Goal: Task Accomplishment & Management: Manage account settings

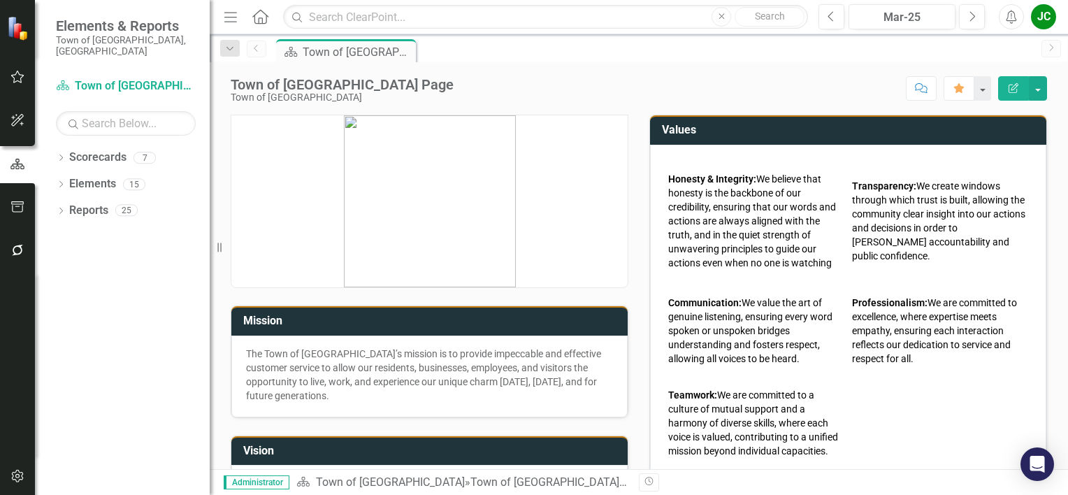
click at [1038, 20] on div "JC" at bounding box center [1043, 16] width 25 height 25
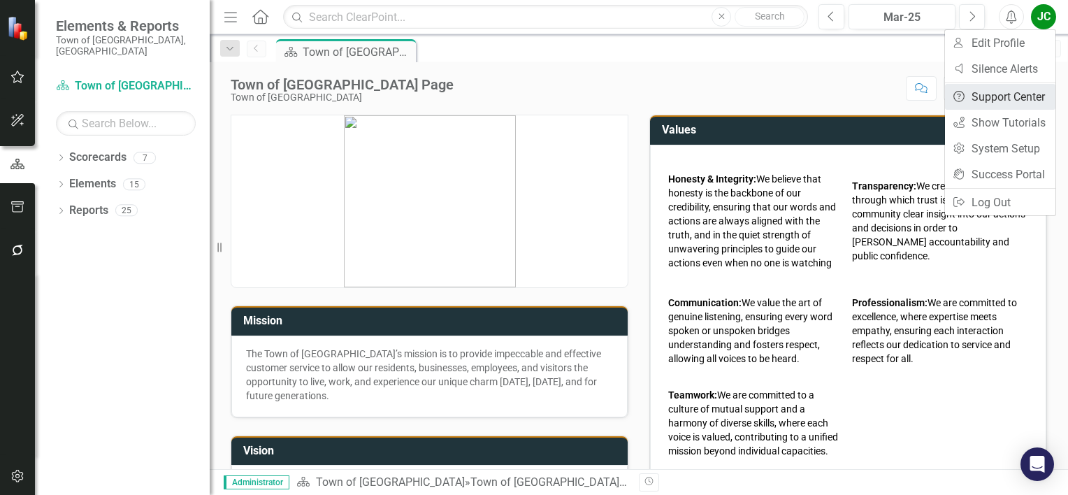
click at [1006, 100] on link "Help Support Center" at bounding box center [1000, 97] width 110 height 26
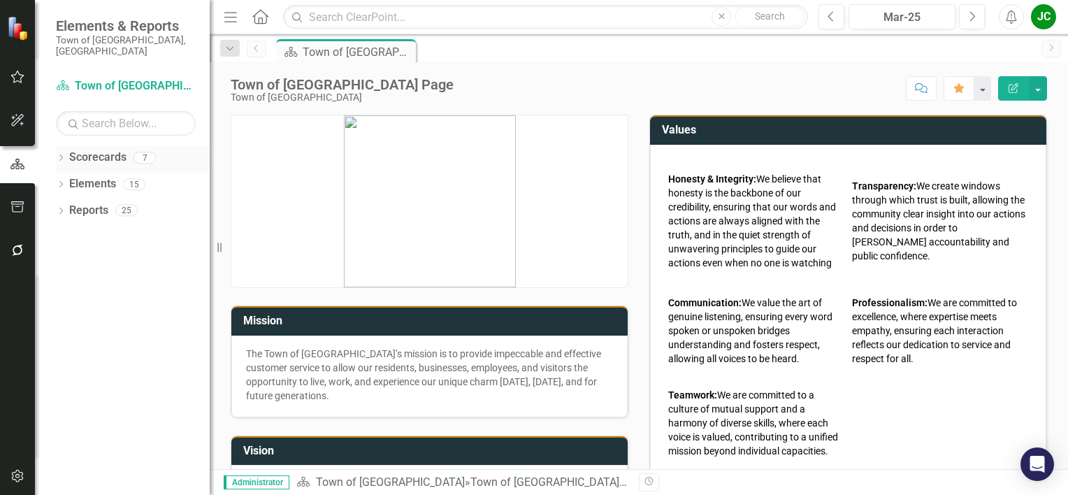
click at [94, 150] on link "Scorecards" at bounding box center [97, 158] width 57 height 16
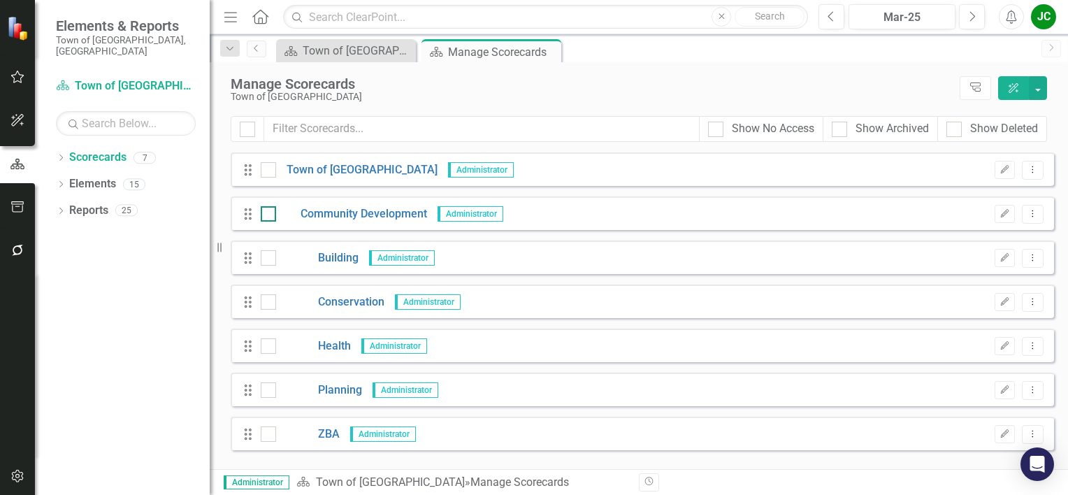
click at [270, 217] on div at bounding box center [268, 213] width 15 height 15
click at [270, 215] on input "checkbox" at bounding box center [265, 210] width 9 height 9
checkbox input "true"
click at [1034, 461] on icon "Open Intercom Messenger" at bounding box center [1037, 464] width 16 height 18
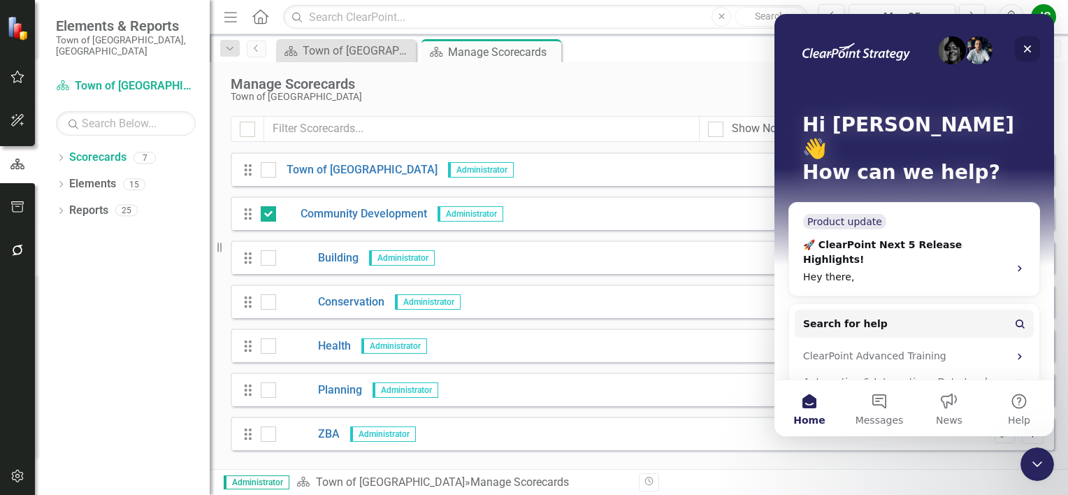
click at [1030, 50] on icon "Close" at bounding box center [1027, 48] width 11 height 11
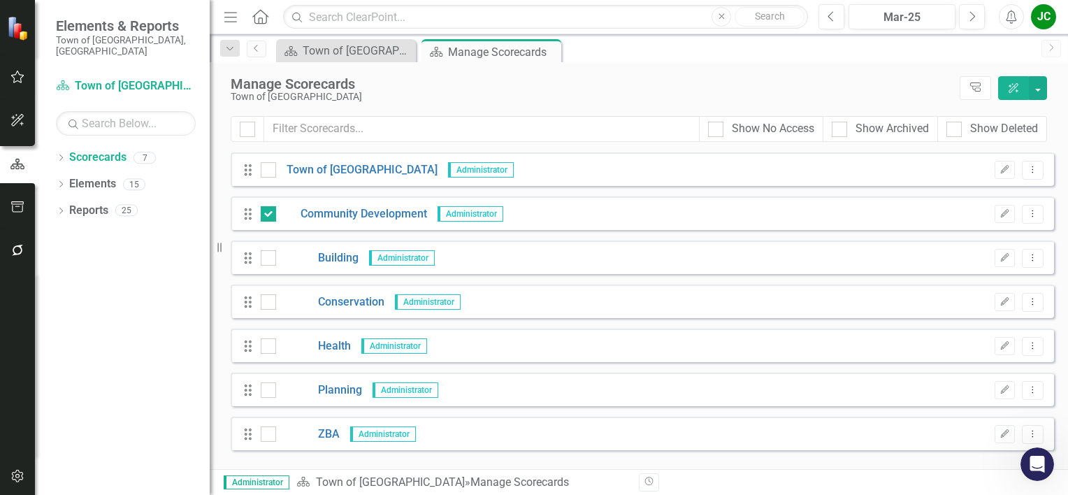
click at [1031, 18] on div "JC" at bounding box center [1043, 16] width 25 height 25
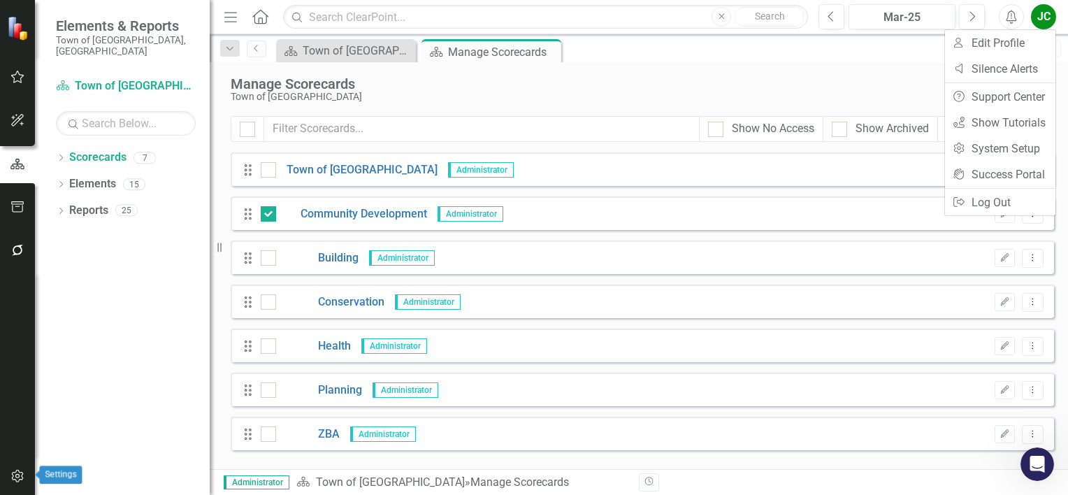
click at [13, 477] on icon "button" at bounding box center [17, 475] width 15 height 11
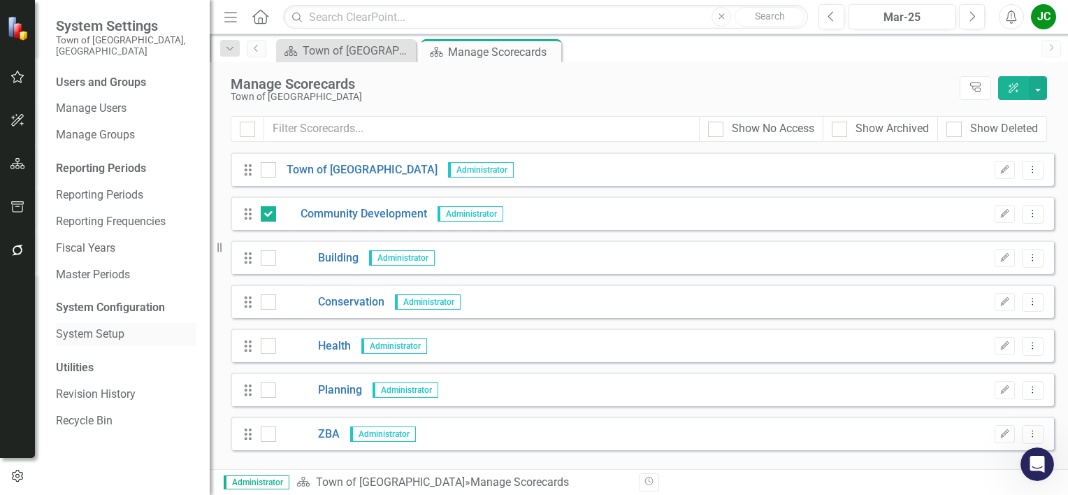
click at [109, 326] on link "System Setup" at bounding box center [126, 334] width 140 height 16
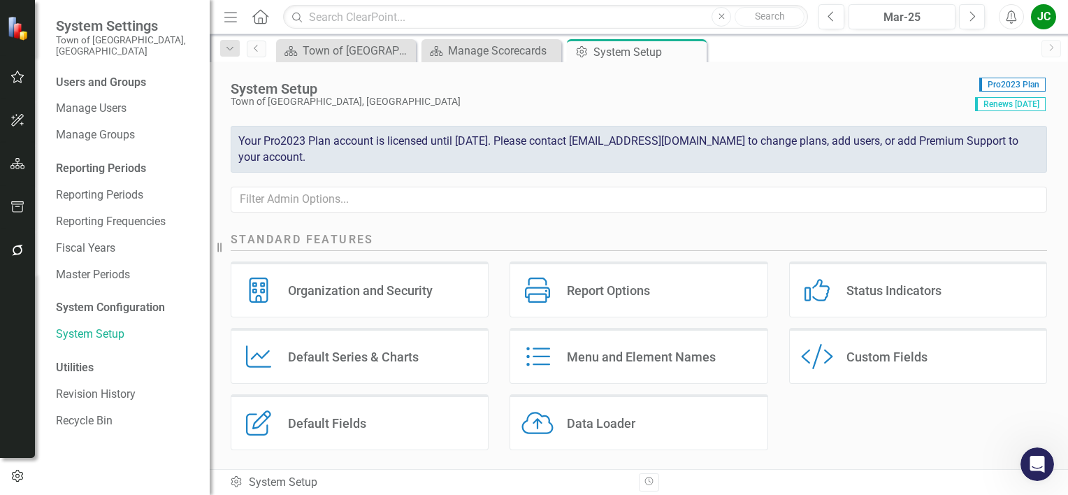
click at [358, 291] on div "Organization and Security" at bounding box center [360, 290] width 145 height 16
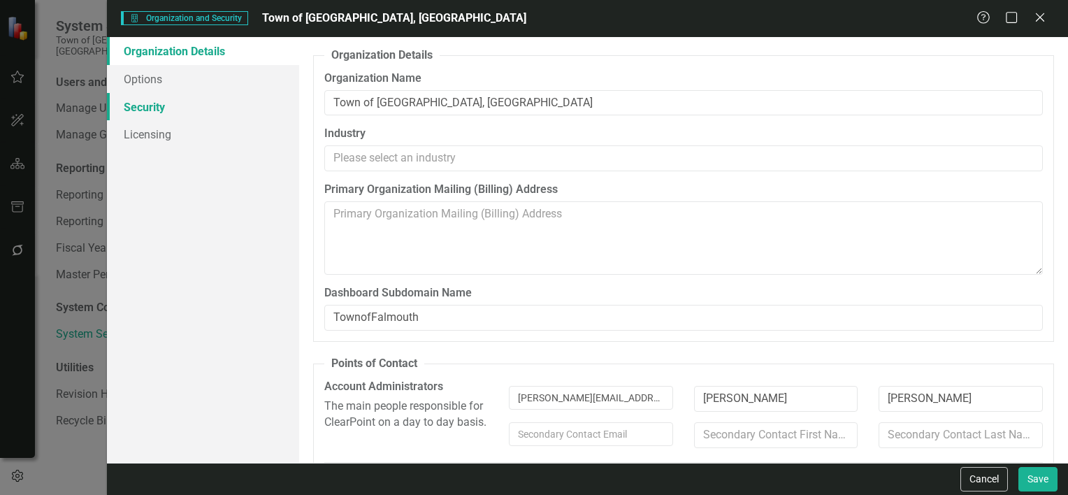
click at [157, 110] on link "Security" at bounding box center [203, 107] width 192 height 28
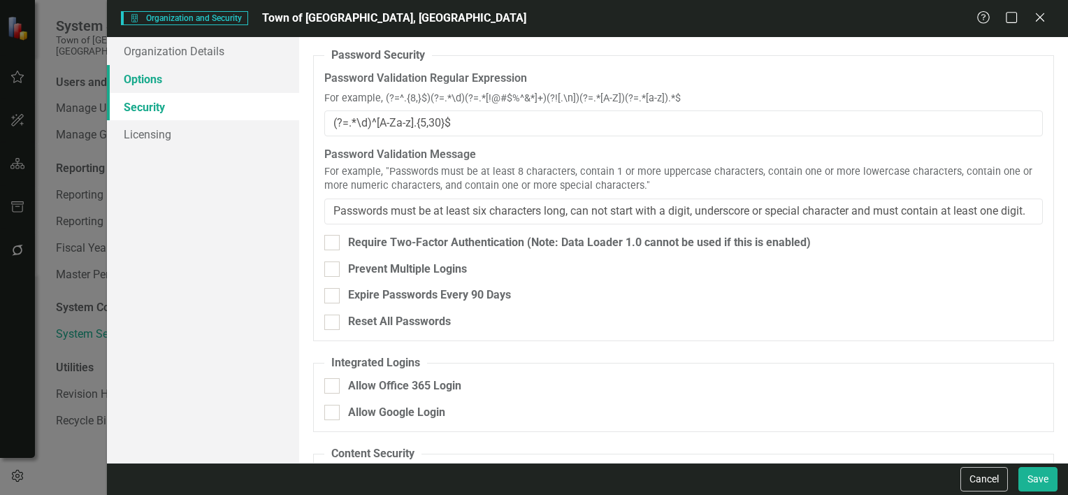
click at [141, 73] on link "Options" at bounding box center [203, 79] width 192 height 28
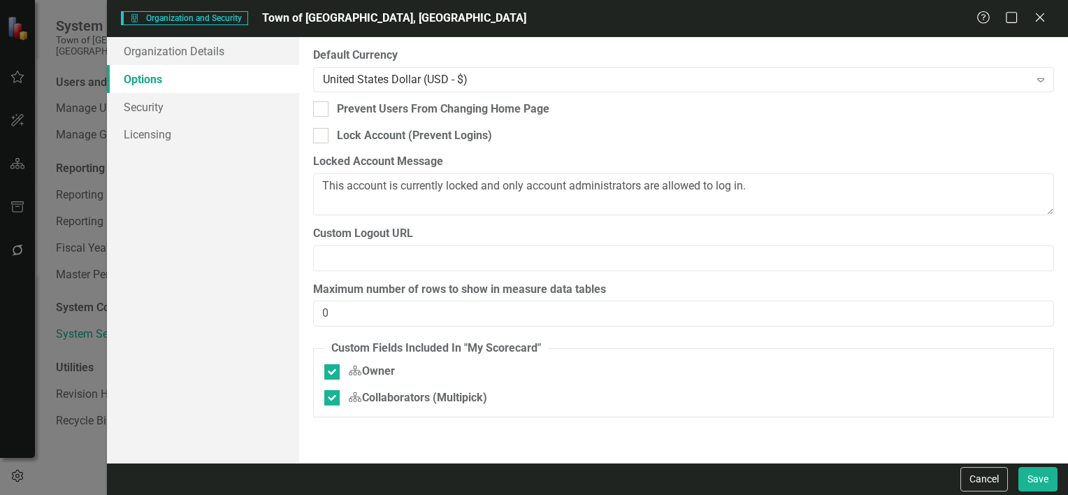
click at [1031, 20] on div "Help Maximize Close" at bounding box center [1015, 18] width 78 height 16
click at [1042, 15] on icon at bounding box center [1039, 17] width 10 height 10
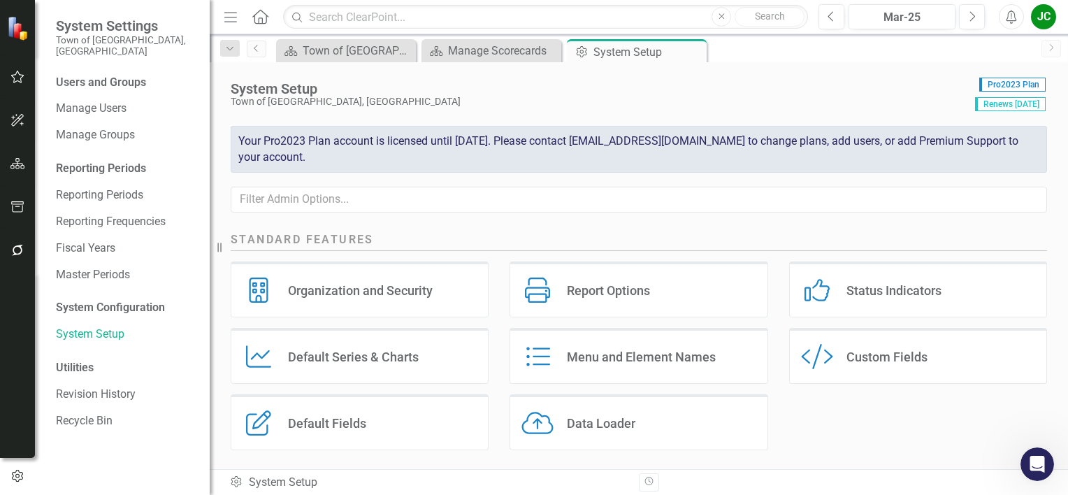
click at [390, 361] on div "Default Series & Charts" at bounding box center [353, 357] width 131 height 16
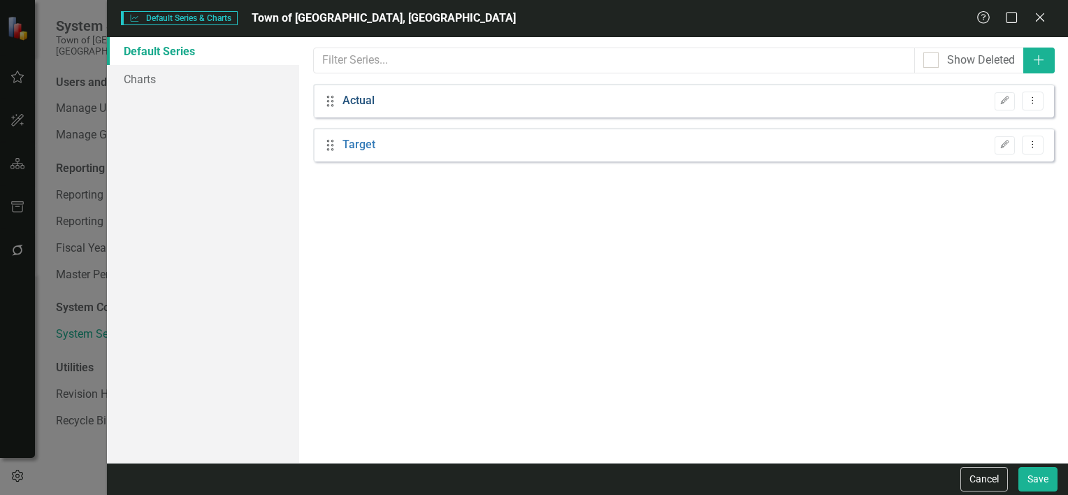
click at [349, 95] on link "Actual" at bounding box center [358, 101] width 32 height 16
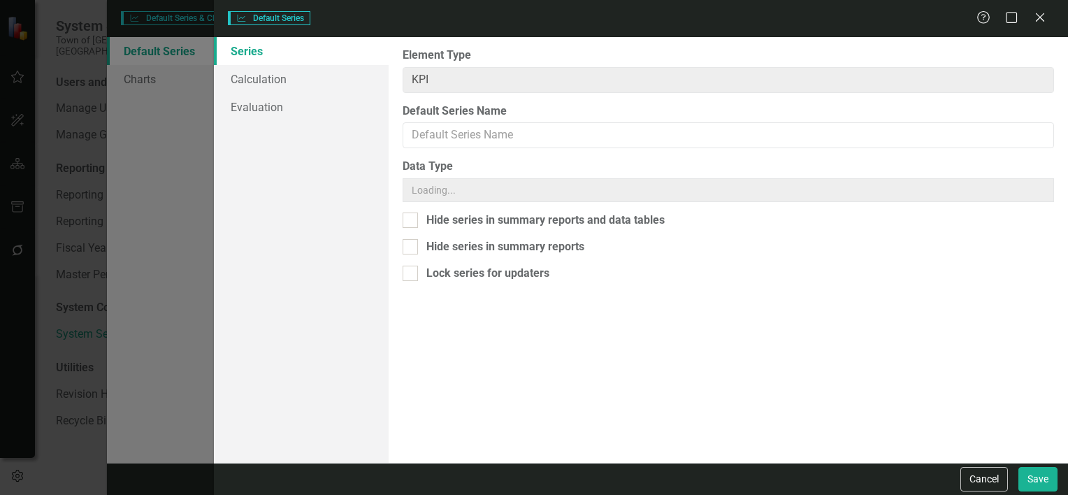
type input "Actual"
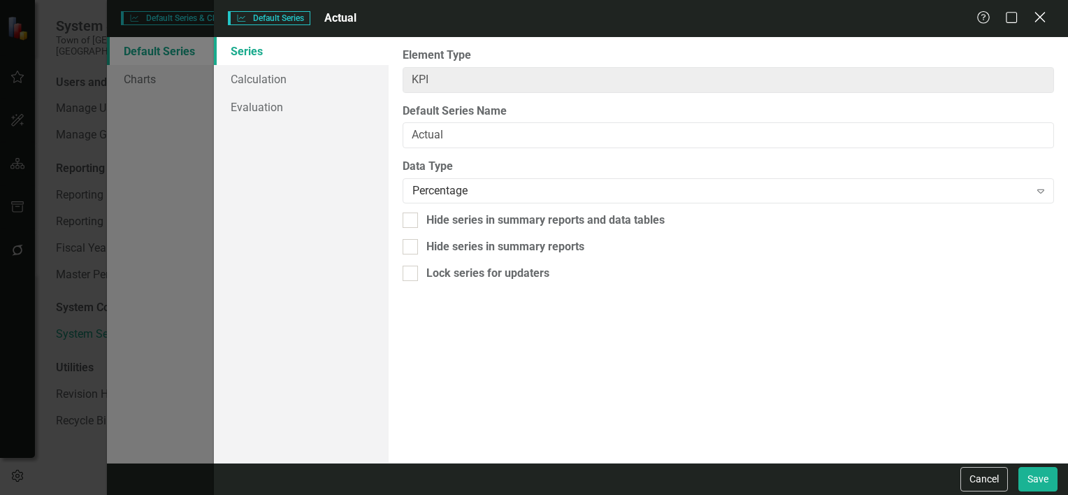
click at [1048, 20] on icon "Close" at bounding box center [1039, 16] width 17 height 13
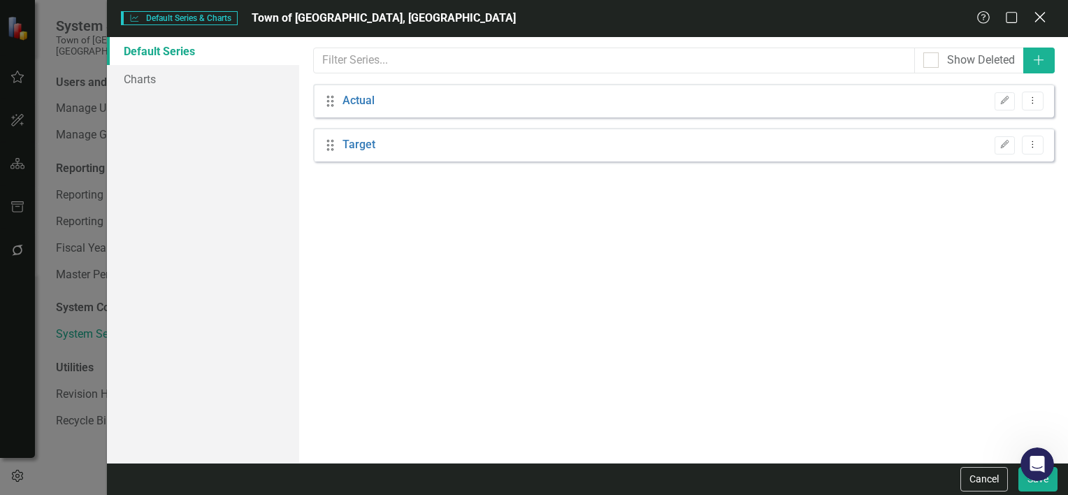
click at [1041, 15] on icon "Close" at bounding box center [1039, 16] width 17 height 13
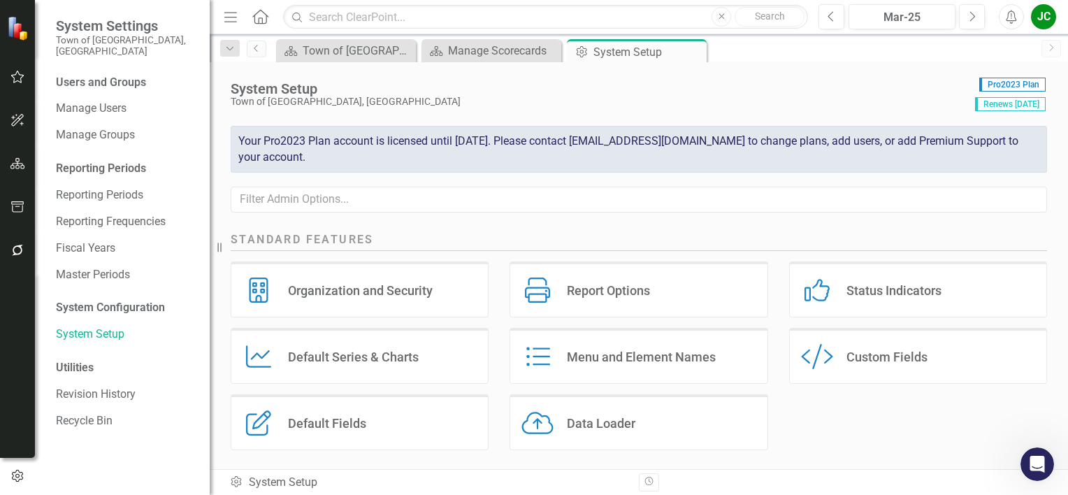
click at [92, 75] on div "Users and Groups" at bounding box center [126, 83] width 140 height 16
click at [92, 101] on link "Manage Users" at bounding box center [126, 109] width 140 height 16
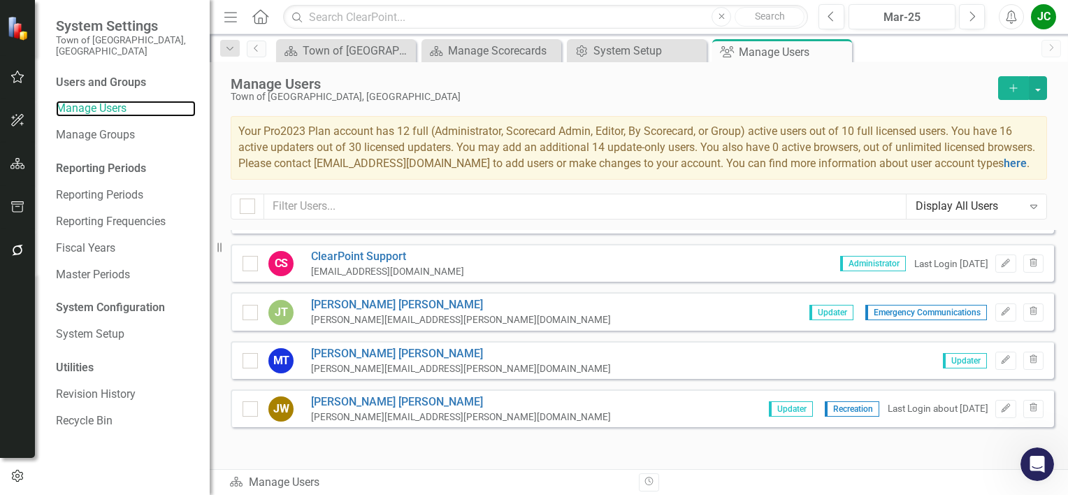
scroll to position [1221, 0]
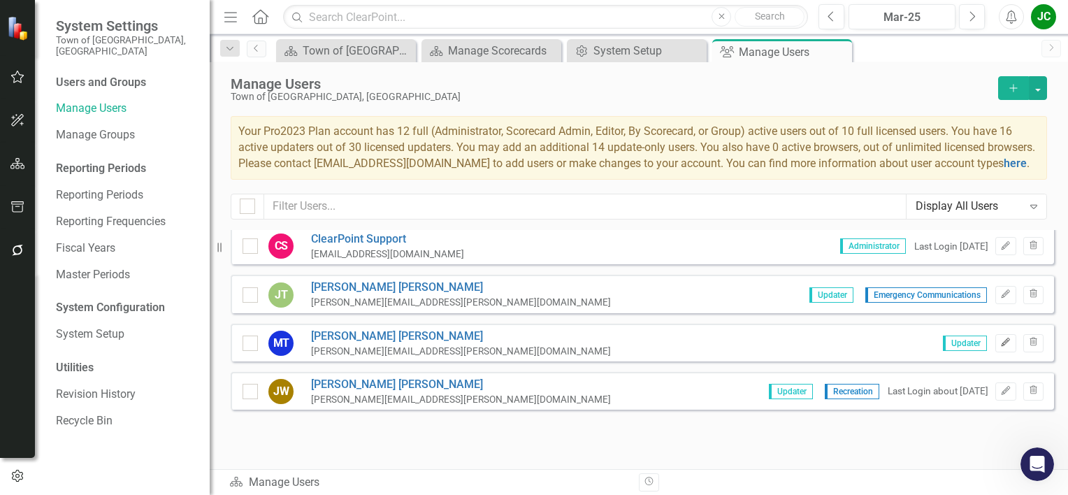
click at [1001, 342] on icon "button" at bounding box center [1005, 342] width 8 height 8
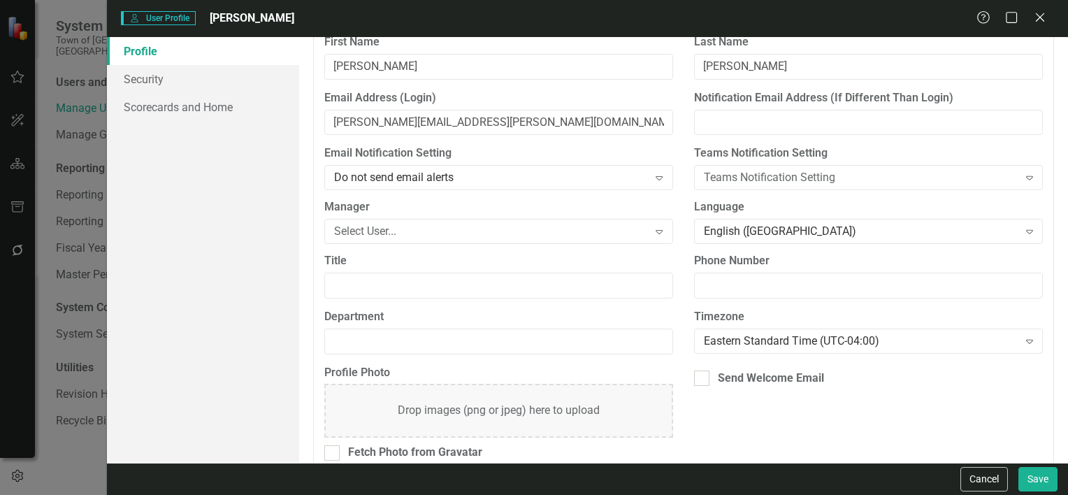
scroll to position [153, 0]
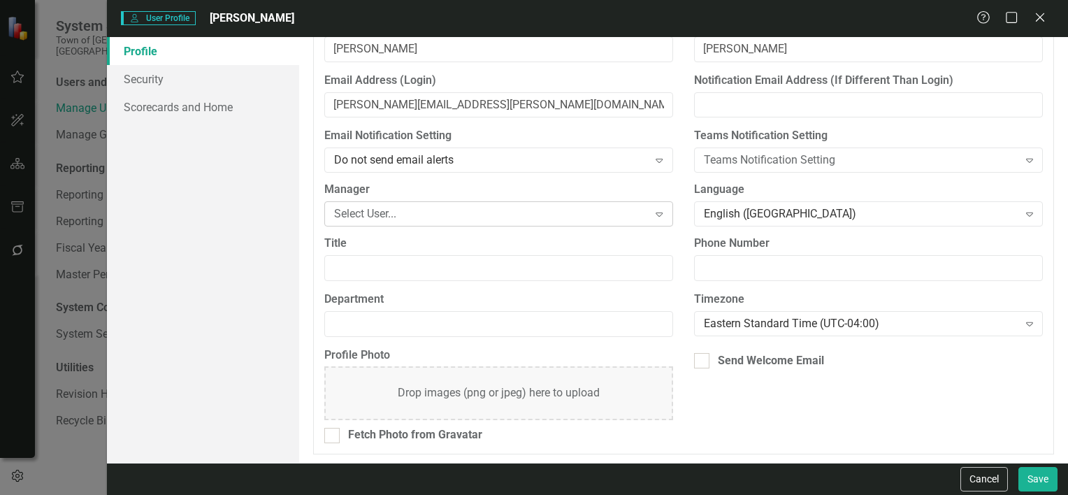
click at [464, 211] on div "Select User..." at bounding box center [491, 214] width 314 height 16
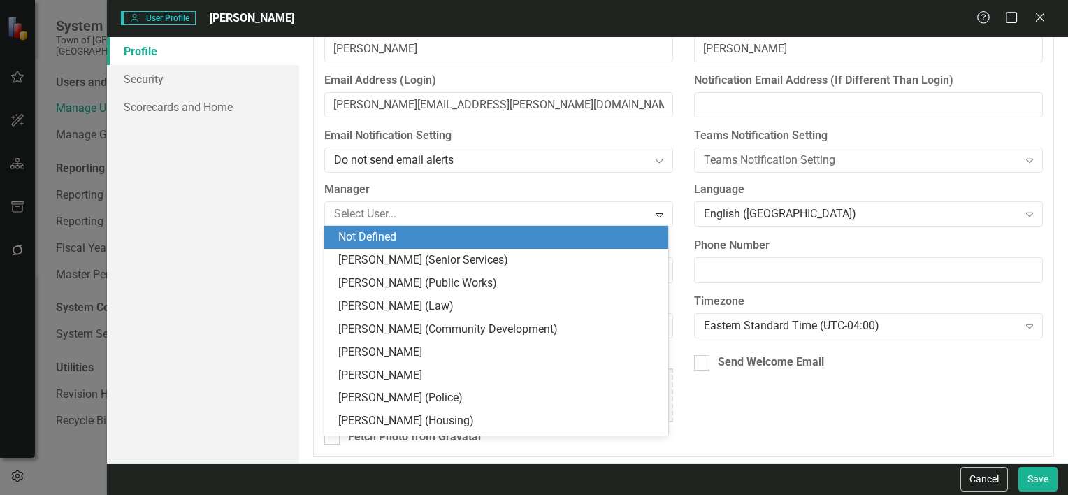
click at [270, 231] on div "Profile Security Scorecards and Home" at bounding box center [203, 250] width 192 height 426
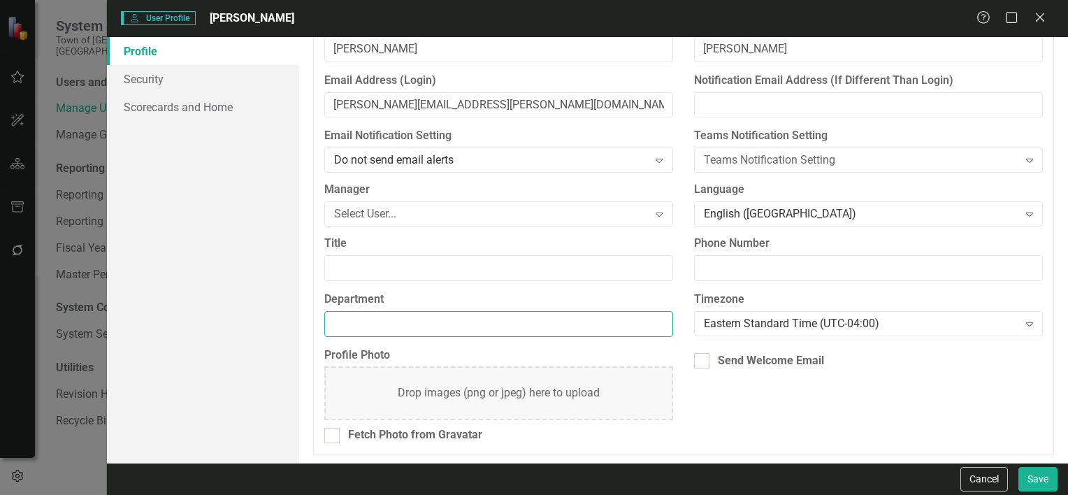
click at [456, 323] on input "Department" at bounding box center [498, 324] width 349 height 26
type input "C"
click at [130, 68] on link "Security" at bounding box center [203, 79] width 192 height 28
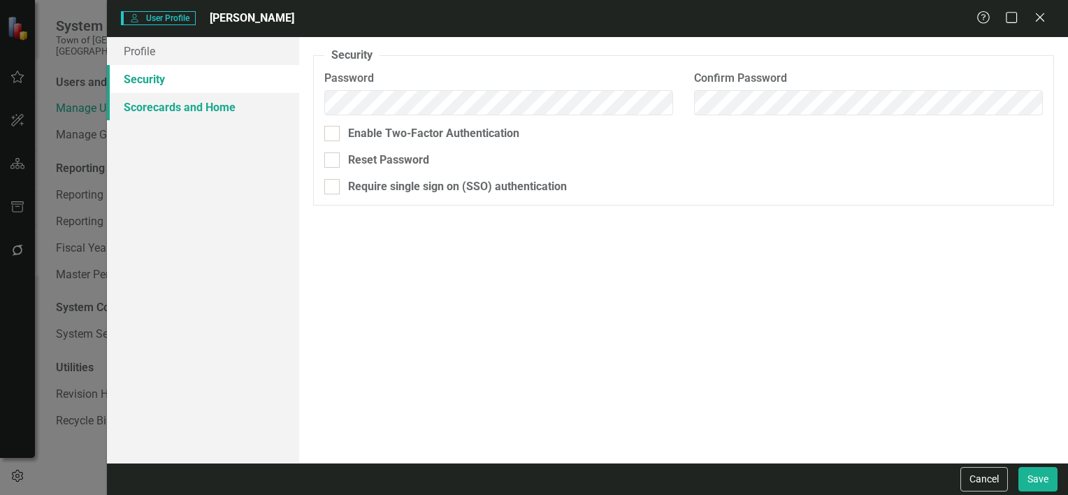
click at [152, 101] on link "Scorecards and Home" at bounding box center [203, 107] width 192 height 28
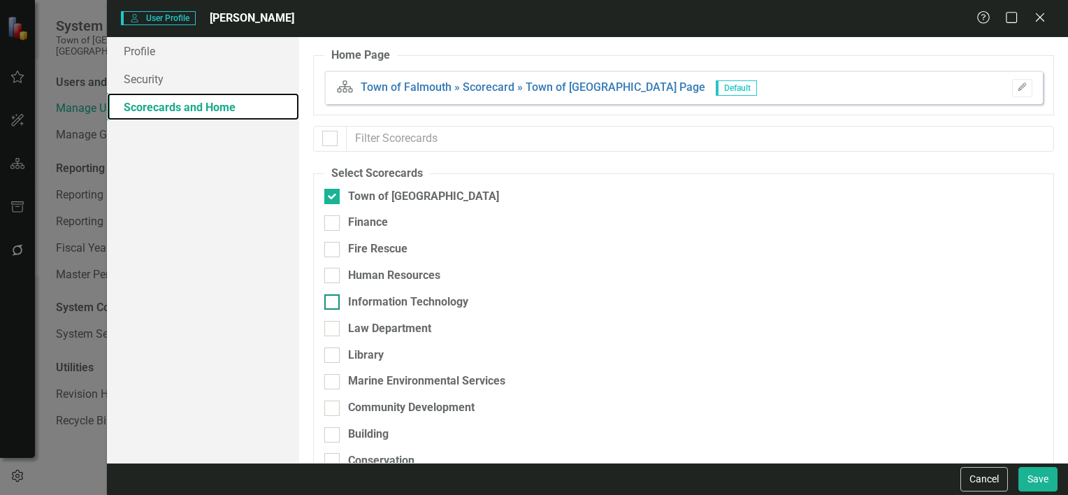
scroll to position [116, 0]
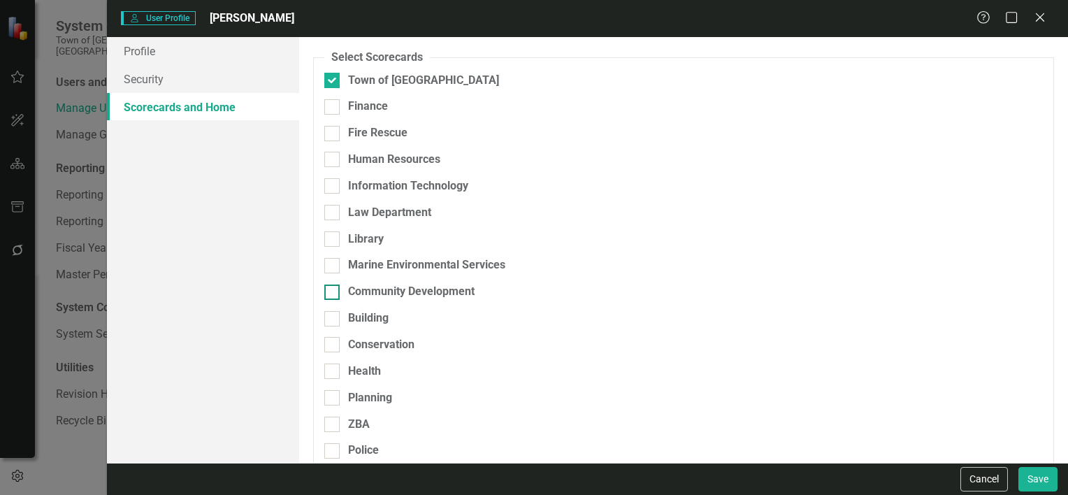
click at [377, 285] on div "Community Development" at bounding box center [411, 292] width 126 height 16
click at [333, 285] on input "Community Development" at bounding box center [328, 288] width 9 height 9
checkbox input "true"
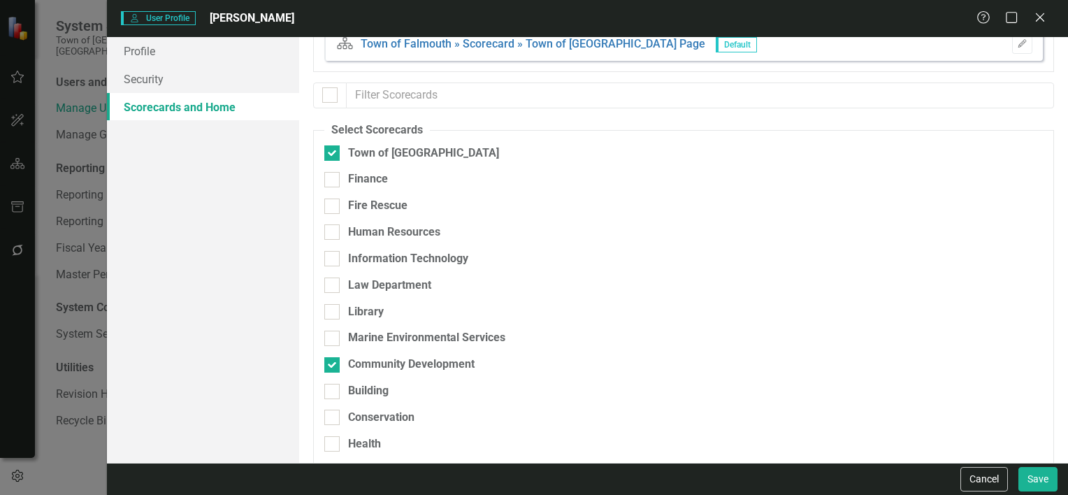
scroll to position [32, 0]
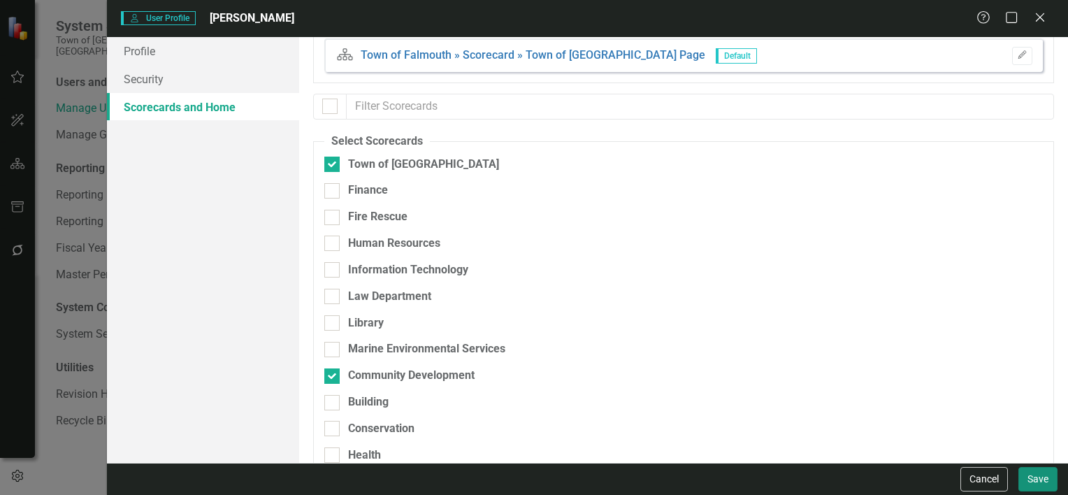
click at [1029, 482] on button "Save" at bounding box center [1037, 479] width 39 height 24
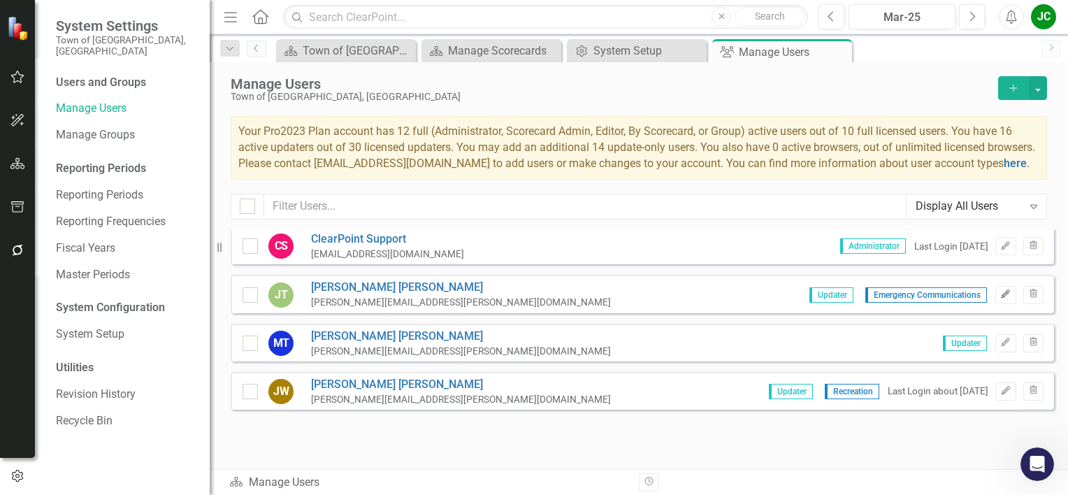
click at [1000, 298] on icon "Edit" at bounding box center [1005, 294] width 10 height 8
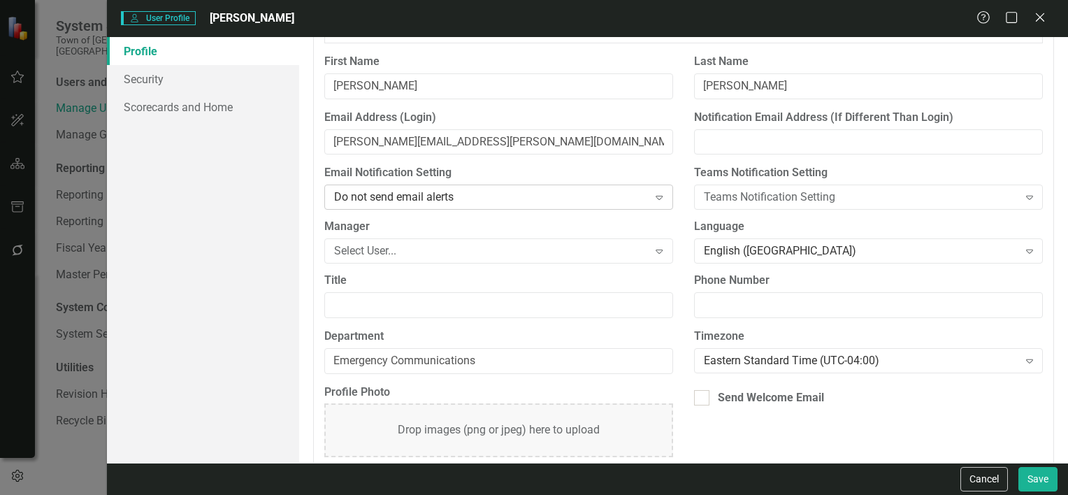
scroll to position [153, 0]
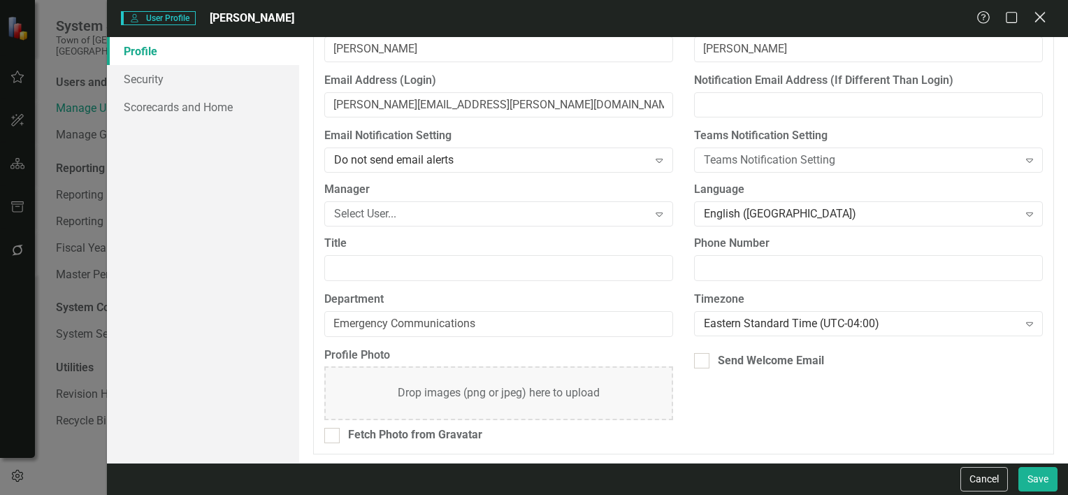
click at [1034, 17] on icon "Close" at bounding box center [1039, 16] width 17 height 13
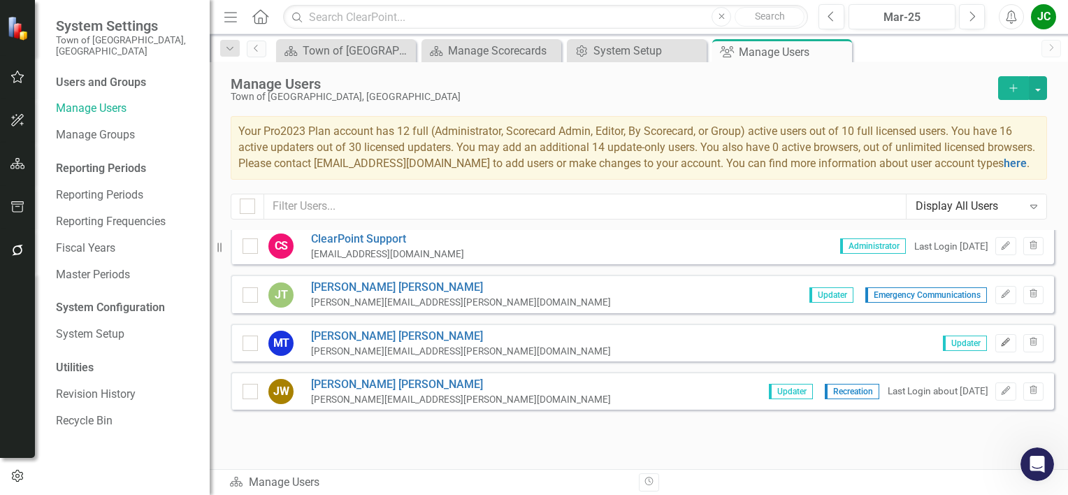
click at [1000, 343] on icon "Edit" at bounding box center [1005, 342] width 10 height 8
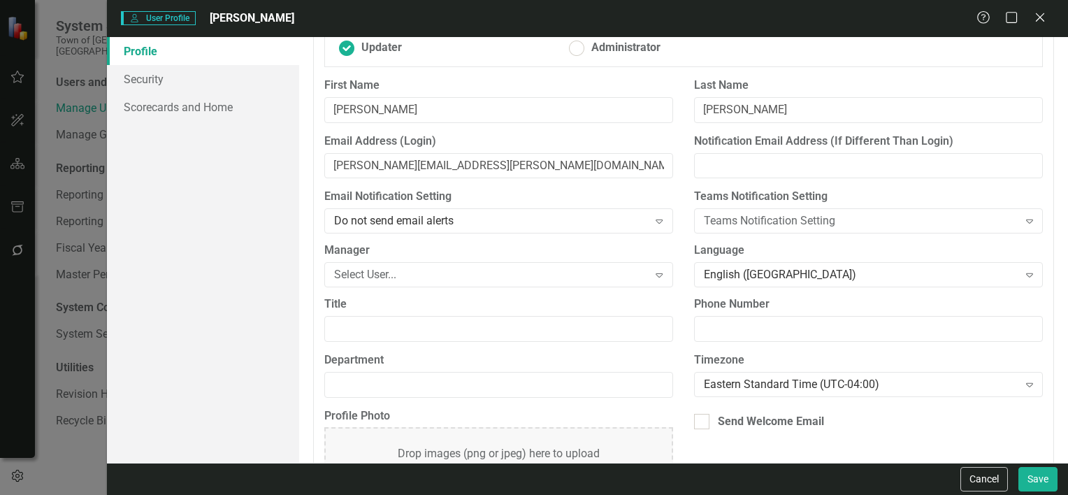
scroll to position [116, 0]
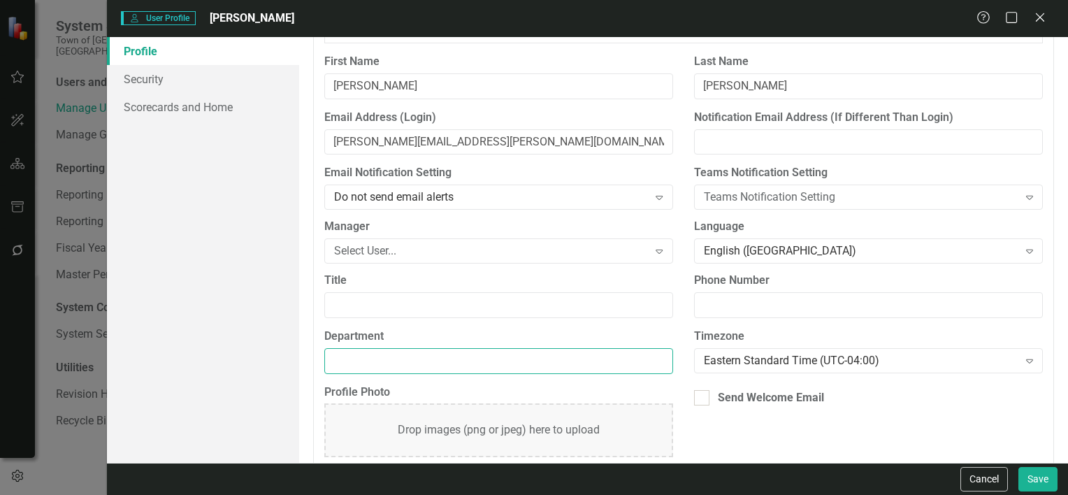
click at [421, 365] on input "Department" at bounding box center [498, 361] width 349 height 26
type input "Community Development"
click at [1040, 490] on button "Save" at bounding box center [1037, 479] width 39 height 24
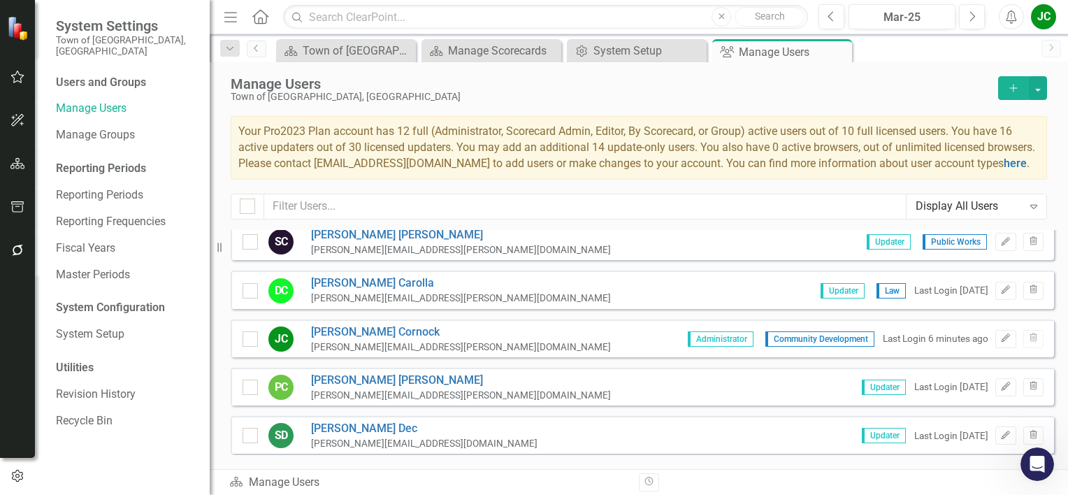
scroll to position [0, 0]
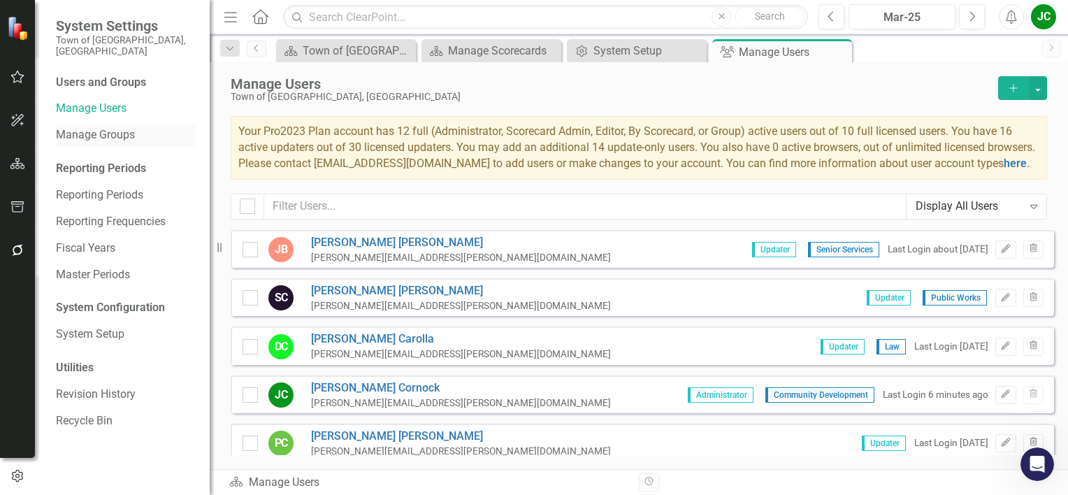
click at [92, 128] on link "Manage Groups" at bounding box center [126, 135] width 140 height 16
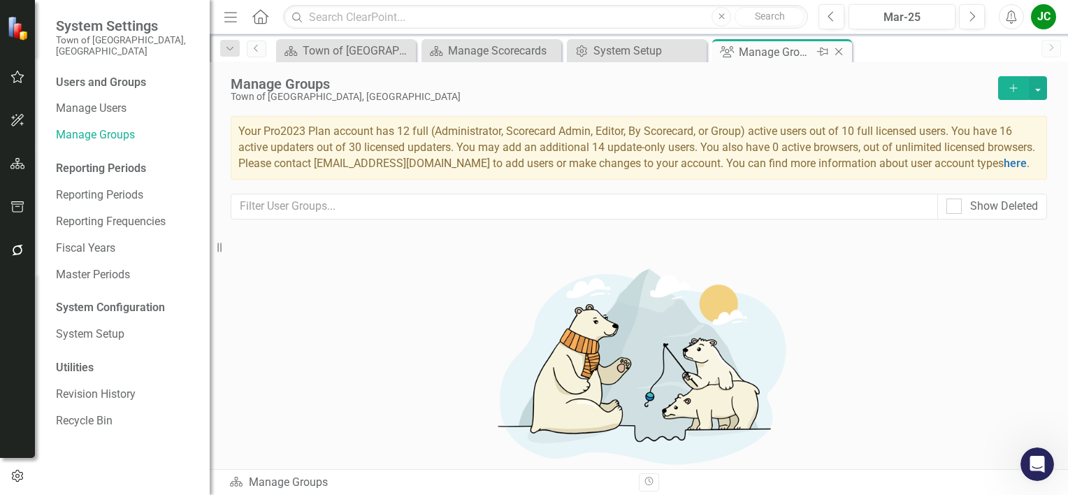
click at [843, 52] on icon "Close" at bounding box center [839, 51] width 14 height 11
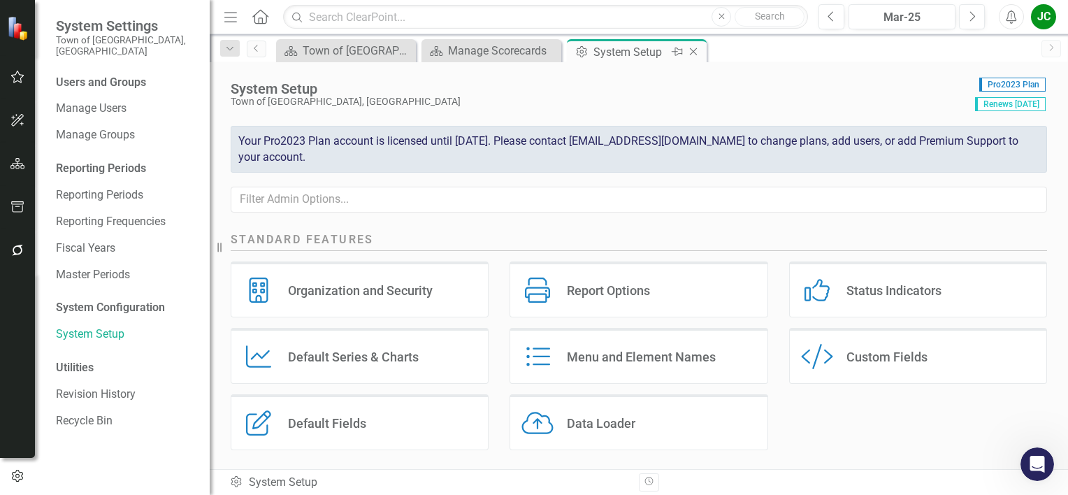
click at [690, 50] on icon "Close" at bounding box center [693, 51] width 14 height 11
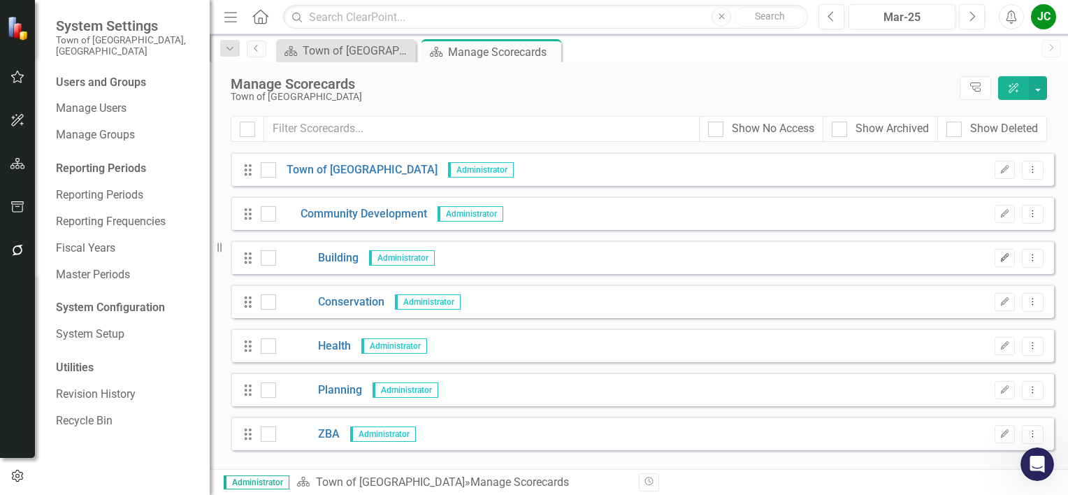
click at [1008, 260] on icon "Edit" at bounding box center [1004, 258] width 10 height 8
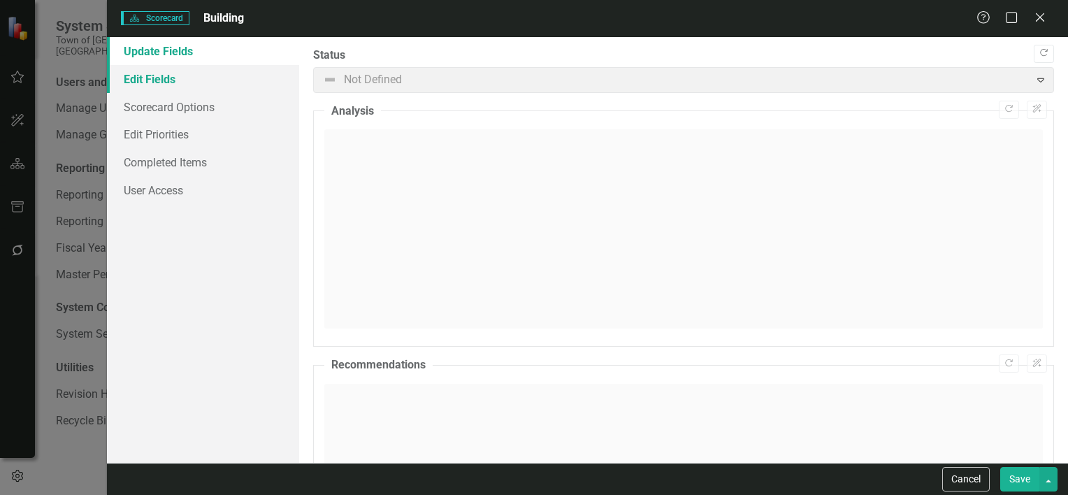
click at [167, 83] on link "Edit Fields" at bounding box center [203, 79] width 192 height 28
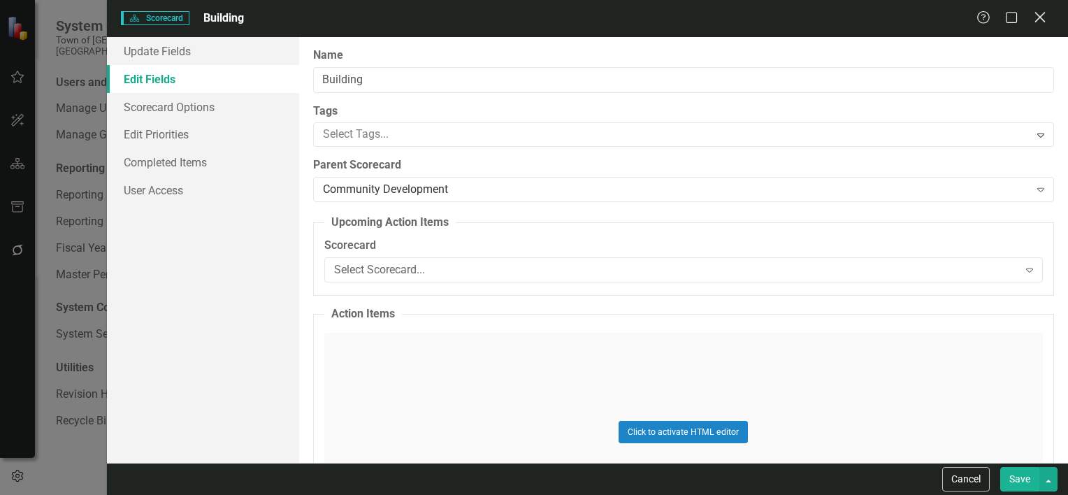
click at [1043, 18] on icon "Close" at bounding box center [1039, 16] width 17 height 13
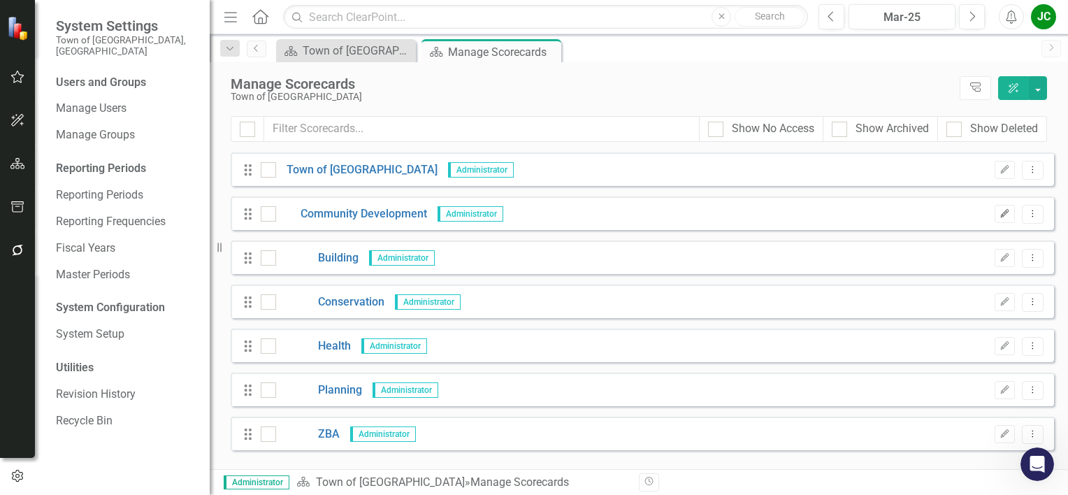
click at [1004, 212] on icon "button" at bounding box center [1005, 213] width 8 height 8
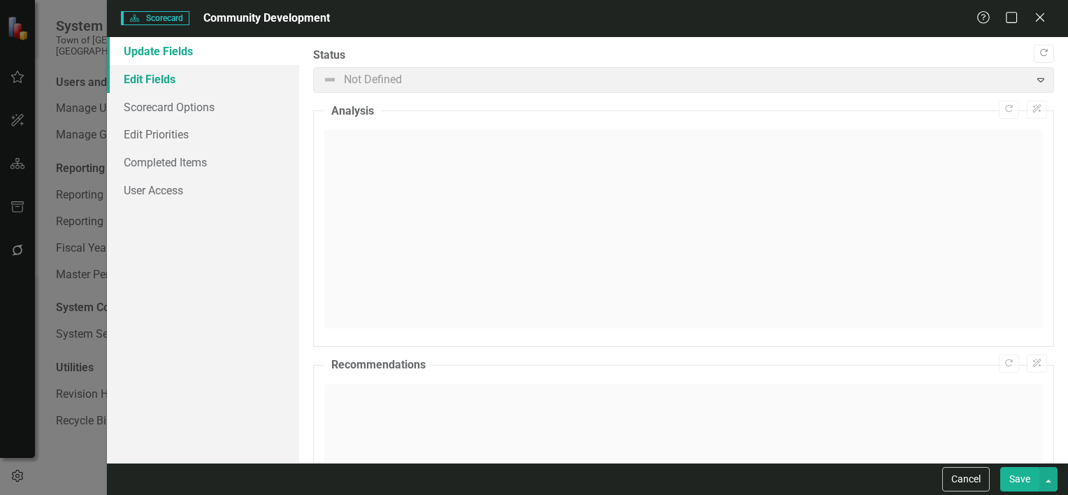
click at [168, 82] on link "Edit Fields" at bounding box center [203, 79] width 192 height 28
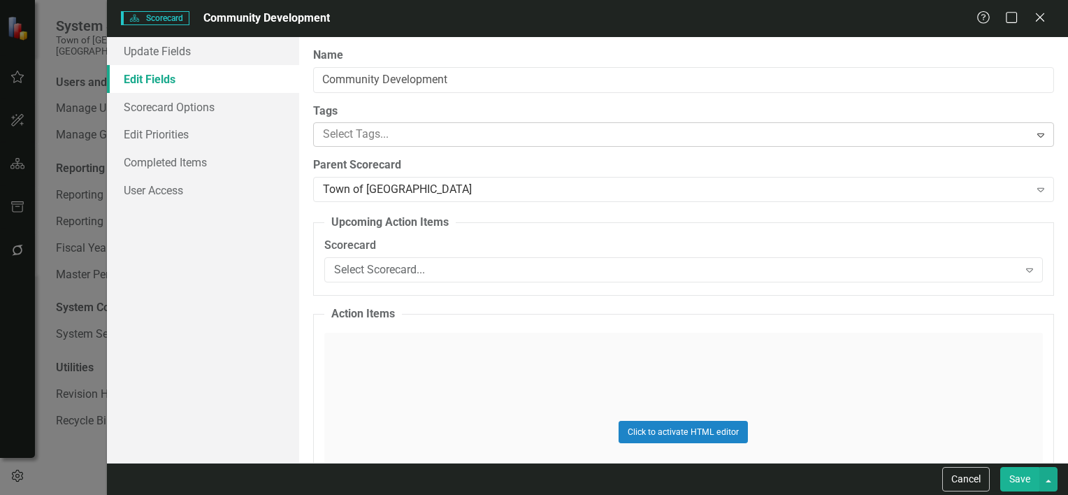
click at [417, 137] on div at bounding box center [673, 134] width 712 height 19
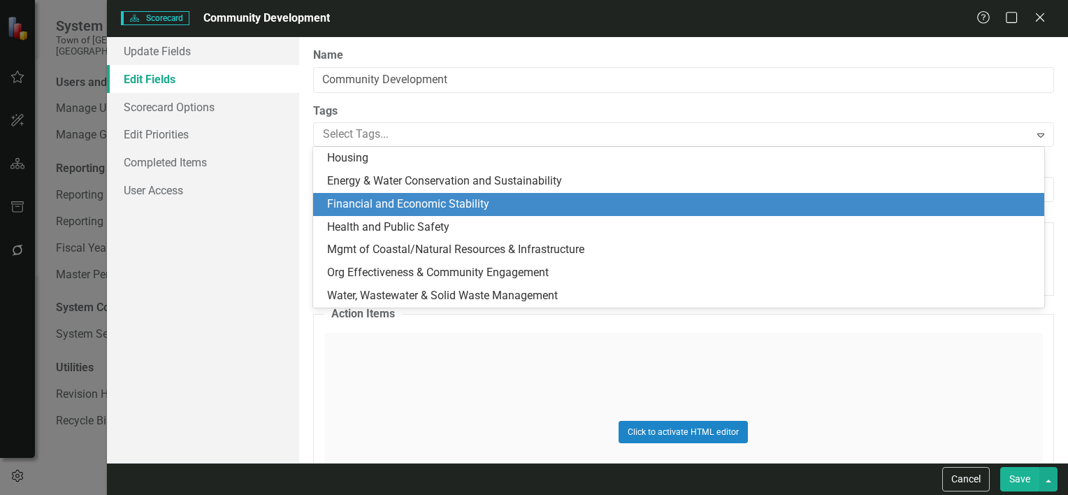
click at [297, 226] on div "Update Fields Edit Fields Scorecard Options Edit Priorities Completed Items Use…" at bounding box center [203, 250] width 192 height 426
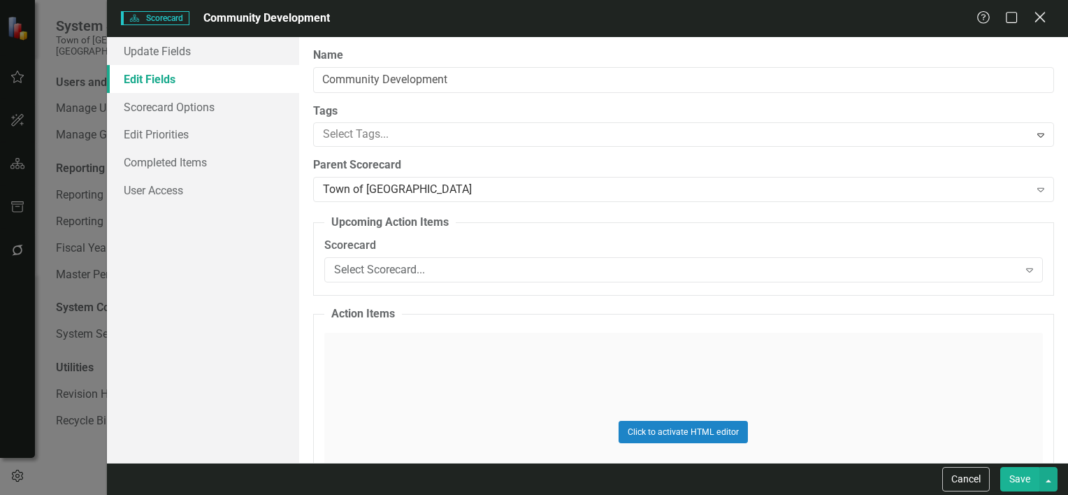
click at [1045, 20] on icon "Close" at bounding box center [1039, 16] width 17 height 13
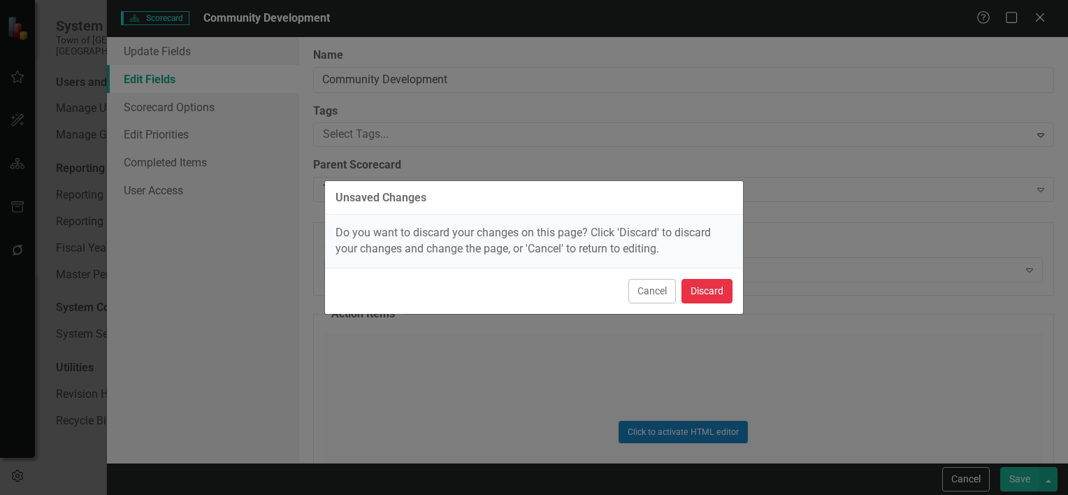
click at [693, 291] on button "Discard" at bounding box center [706, 291] width 51 height 24
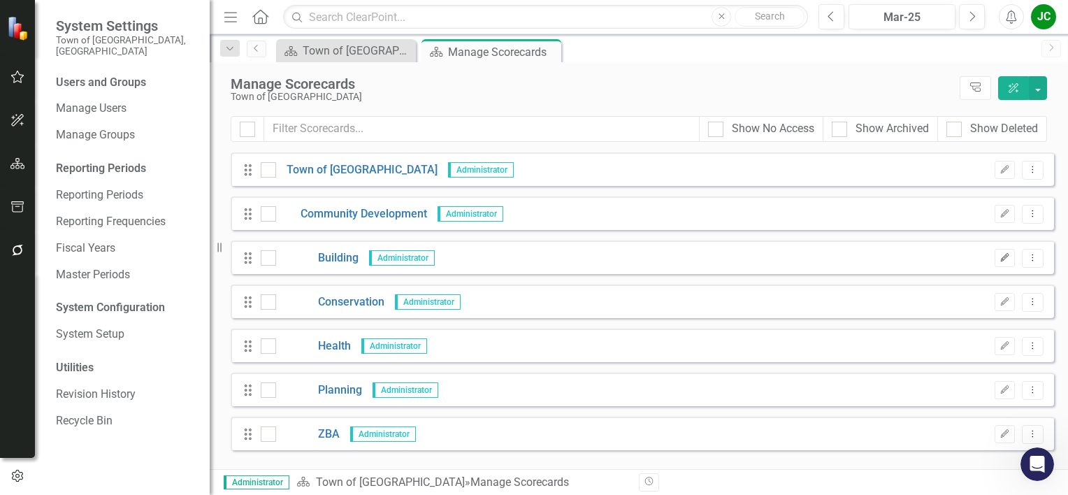
click at [1001, 260] on icon "Edit" at bounding box center [1004, 258] width 10 height 8
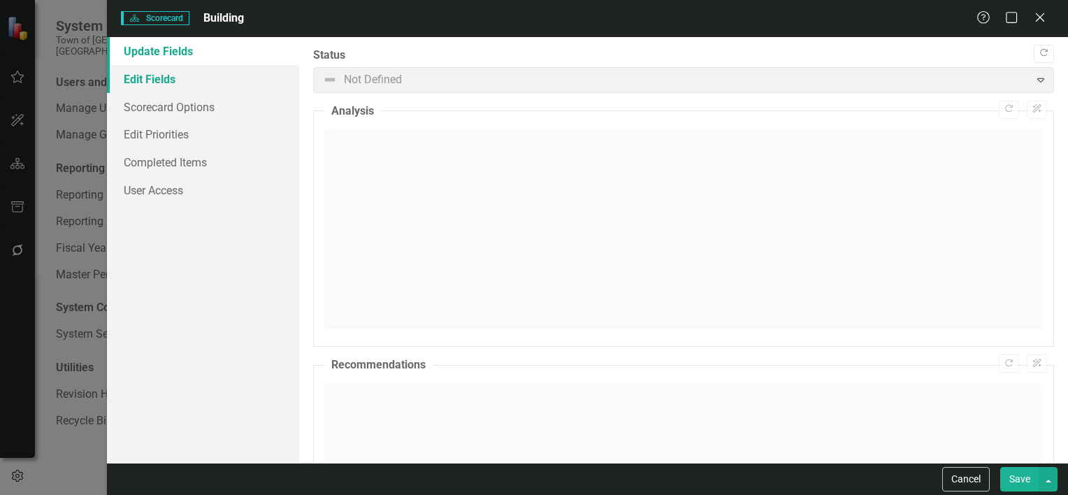
click at [159, 81] on link "Edit Fields" at bounding box center [203, 79] width 192 height 28
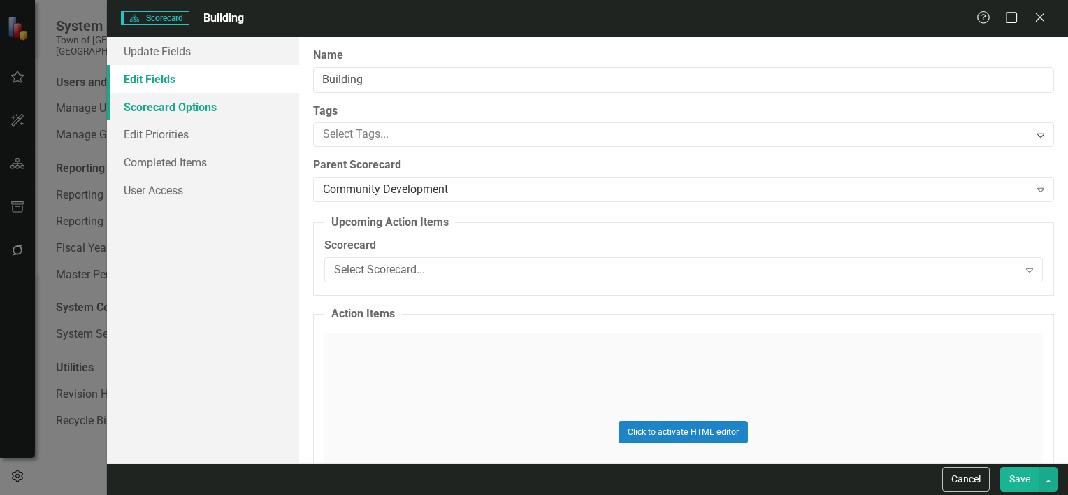
click at [159, 110] on link "Scorecard Options" at bounding box center [203, 107] width 192 height 28
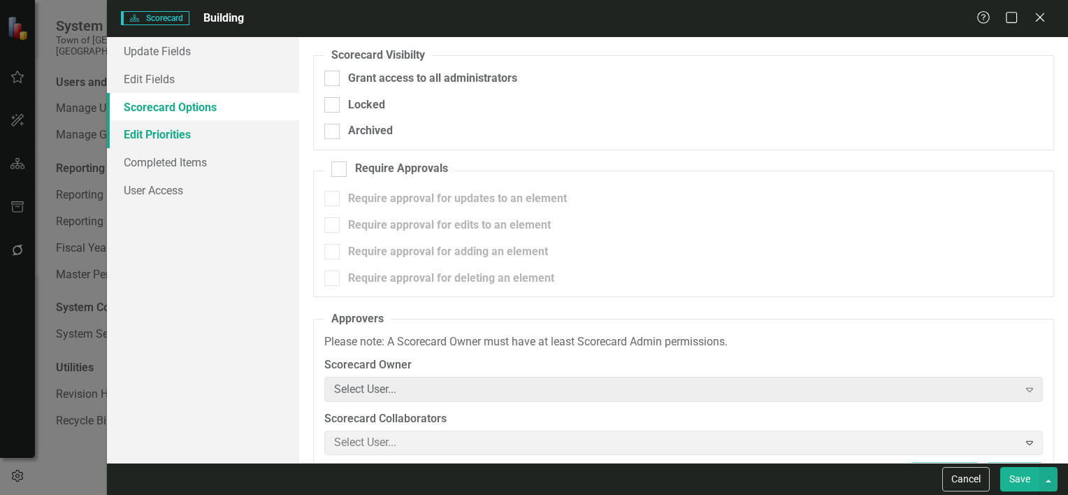
click at [186, 134] on link "Edit Priorities" at bounding box center [203, 134] width 192 height 28
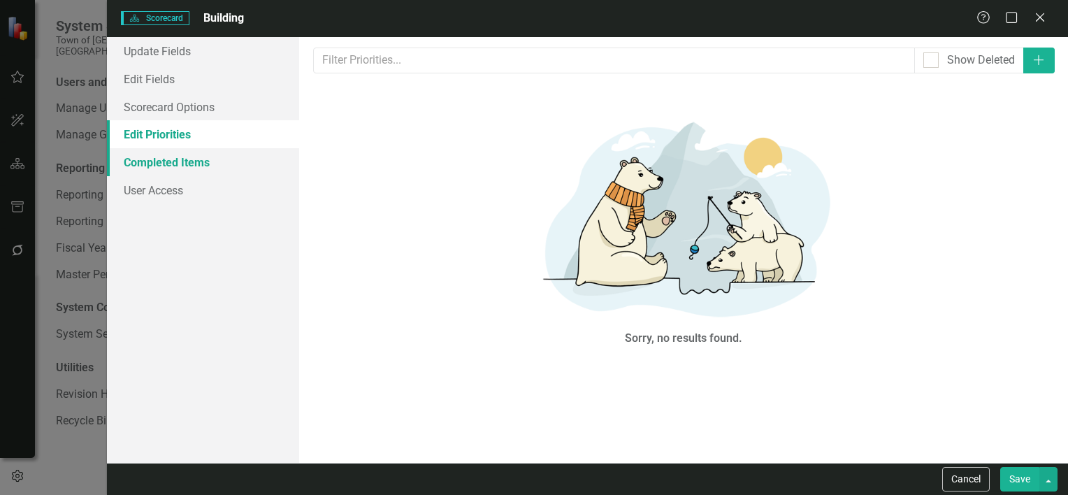
click at [145, 162] on link "Completed Items" at bounding box center [203, 162] width 192 height 28
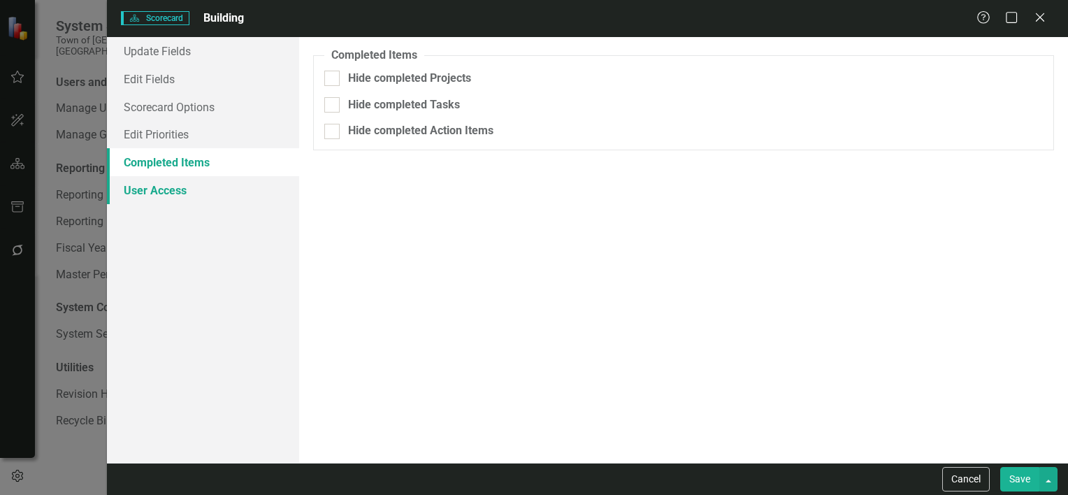
click at [152, 187] on link "User Access" at bounding box center [203, 190] width 192 height 28
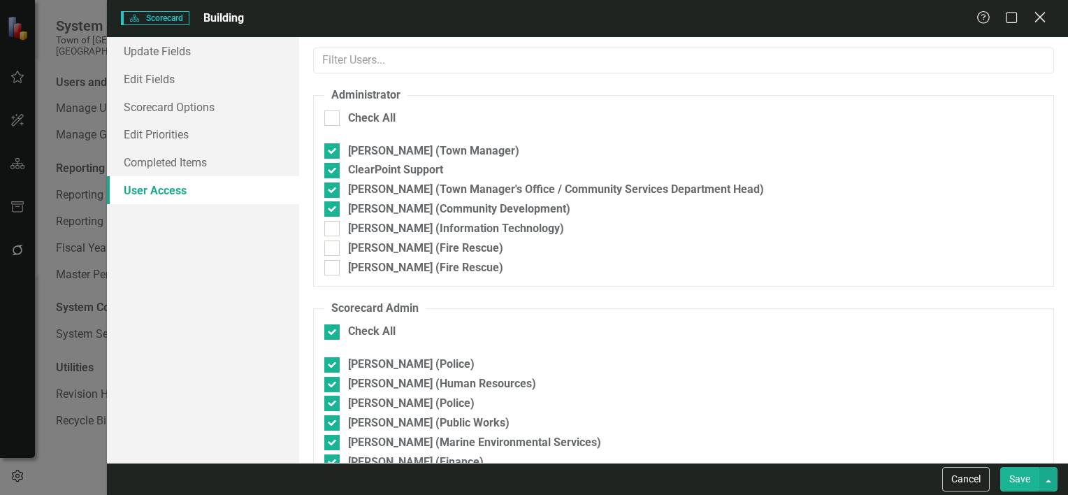
click at [1032, 13] on icon "Close" at bounding box center [1039, 16] width 17 height 13
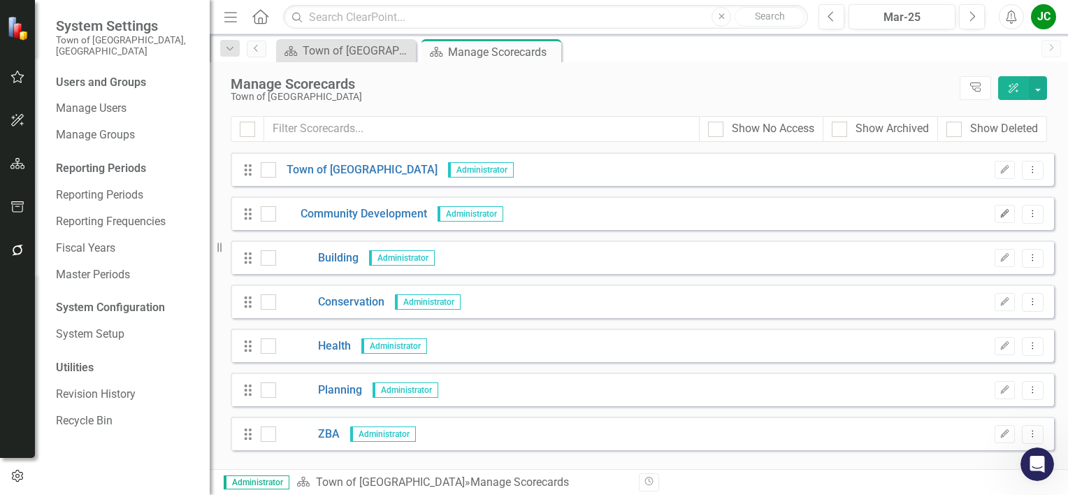
click at [1006, 212] on icon "button" at bounding box center [1005, 213] width 8 height 8
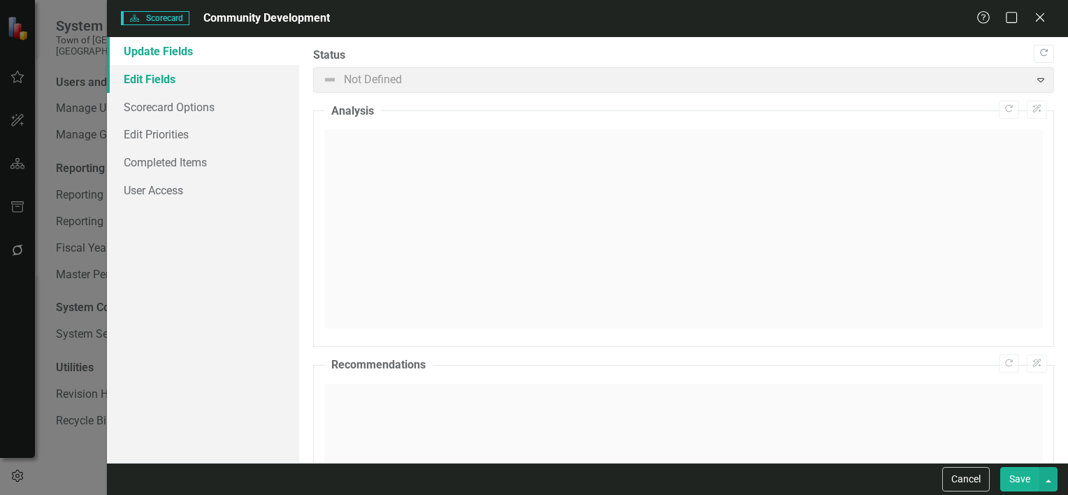
click at [196, 85] on link "Edit Fields" at bounding box center [203, 79] width 192 height 28
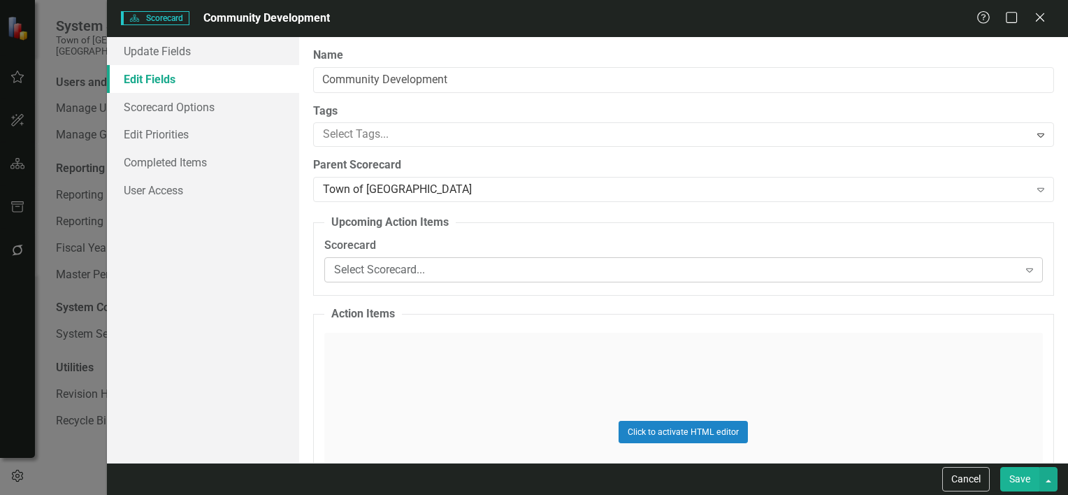
click at [377, 274] on div "Select Scorecard..." at bounding box center [676, 270] width 684 height 16
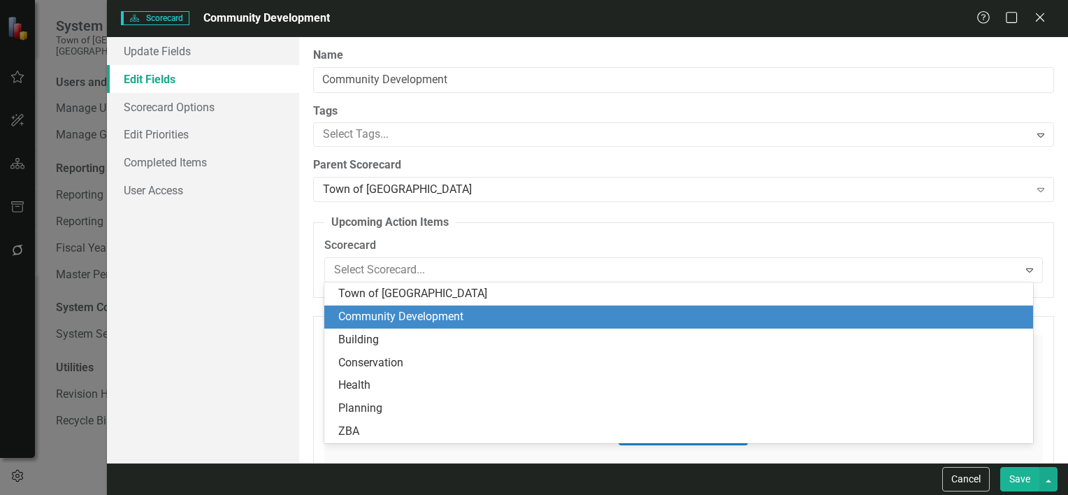
click at [383, 316] on div "Community Development" at bounding box center [681, 317] width 686 height 16
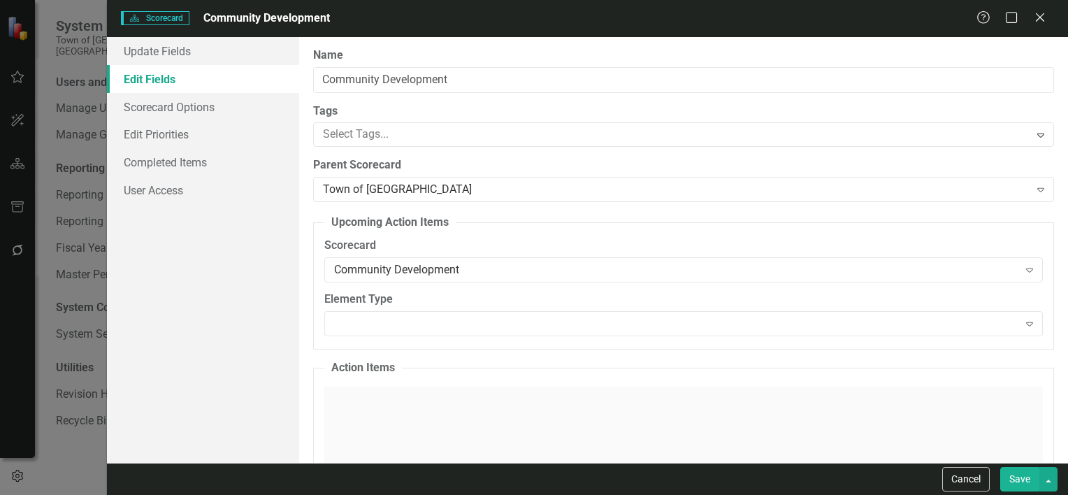
scroll to position [116, 0]
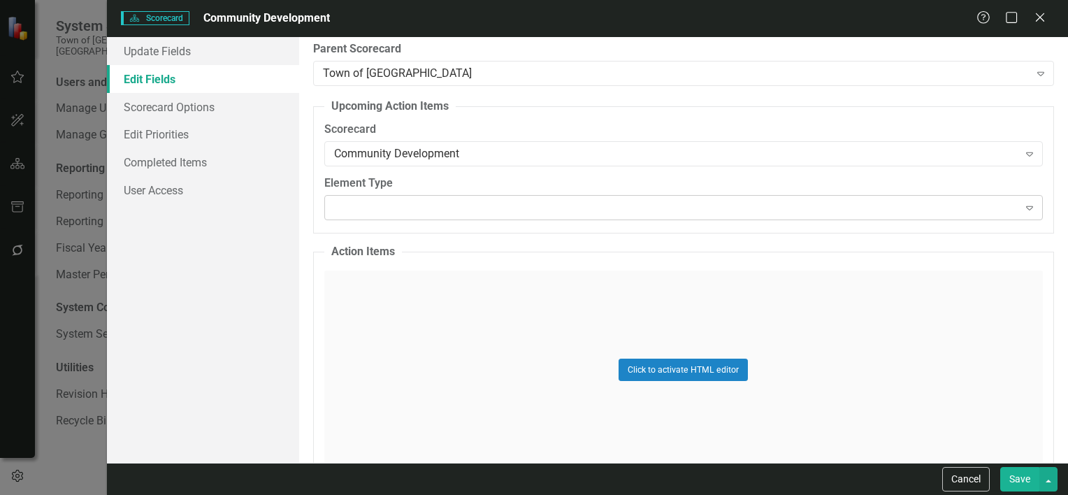
click at [569, 209] on div "Expand" at bounding box center [683, 207] width 718 height 25
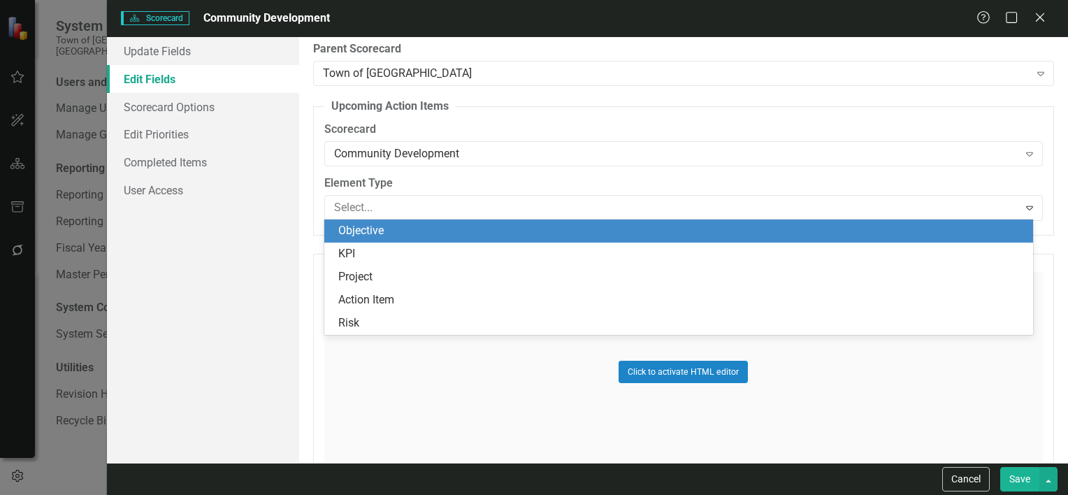
click at [577, 182] on label "Element Type" at bounding box center [683, 183] width 718 height 16
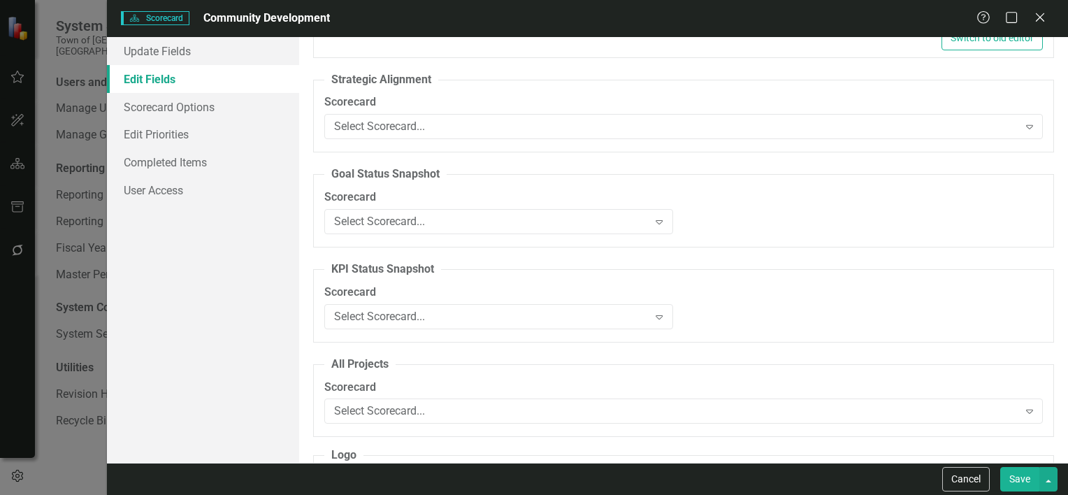
scroll to position [582, 0]
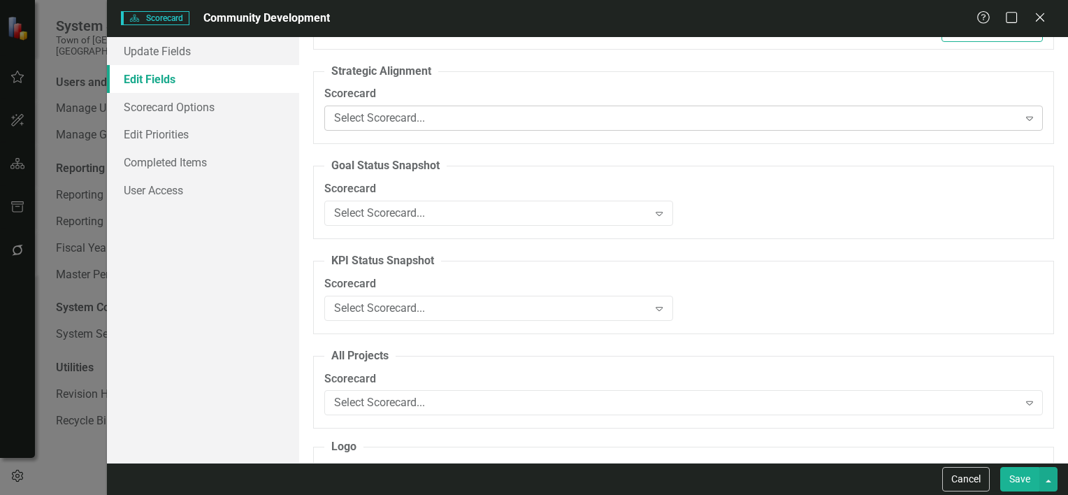
click at [444, 124] on div "Select Scorecard..." at bounding box center [676, 118] width 684 height 16
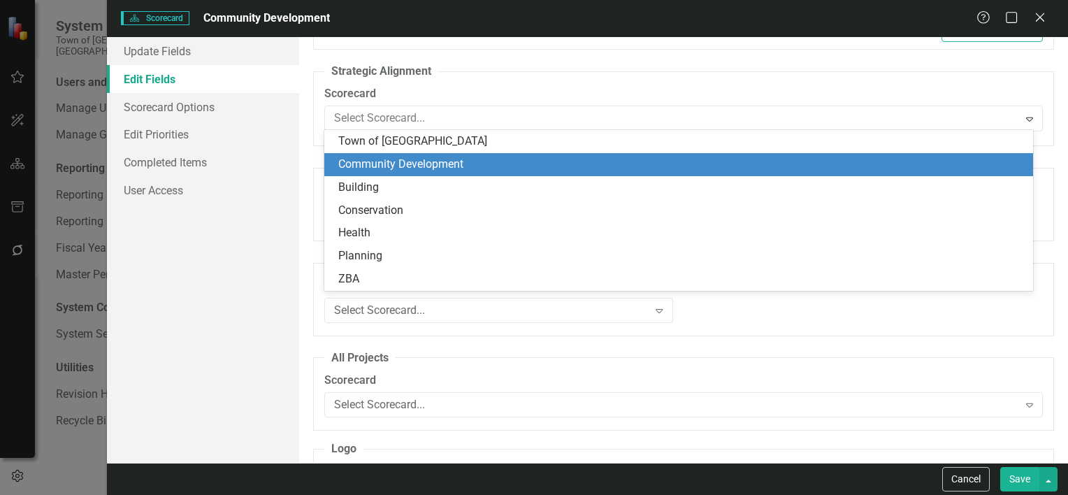
click at [439, 165] on div "Community Development" at bounding box center [681, 165] width 686 height 16
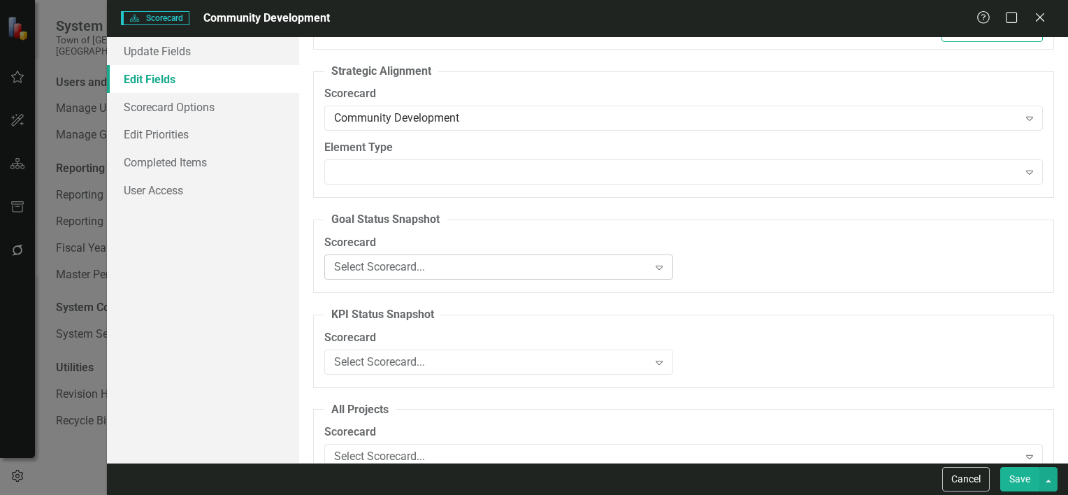
click at [440, 266] on div "Select Scorecard..." at bounding box center [491, 267] width 314 height 16
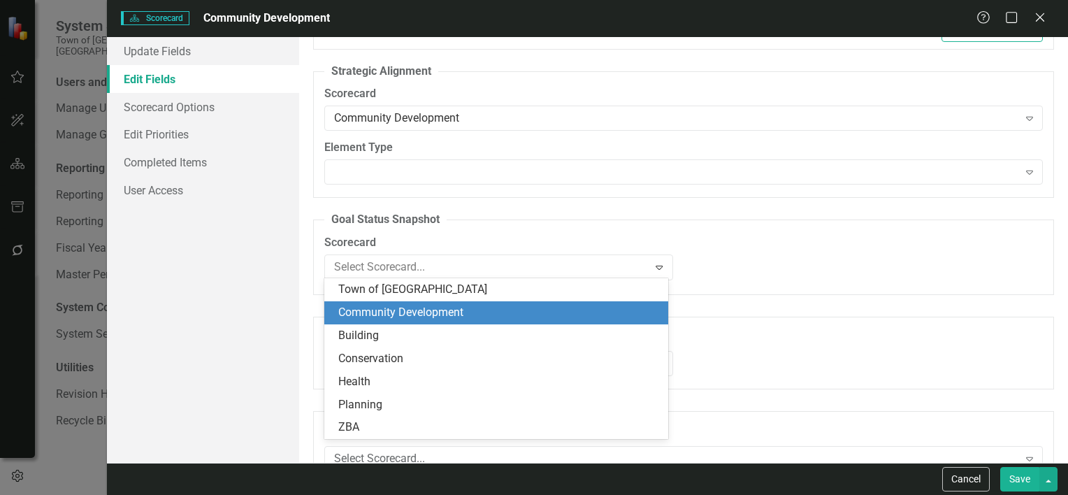
click at [434, 316] on div "Community Development" at bounding box center [498, 313] width 321 height 16
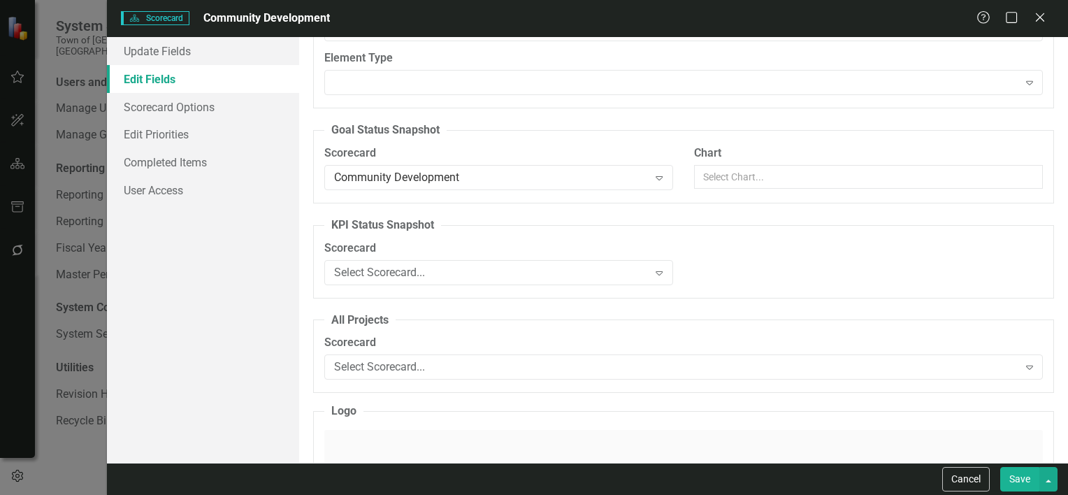
scroll to position [699, 0]
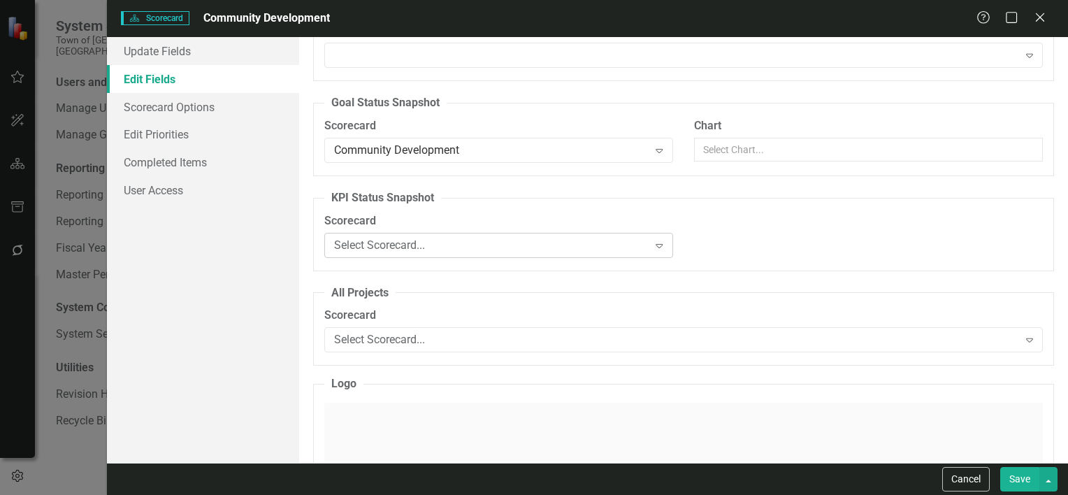
click at [407, 247] on div "Select Scorecard..." at bounding box center [491, 245] width 314 height 16
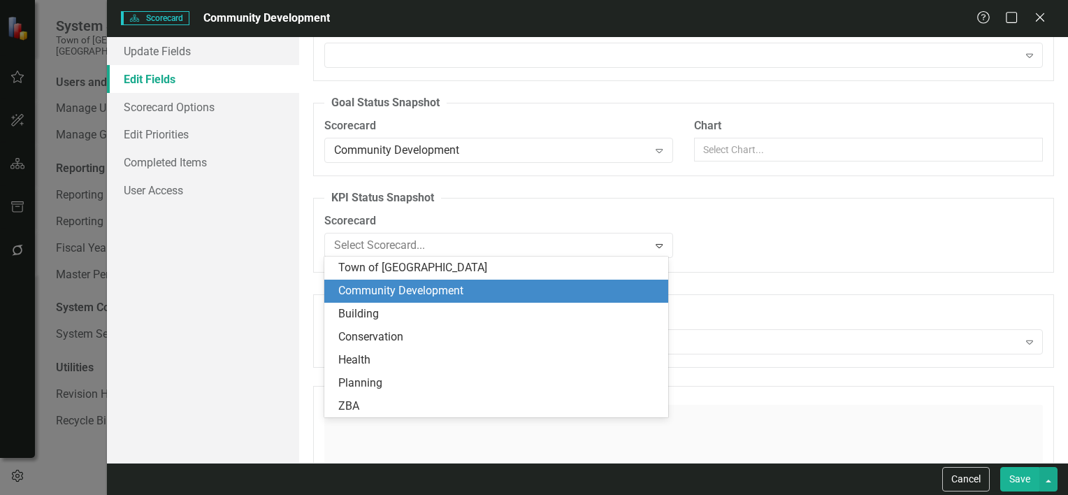
click at [403, 298] on div "Community Development" at bounding box center [498, 291] width 321 height 16
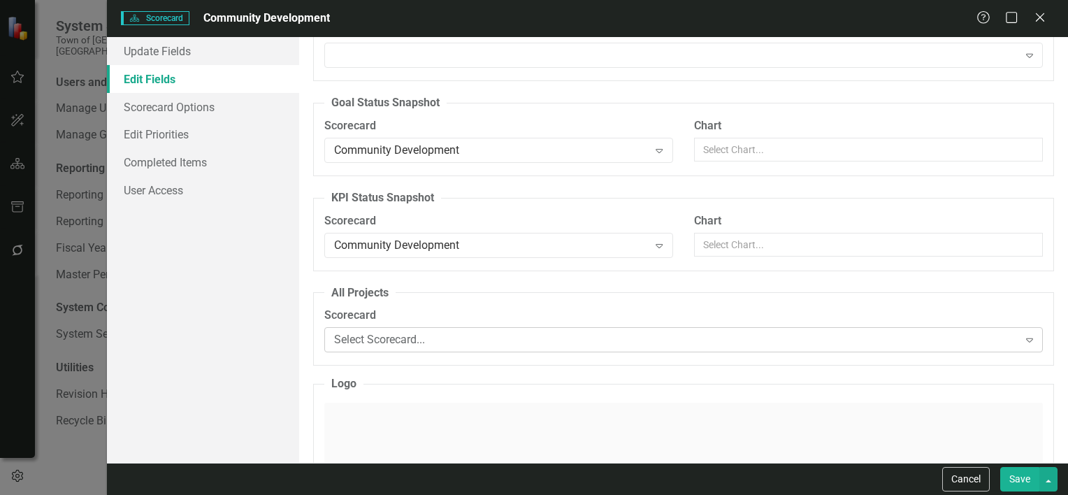
click at [408, 341] on div "Select Scorecard..." at bounding box center [676, 340] width 684 height 16
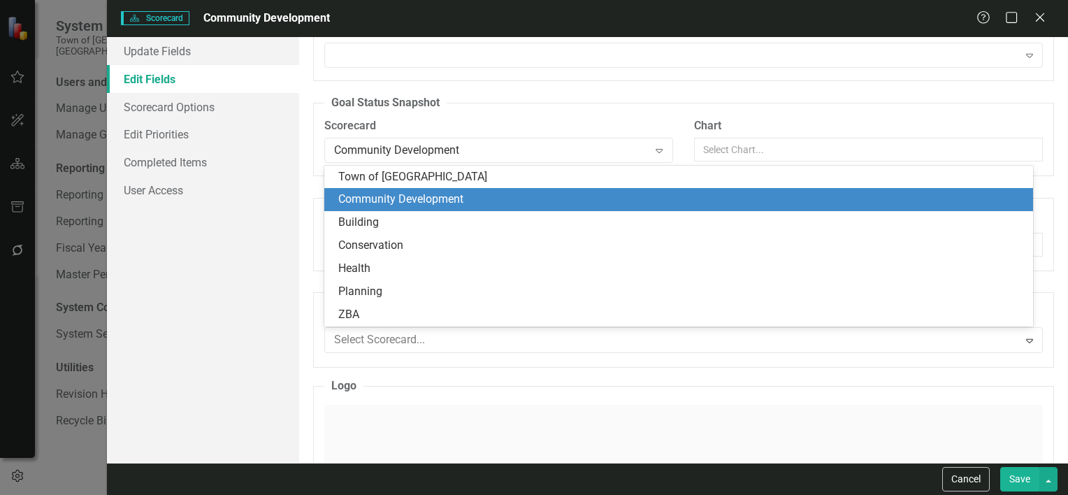
click at [430, 205] on div "Community Development" at bounding box center [681, 199] width 686 height 16
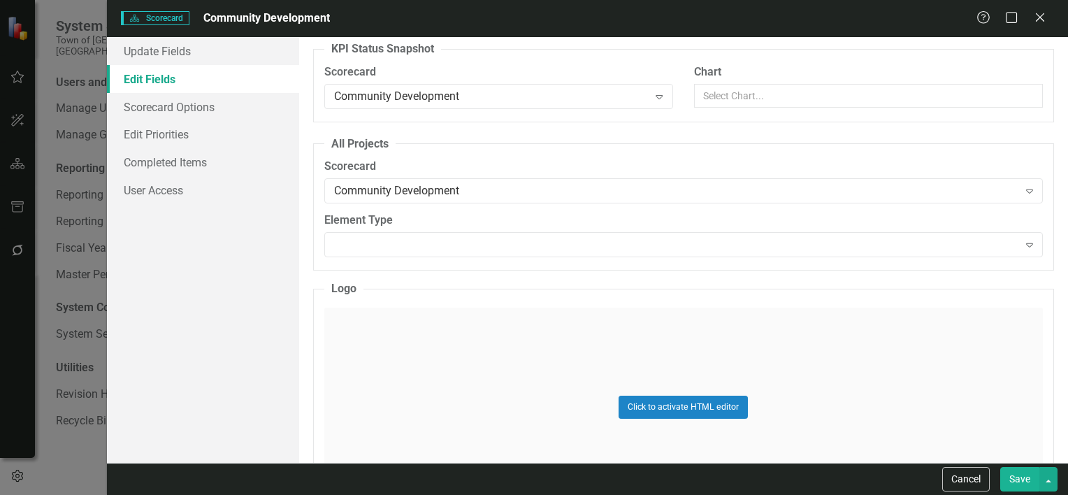
scroll to position [932, 0]
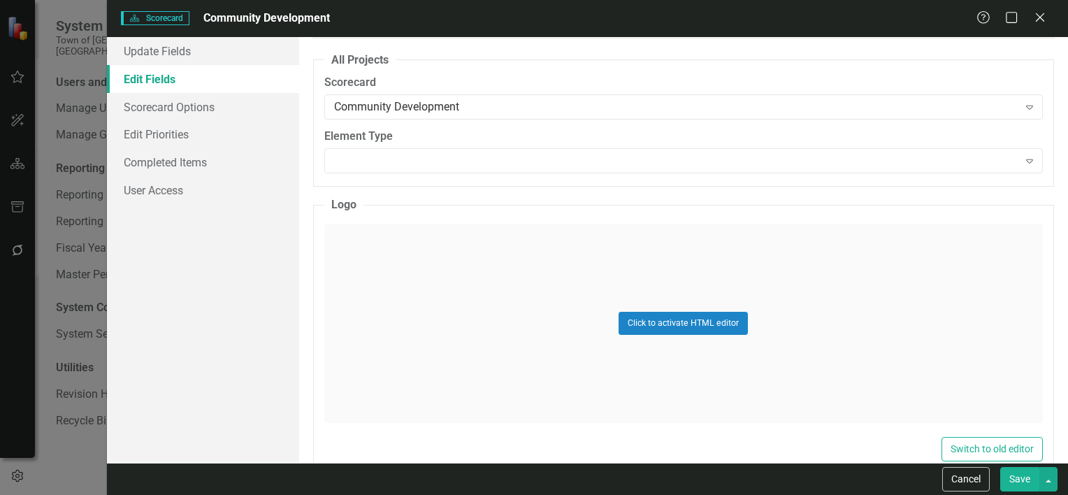
click at [1020, 478] on button "Save" at bounding box center [1019, 479] width 39 height 24
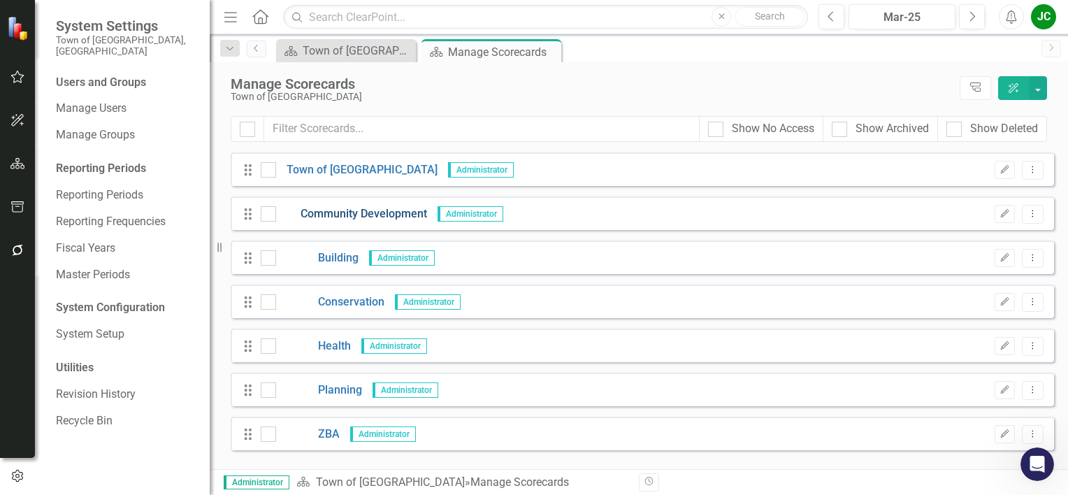
click at [347, 217] on link "Community Development" at bounding box center [351, 214] width 151 height 16
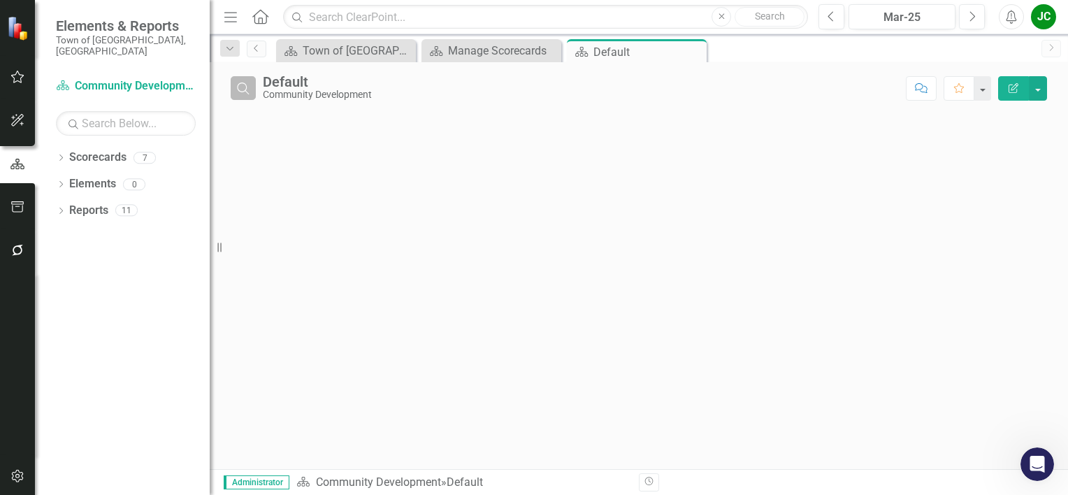
click at [239, 87] on icon "Search" at bounding box center [243, 88] width 15 height 13
click at [239, 87] on icon "Close" at bounding box center [243, 88] width 15 height 13
click at [1040, 93] on button "button" at bounding box center [1038, 88] width 18 height 24
click at [906, 209] on div "Search Default Community Development Comment Favorite Edit Report" at bounding box center [639, 265] width 858 height 407
click at [980, 89] on button "button" at bounding box center [982, 88] width 18 height 24
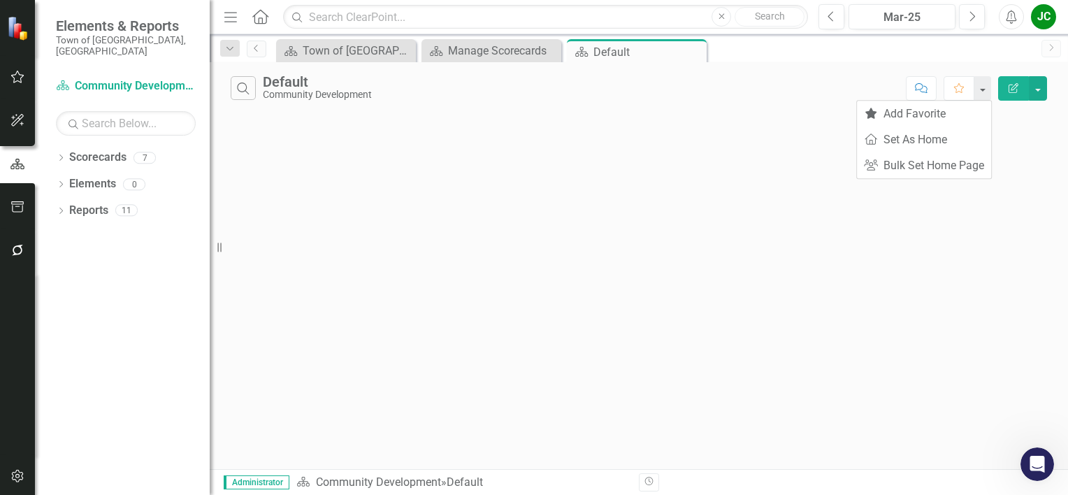
click at [915, 227] on div "Search Default Community Development Comment Favorite Edit Report" at bounding box center [639, 265] width 858 height 407
click at [690, 52] on icon "Close" at bounding box center [693, 51] width 14 height 11
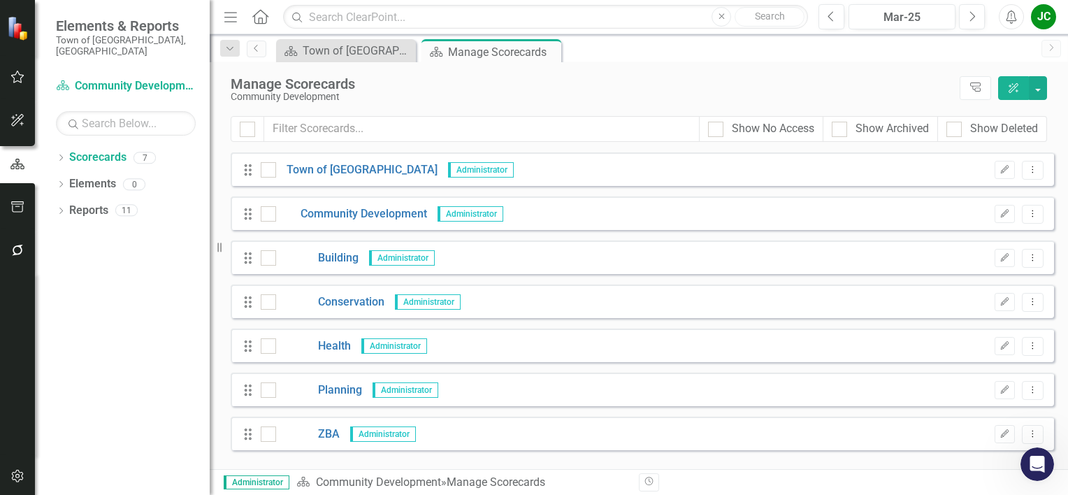
click at [327, 266] on div "Drag Building Administrator Edit Dropdown Menu" at bounding box center [642, 257] width 823 height 34
click at [333, 261] on link "Building" at bounding box center [317, 258] width 82 height 16
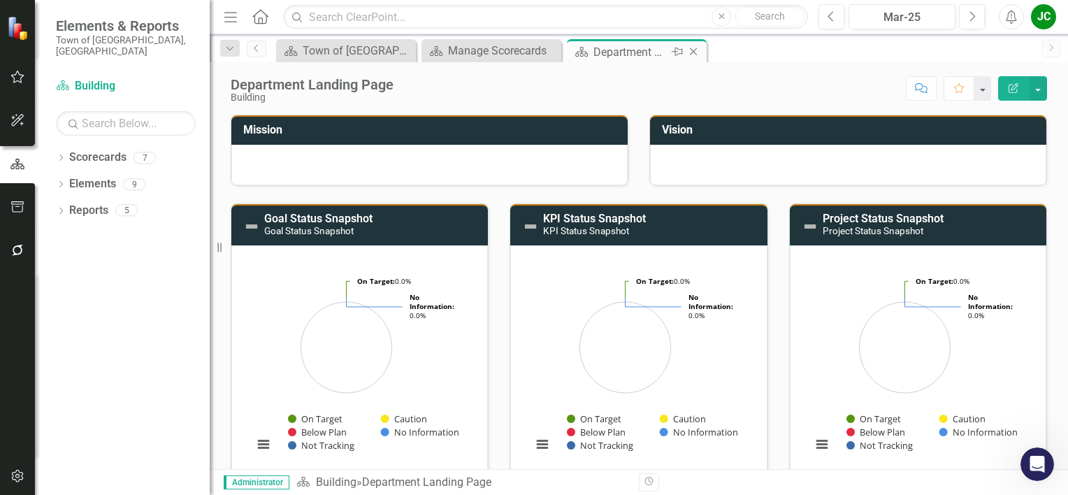
click at [693, 50] on icon at bounding box center [694, 52] width 8 height 8
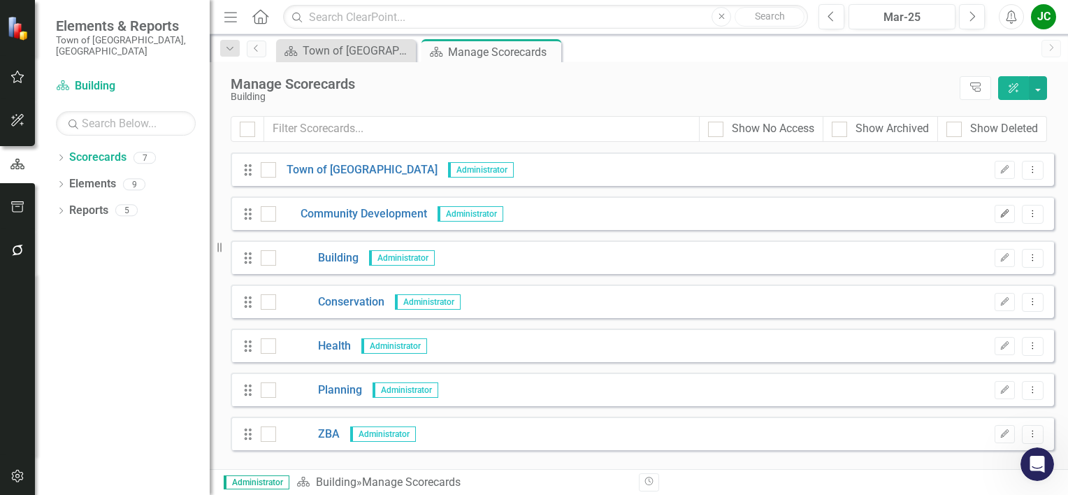
click at [1002, 215] on icon "Edit" at bounding box center [1004, 214] width 10 height 8
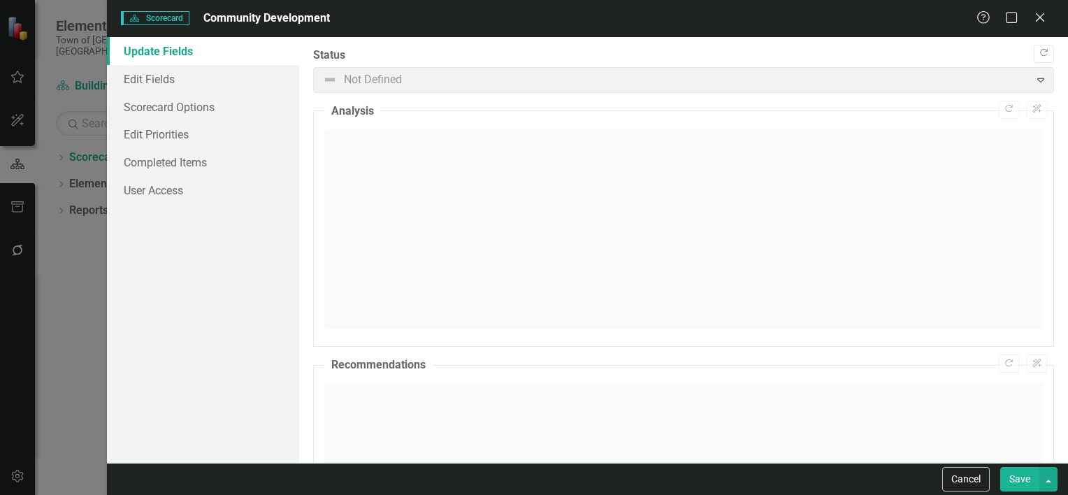
click at [1023, 80] on span "Not Defined Expand" at bounding box center [683, 80] width 741 height 26
click at [1034, 80] on span "Not Defined Expand" at bounding box center [683, 80] width 741 height 26
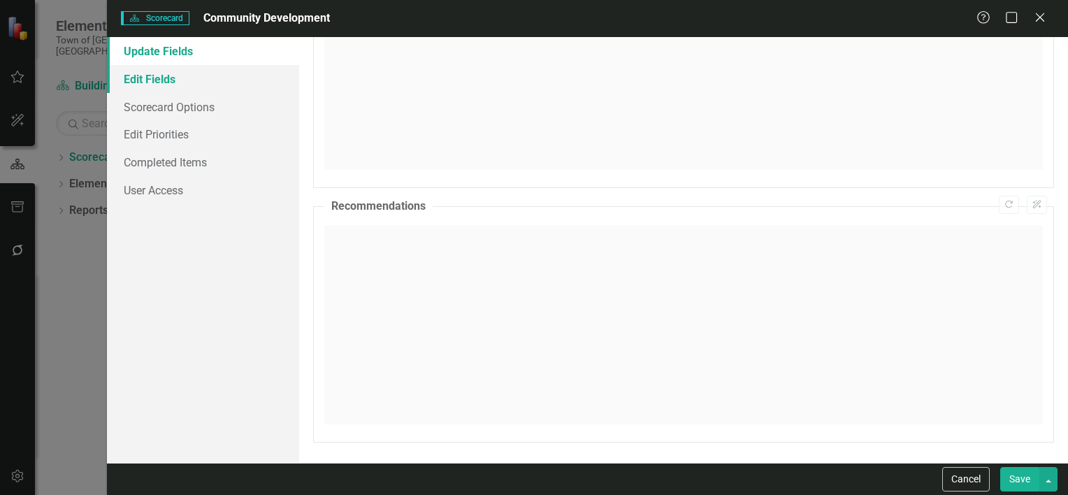
click at [146, 80] on link "Edit Fields" at bounding box center [203, 79] width 192 height 28
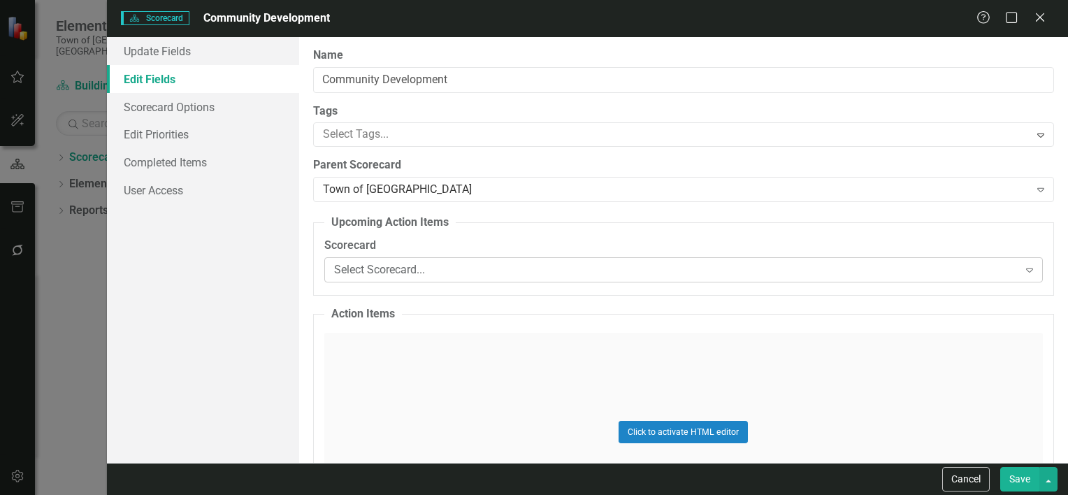
click at [390, 272] on div "Select Scorecard..." at bounding box center [676, 270] width 684 height 16
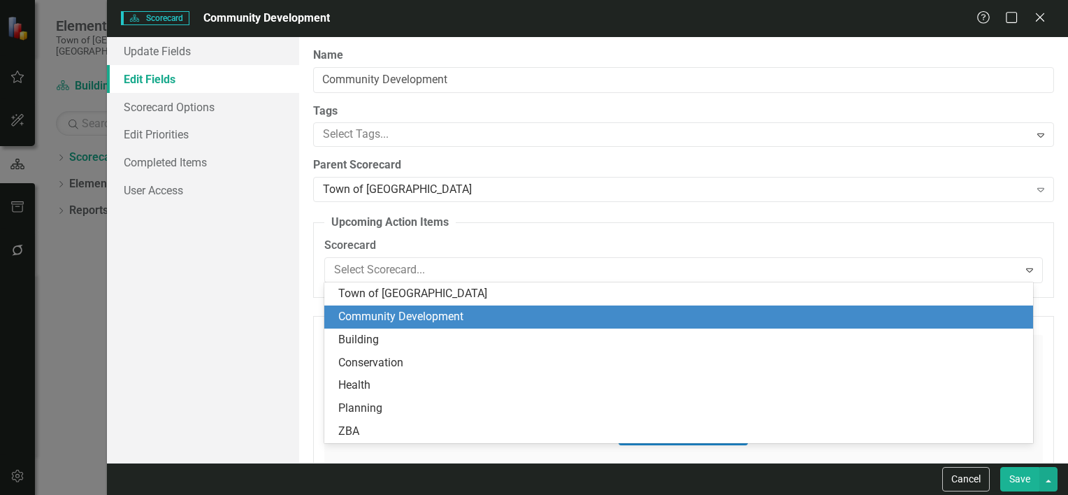
click at [388, 323] on div "Community Development" at bounding box center [681, 317] width 686 height 16
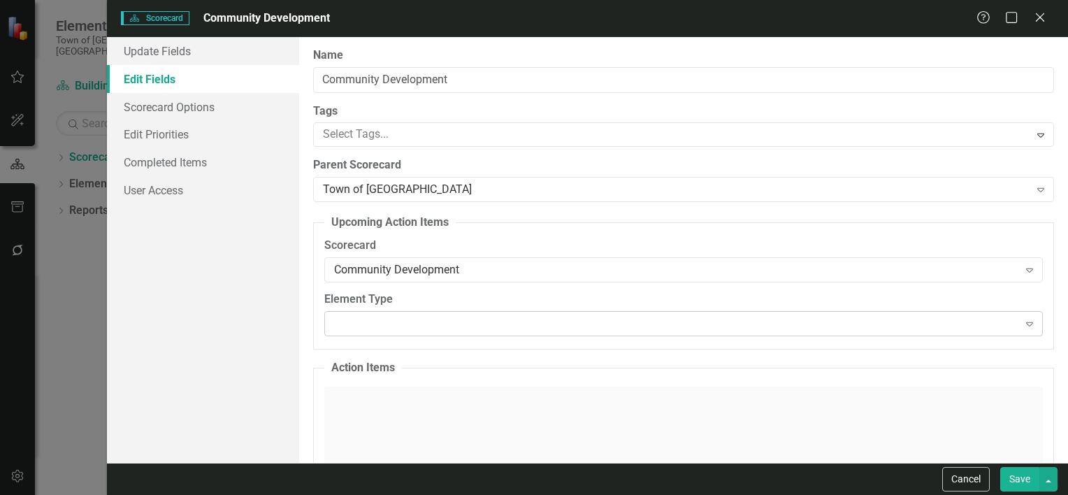
scroll to position [116, 0]
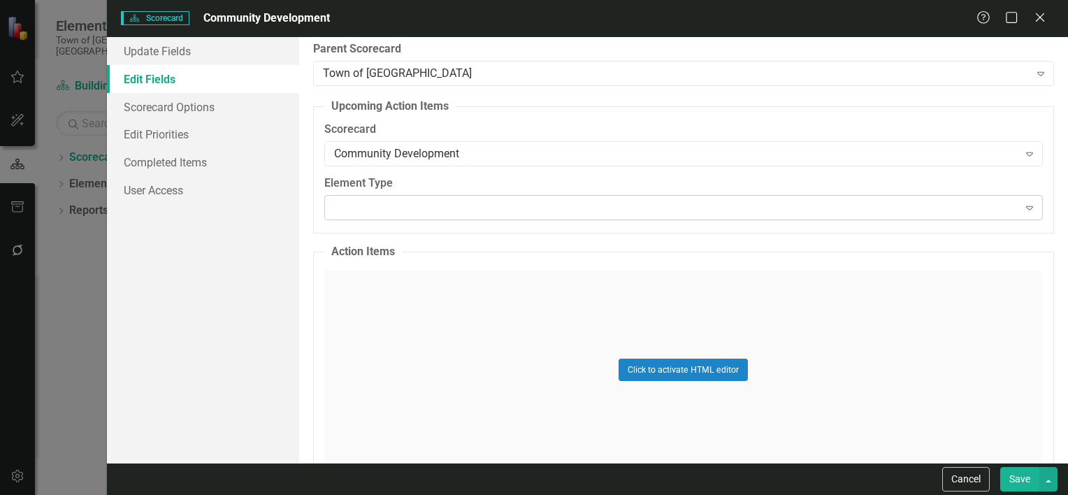
click at [400, 215] on div "Expand" at bounding box center [683, 207] width 718 height 25
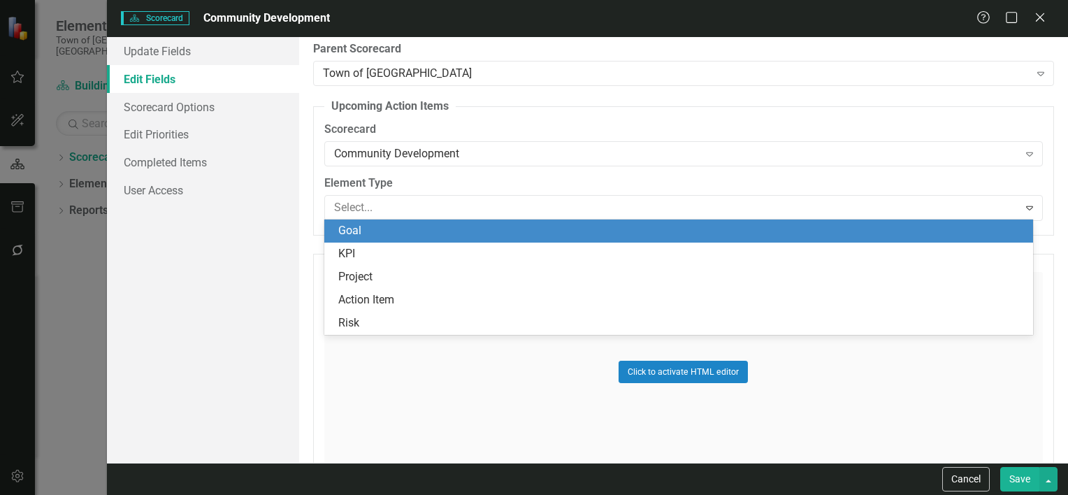
click at [377, 229] on div "Goal" at bounding box center [681, 231] width 686 height 16
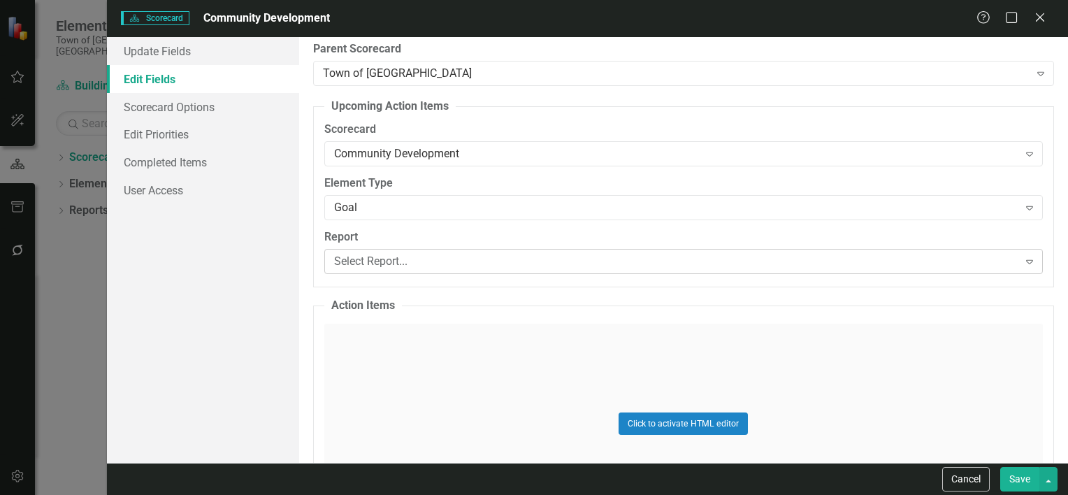
click at [375, 263] on div "Select Report..." at bounding box center [676, 261] width 684 height 16
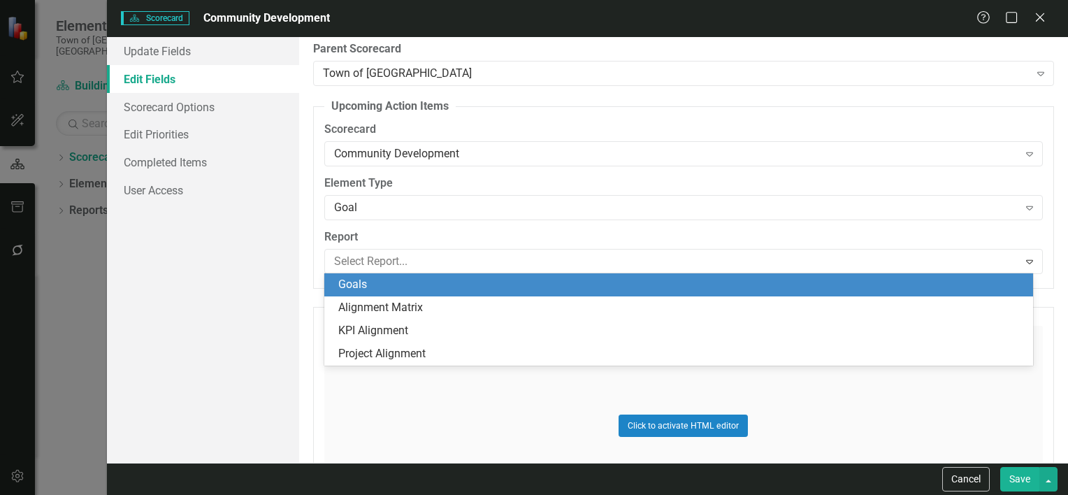
click at [368, 282] on div "Goals" at bounding box center [681, 285] width 686 height 16
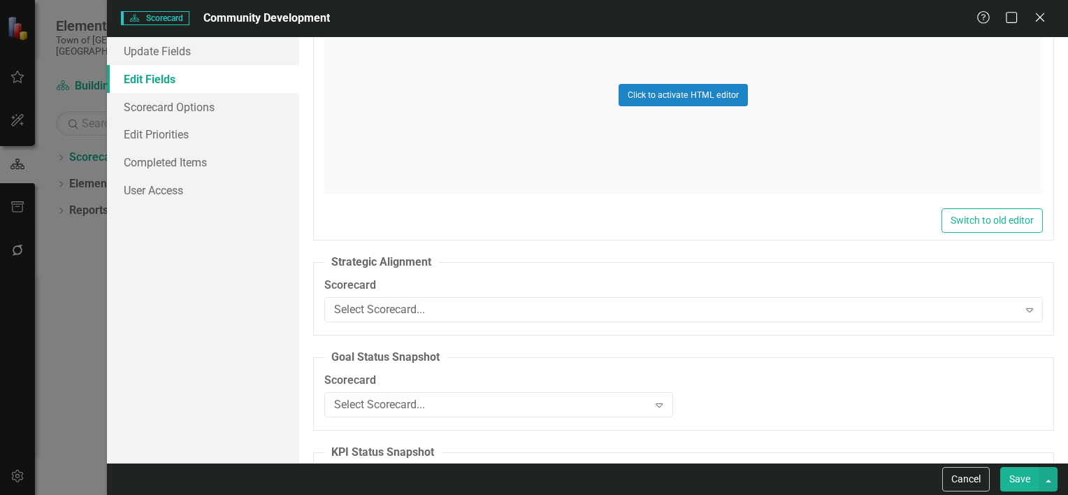
scroll to position [465, 0]
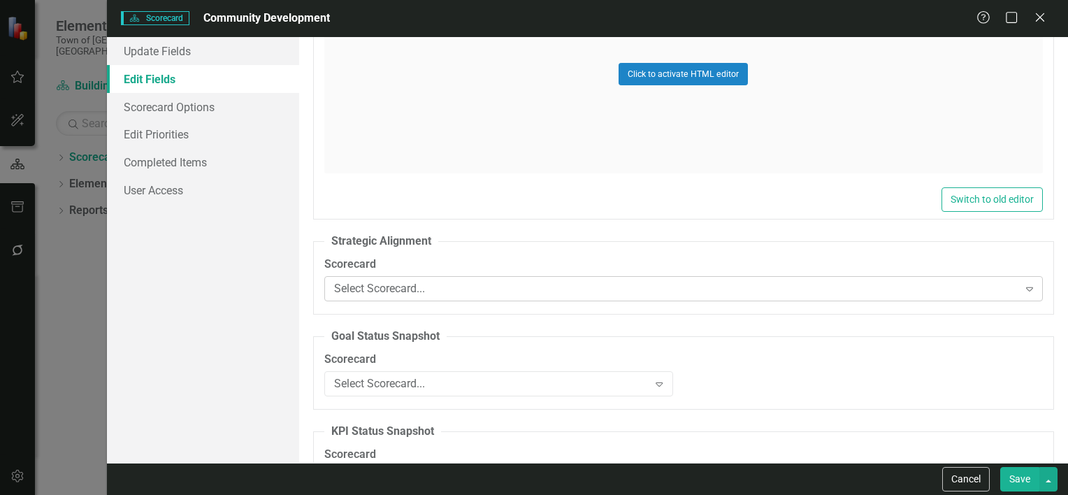
click at [403, 290] on div "Select Scorecard..." at bounding box center [676, 289] width 684 height 16
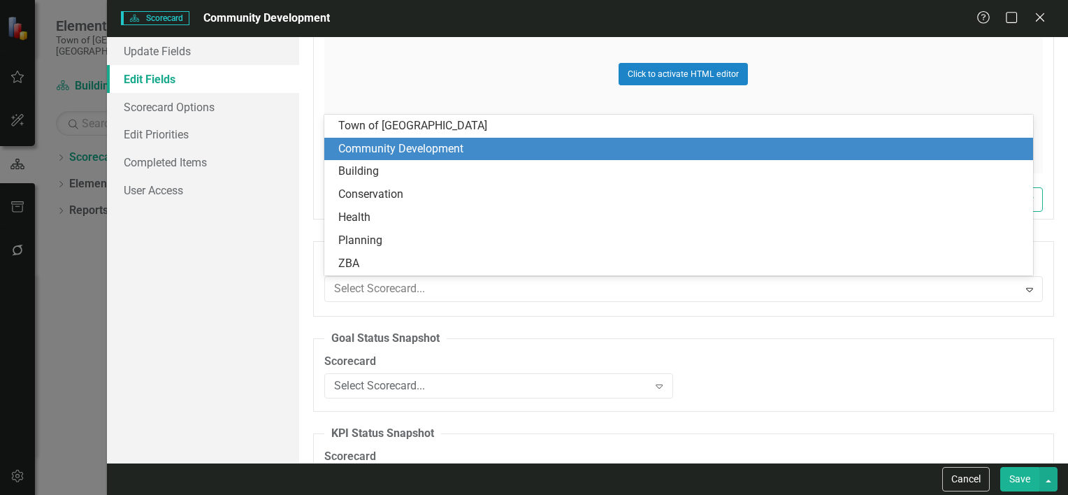
click at [400, 152] on div "Community Development" at bounding box center [681, 149] width 686 height 16
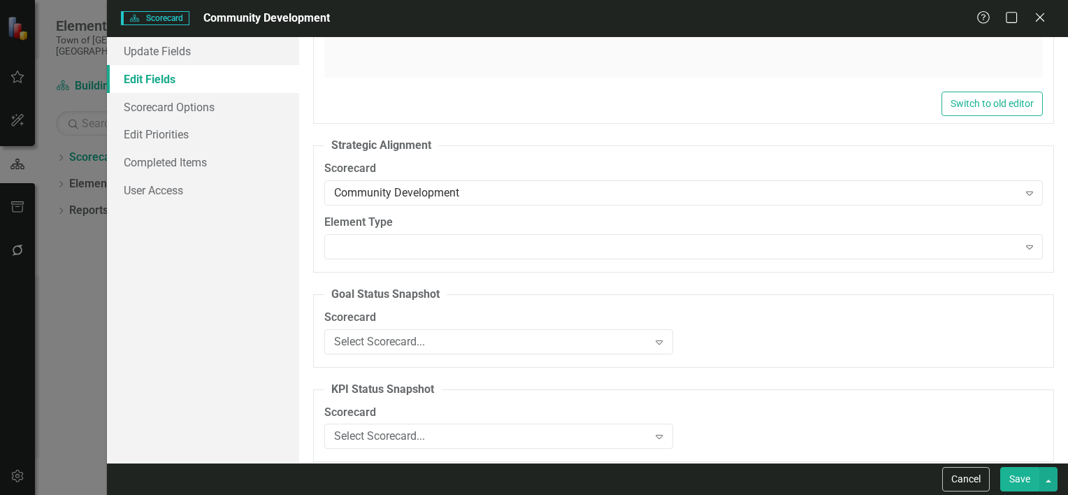
scroll to position [582, 0]
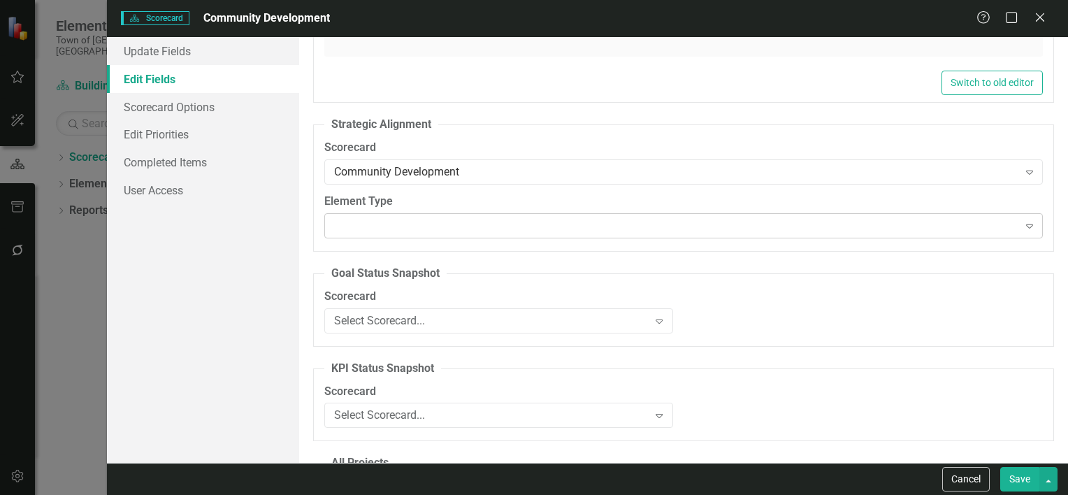
click at [405, 229] on div "Expand" at bounding box center [683, 225] width 718 height 25
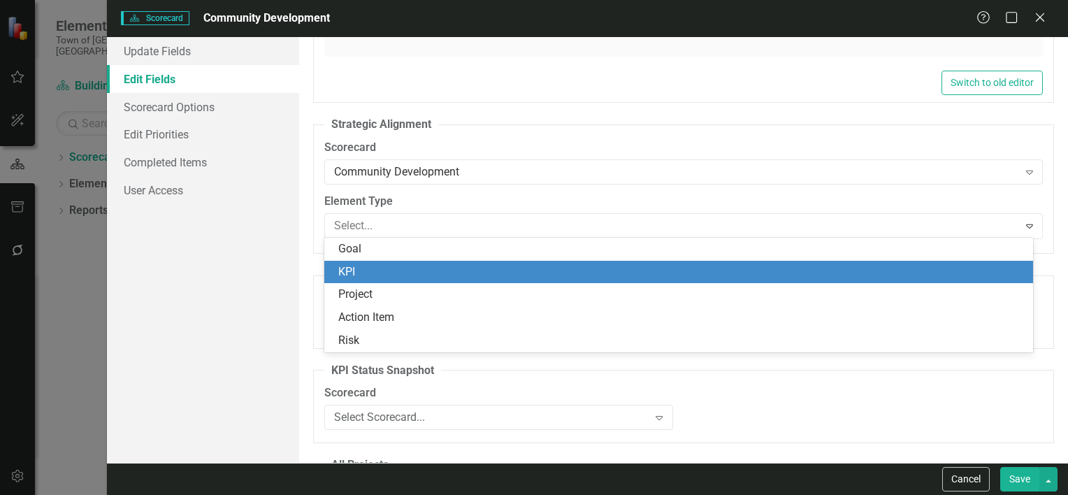
click at [389, 275] on div "KPI" at bounding box center [681, 272] width 686 height 16
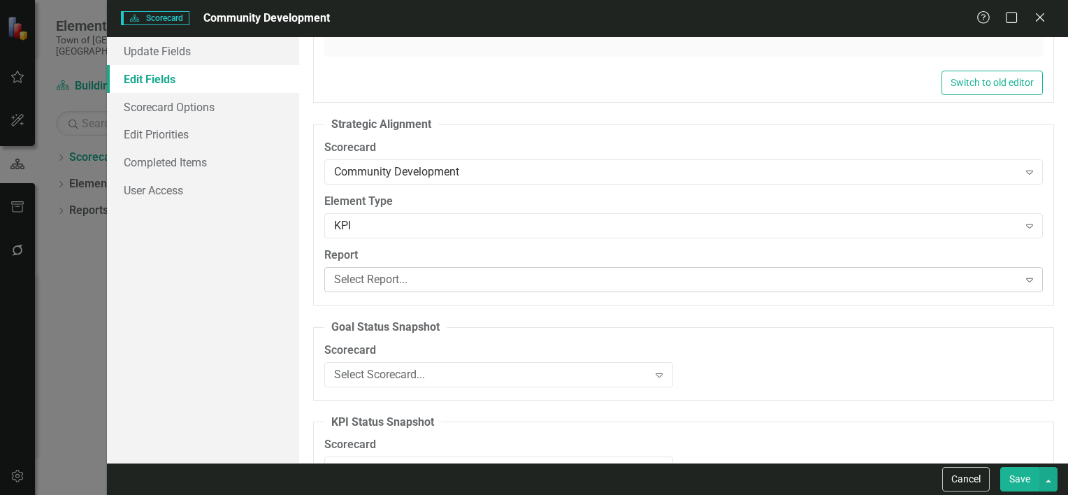
click at [402, 284] on div "Select Report..." at bounding box center [676, 279] width 684 height 16
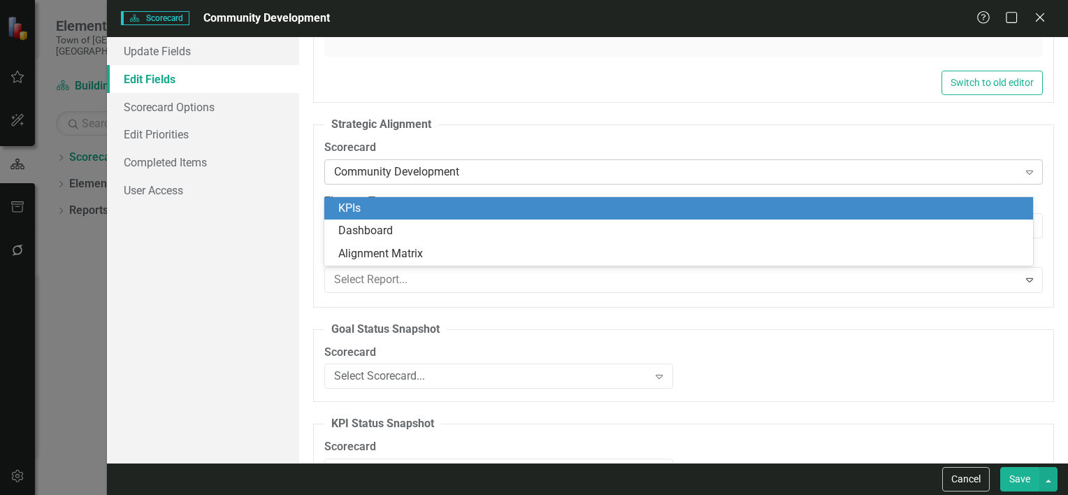
click at [458, 175] on div "Community Development" at bounding box center [676, 172] width 684 height 16
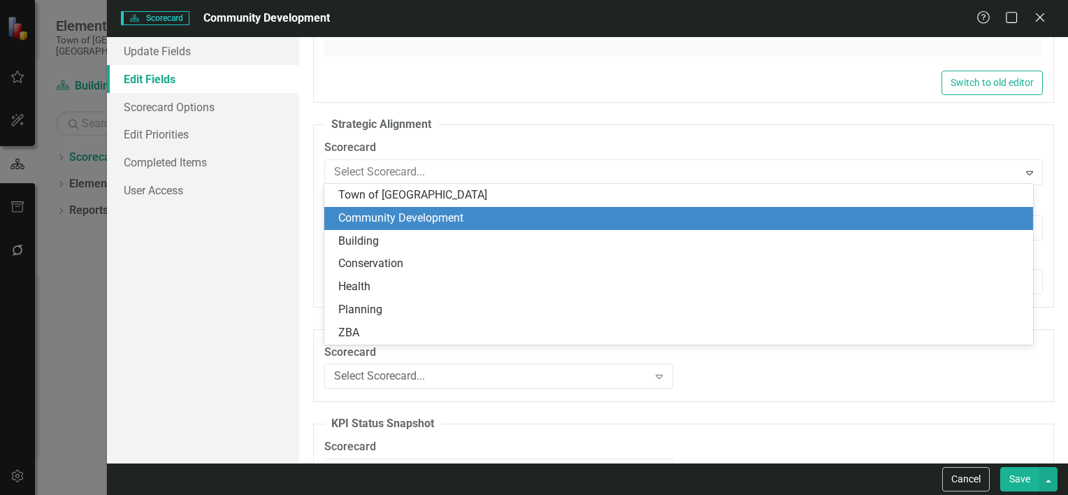
click at [403, 226] on div "Community Development" at bounding box center [678, 218] width 709 height 23
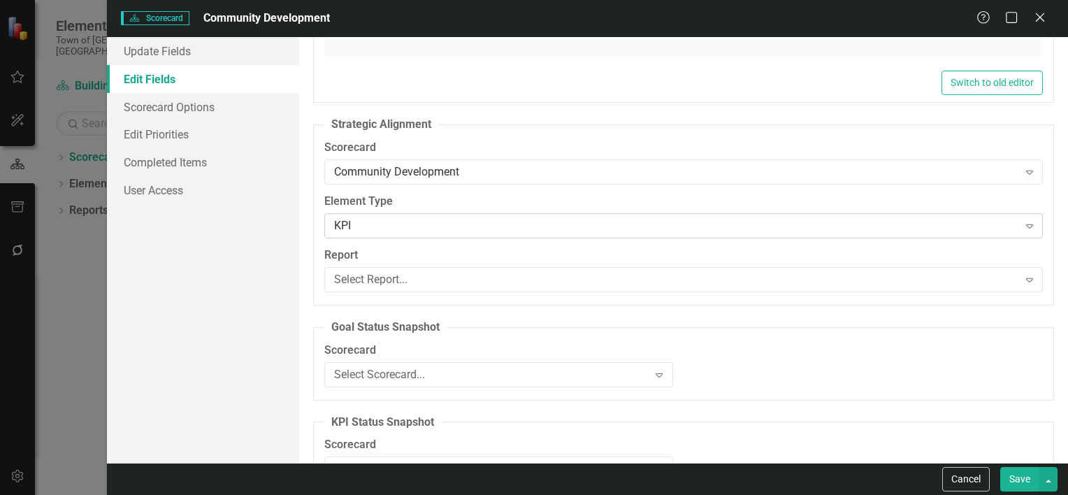
click at [403, 226] on div "KPI" at bounding box center [676, 226] width 684 height 16
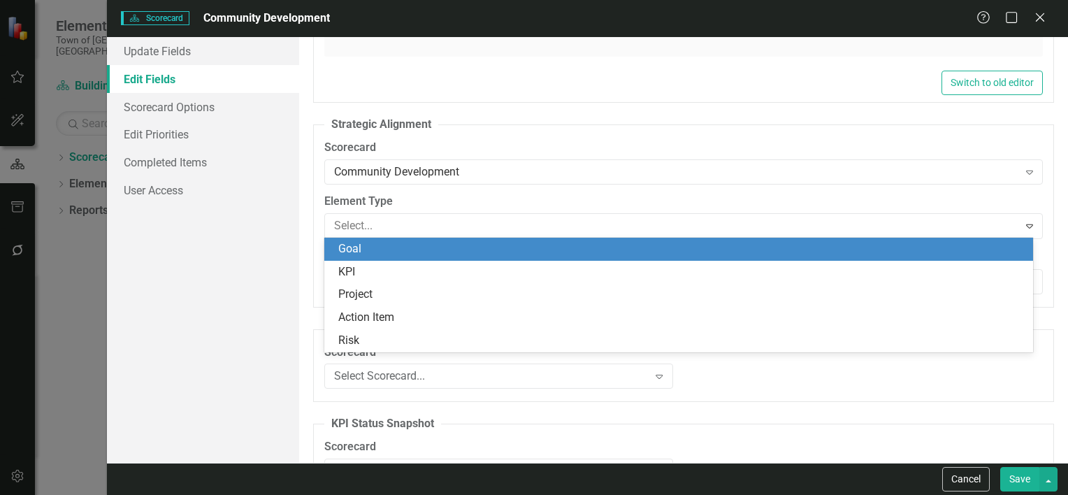
click at [373, 254] on div "Goal" at bounding box center [681, 249] width 686 height 16
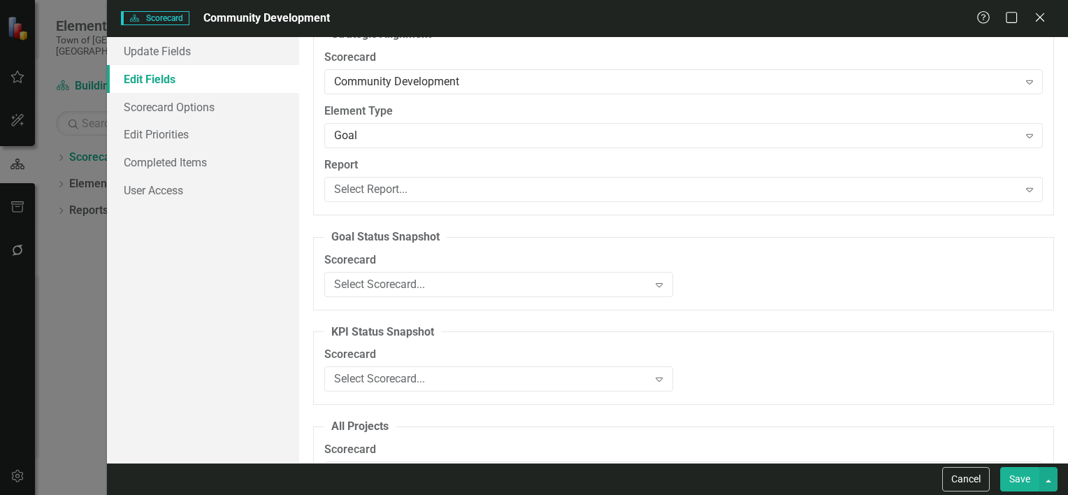
scroll to position [699, 0]
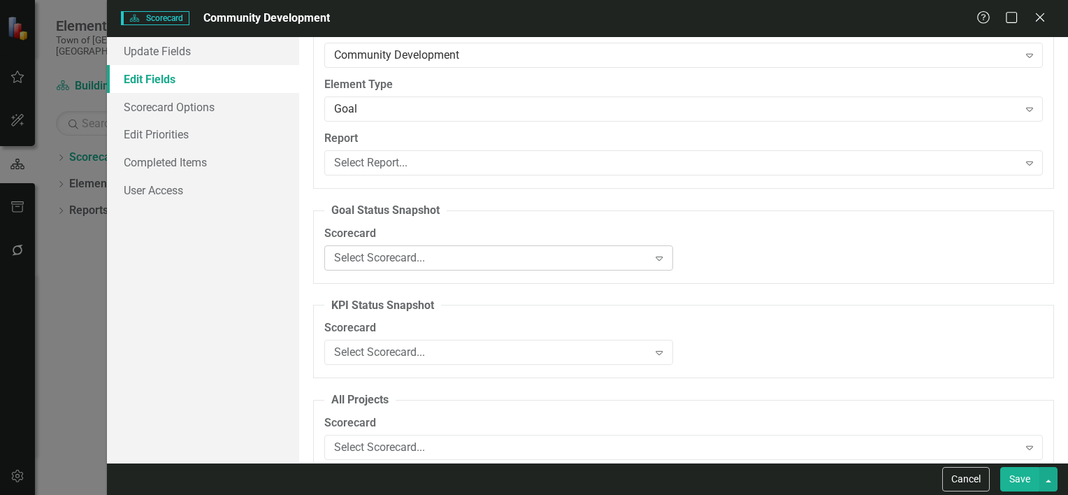
click at [370, 256] on div "Select Scorecard..." at bounding box center [491, 257] width 314 height 16
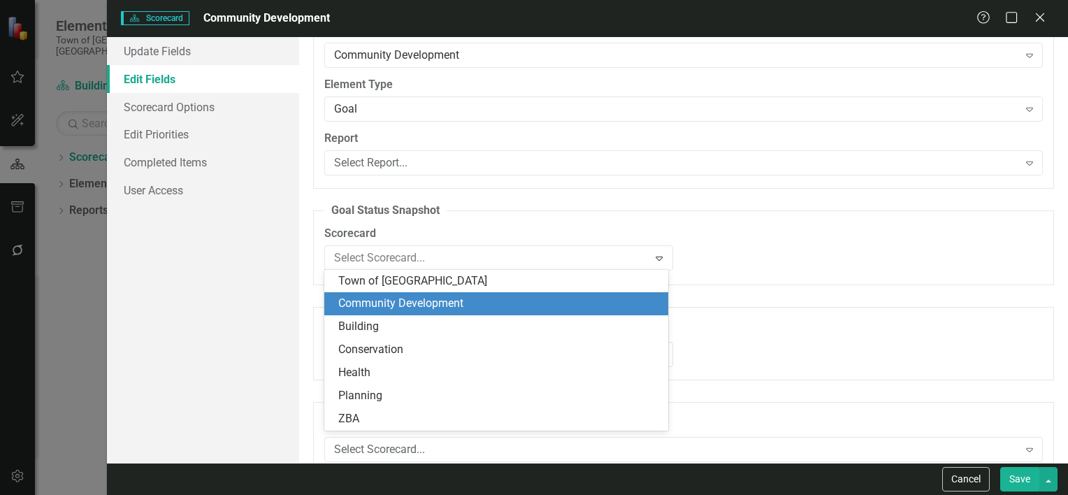
click at [372, 301] on div "Community Development" at bounding box center [498, 304] width 321 height 16
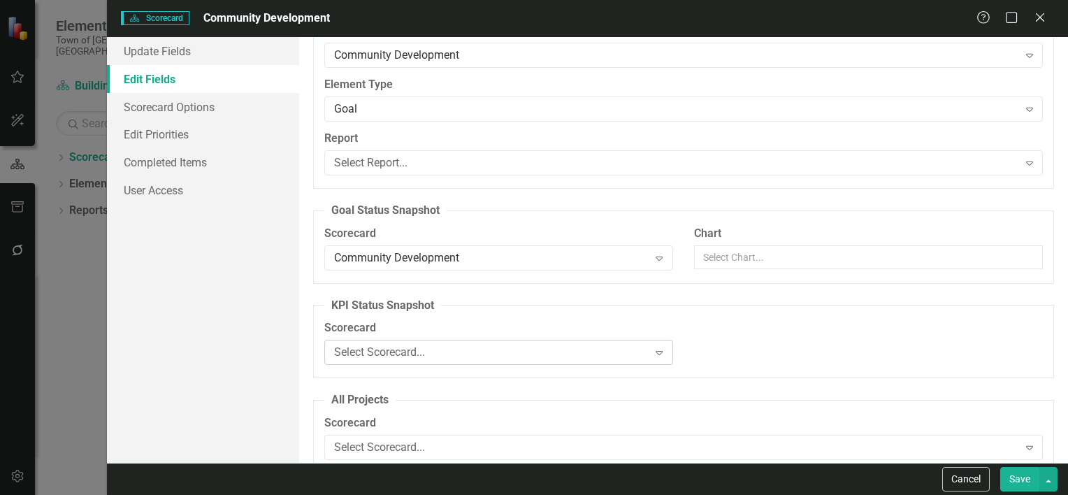
click at [386, 347] on div "Select Scorecard..." at bounding box center [491, 353] width 314 height 16
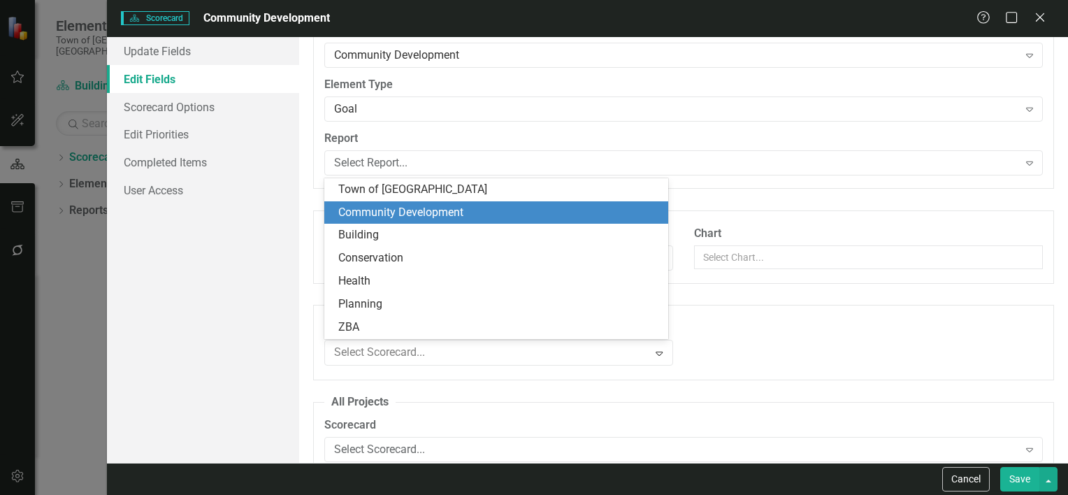
click at [408, 221] on div "Community Development" at bounding box center [496, 212] width 344 height 23
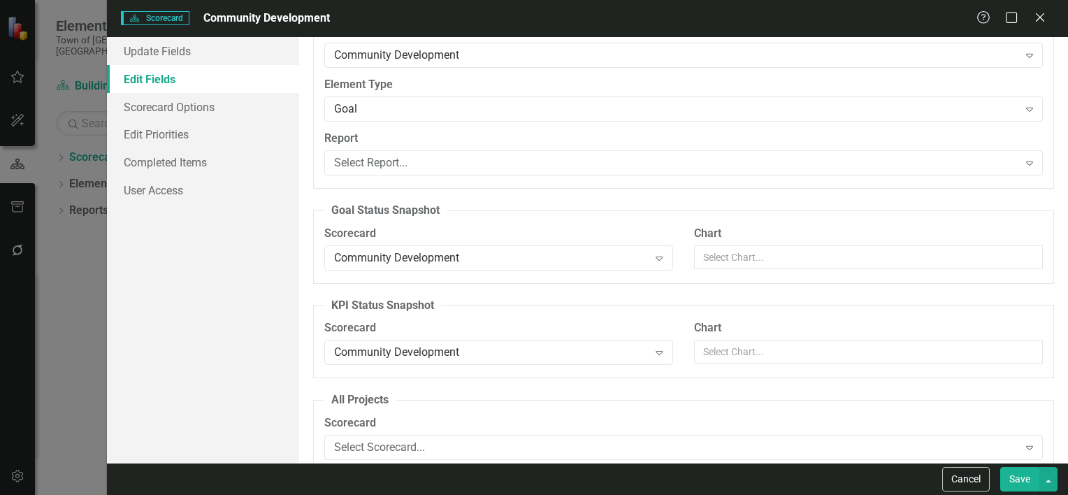
click at [305, 342] on div "Name Community Development Tags Select Tags... Expand Parent Scorecard Town of …" at bounding box center [683, 250] width 769 height 426
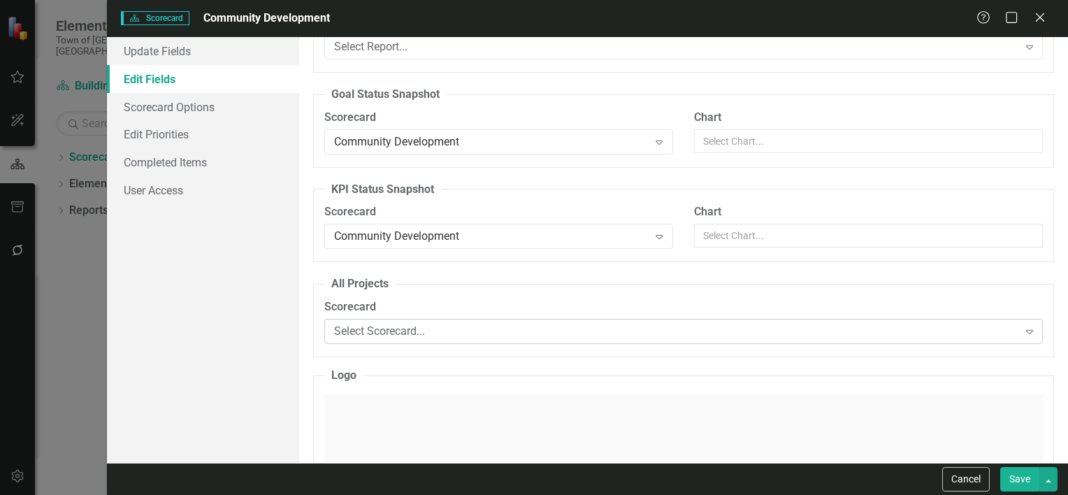
click at [363, 335] on div "Select Scorecard..." at bounding box center [676, 332] width 684 height 16
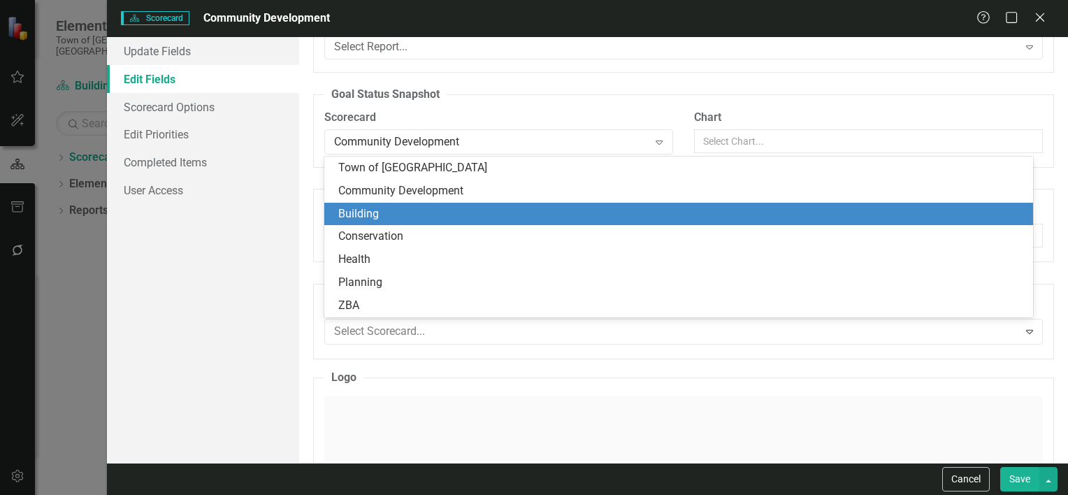
click at [390, 203] on div "Building" at bounding box center [678, 214] width 709 height 23
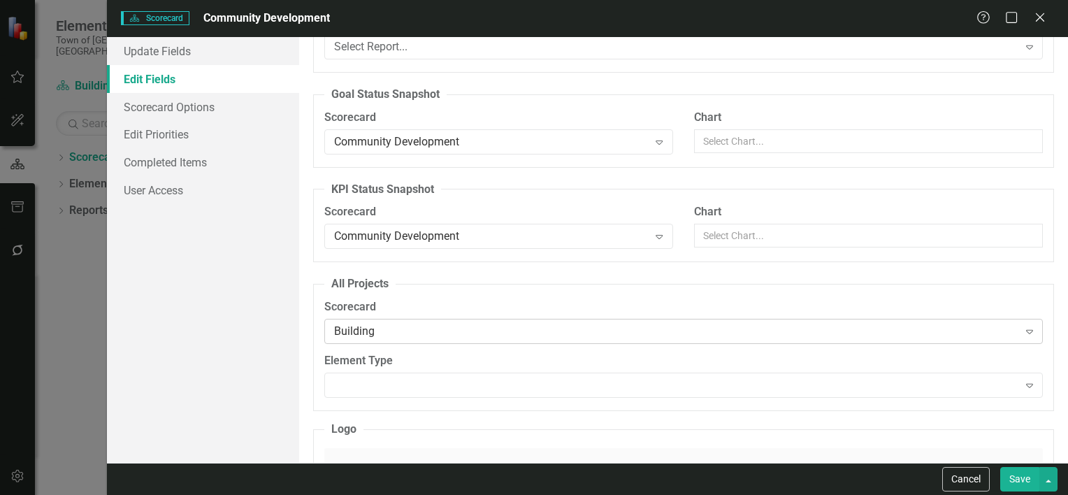
click at [360, 326] on div "Building" at bounding box center [676, 332] width 684 height 16
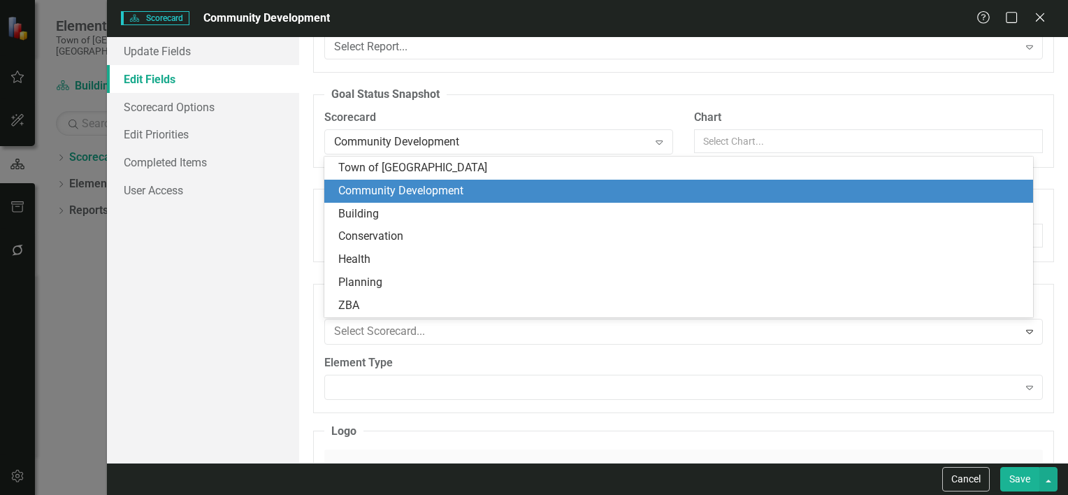
click at [405, 198] on div "Community Development" at bounding box center [681, 191] width 686 height 16
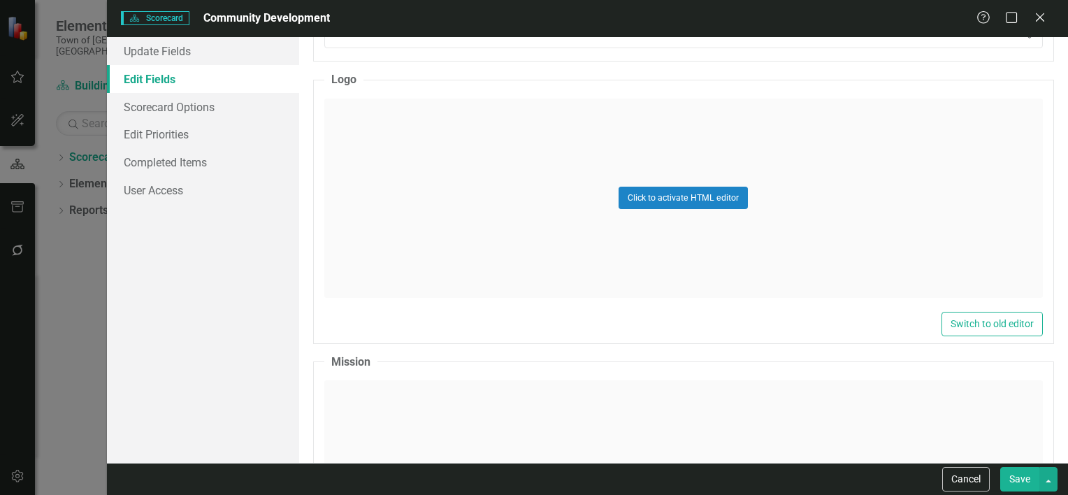
scroll to position [1281, 0]
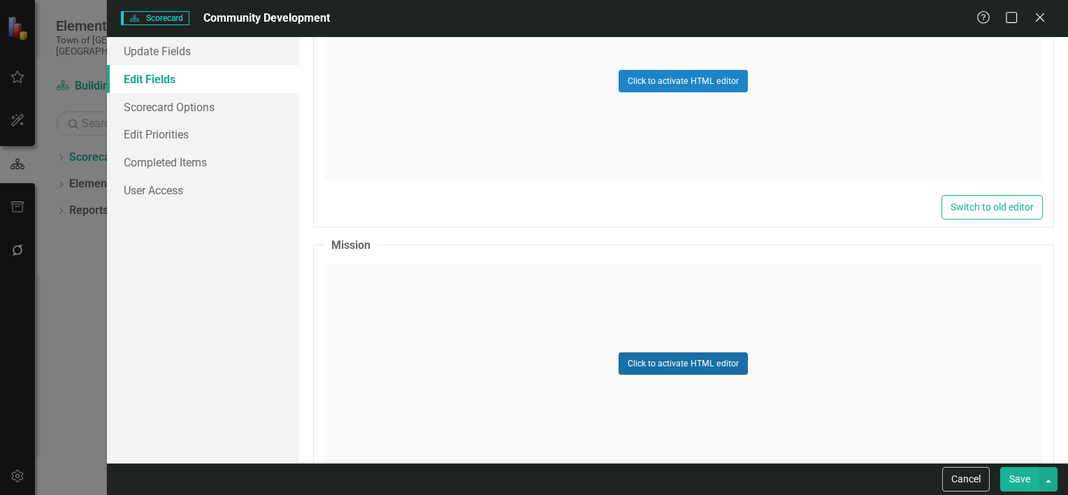
click at [630, 363] on button "Click to activate HTML editor" at bounding box center [682, 363] width 129 height 22
click at [449, 328] on body "Rich Text Area. Press ALT-0 for help." at bounding box center [683, 403] width 716 height 210
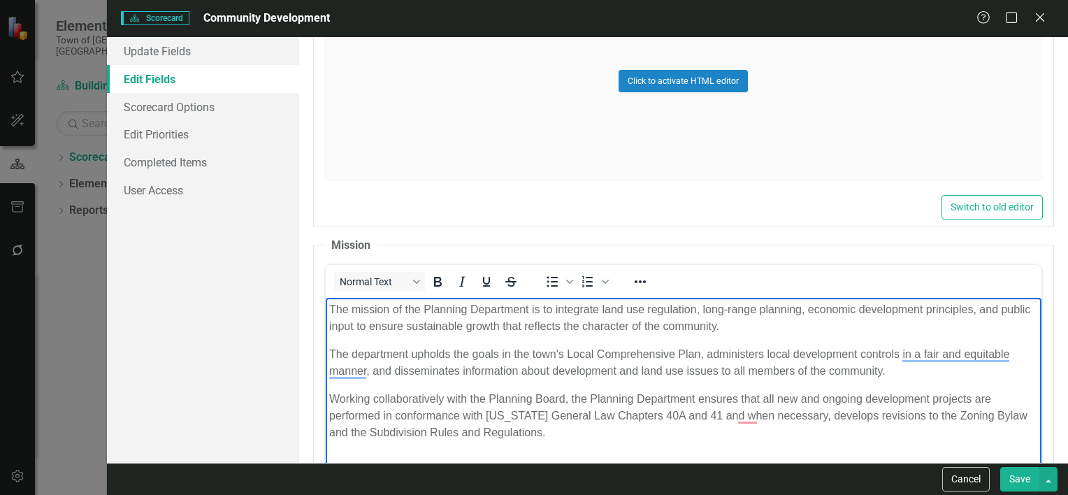
click at [1018, 482] on button "Save" at bounding box center [1019, 479] width 39 height 24
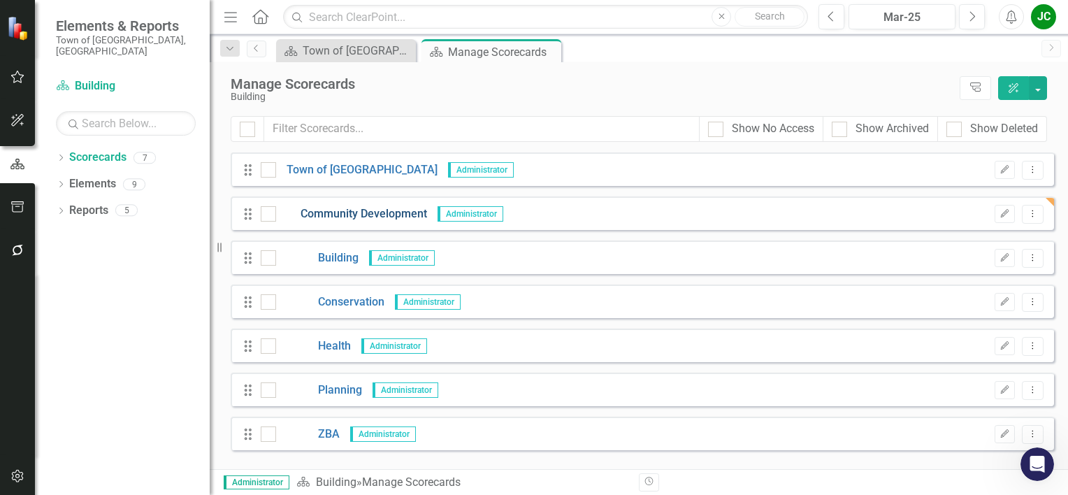
click at [390, 217] on link "Community Development" at bounding box center [351, 214] width 151 height 16
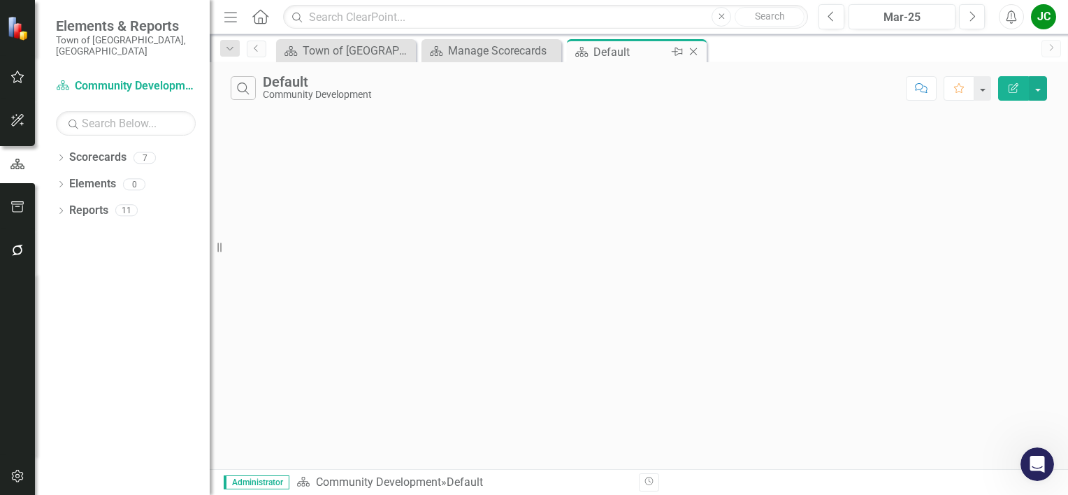
click at [692, 47] on icon "Close" at bounding box center [693, 51] width 14 height 11
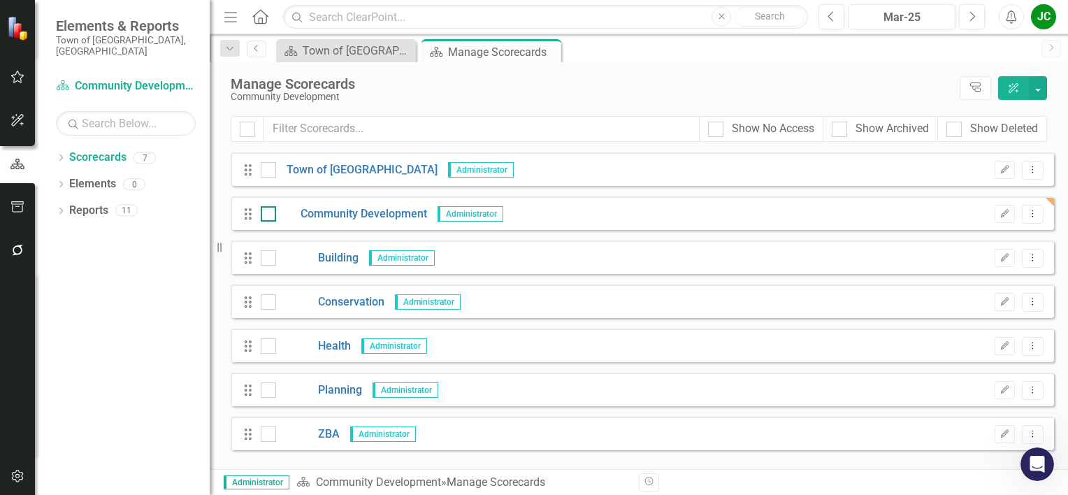
click at [266, 213] on input "checkbox" at bounding box center [265, 210] width 9 height 9
checkbox input "true"
click at [342, 217] on link "Community Development" at bounding box center [351, 214] width 151 height 16
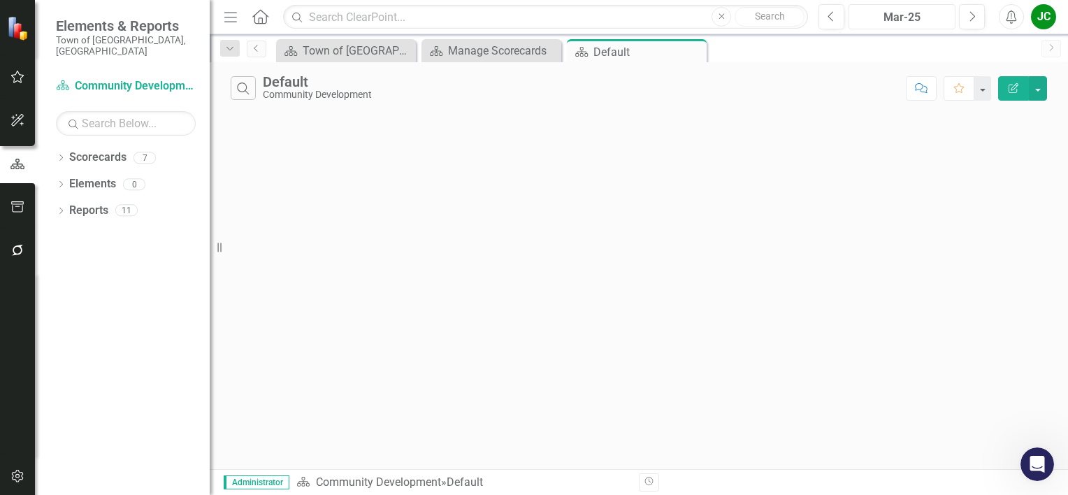
click at [909, 22] on div "Mar-25" at bounding box center [901, 17] width 97 height 17
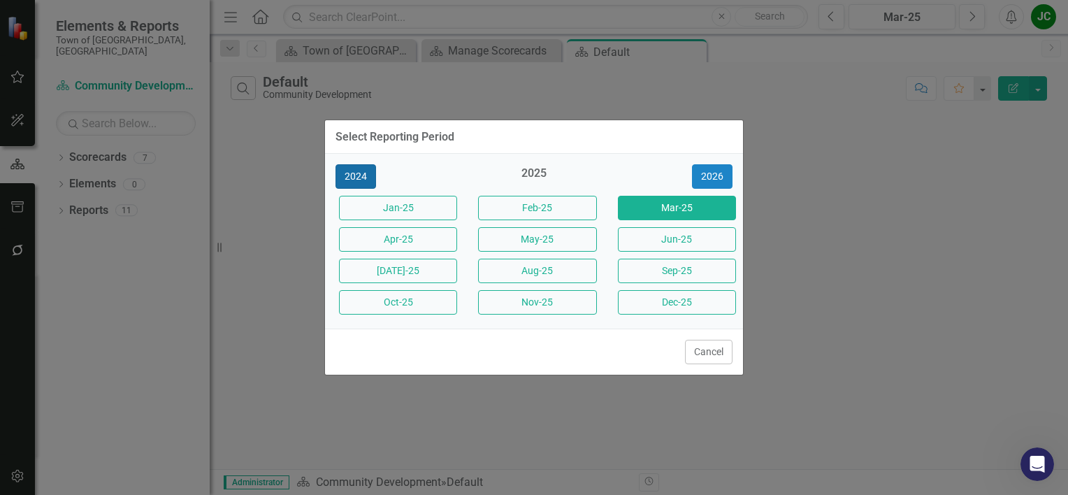
click at [355, 177] on button "2024" at bounding box center [355, 176] width 41 height 24
click at [725, 352] on button "Cancel" at bounding box center [709, 352] width 48 height 24
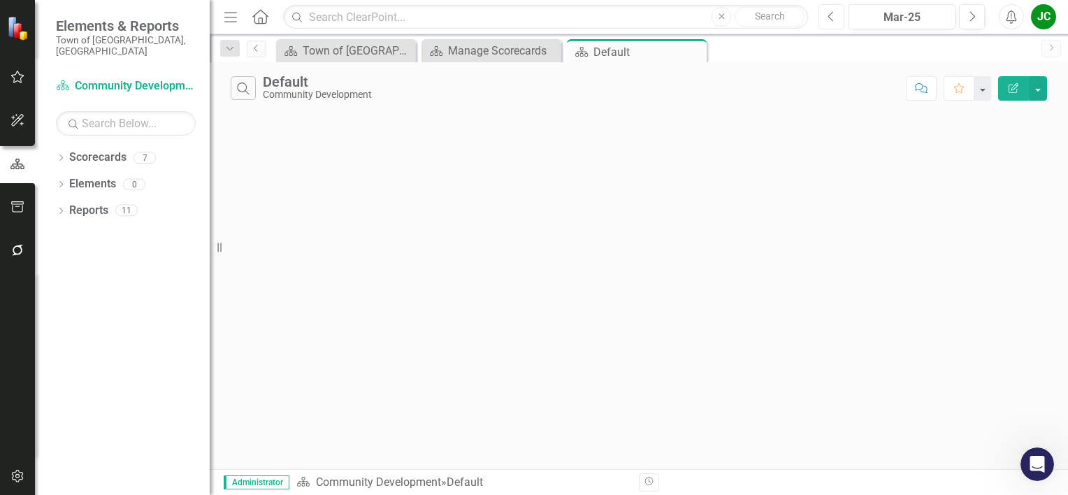
click at [827, 22] on button "Previous" at bounding box center [831, 16] width 26 height 25
click at [827, 23] on button "Previous" at bounding box center [831, 16] width 26 height 25
click at [1016, 92] on icon "button" at bounding box center [1013, 88] width 10 height 10
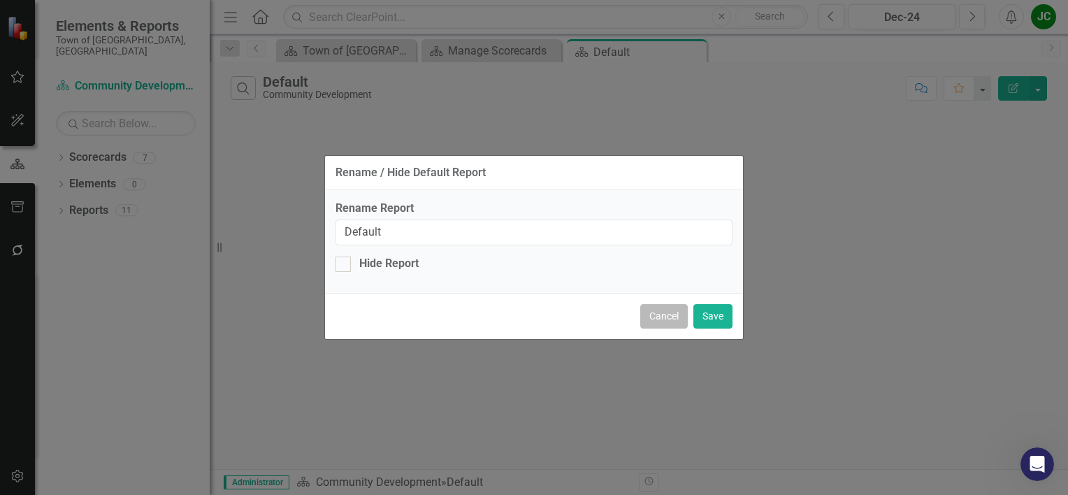
click at [658, 316] on button "Cancel" at bounding box center [664, 316] width 48 height 24
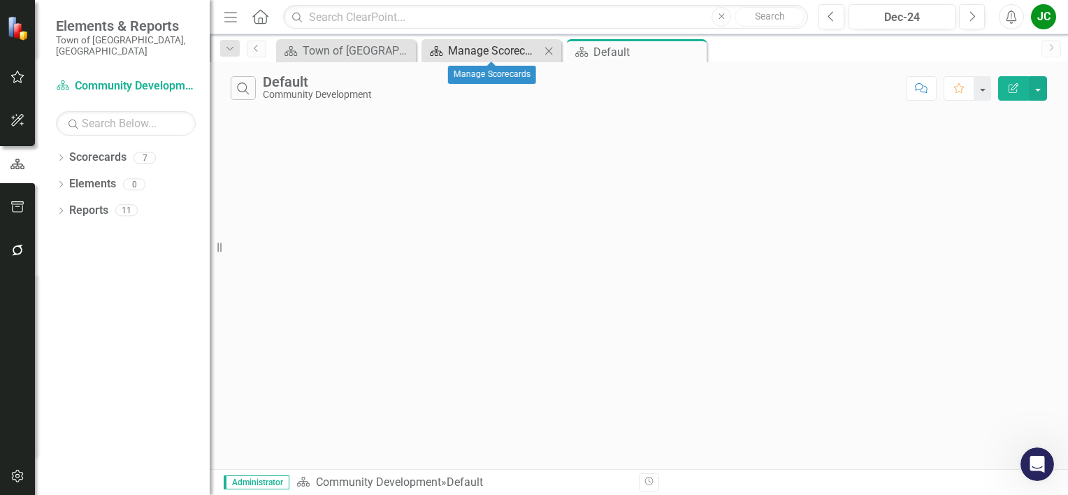
click at [522, 55] on div "Manage Scorecards" at bounding box center [494, 50] width 92 height 17
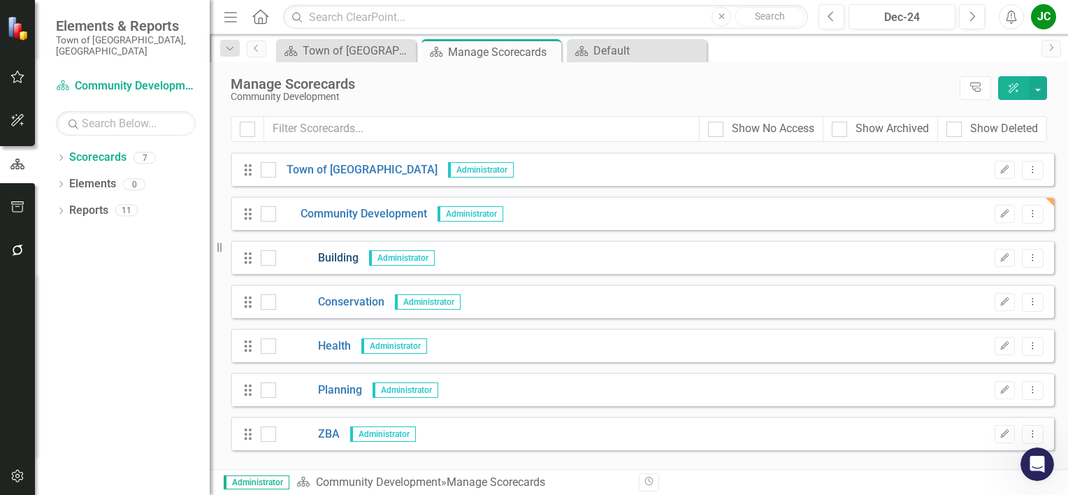
click at [328, 259] on link "Building" at bounding box center [317, 258] width 82 height 16
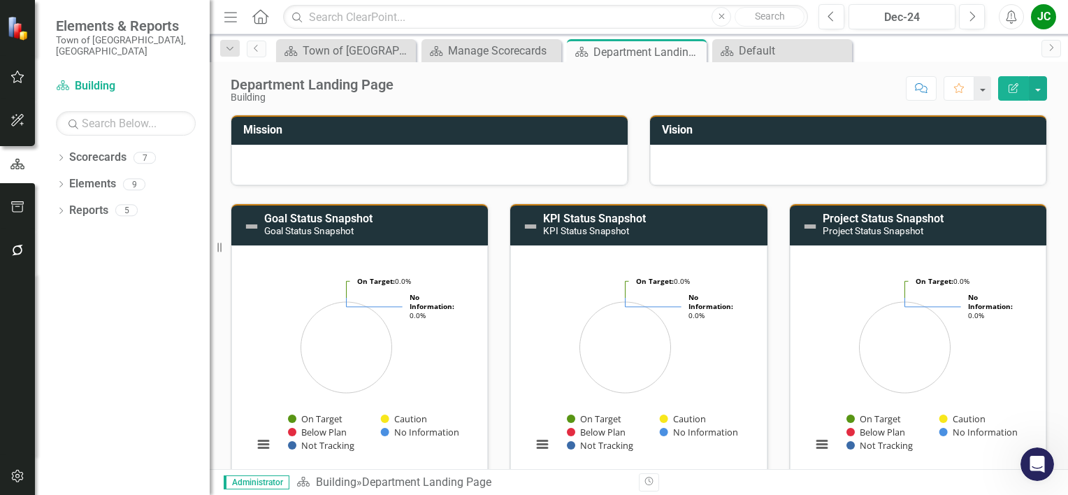
click at [1015, 92] on button "Edit Report" at bounding box center [1013, 88] width 31 height 24
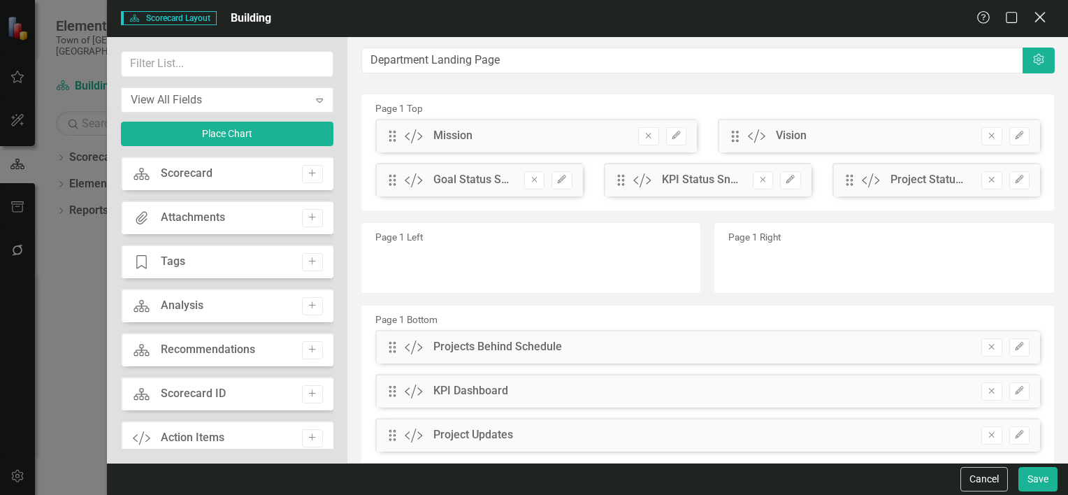
click at [1037, 17] on icon "Close" at bounding box center [1039, 16] width 17 height 13
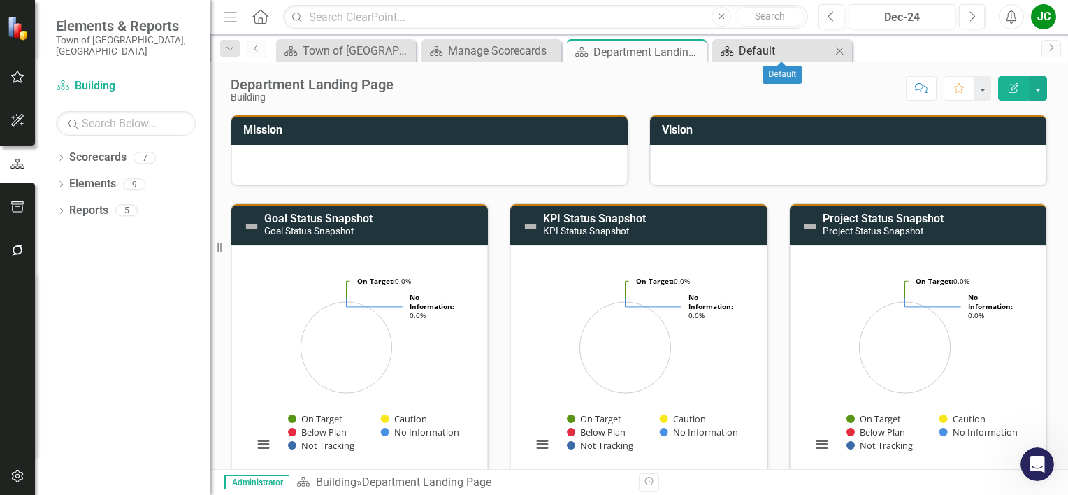
click at [766, 54] on div "Default" at bounding box center [785, 50] width 92 height 17
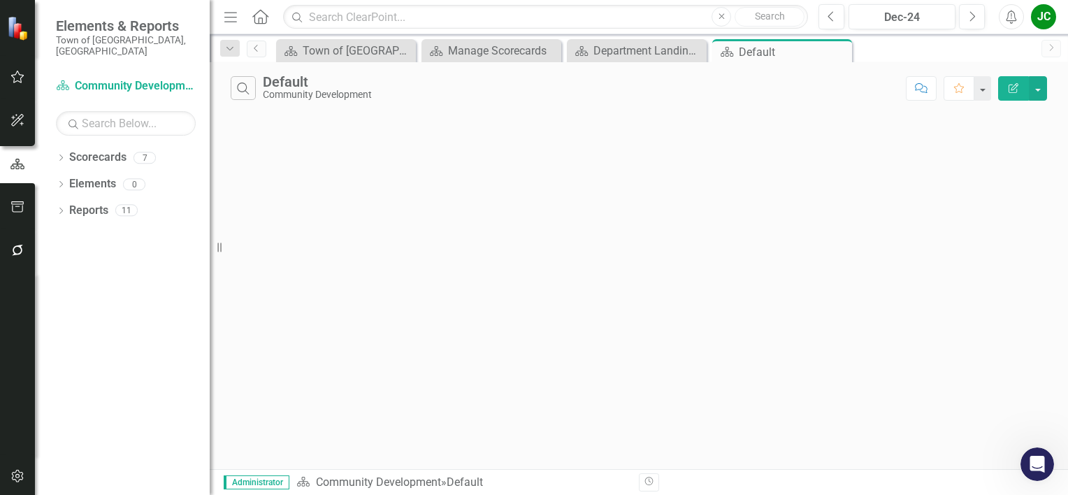
click at [1003, 83] on button "Edit Report" at bounding box center [1013, 88] width 31 height 24
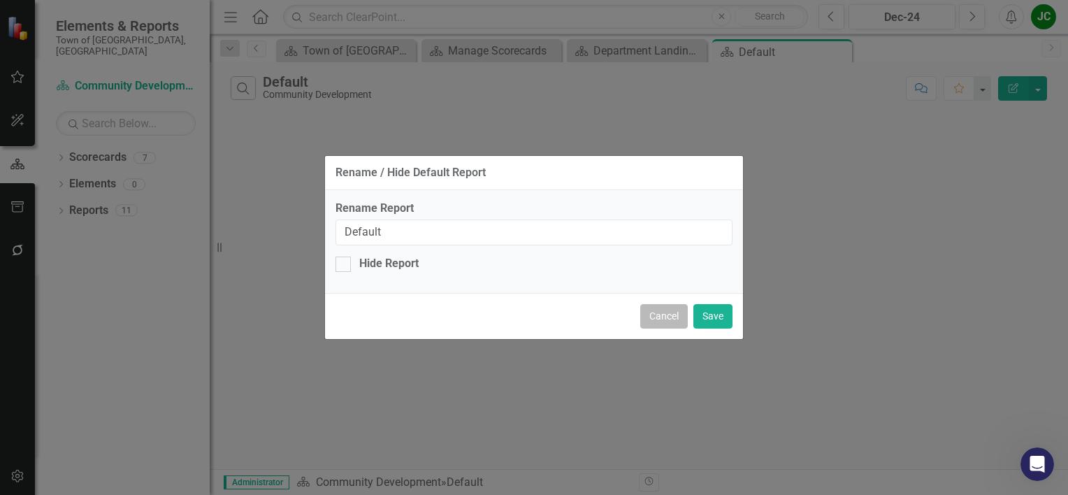
click at [677, 321] on button "Cancel" at bounding box center [664, 316] width 48 height 24
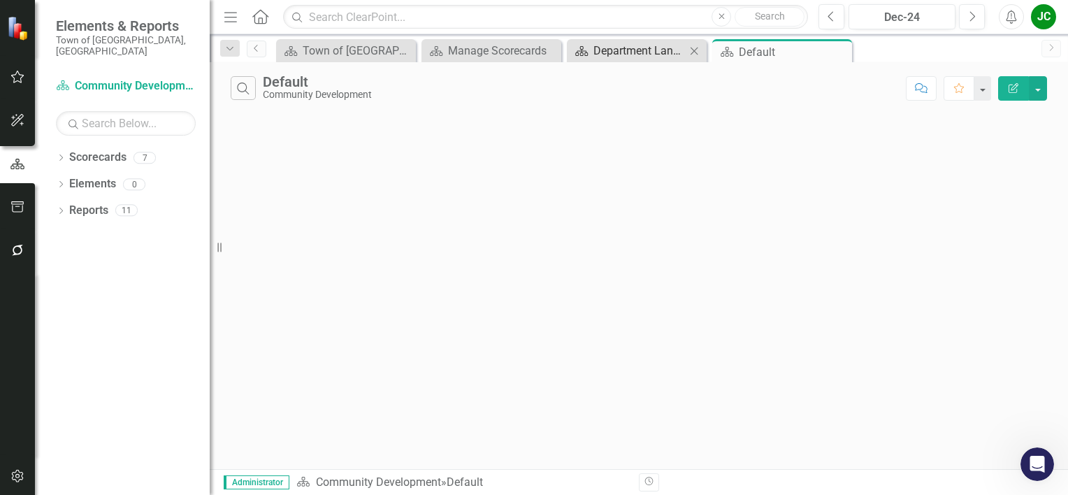
click at [650, 58] on div "Department Landing Page" at bounding box center [639, 50] width 92 height 17
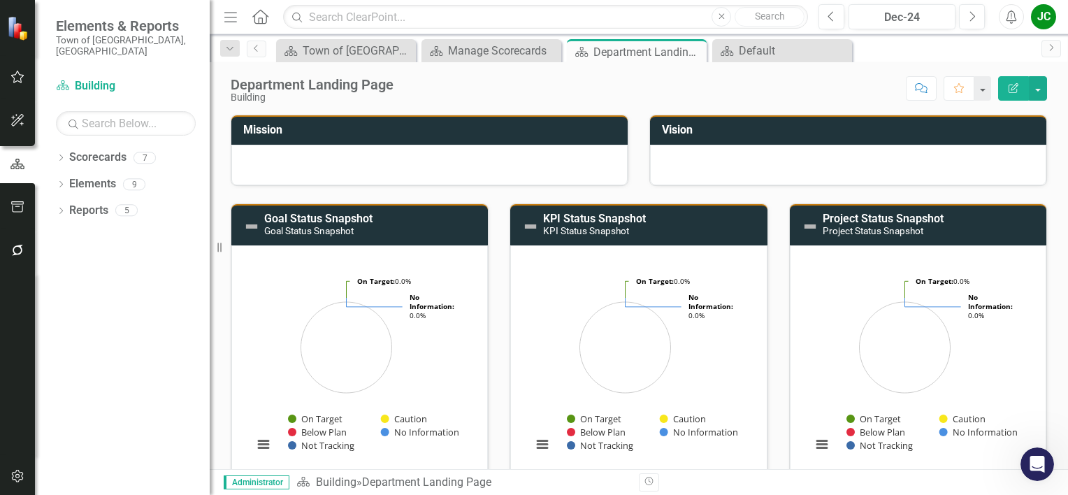
click at [1005, 92] on button "Edit Report" at bounding box center [1013, 88] width 31 height 24
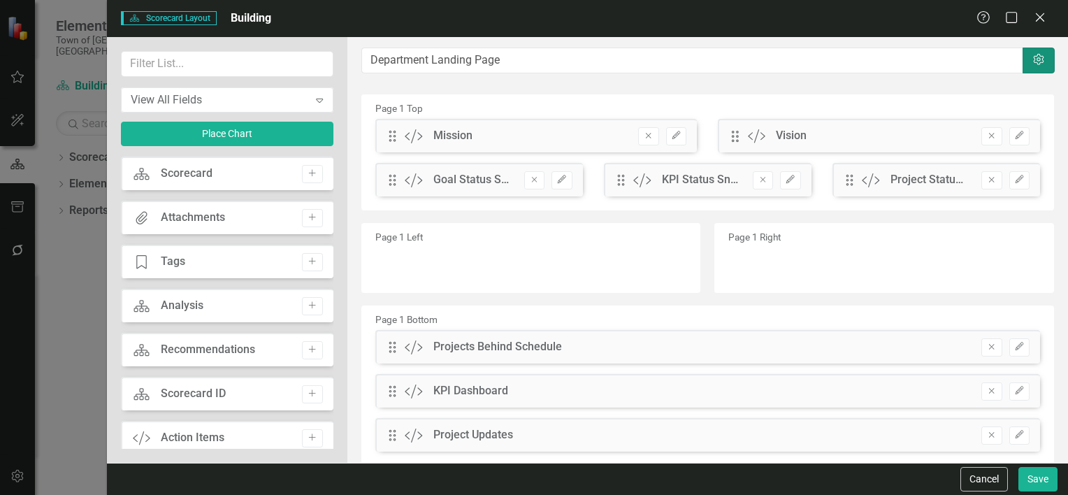
click at [1022, 67] on button "Settings" at bounding box center [1038, 61] width 32 height 26
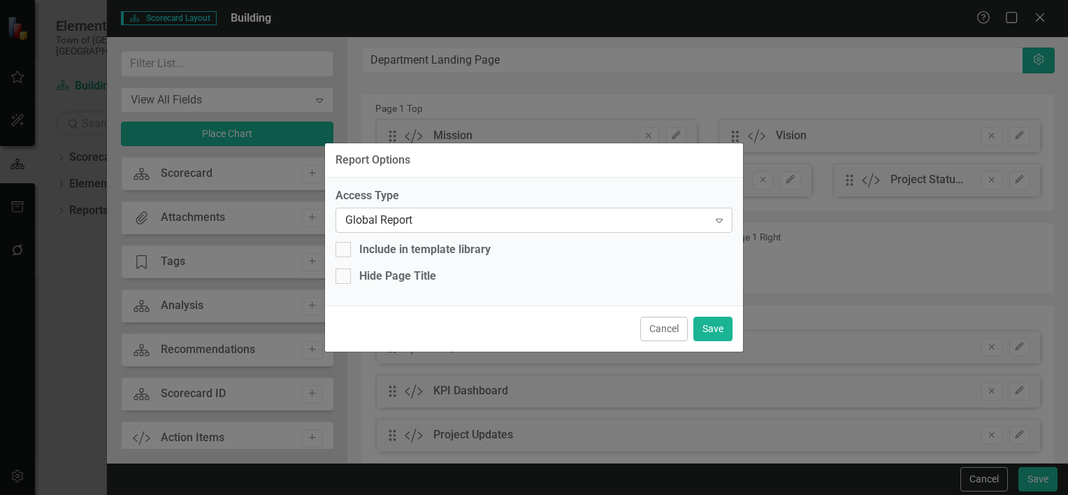
click at [515, 221] on div "Global Report" at bounding box center [526, 220] width 363 height 16
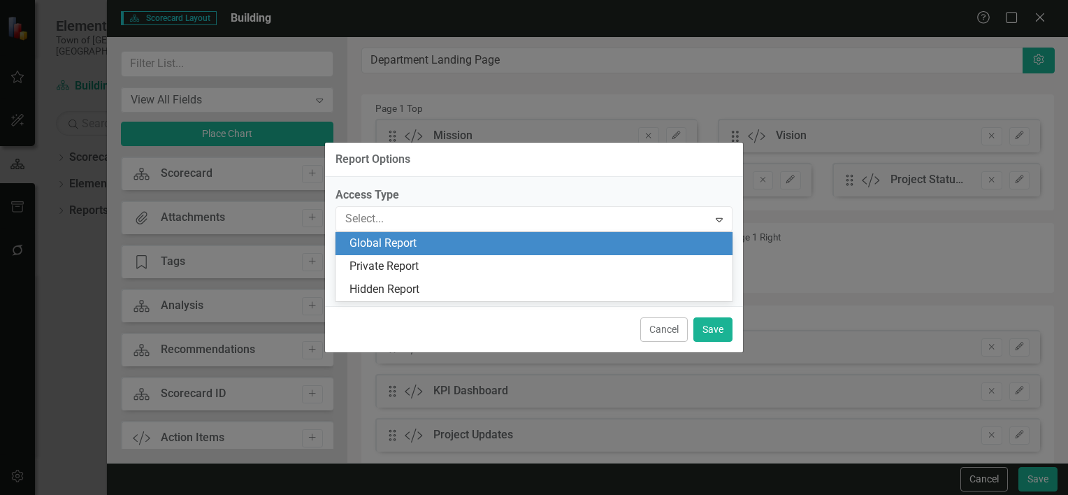
click at [530, 188] on label "Access Type" at bounding box center [533, 195] width 397 height 16
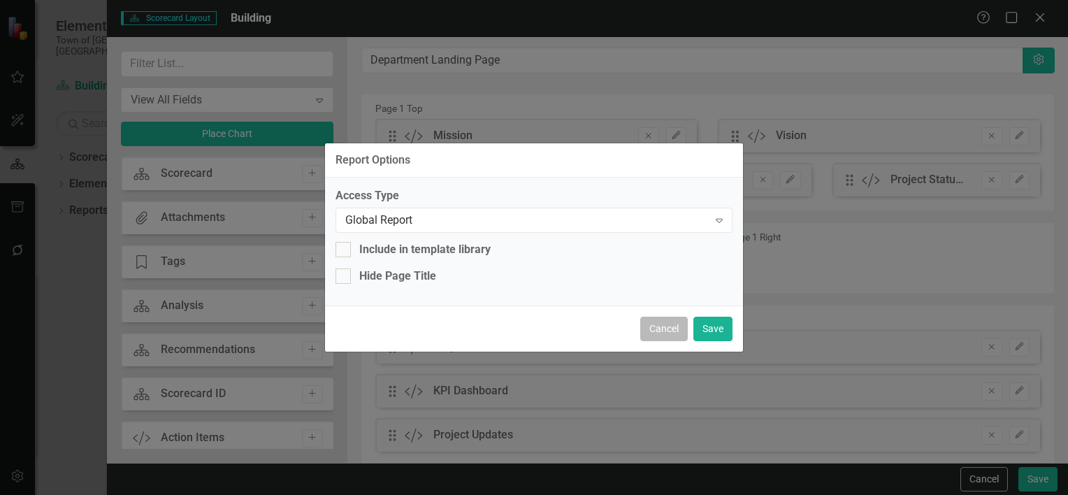
click at [672, 324] on button "Cancel" at bounding box center [664, 329] width 48 height 24
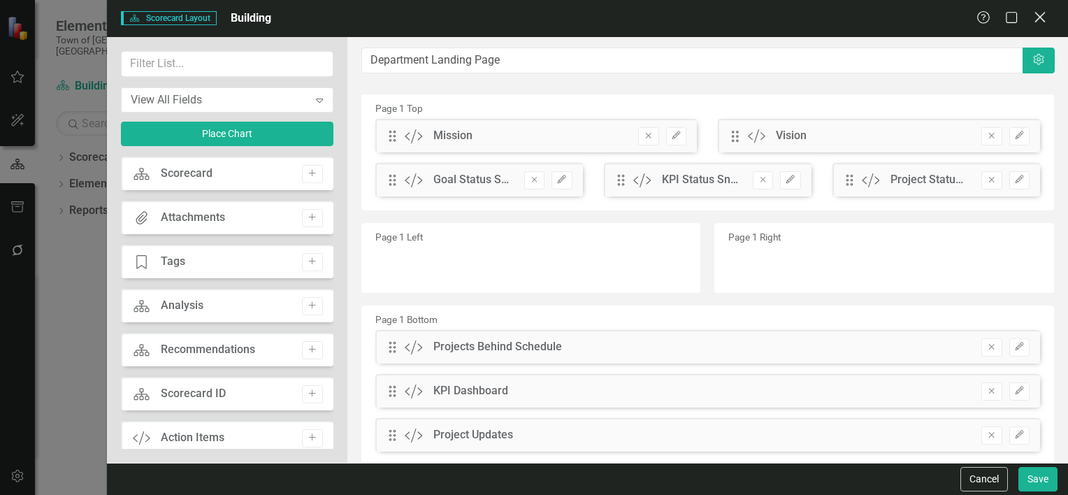
click at [1032, 22] on icon "Close" at bounding box center [1039, 16] width 17 height 13
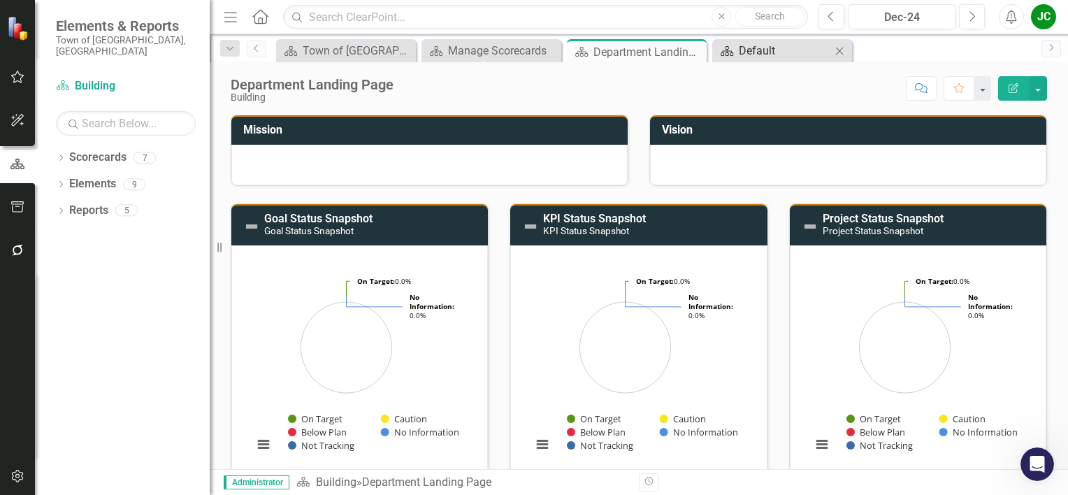
click at [776, 56] on div "Default" at bounding box center [785, 50] width 92 height 17
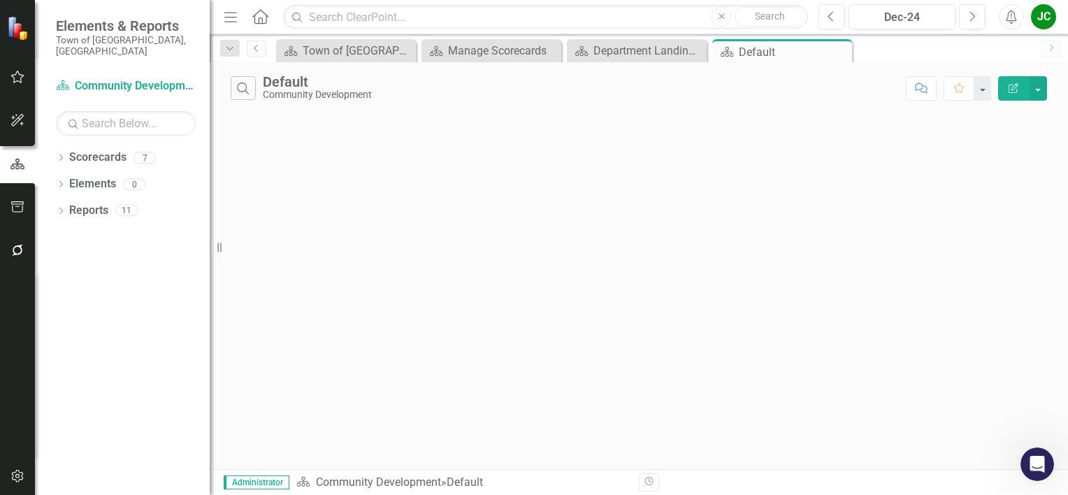
click at [1007, 87] on icon "Edit Report" at bounding box center [1013, 88] width 13 height 10
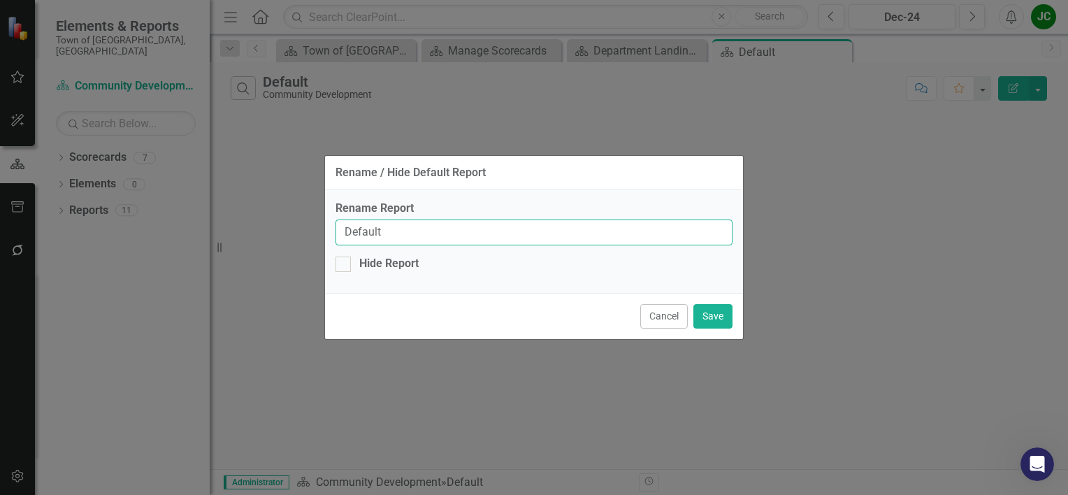
click at [533, 230] on input "Default" at bounding box center [533, 232] width 397 height 26
drag, startPoint x: 474, startPoint y: 230, endPoint x: 284, endPoint y: 233, distance: 189.4
click at [299, 233] on div "Rename / Hide Default Report Rename Report Default Hide Report Cancel Save" at bounding box center [534, 247] width 1068 height 495
type input "Global Report"
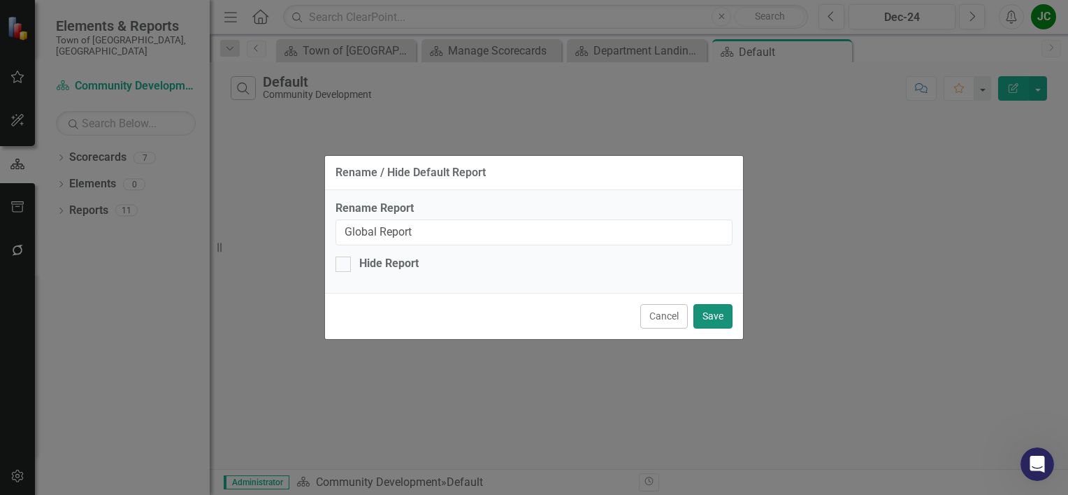
click at [707, 315] on button "Save" at bounding box center [712, 316] width 39 height 24
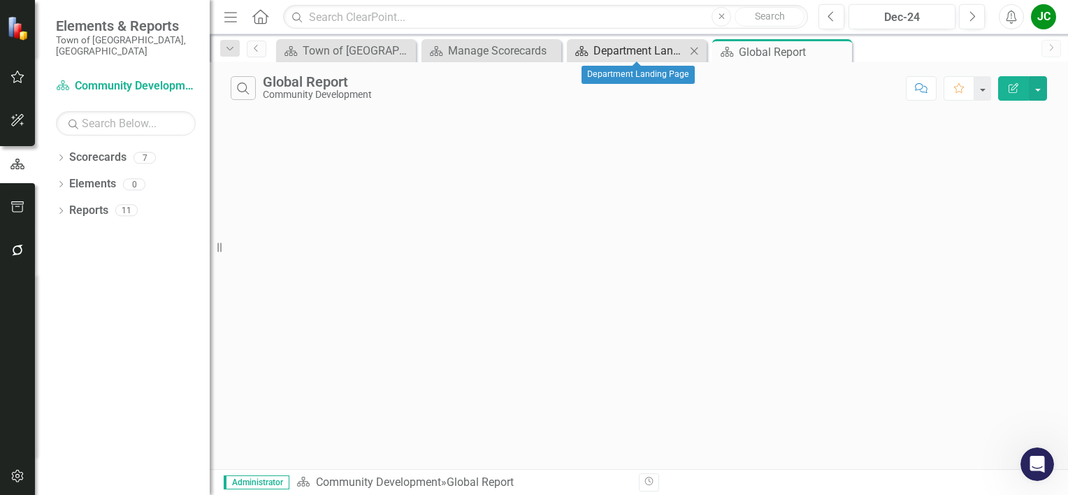
click at [632, 47] on div "Department Landing Page" at bounding box center [639, 50] width 92 height 17
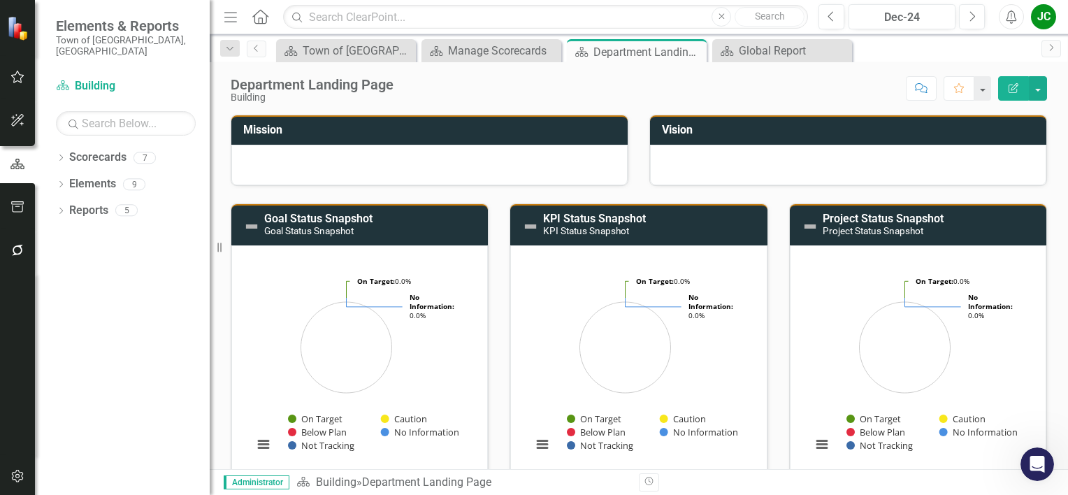
drag, startPoint x: 623, startPoint y: 52, endPoint x: 595, endPoint y: 64, distance: 30.7
click at [595, 64] on div "Department Landing Page Building Score: N/A Dec-24 Completed Comment Favorite E…" at bounding box center [639, 83] width 858 height 42
click at [1037, 91] on button "button" at bounding box center [1038, 88] width 18 height 24
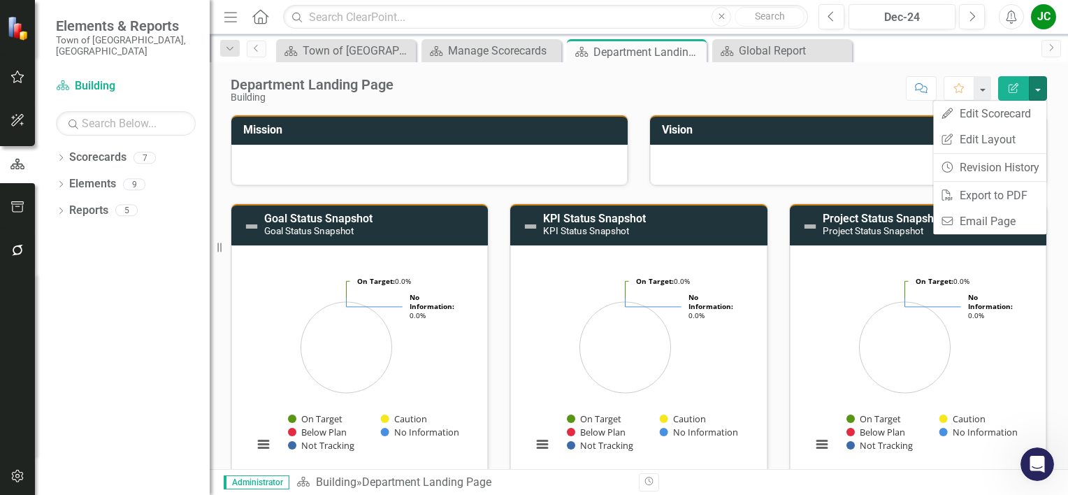
click at [1002, 61] on div "Scorecard Town of [GEOGRAPHIC_DATA] Page Close Scorecard Manage Scorecards Clos…" at bounding box center [653, 50] width 761 height 22
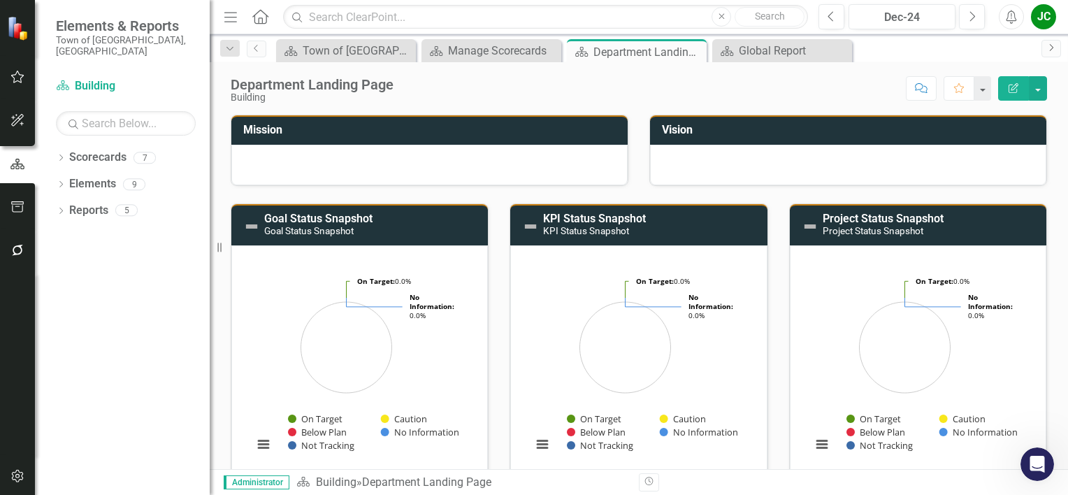
click at [1051, 51] on icon "Next" at bounding box center [1050, 47] width 11 height 8
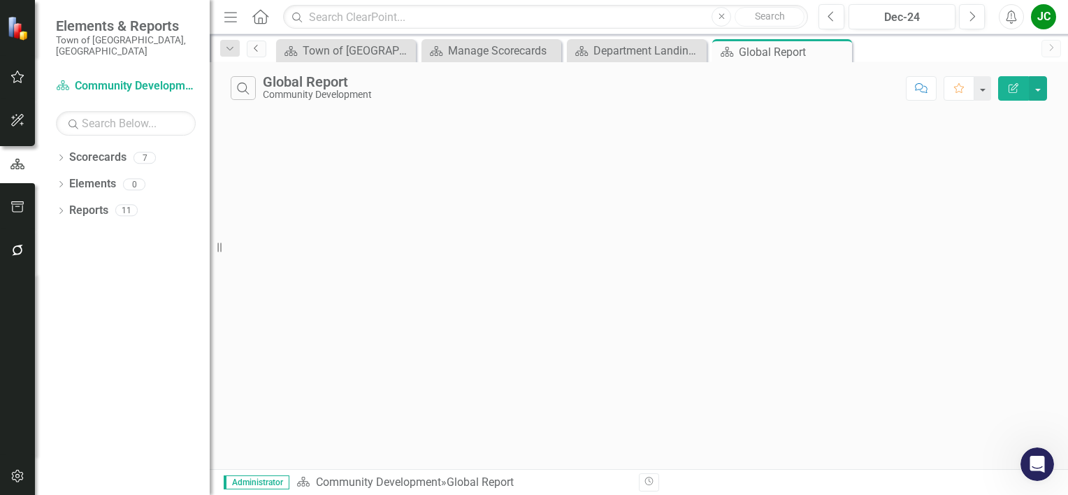
click at [257, 46] on icon "Previous" at bounding box center [256, 48] width 11 height 8
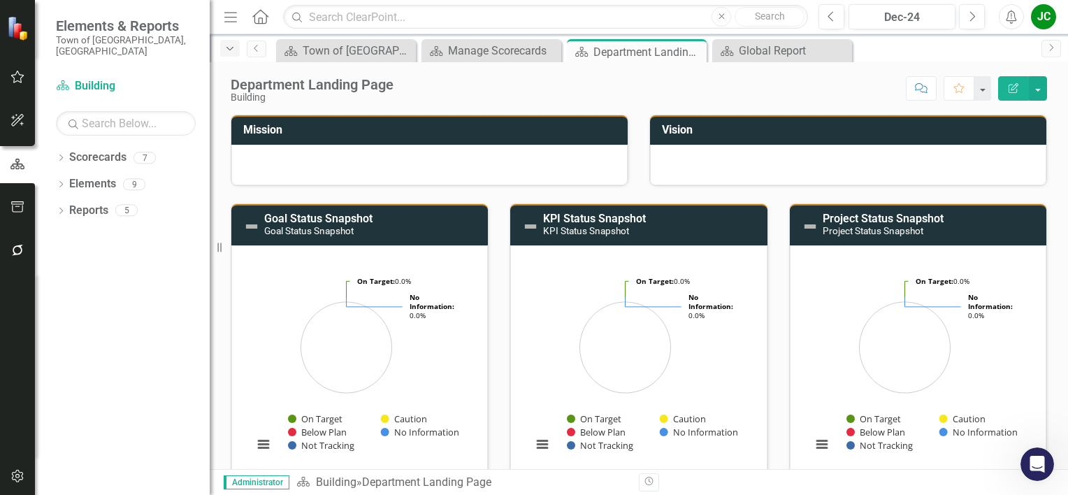
click at [230, 52] on icon "Dropdown" at bounding box center [230, 49] width 13 height 10
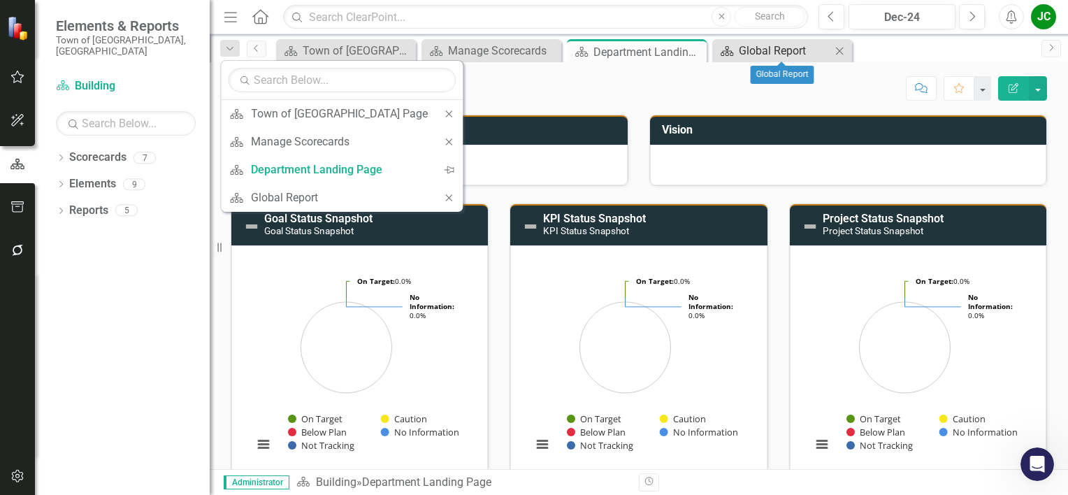
click at [801, 54] on div "Global Report" at bounding box center [785, 50] width 92 height 17
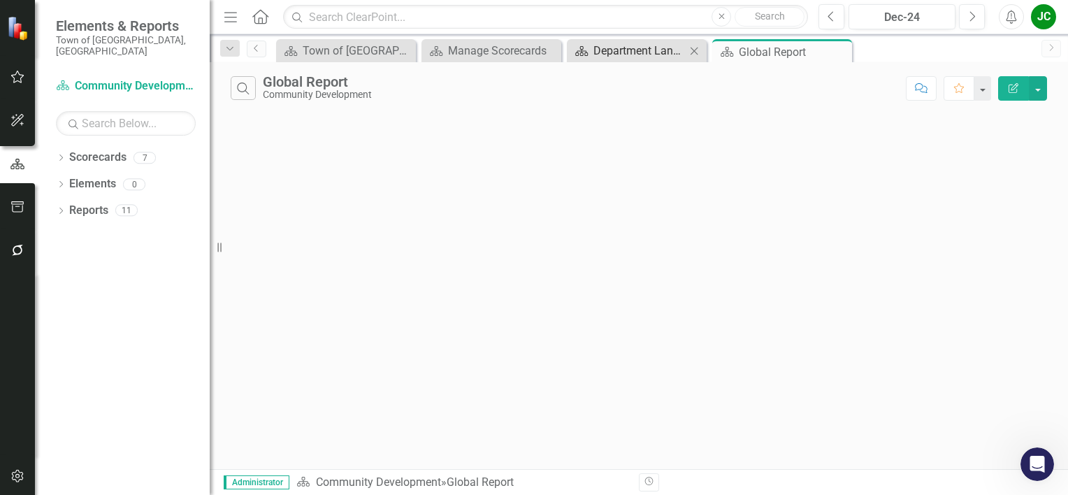
click at [609, 56] on div "Department Landing Page" at bounding box center [639, 50] width 92 height 17
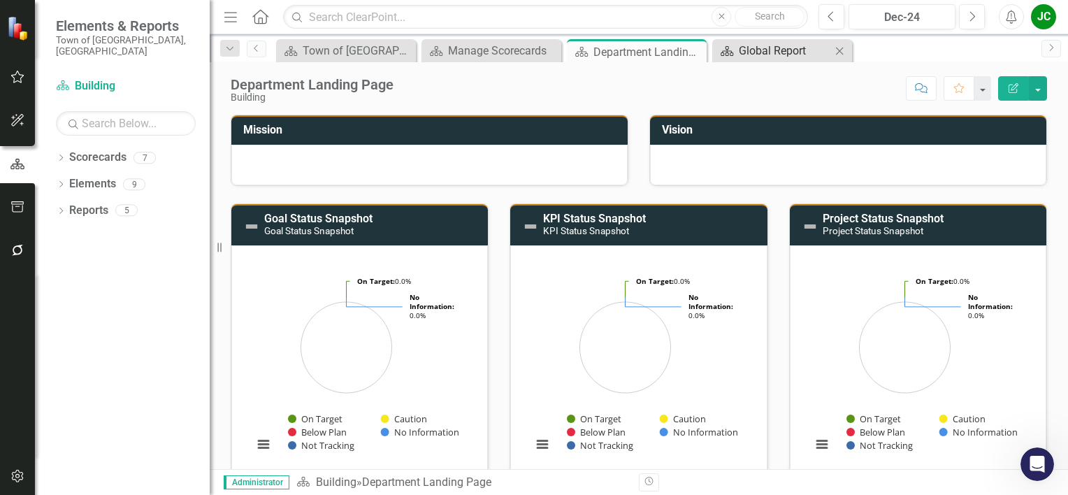
click at [781, 51] on div "Global Report" at bounding box center [785, 50] width 92 height 17
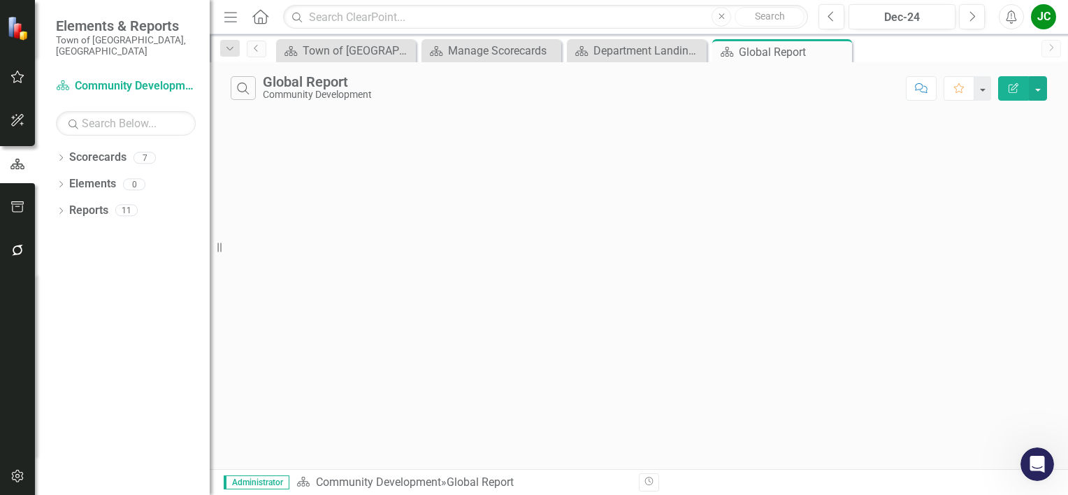
click at [1018, 92] on icon "Edit Report" at bounding box center [1013, 88] width 13 height 10
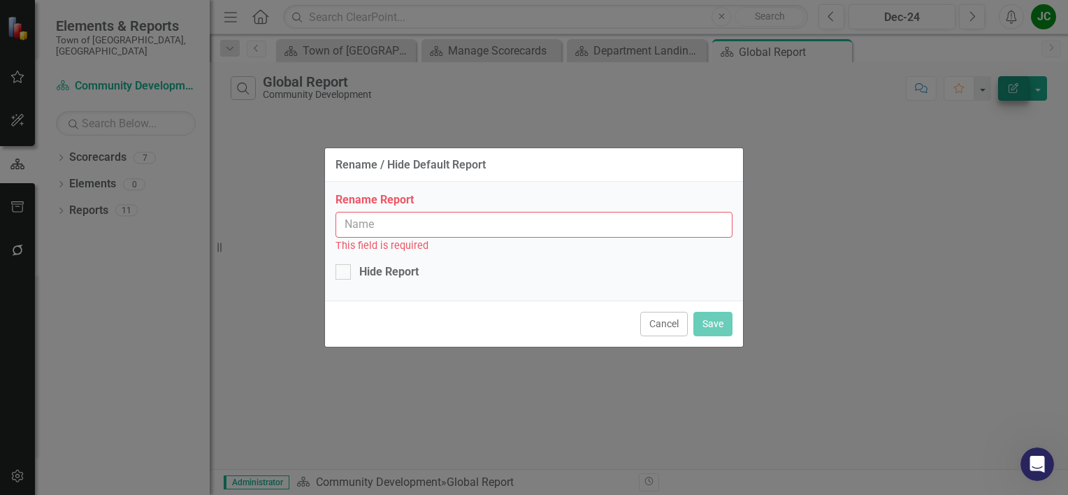
type input "Global Report"
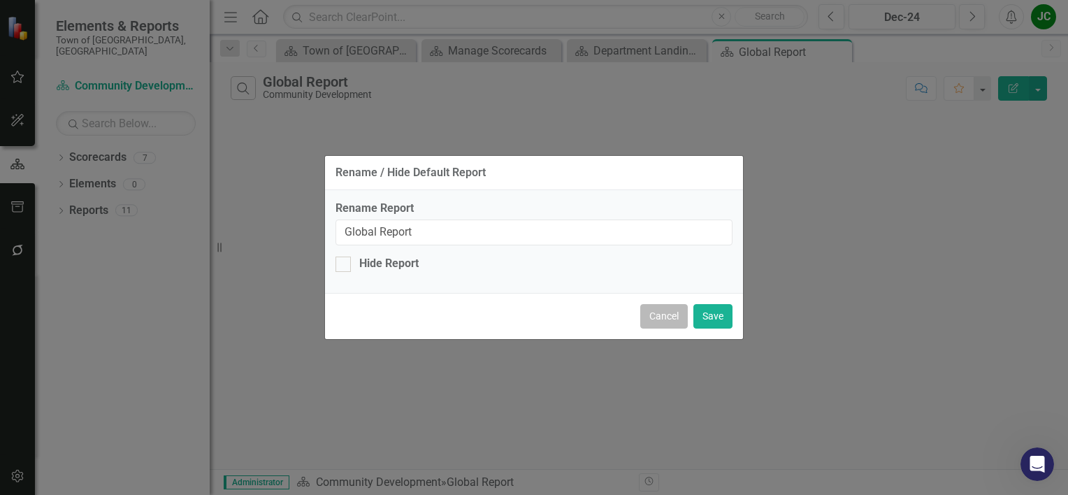
click at [675, 315] on button "Cancel" at bounding box center [664, 316] width 48 height 24
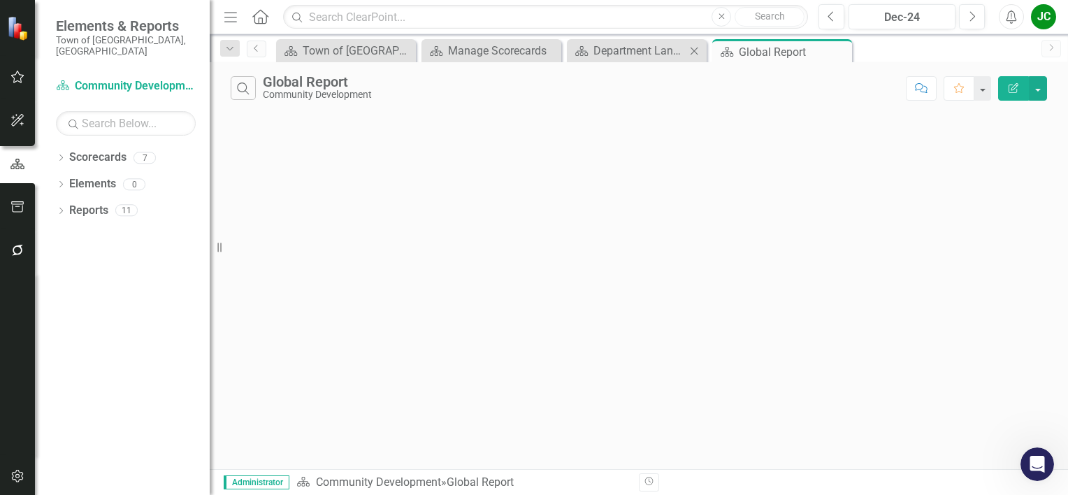
click at [632, 61] on div "Scorecard Department Landing Page Close" at bounding box center [637, 50] width 140 height 23
click at [638, 53] on div "Department Landing Page" at bounding box center [639, 50] width 92 height 17
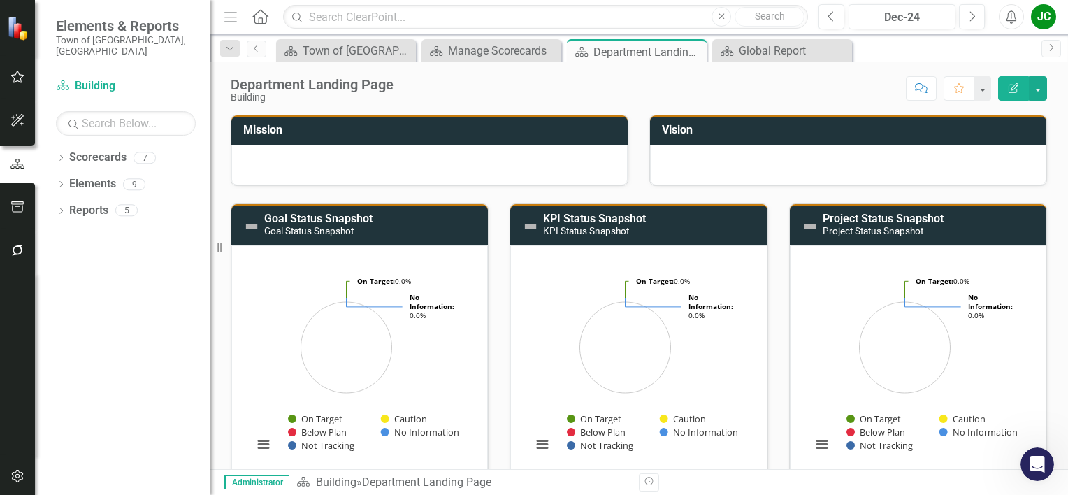
click at [1013, 87] on icon "button" at bounding box center [1013, 88] width 10 height 10
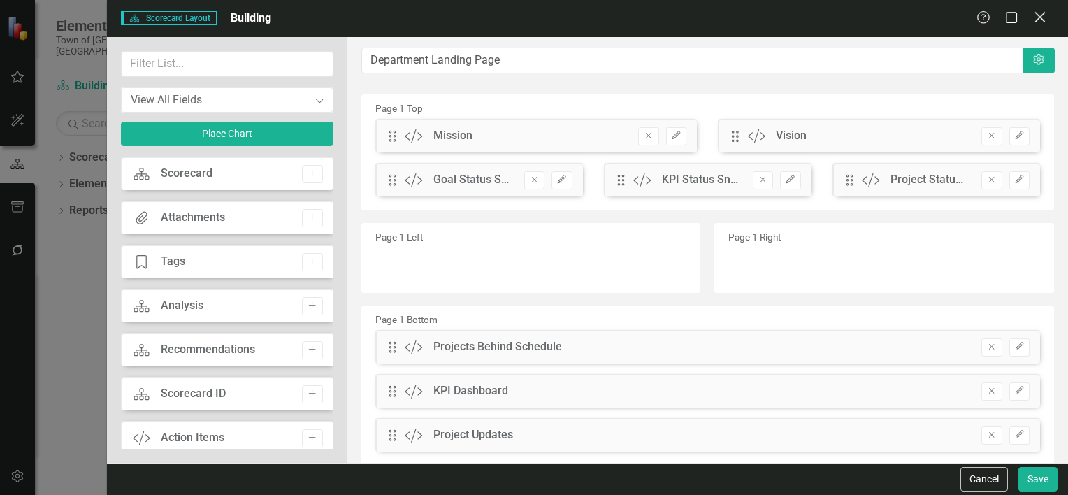
click at [1038, 16] on icon at bounding box center [1039, 17] width 10 height 10
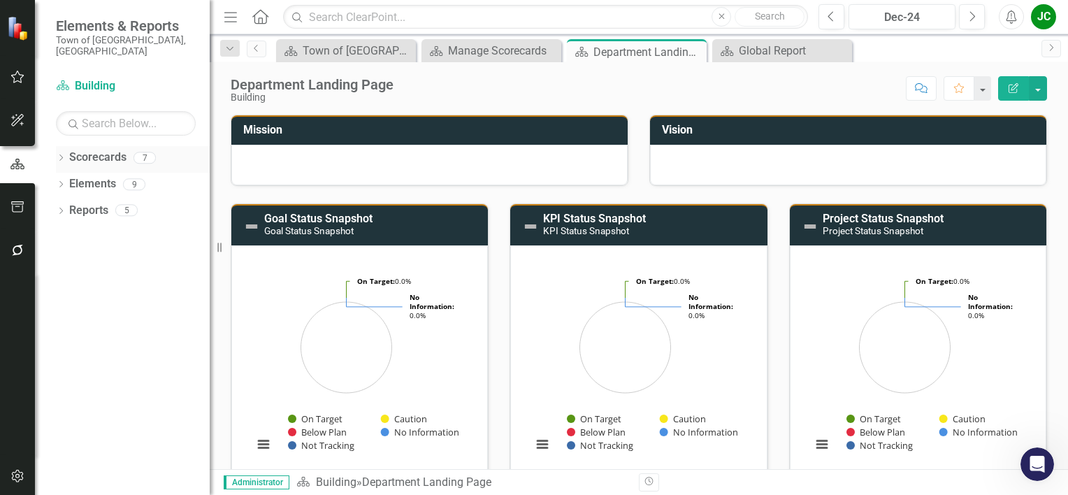
click at [101, 150] on link "Scorecards" at bounding box center [97, 158] width 57 height 16
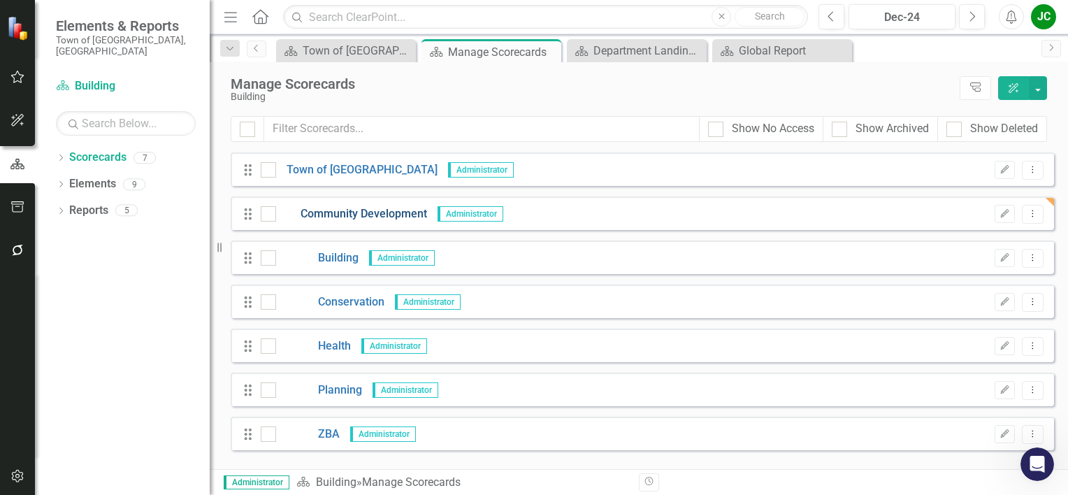
click at [349, 210] on link "Community Development" at bounding box center [351, 214] width 151 height 16
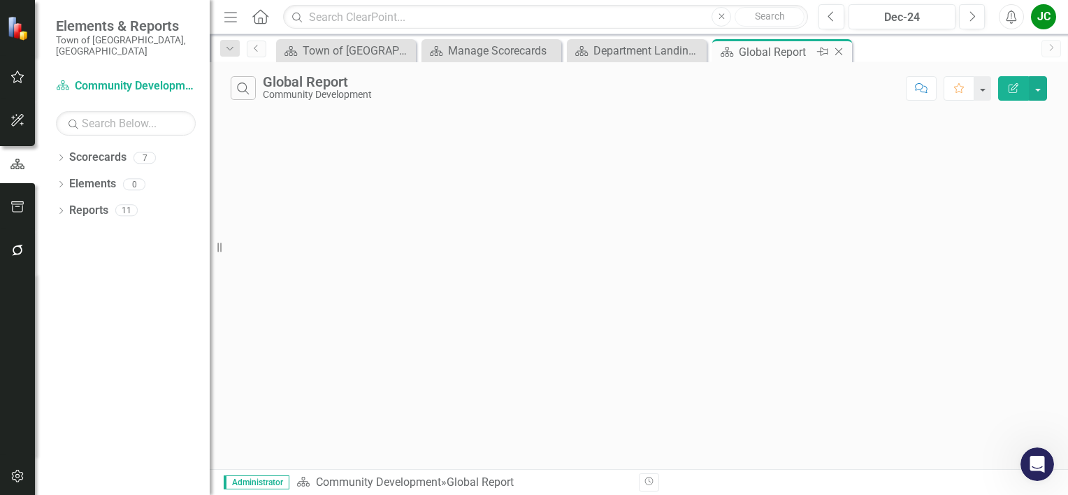
click at [840, 50] on icon at bounding box center [839, 52] width 8 height 8
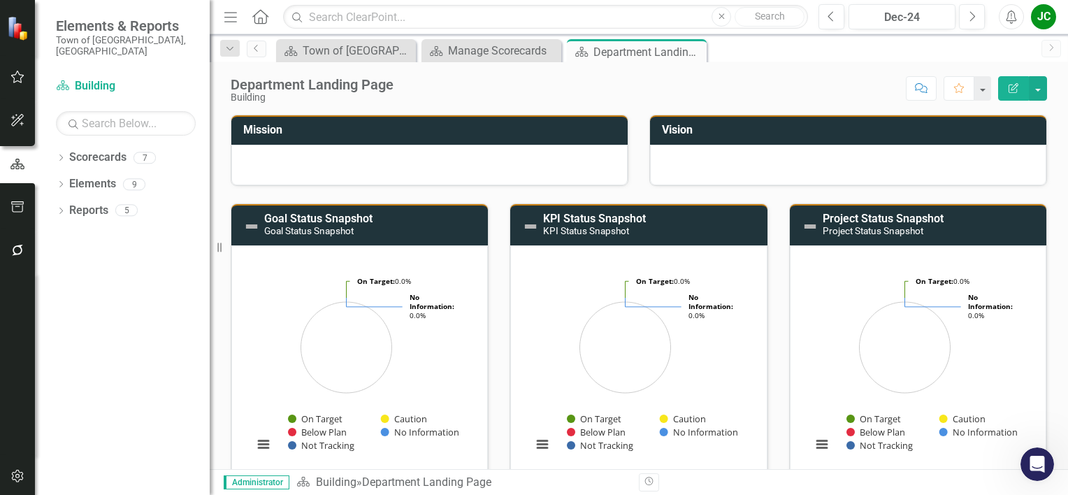
click at [1018, 89] on icon "Edit Report" at bounding box center [1013, 88] width 13 height 10
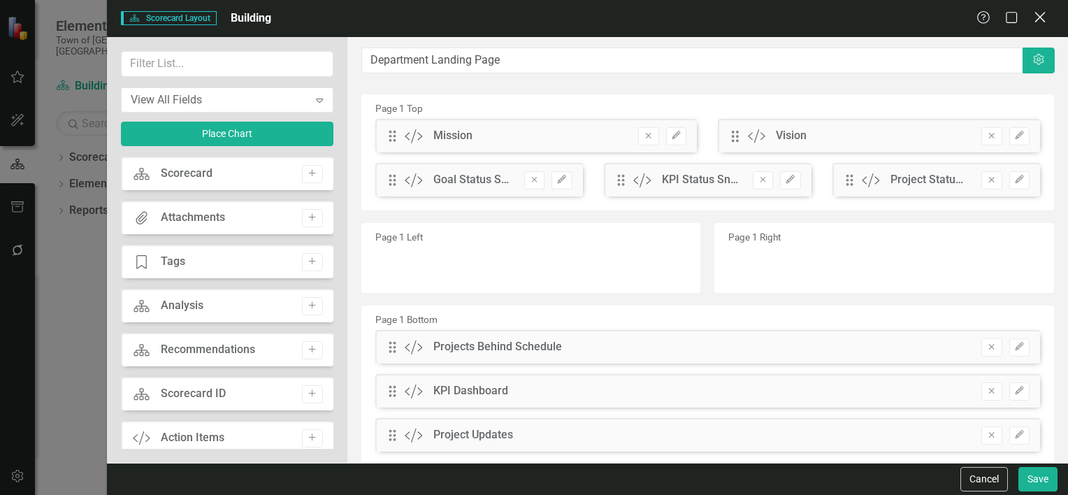
click at [1037, 17] on icon "Close" at bounding box center [1039, 16] width 17 height 13
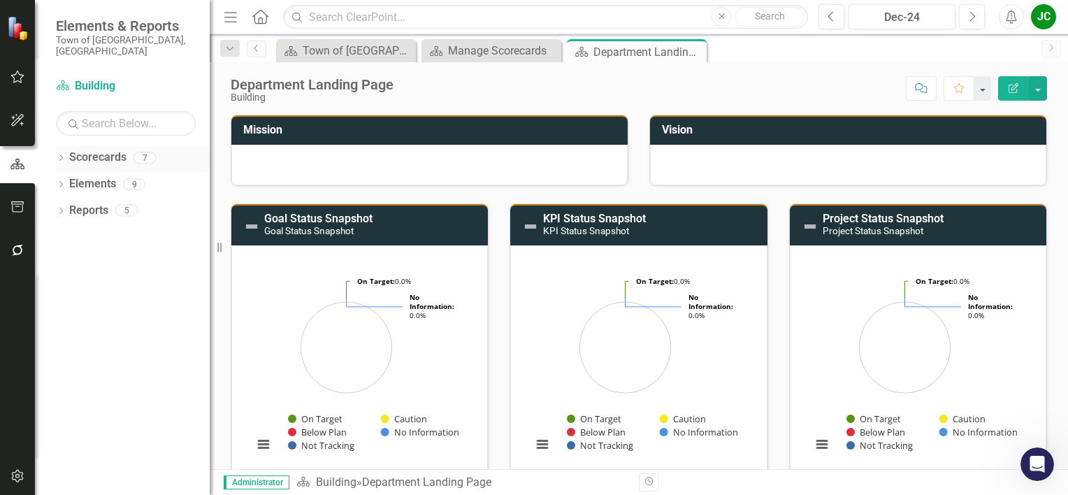
click at [124, 150] on link "Scorecards" at bounding box center [97, 158] width 57 height 16
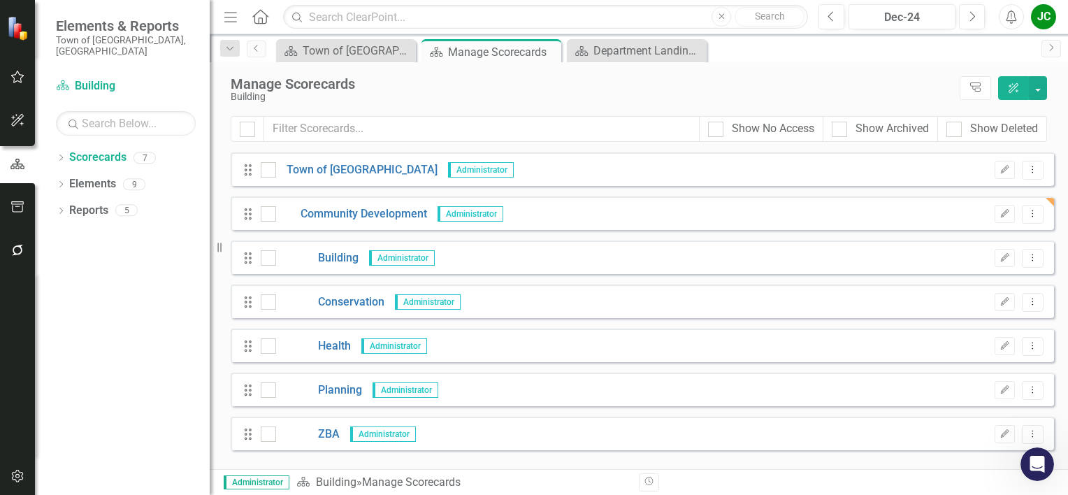
click at [1051, 200] on div "Drag Community Development Administrator Edit Dropdown Menu" at bounding box center [642, 213] width 823 height 34
click at [1037, 212] on icon "Dropdown Menu" at bounding box center [1033, 213] width 12 height 9
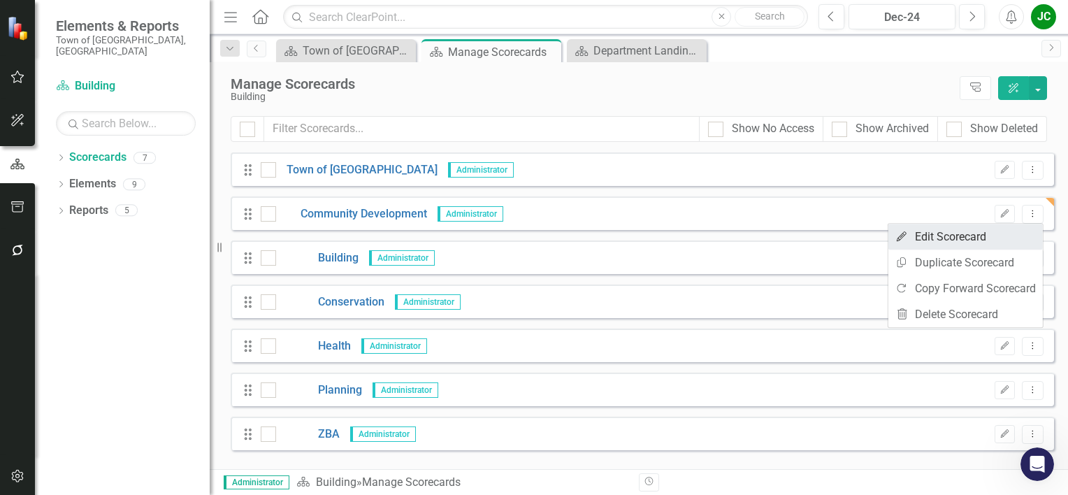
click at [999, 235] on link "Edit Edit Scorecard" at bounding box center [965, 237] width 154 height 26
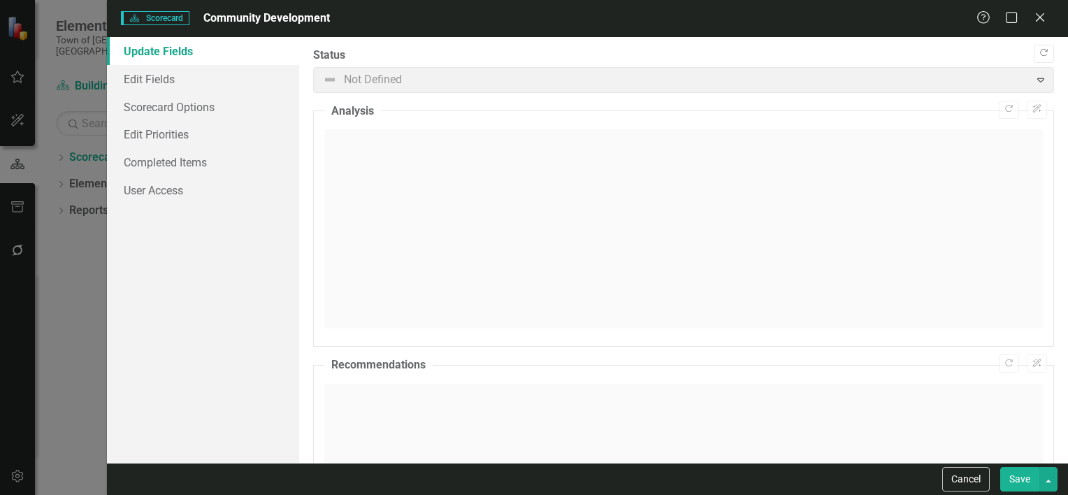
click at [1030, 80] on span "Not Defined Expand" at bounding box center [683, 80] width 741 height 26
click at [363, 81] on span "Not Defined Expand" at bounding box center [683, 80] width 741 height 26
click at [349, 141] on div at bounding box center [683, 228] width 718 height 199
click at [352, 80] on span "Not Defined Expand" at bounding box center [683, 80] width 741 height 26
click at [342, 128] on div at bounding box center [683, 232] width 718 height 213
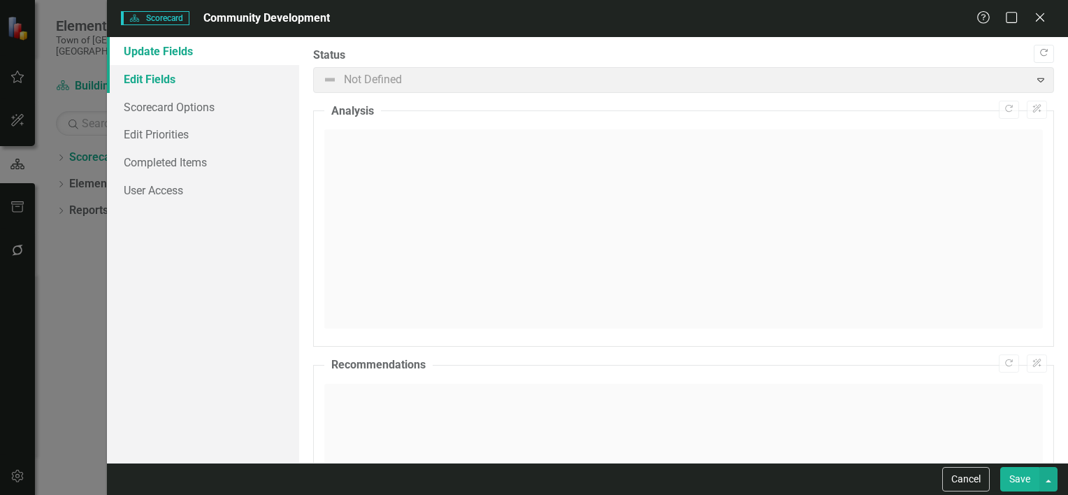
click at [157, 84] on link "Edit Fields" at bounding box center [203, 79] width 192 height 28
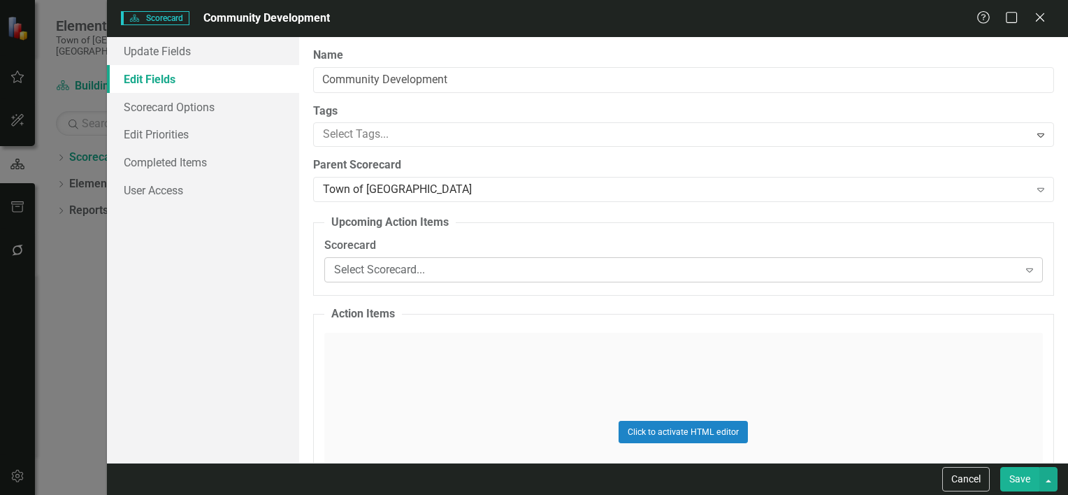
click at [443, 263] on div "Select Scorecard..." at bounding box center [676, 270] width 684 height 16
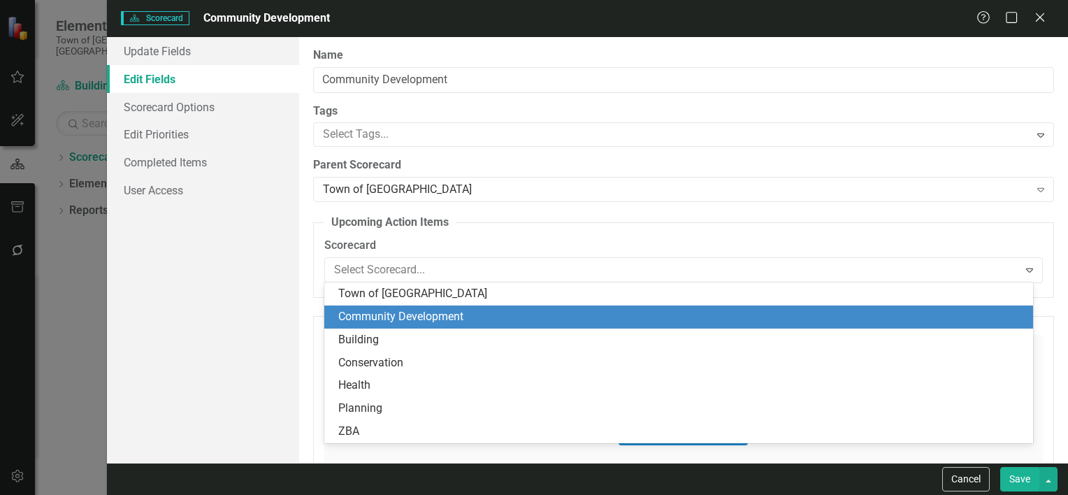
click at [437, 314] on div "Community Development" at bounding box center [681, 317] width 686 height 16
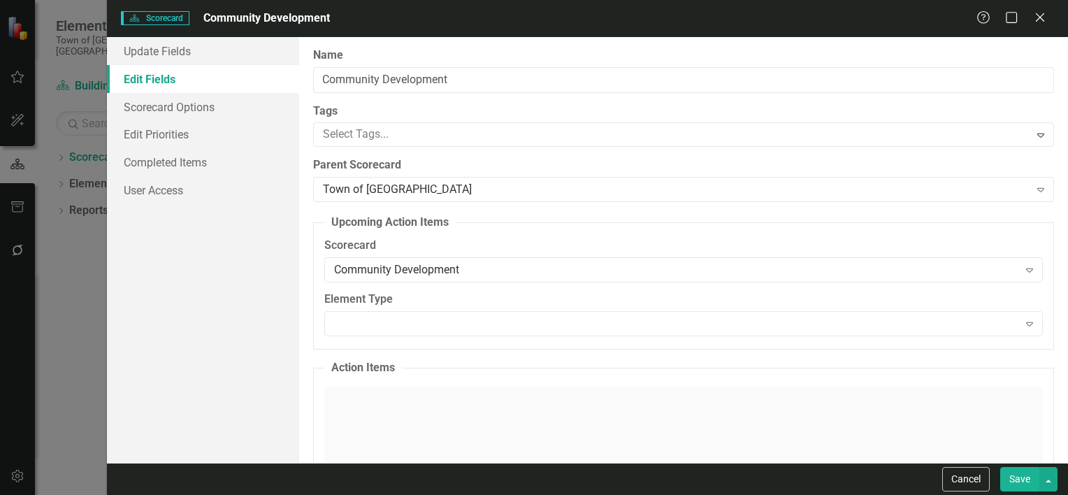
click at [1015, 479] on button "Save" at bounding box center [1019, 479] width 39 height 24
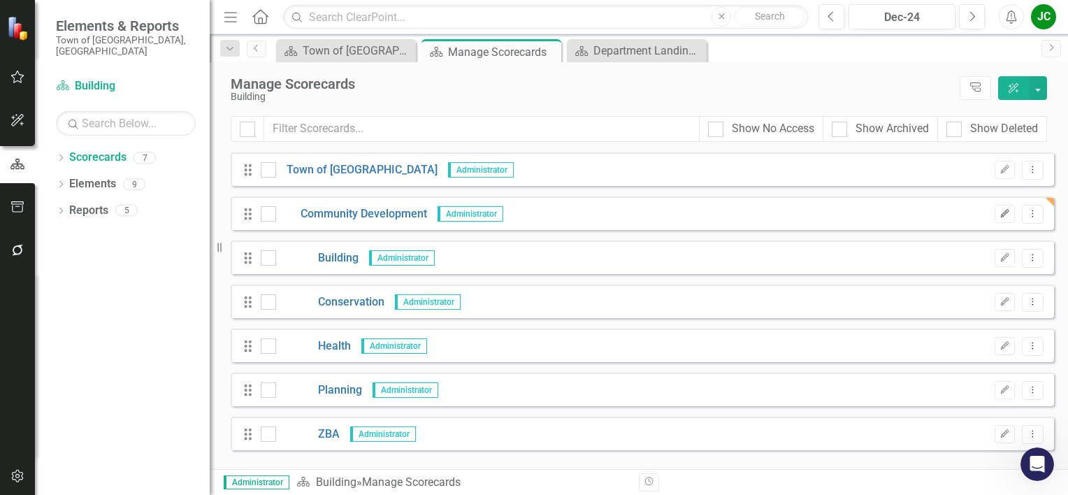
click at [1009, 214] on icon "Edit" at bounding box center [1004, 214] width 10 height 8
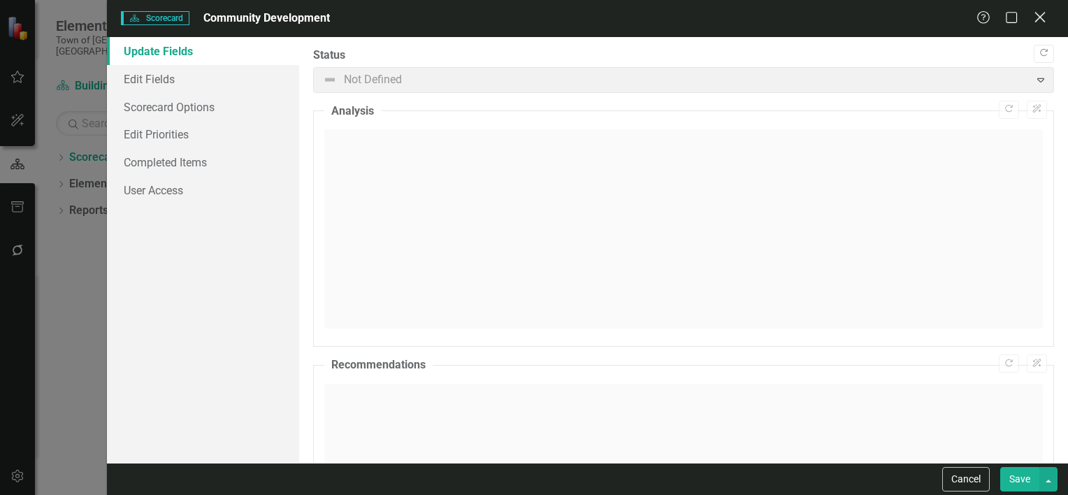
click at [1034, 17] on icon "Close" at bounding box center [1039, 16] width 17 height 13
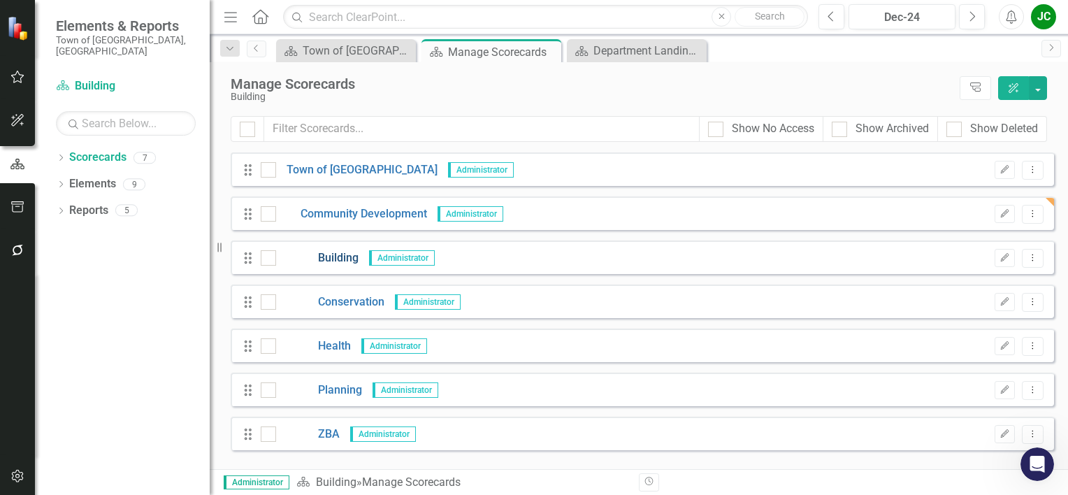
click at [348, 258] on link "Building" at bounding box center [317, 258] width 82 height 16
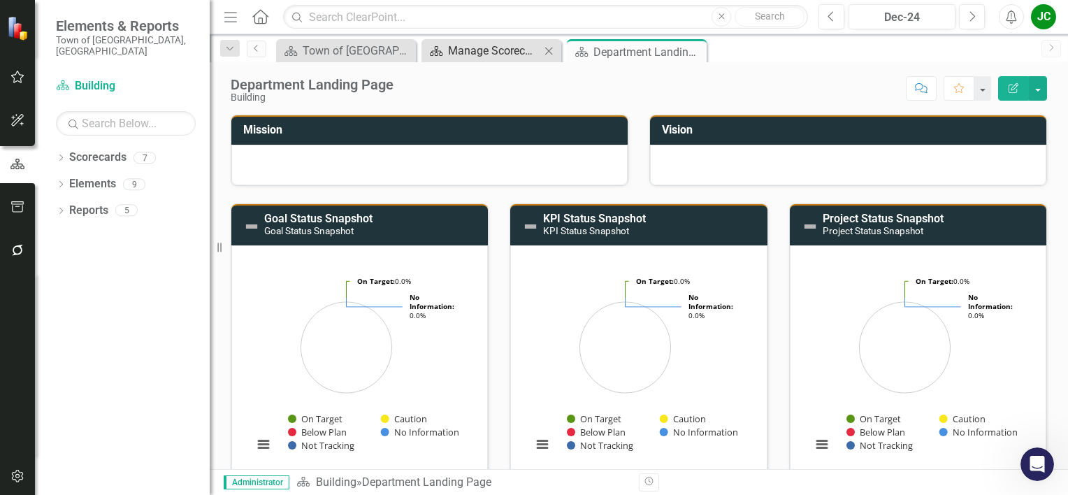
click at [513, 45] on div "Manage Scorecards" at bounding box center [494, 50] width 92 height 17
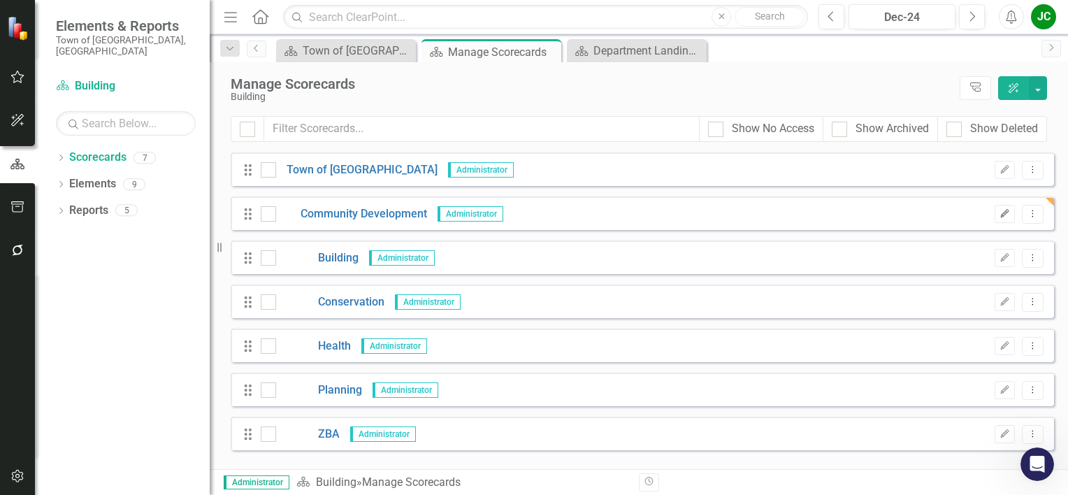
click at [1001, 215] on icon "Edit" at bounding box center [1004, 214] width 10 height 8
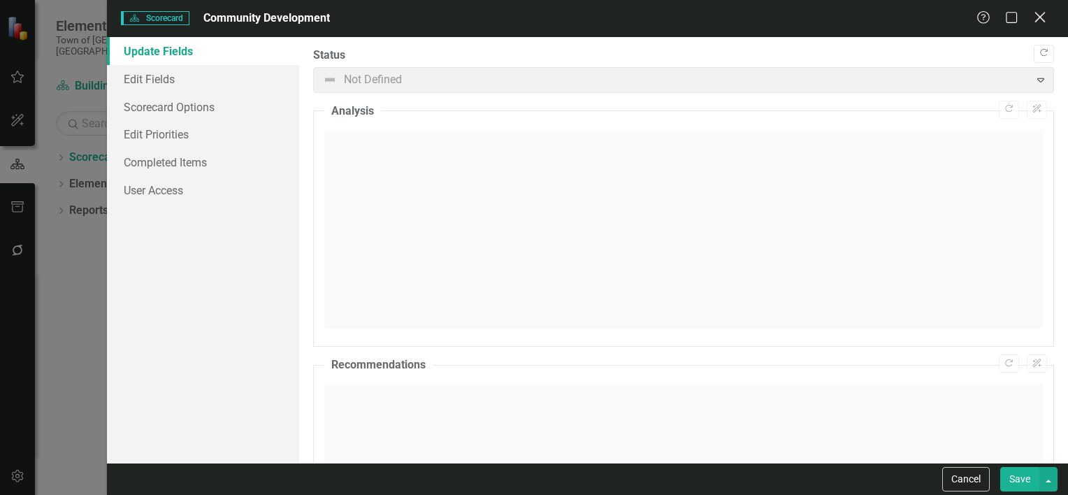
click at [1042, 16] on icon at bounding box center [1039, 17] width 10 height 10
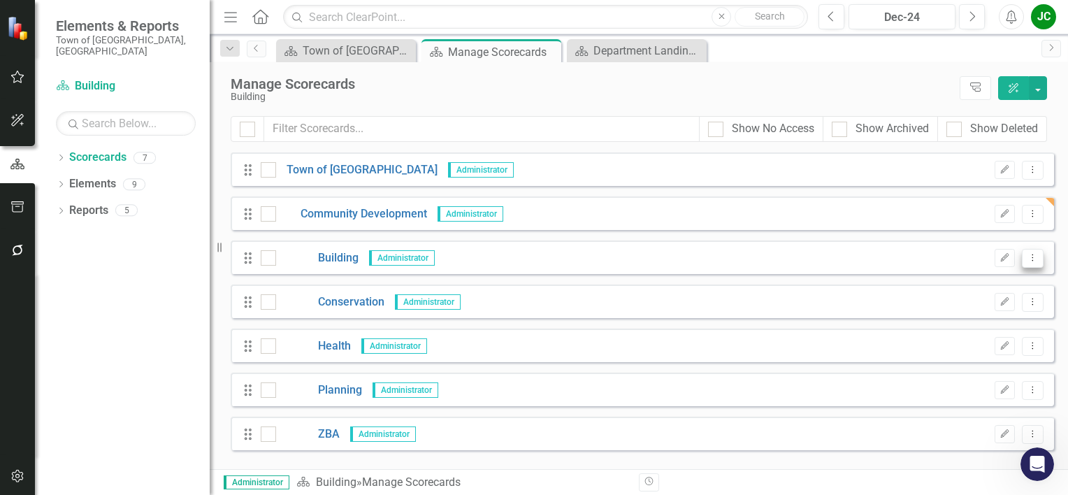
click at [1031, 259] on icon "Dropdown Menu" at bounding box center [1033, 257] width 12 height 9
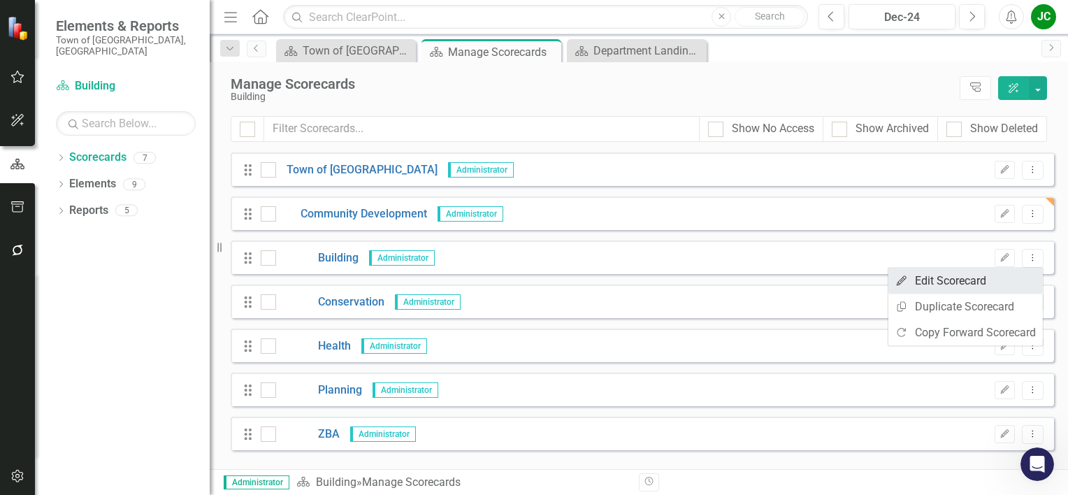
click at [993, 278] on link "Edit Edit Scorecard" at bounding box center [965, 281] width 154 height 26
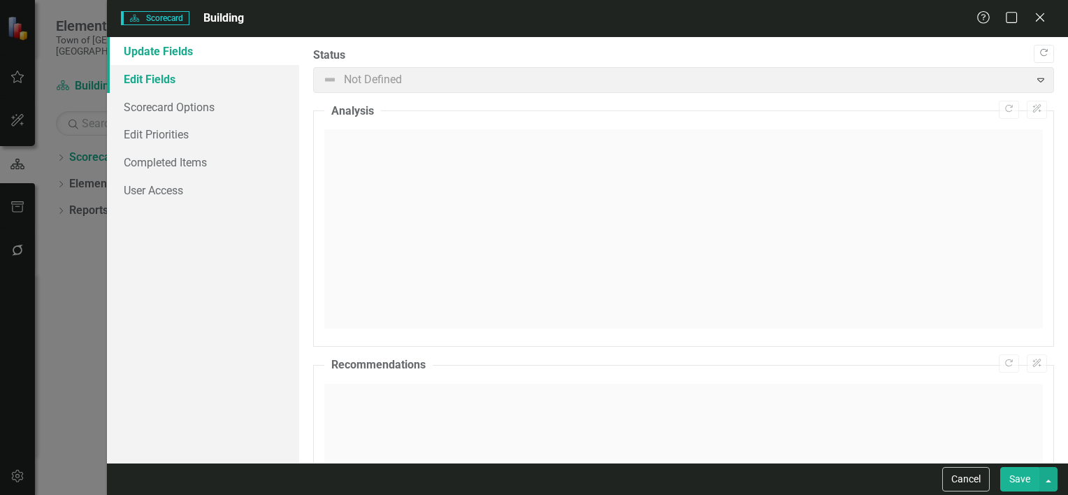
click at [150, 78] on link "Edit Fields" at bounding box center [203, 79] width 192 height 28
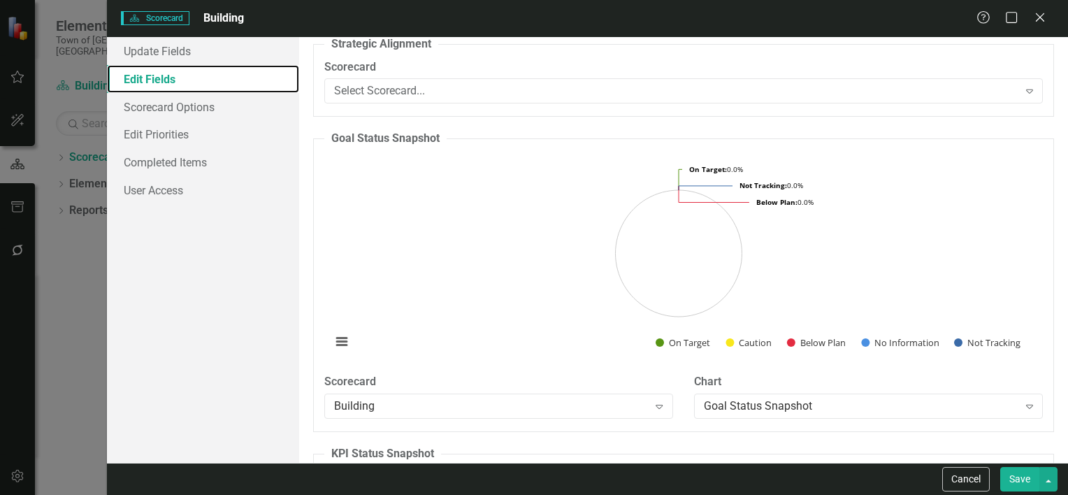
scroll to position [582, 0]
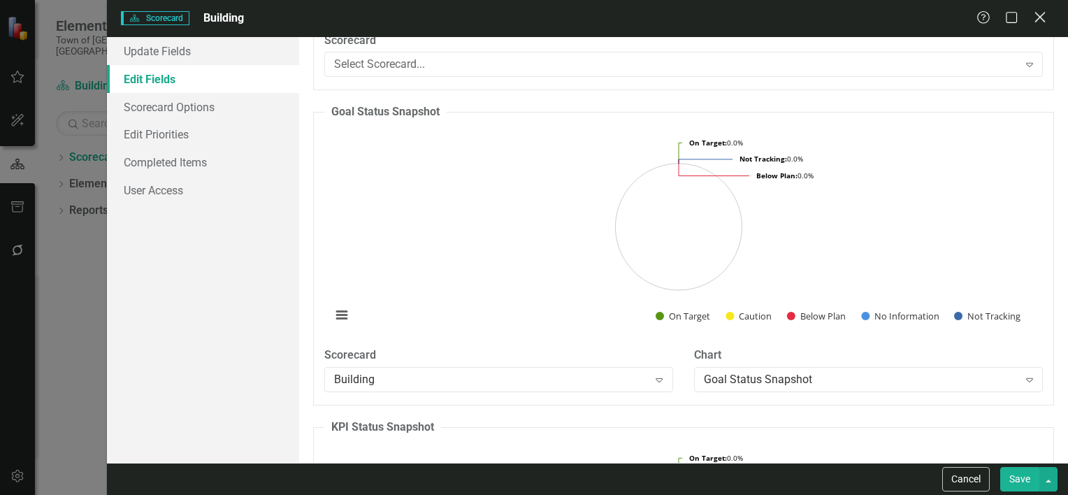
click at [1036, 20] on icon "Close" at bounding box center [1039, 16] width 17 height 13
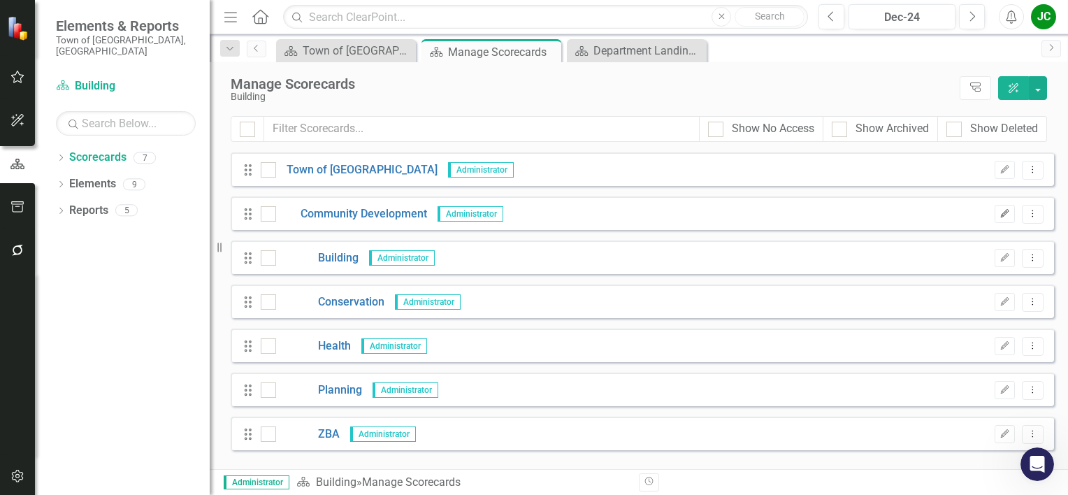
click at [1006, 215] on icon "Edit" at bounding box center [1004, 214] width 10 height 8
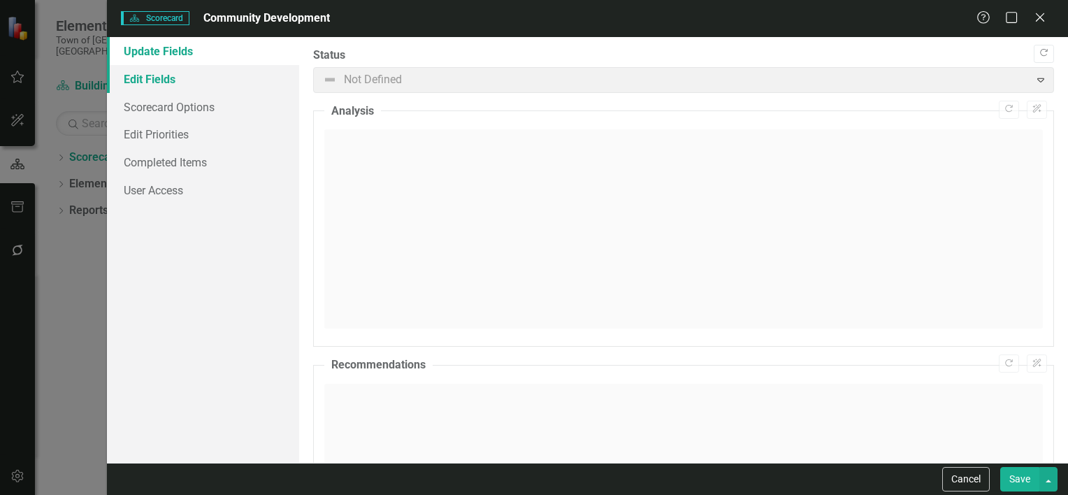
click at [156, 80] on link "Edit Fields" at bounding box center [203, 79] width 192 height 28
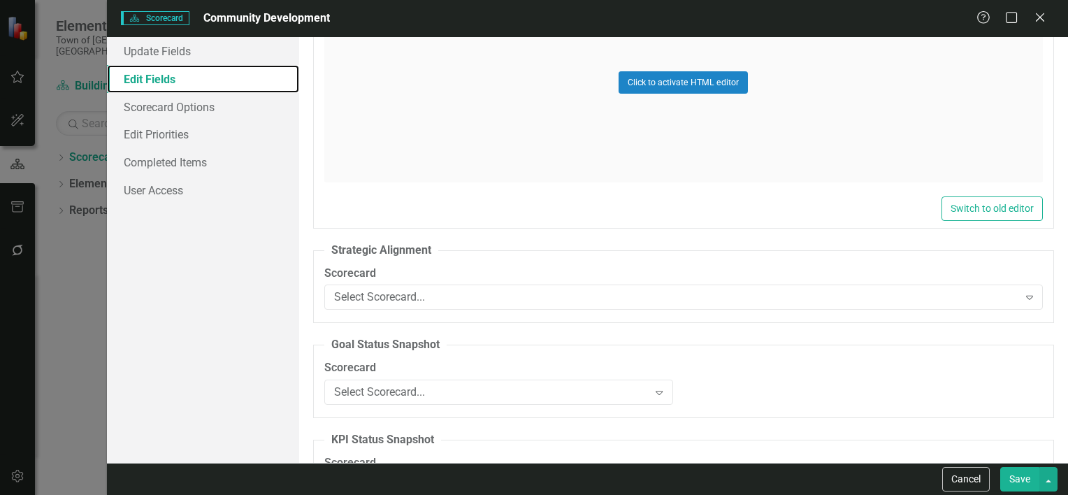
scroll to position [465, 0]
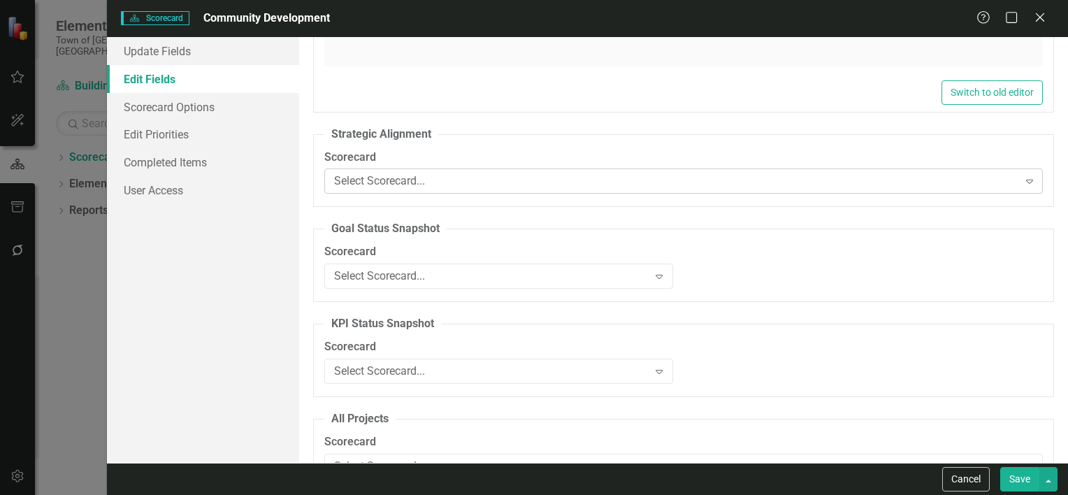
click at [405, 178] on div "Select Scorecard..." at bounding box center [676, 181] width 684 height 16
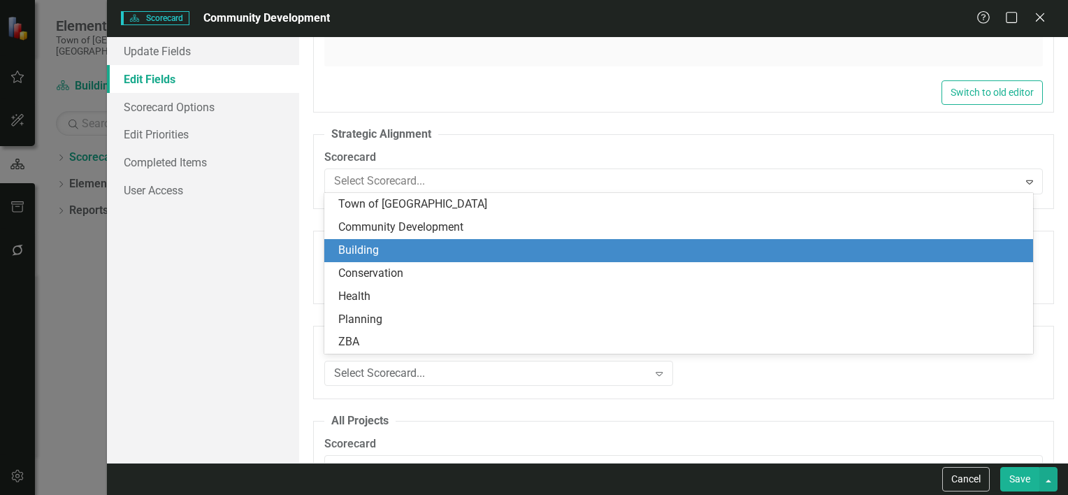
click at [381, 252] on div "Building" at bounding box center [681, 251] width 686 height 16
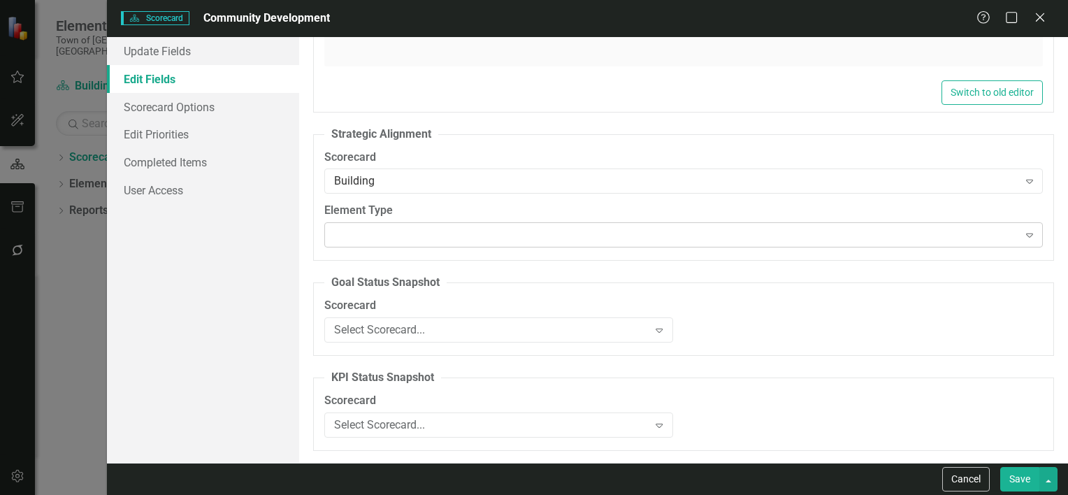
click at [382, 238] on div "Expand" at bounding box center [683, 234] width 718 height 25
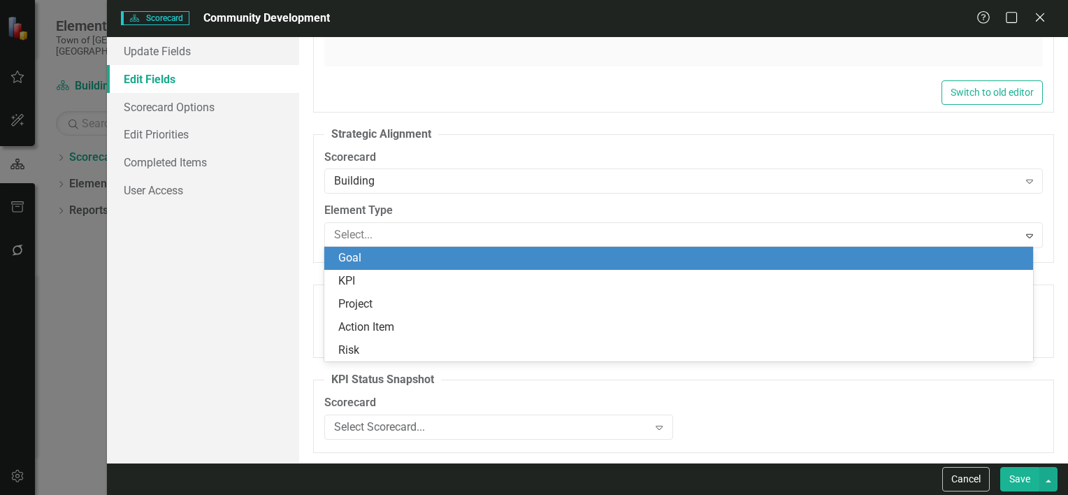
click at [296, 241] on div "Update Fields Edit Fields Scorecard Options Edit Priorities Completed Items Use…" at bounding box center [203, 250] width 192 height 426
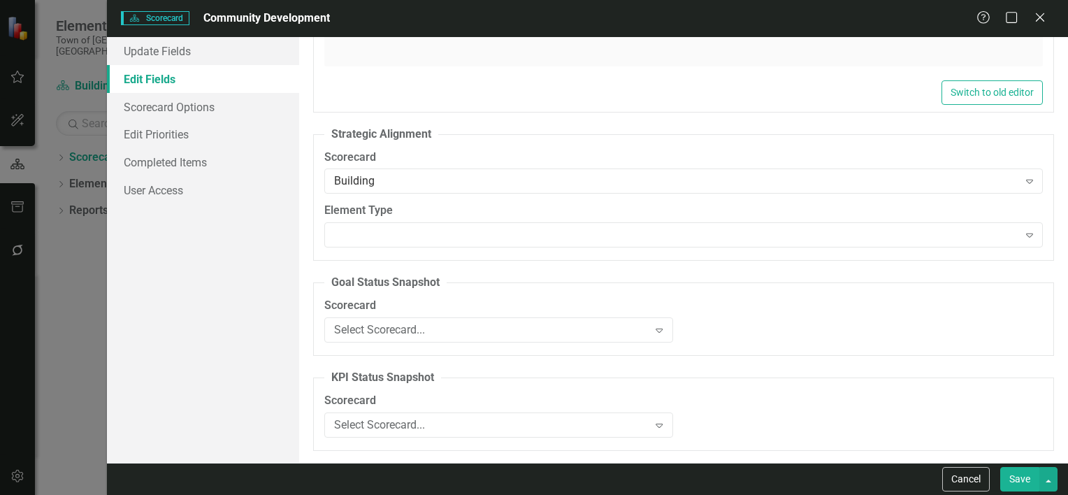
click at [1008, 481] on button "Save" at bounding box center [1019, 479] width 39 height 24
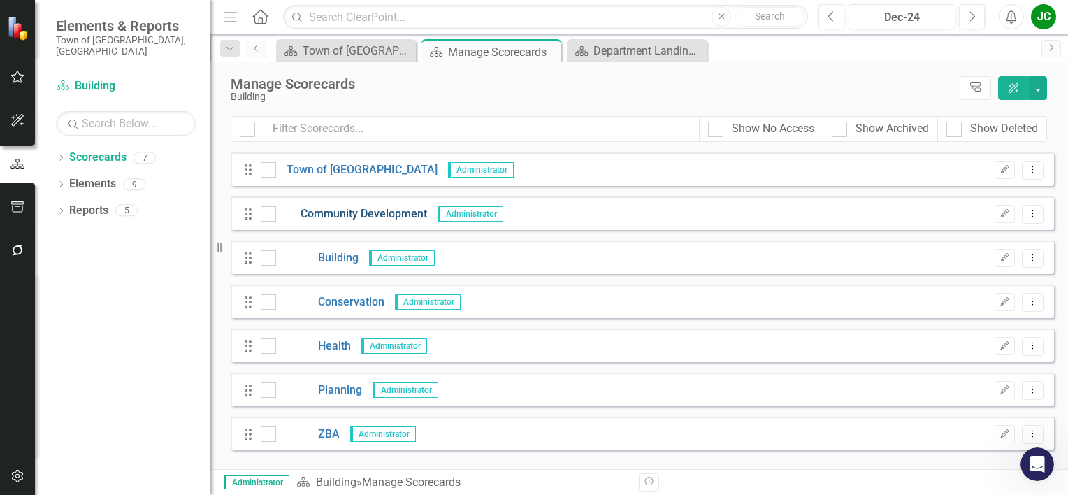
click at [376, 215] on link "Community Development" at bounding box center [351, 214] width 151 height 16
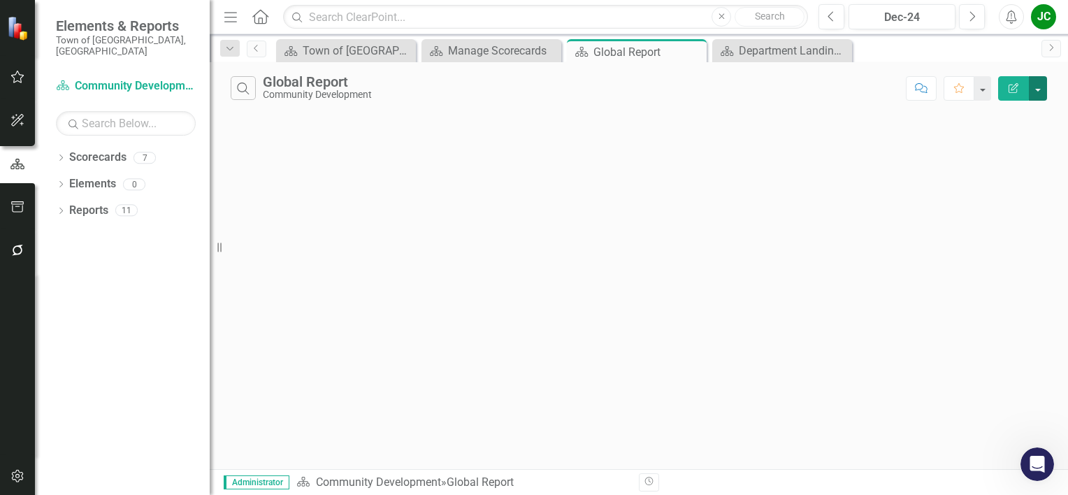
click at [1034, 94] on button "button" at bounding box center [1038, 88] width 18 height 24
click at [1022, 111] on link "Edit Report Edit Report" at bounding box center [991, 114] width 110 height 26
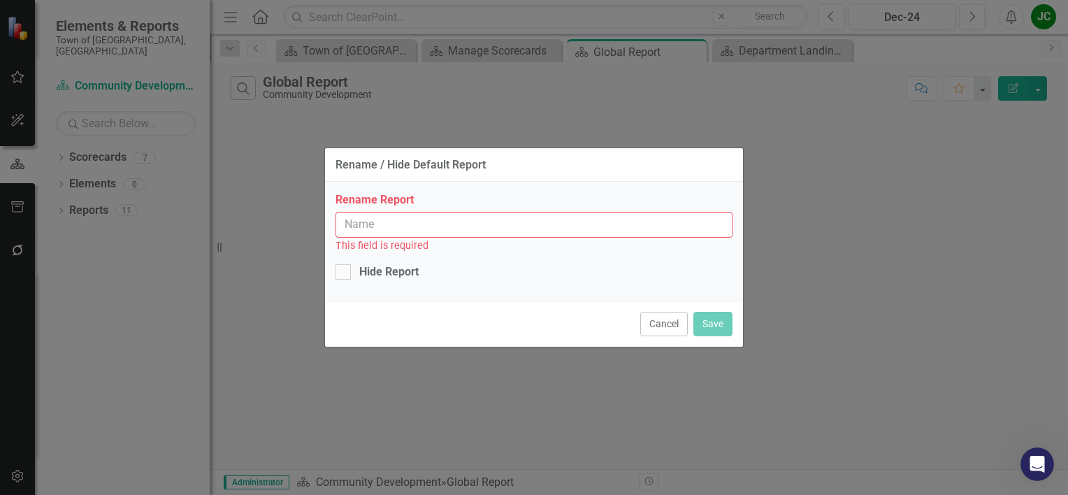
type input "Global Report"
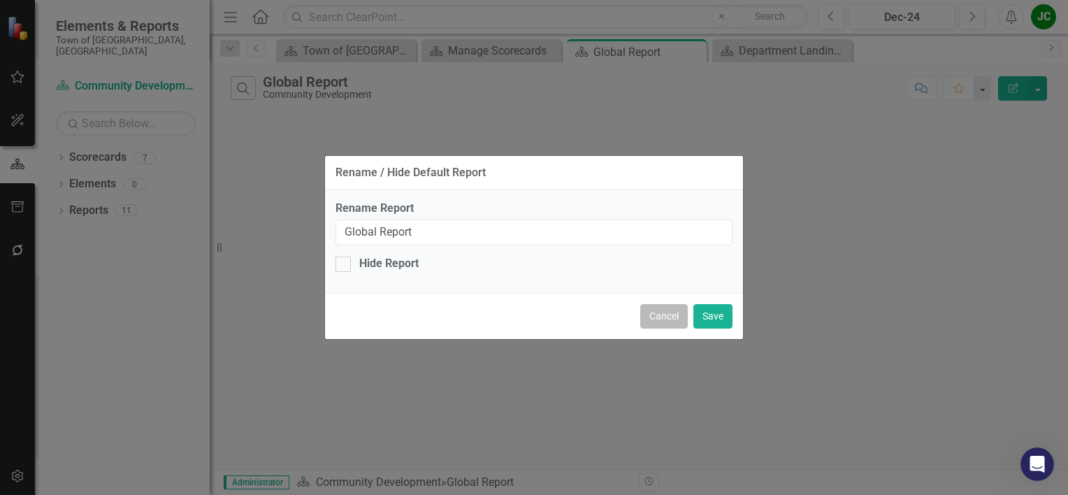
click at [674, 317] on button "Cancel" at bounding box center [664, 316] width 48 height 24
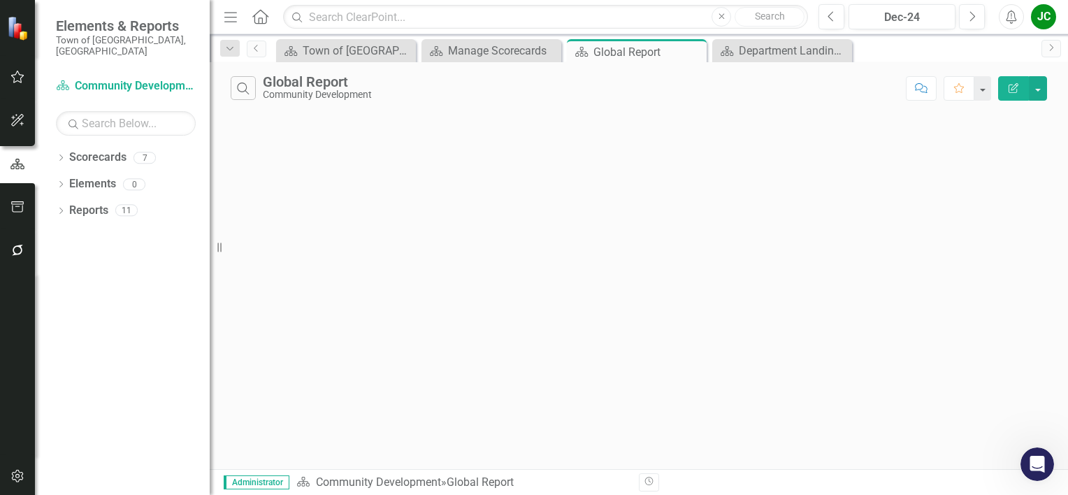
click at [1010, 87] on icon "Edit Report" at bounding box center [1013, 88] width 13 height 10
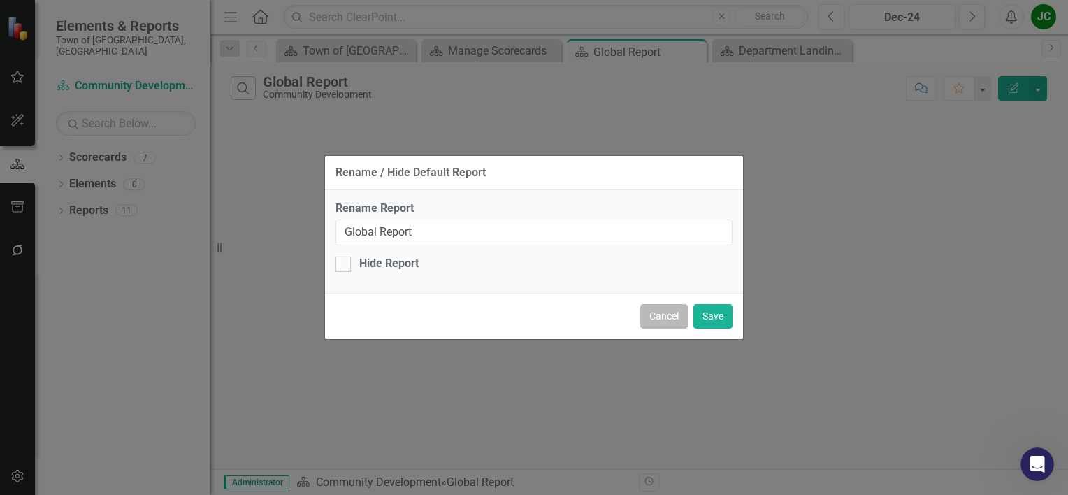
click at [676, 318] on button "Cancel" at bounding box center [664, 316] width 48 height 24
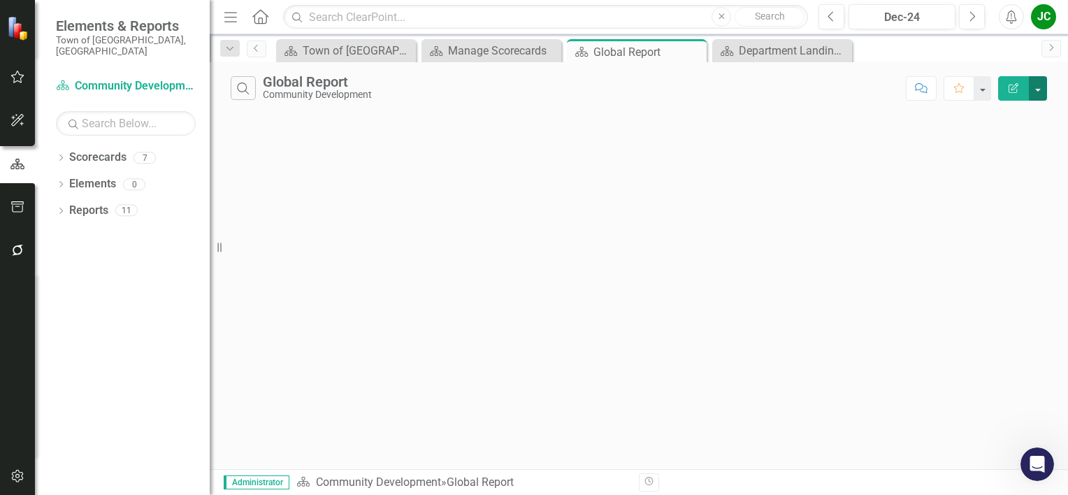
click at [1043, 92] on button "button" at bounding box center [1038, 88] width 18 height 24
click at [781, 59] on div "Scorecard Department Landing Page Close" at bounding box center [782, 50] width 140 height 23
click at [774, 57] on div "Department Landing Page" at bounding box center [785, 50] width 92 height 17
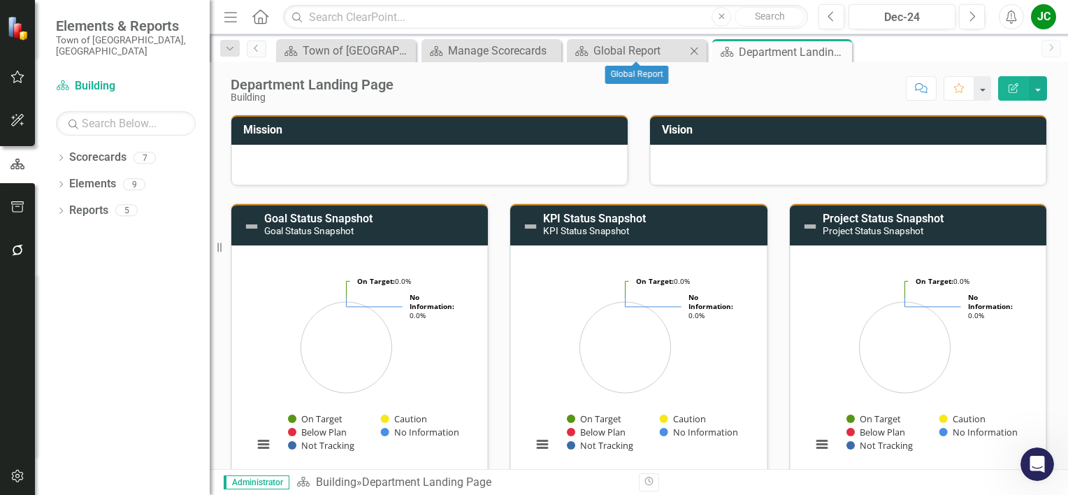
click at [690, 52] on icon "Close" at bounding box center [694, 50] width 14 height 11
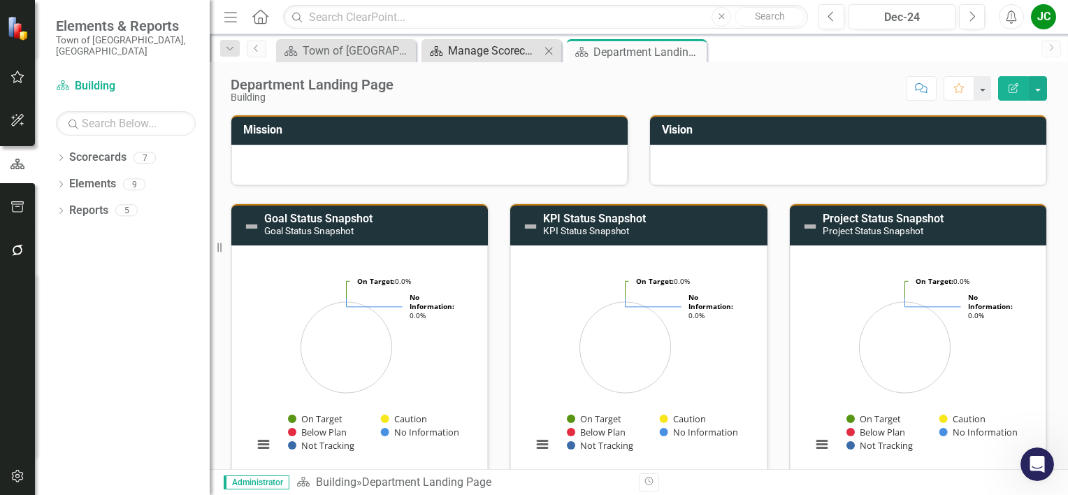
click at [516, 50] on div "Manage Scorecards" at bounding box center [494, 50] width 92 height 17
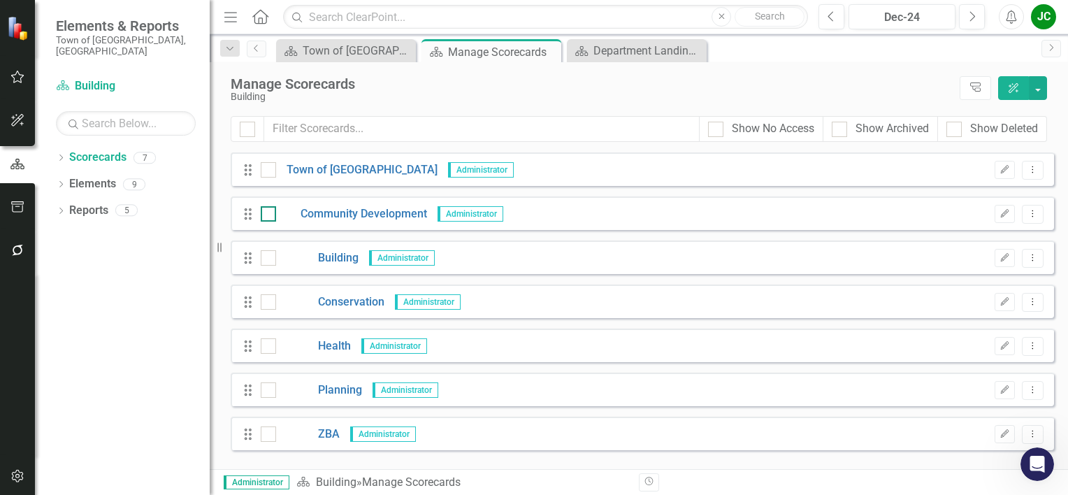
click at [268, 212] on input "checkbox" at bounding box center [265, 210] width 9 height 9
click at [1034, 215] on icon "Dropdown Menu" at bounding box center [1033, 213] width 12 height 9
click at [1008, 212] on icon "Edit" at bounding box center [1004, 214] width 10 height 8
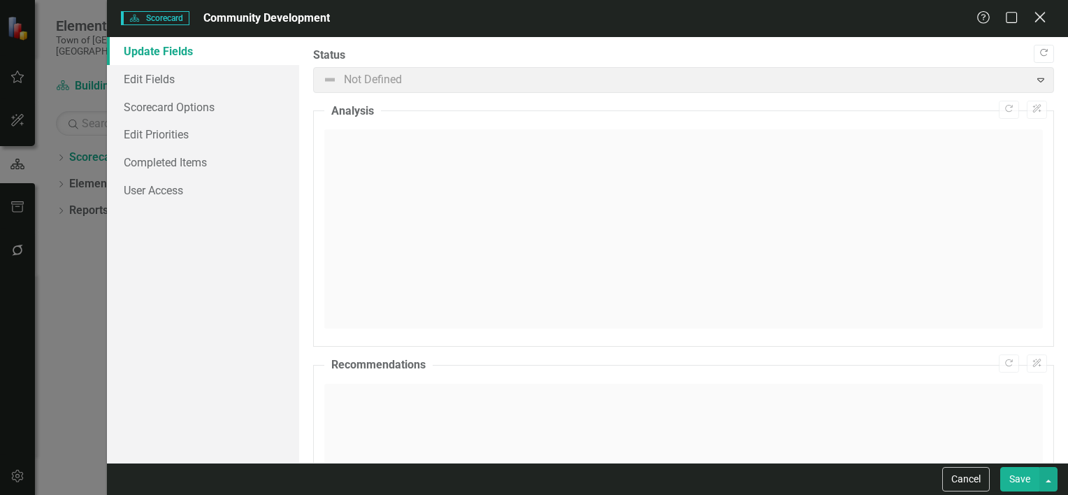
click at [1040, 17] on icon at bounding box center [1039, 17] width 10 height 10
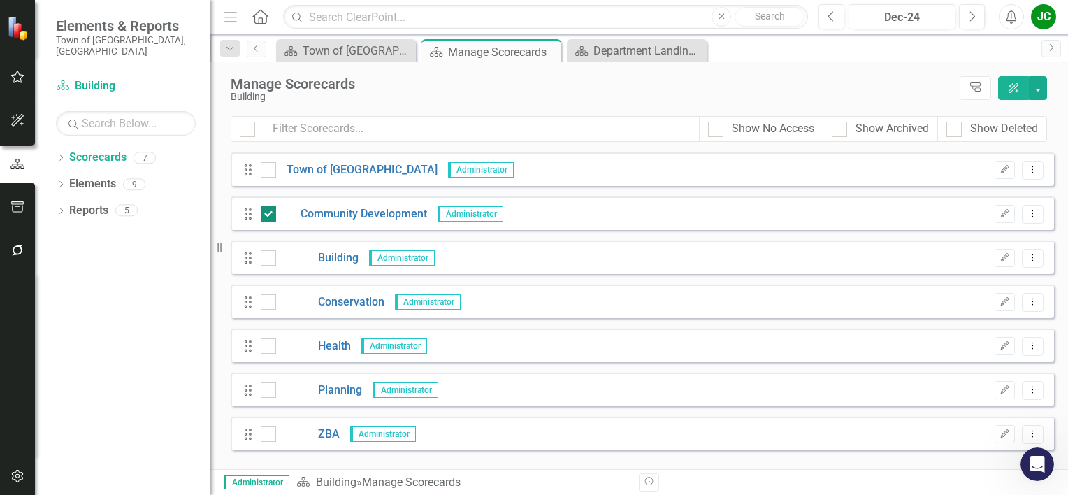
click at [261, 215] on input "checkbox" at bounding box center [265, 210] width 9 height 9
checkbox input "false"
click at [1035, 256] on icon "Dropdown Menu" at bounding box center [1033, 257] width 12 height 9
click at [994, 310] on link "Copy Duplicate Scorecard" at bounding box center [965, 307] width 154 height 26
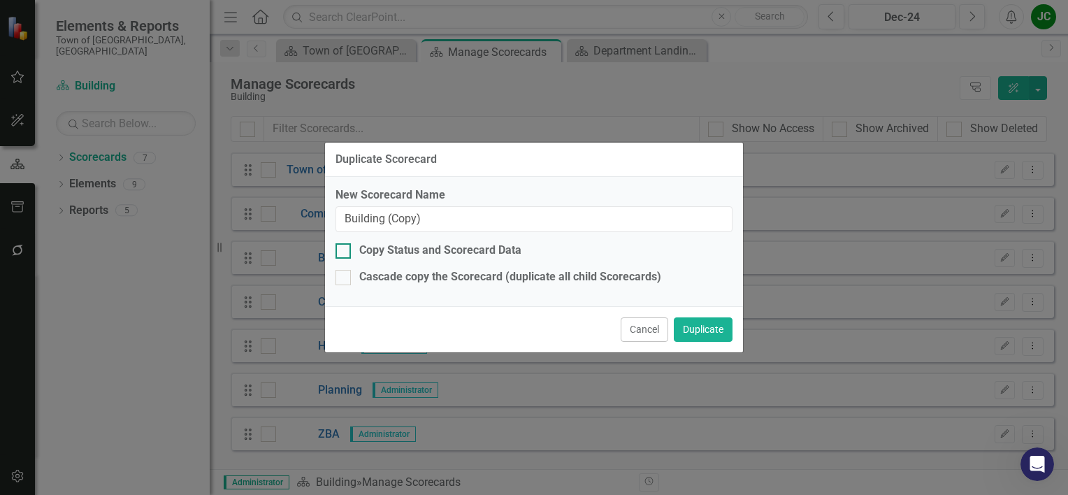
click at [347, 250] on div at bounding box center [342, 250] width 15 height 15
click at [345, 250] on input "Copy Status and Scorecard Data" at bounding box center [339, 247] width 9 height 9
checkbox input "true"
click at [348, 280] on div at bounding box center [342, 277] width 15 height 15
click at [345, 279] on input "Cascade copy the Scorecard (duplicate all child Scorecards)" at bounding box center [339, 274] width 9 height 9
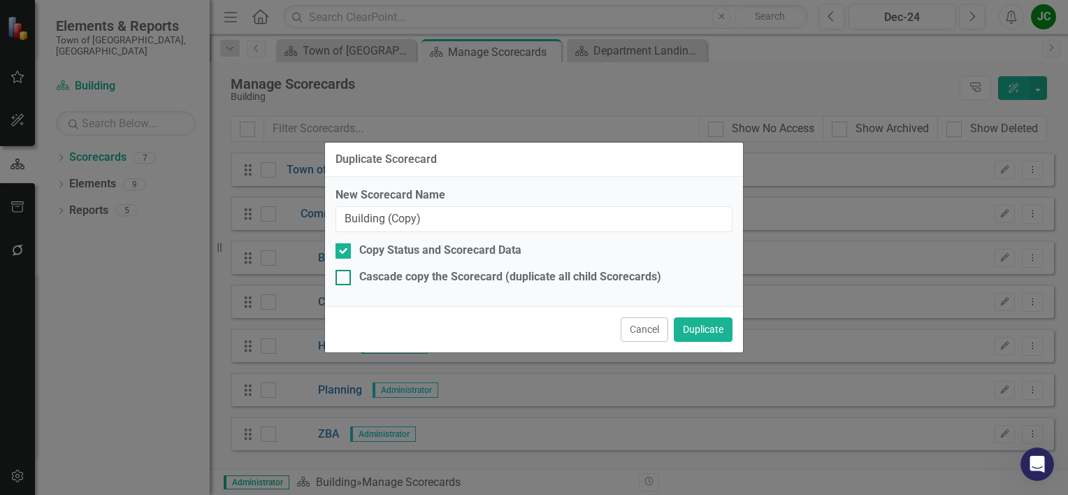
checkbox input "true"
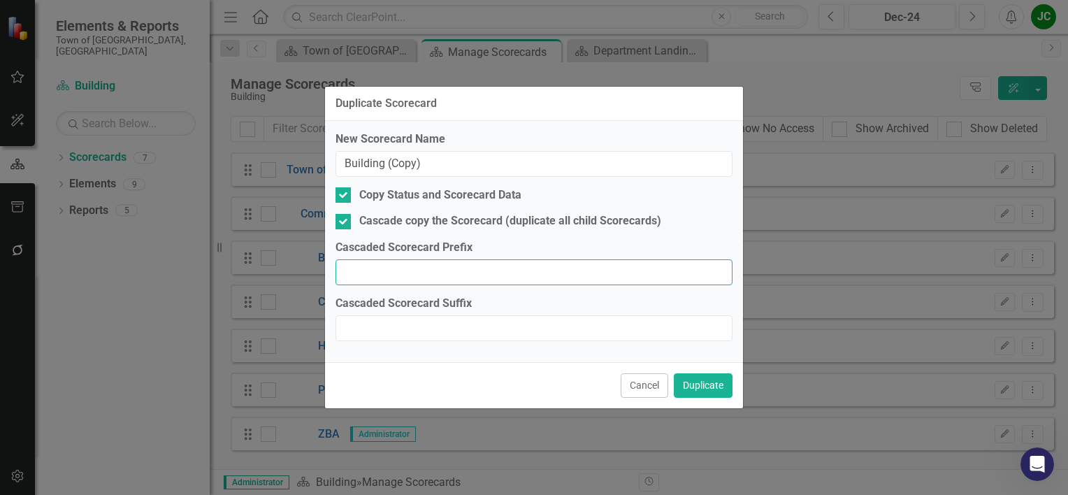
click at [416, 275] on input "Cascaded Scorecard Prefix" at bounding box center [533, 272] width 397 height 26
click at [711, 380] on button "Duplicate" at bounding box center [703, 385] width 59 height 24
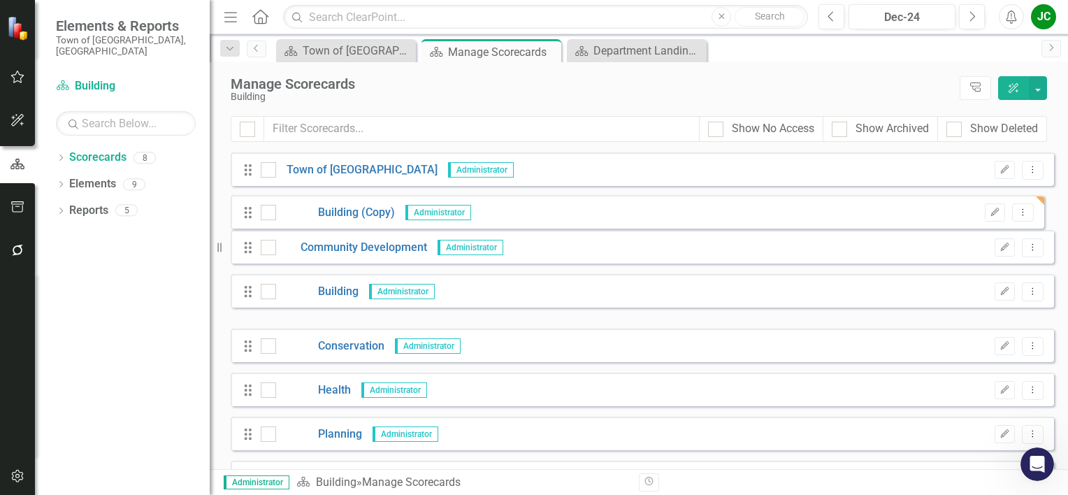
drag, startPoint x: 246, startPoint y: 301, endPoint x: 246, endPoint y: 210, distance: 90.9
click at [246, 211] on div "Drag Town of Falmouth Administrator Edit Dropdown Menu Drag Community Developme…" at bounding box center [642, 323] width 823 height 342
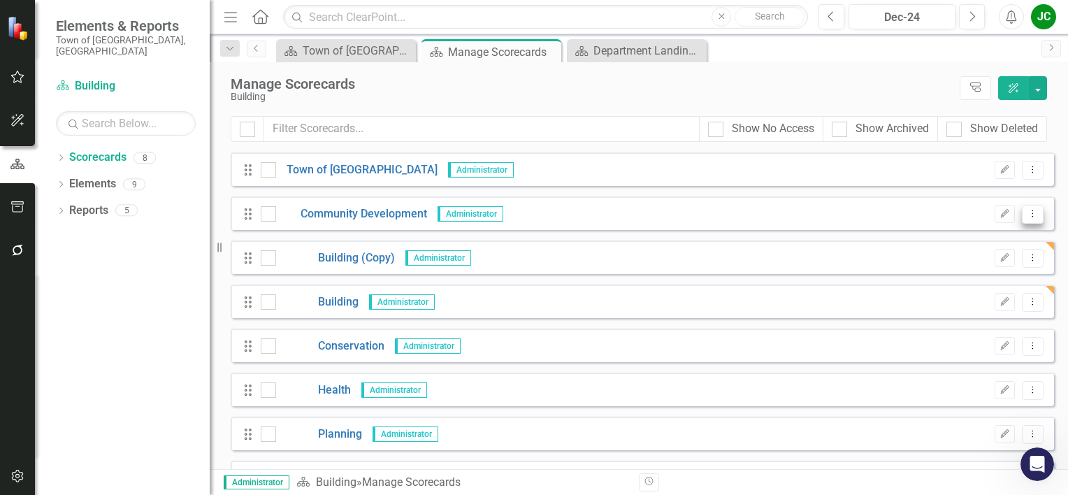
click at [1027, 214] on icon "Dropdown Menu" at bounding box center [1033, 213] width 12 height 9
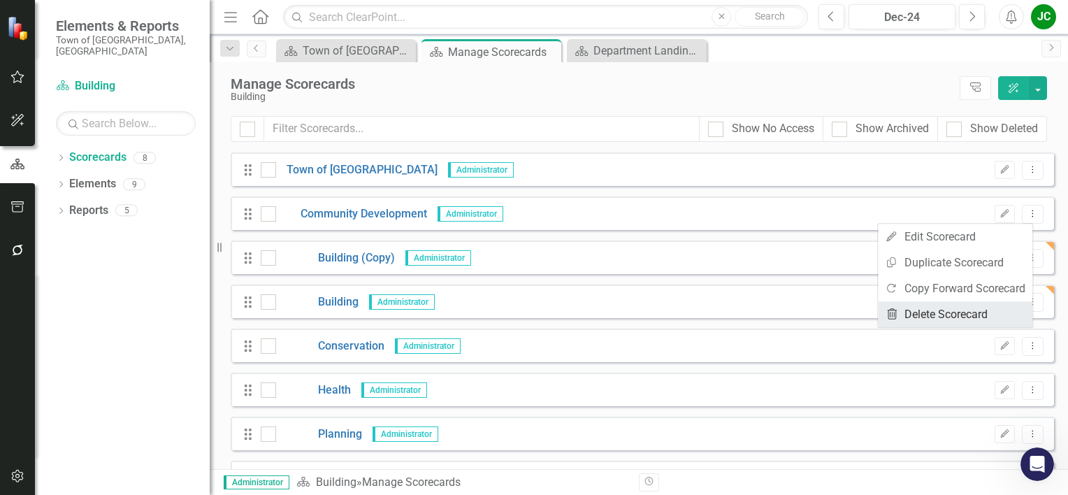
click at [978, 313] on link "Trash Delete Scorecard" at bounding box center [955, 314] width 154 height 26
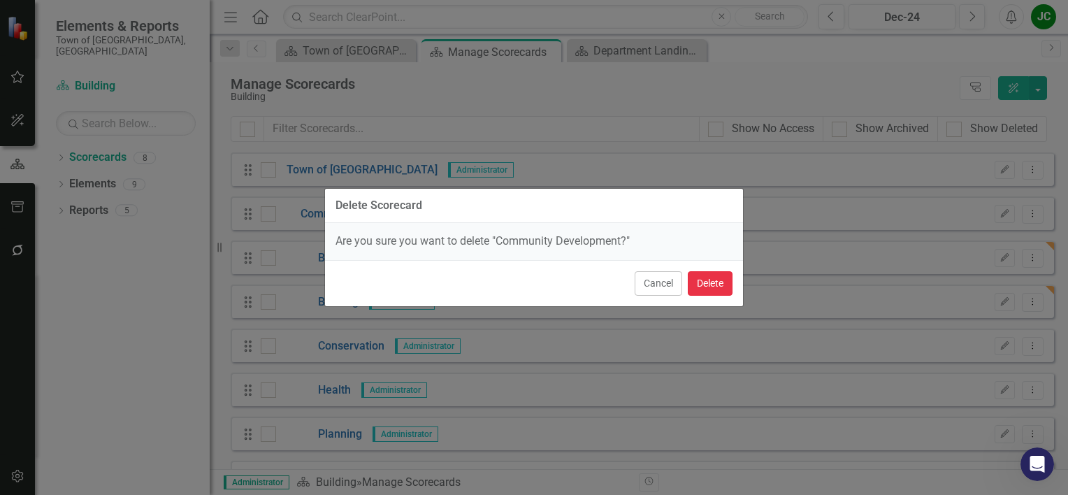
click at [713, 278] on button "Delete" at bounding box center [710, 283] width 45 height 24
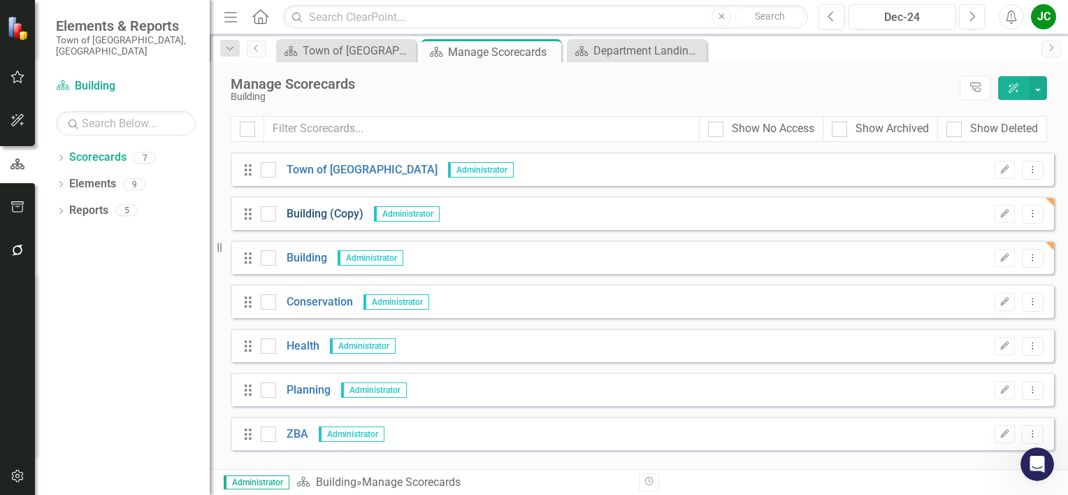
click at [349, 215] on link "Building (Copy)" at bounding box center [319, 214] width 87 height 16
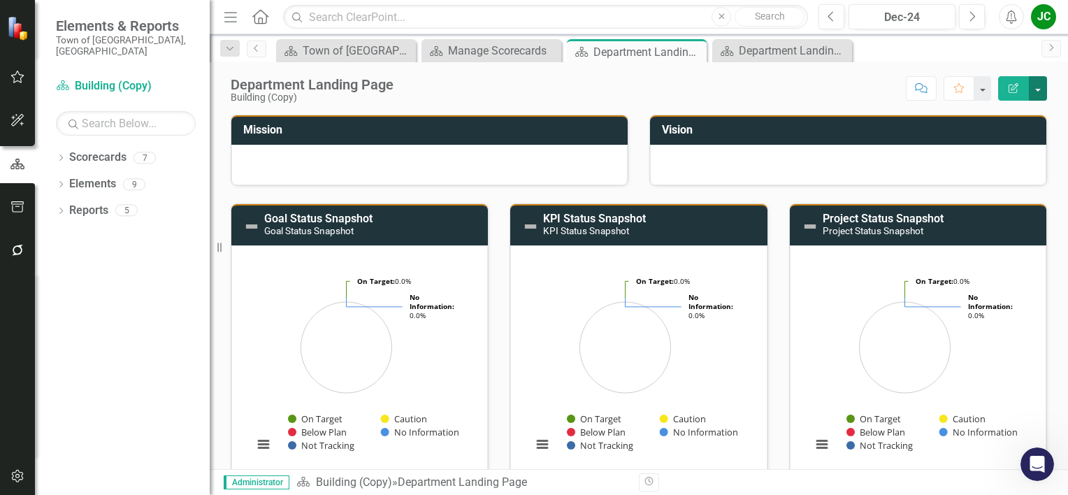
click at [1040, 89] on button "button" at bounding box center [1038, 88] width 18 height 24
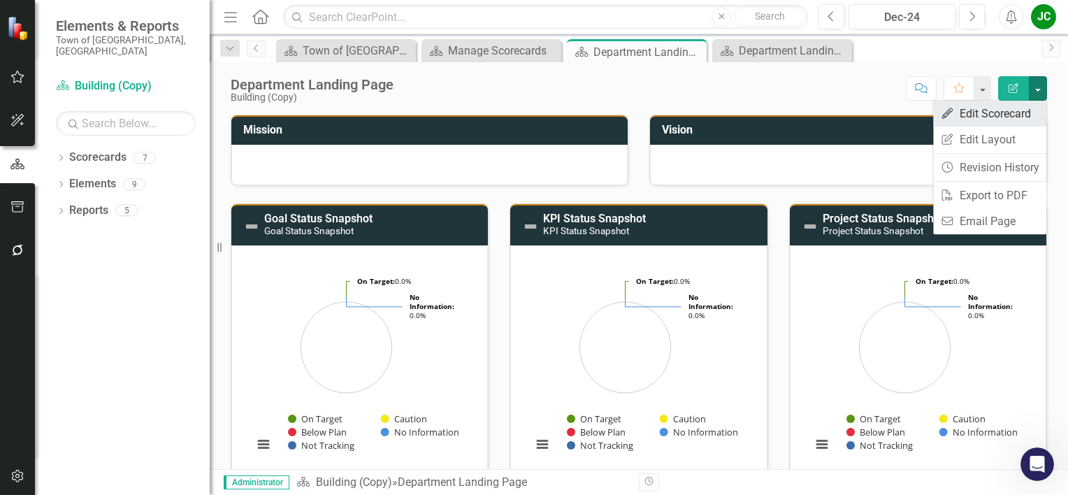
click at [1010, 117] on link "Edit Edit Scorecard" at bounding box center [989, 114] width 113 height 26
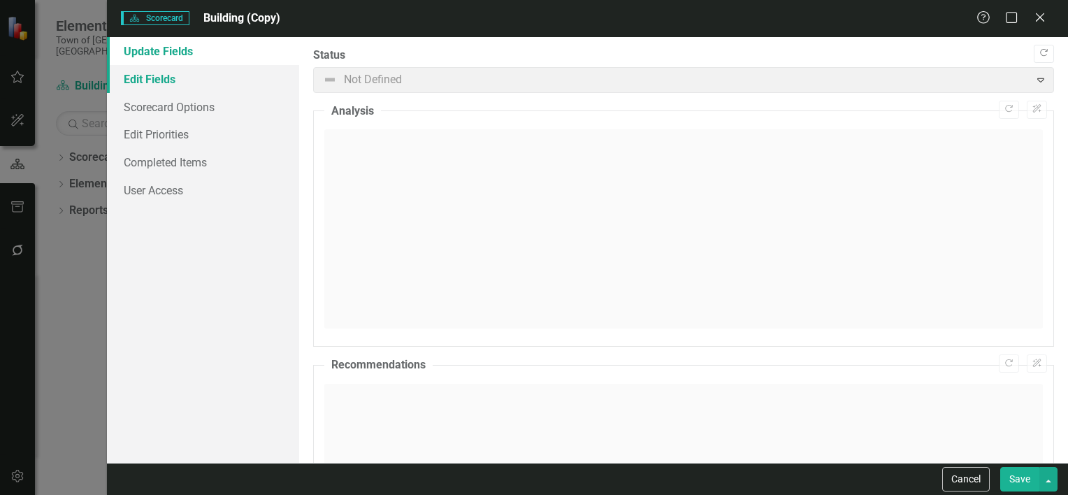
click at [173, 83] on link "Edit Fields" at bounding box center [203, 79] width 192 height 28
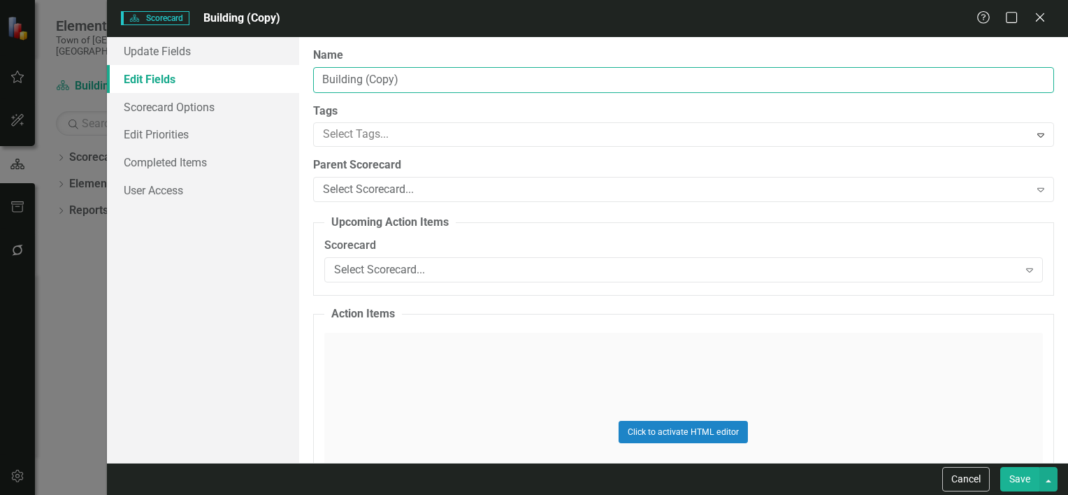
drag, startPoint x: 419, startPoint y: 78, endPoint x: 320, endPoint y: 77, distance: 98.5
click at [320, 77] on input "Building (Copy)" at bounding box center [683, 80] width 741 height 26
type input "Community Development"
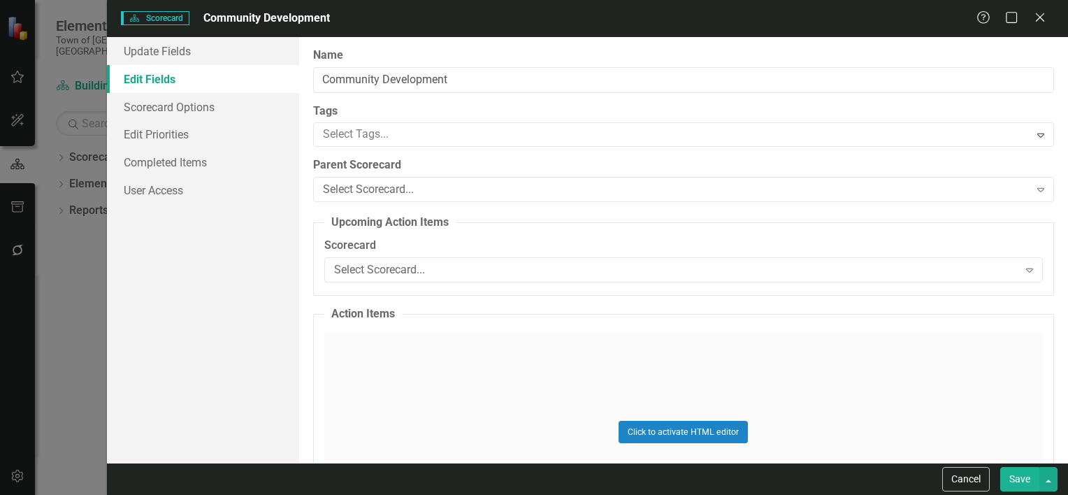
click at [1012, 471] on button "Save" at bounding box center [1019, 479] width 39 height 24
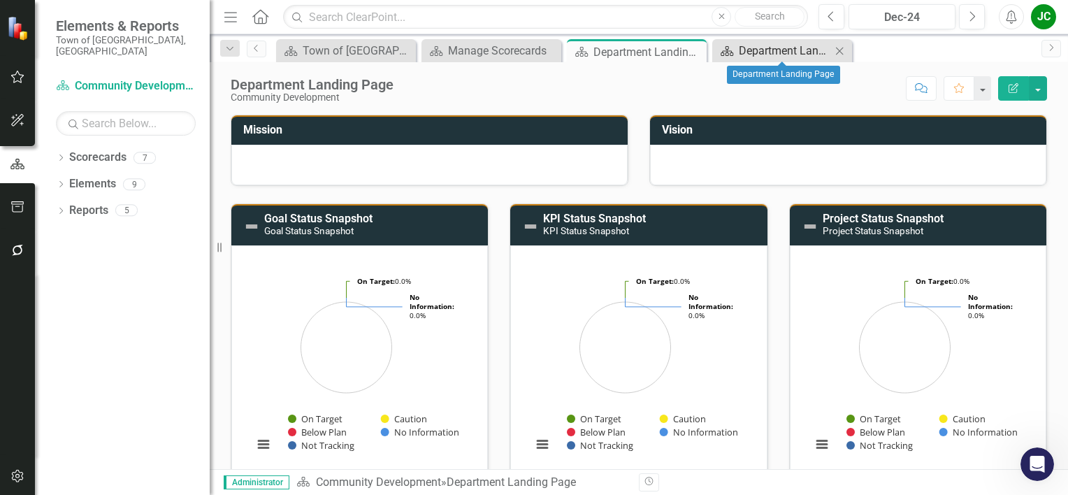
click at [788, 55] on div "Department Landing Page" at bounding box center [785, 50] width 92 height 17
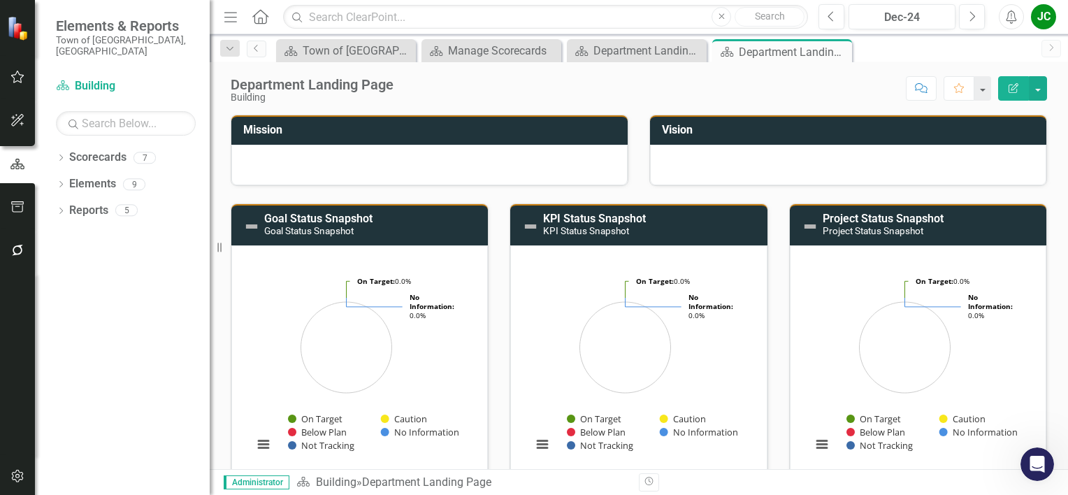
click at [0, 0] on icon "Close" at bounding box center [0, 0] width 0 height 0
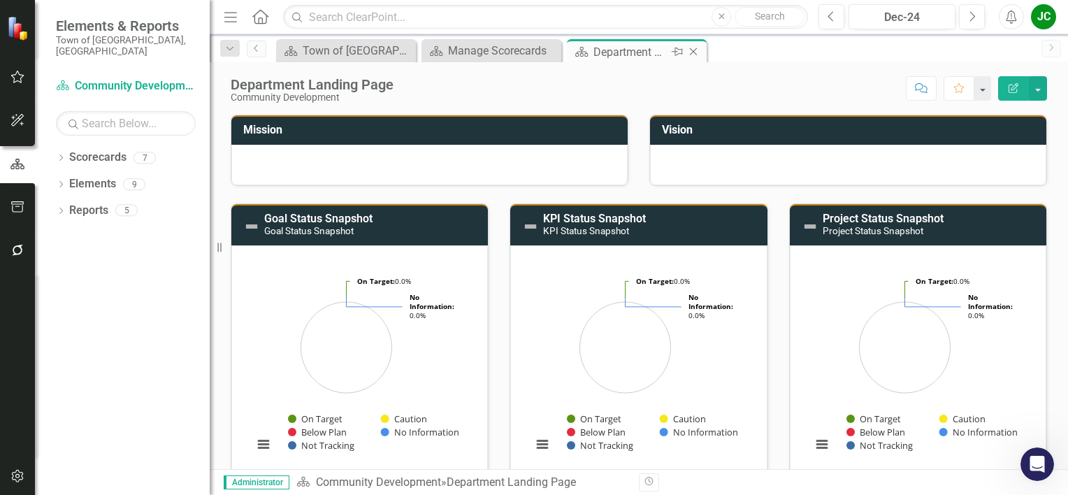
click at [698, 52] on icon "Close" at bounding box center [693, 51] width 14 height 11
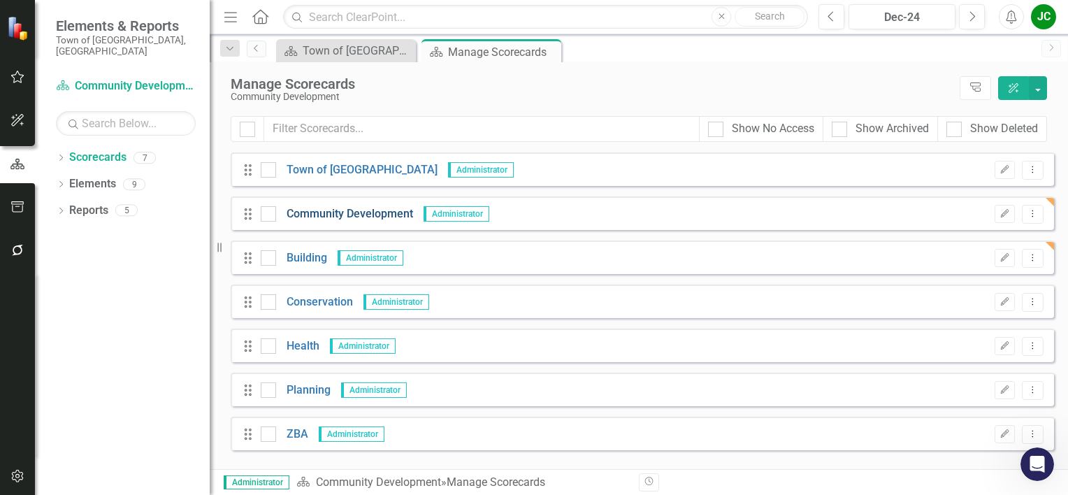
click at [321, 217] on link "Community Development" at bounding box center [344, 214] width 137 height 16
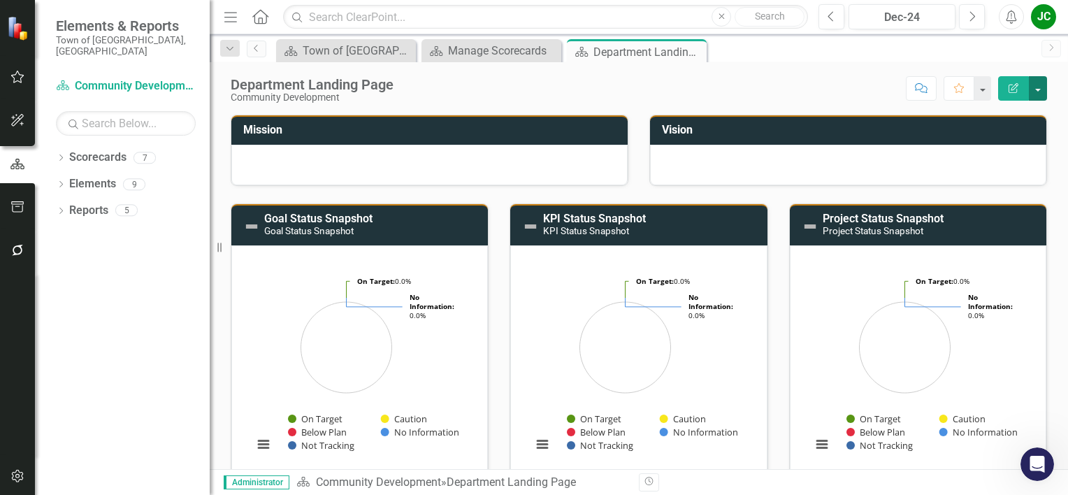
click at [1037, 88] on button "button" at bounding box center [1038, 88] width 18 height 24
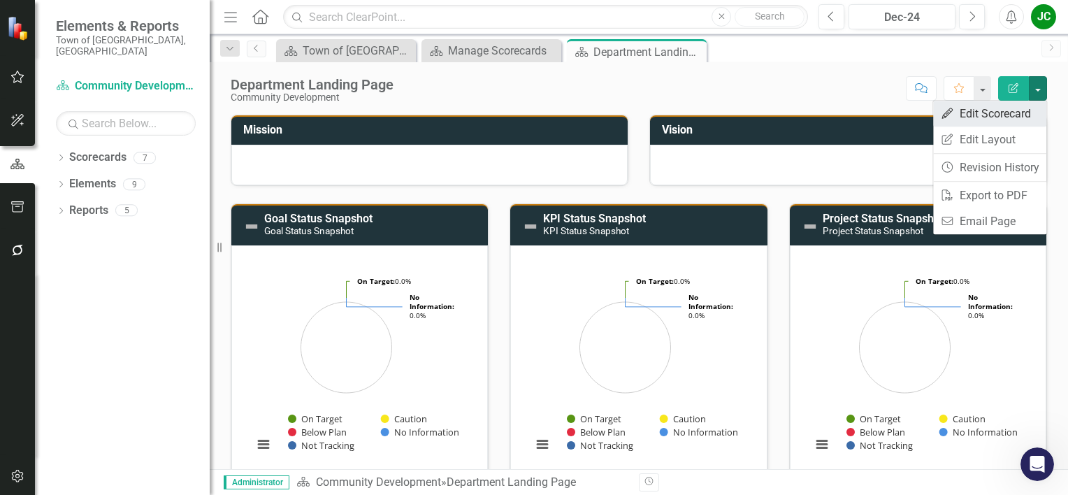
click at [999, 115] on link "Edit Edit Scorecard" at bounding box center [989, 114] width 113 height 26
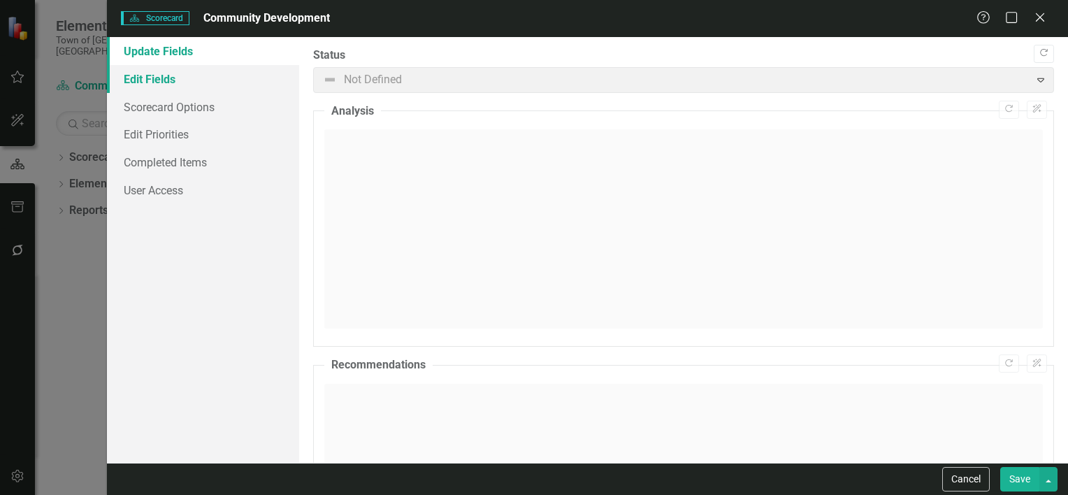
click at [164, 84] on link "Edit Fields" at bounding box center [203, 79] width 192 height 28
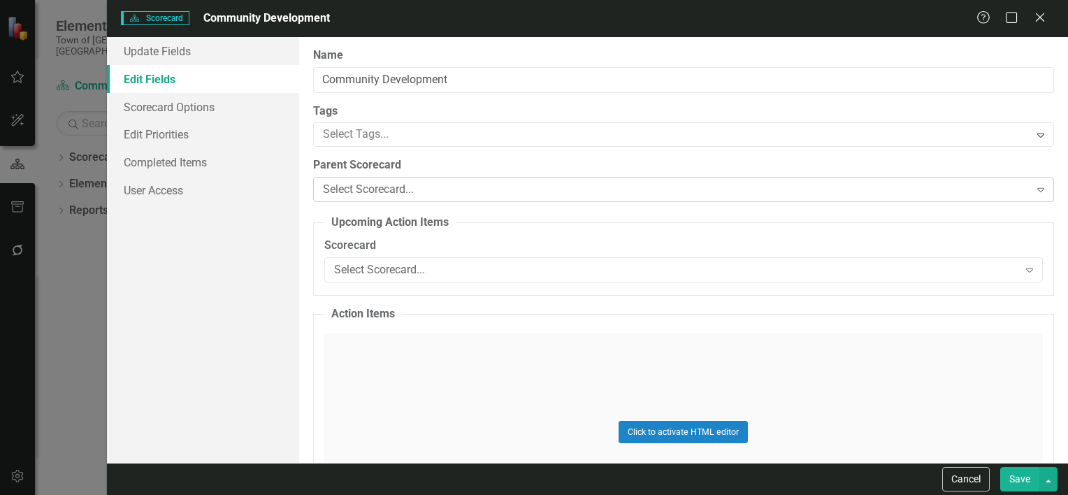
click at [362, 185] on div "Select Scorecard..." at bounding box center [676, 190] width 707 height 16
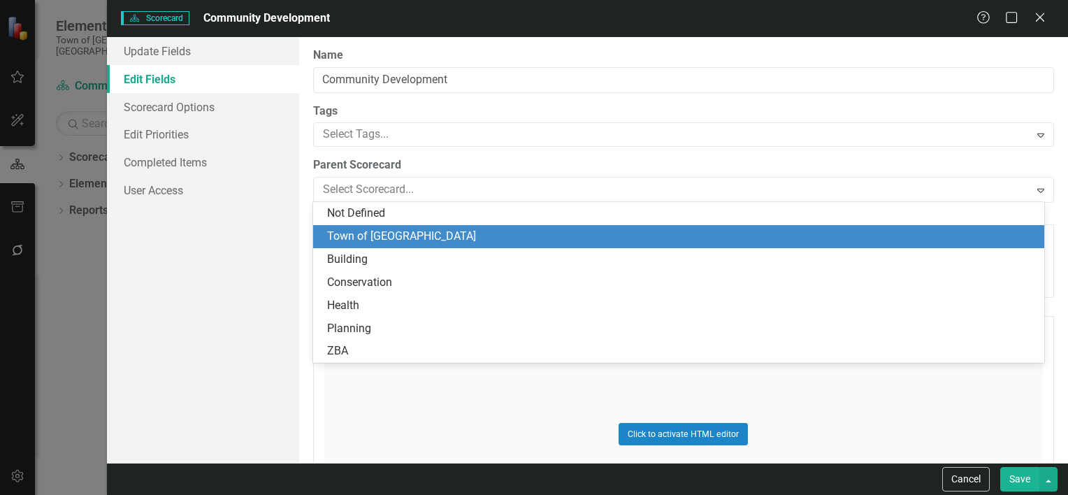
click at [363, 233] on div "Town of [GEOGRAPHIC_DATA]" at bounding box center [681, 237] width 709 height 16
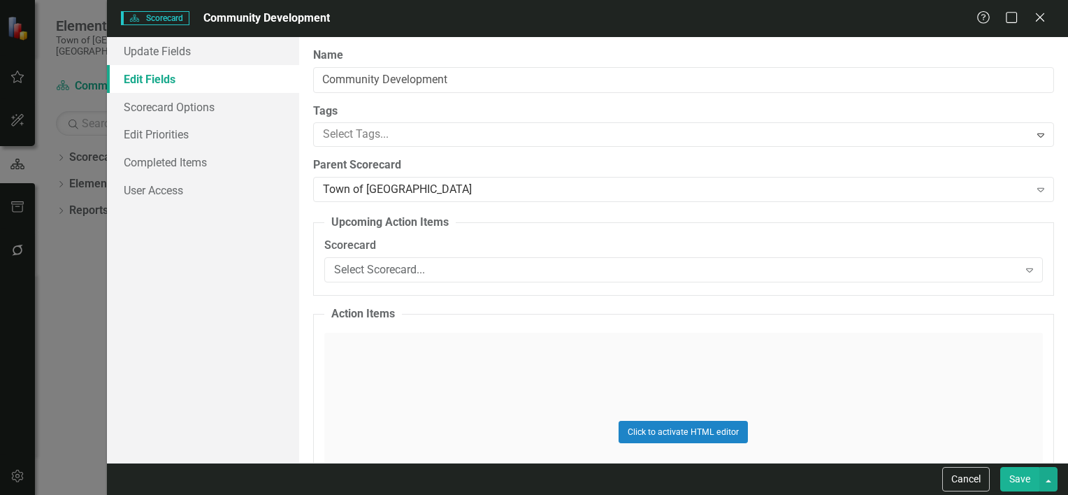
click at [1023, 482] on button "Save" at bounding box center [1019, 479] width 39 height 24
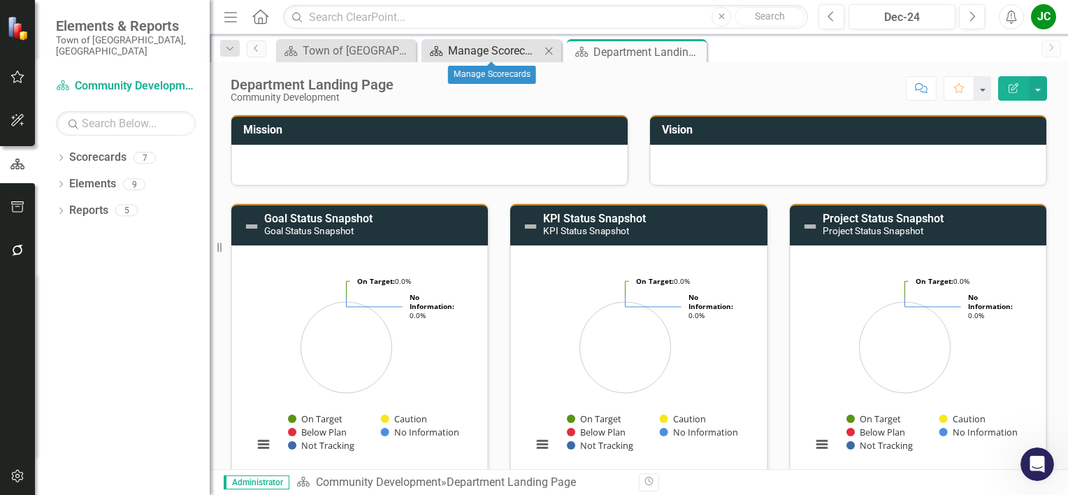
click at [462, 55] on div "Manage Scorecards" at bounding box center [494, 50] width 92 height 17
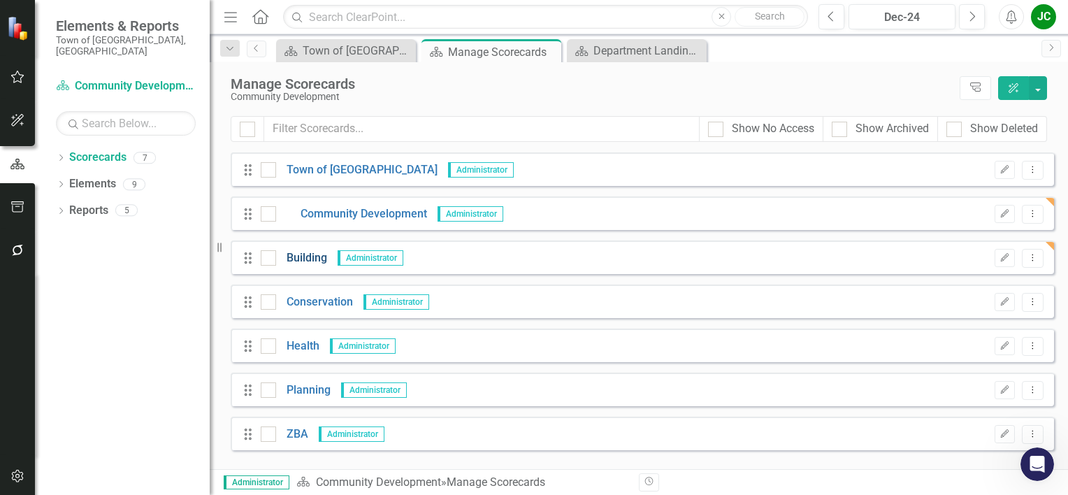
click at [299, 262] on link "Building" at bounding box center [301, 258] width 51 height 16
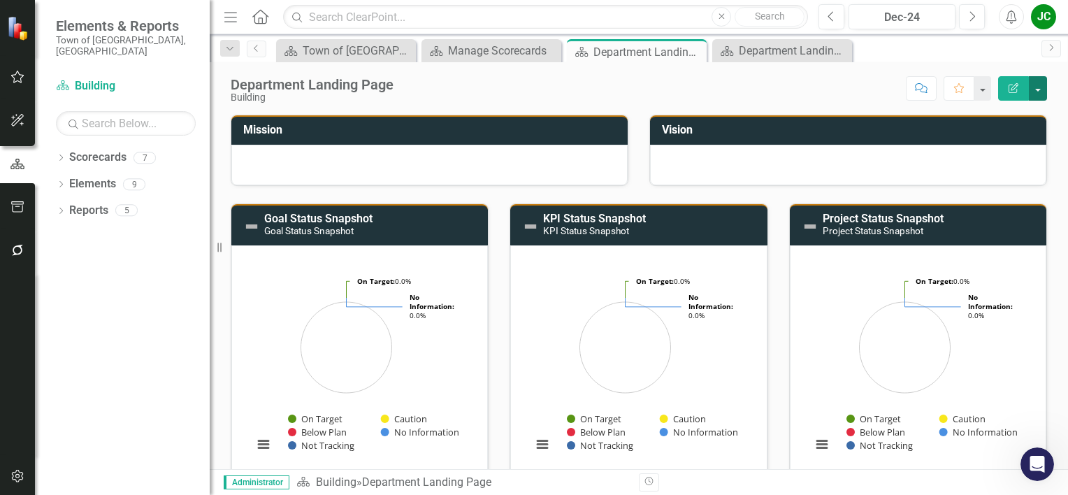
click at [1042, 94] on button "button" at bounding box center [1038, 88] width 18 height 24
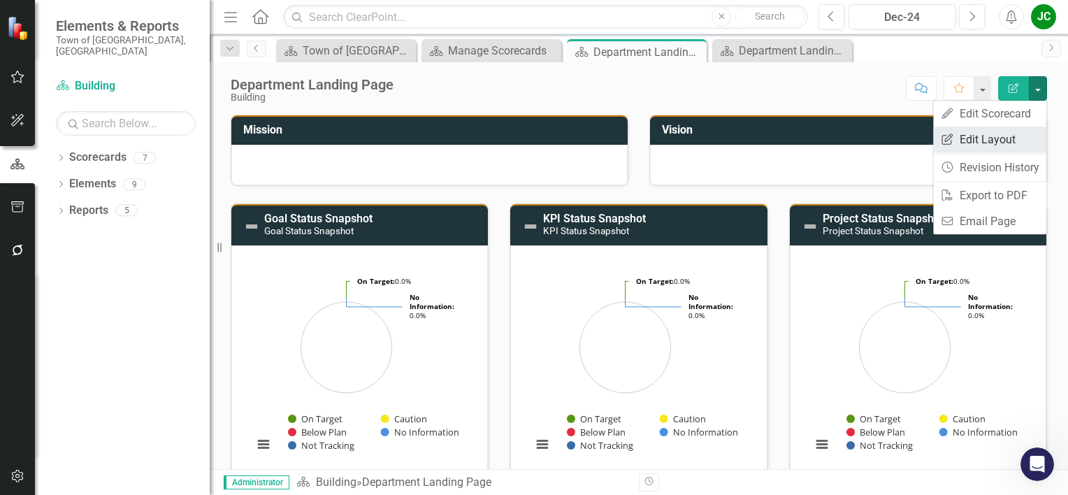
click at [971, 140] on link "Edit Report Edit Layout" at bounding box center [989, 139] width 113 height 26
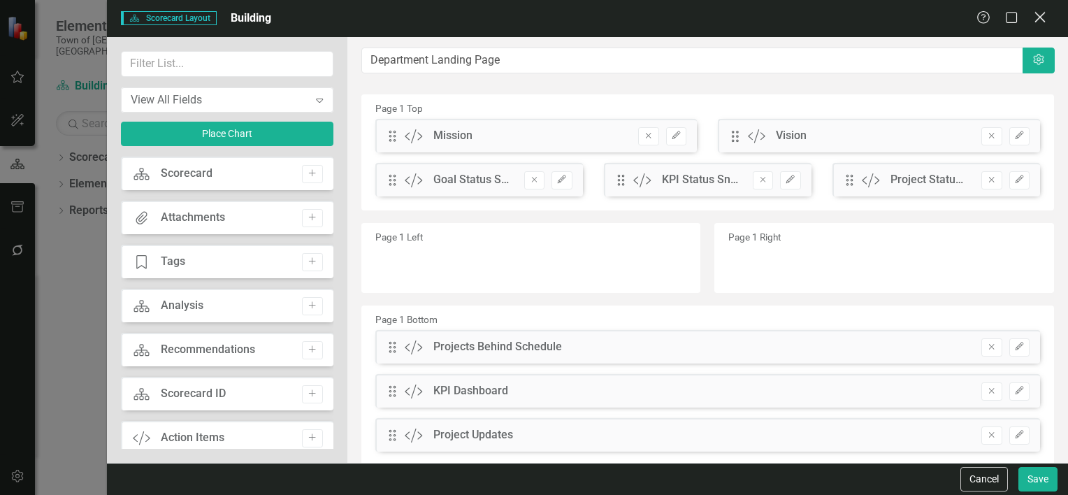
click at [1040, 15] on icon "Close" at bounding box center [1039, 16] width 17 height 13
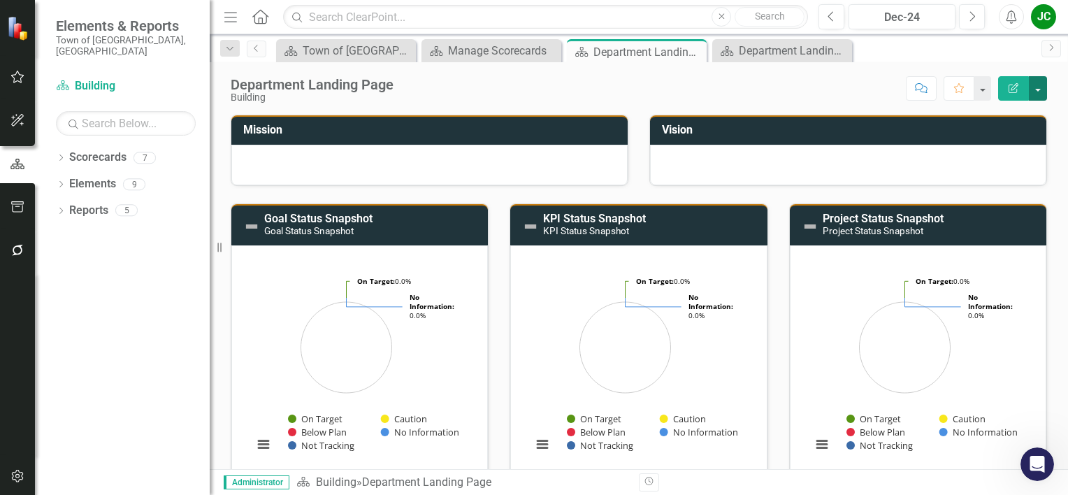
click at [1037, 89] on button "button" at bounding box center [1038, 88] width 18 height 24
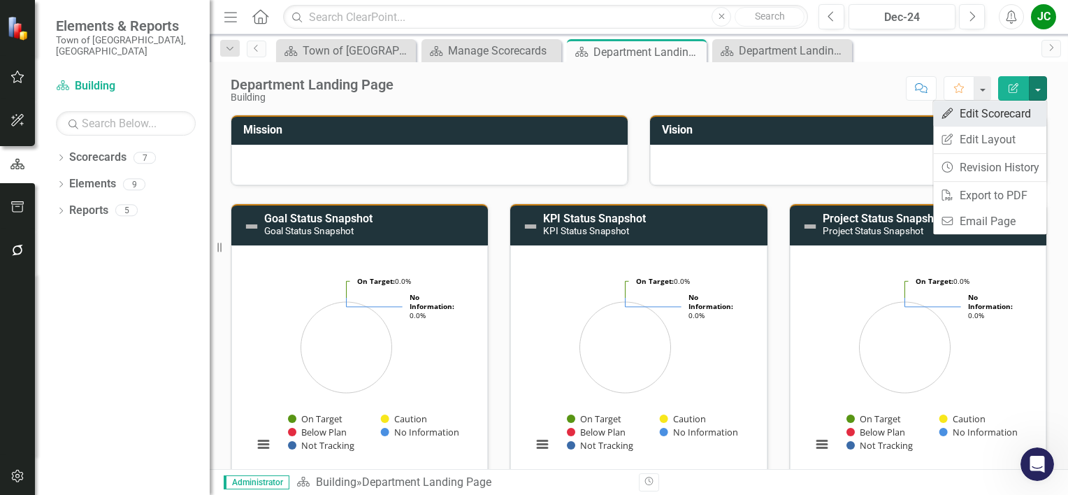
click at [996, 114] on link "Edit Edit Scorecard" at bounding box center [989, 114] width 113 height 26
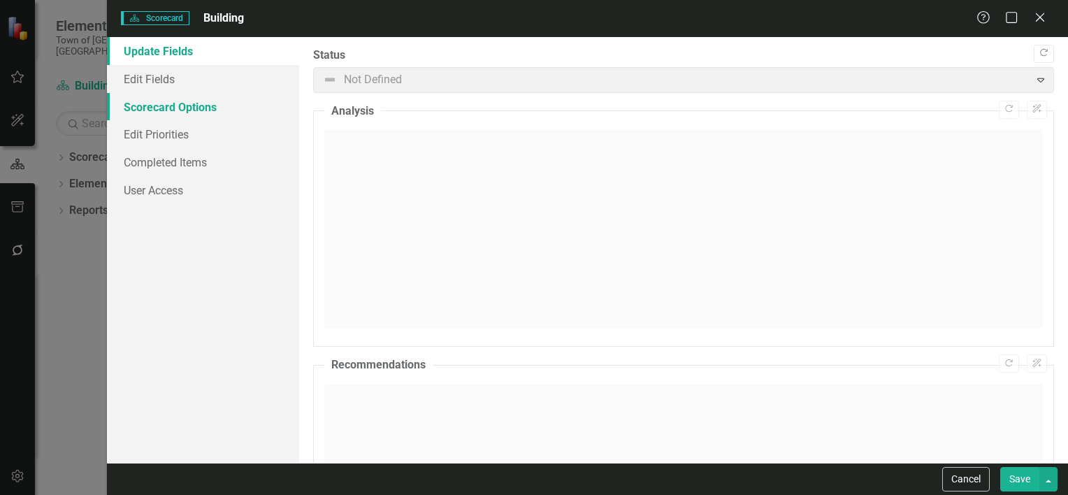
click at [164, 110] on link "Scorecard Options" at bounding box center [203, 107] width 192 height 28
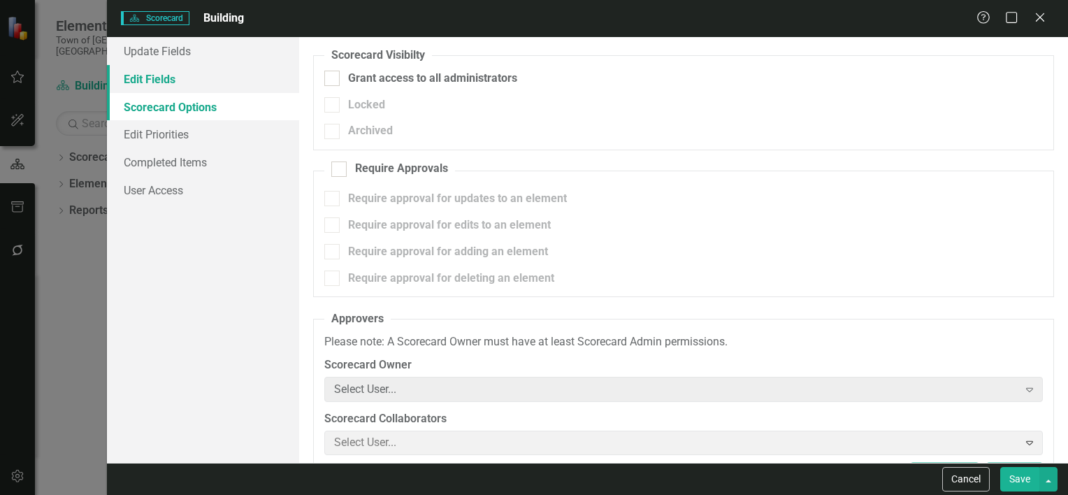
click at [159, 75] on link "Edit Fields" at bounding box center [203, 79] width 192 height 28
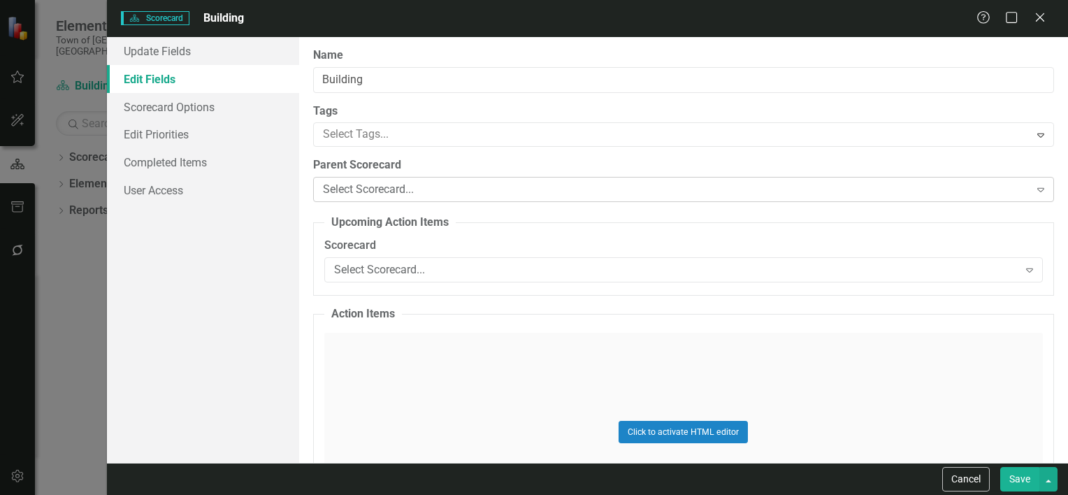
click at [379, 186] on div "Select Scorecard..." at bounding box center [676, 190] width 707 height 16
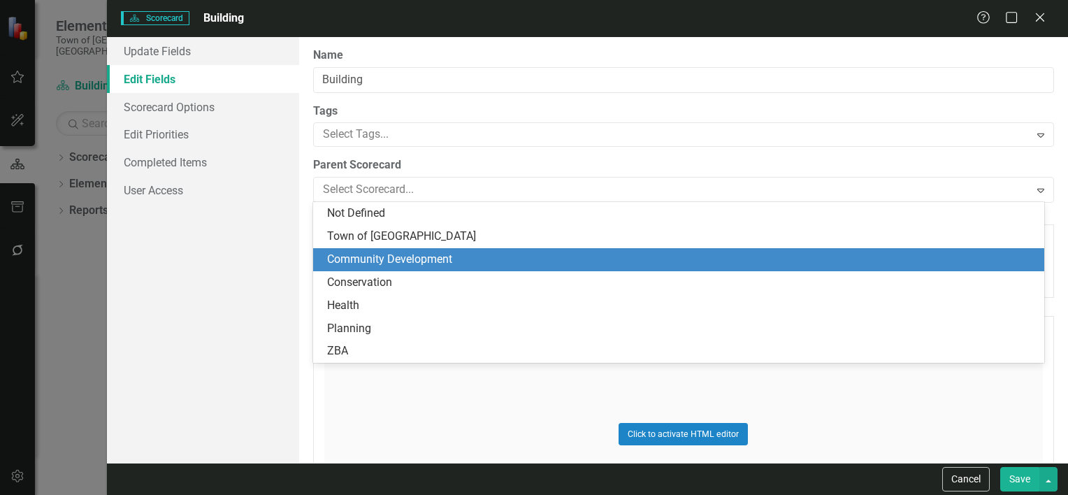
click at [382, 254] on div "Community Development" at bounding box center [681, 260] width 709 height 16
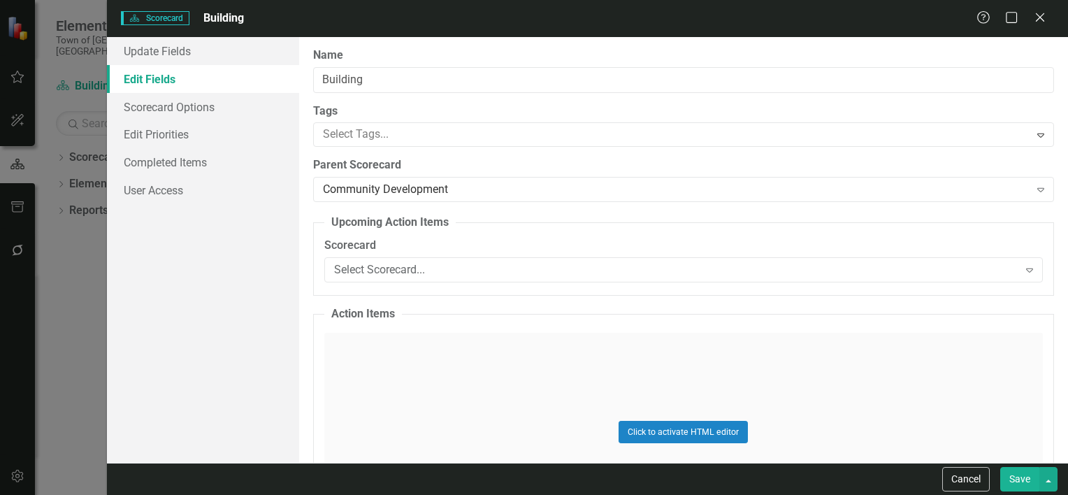
click at [1018, 477] on button "Save" at bounding box center [1019, 479] width 39 height 24
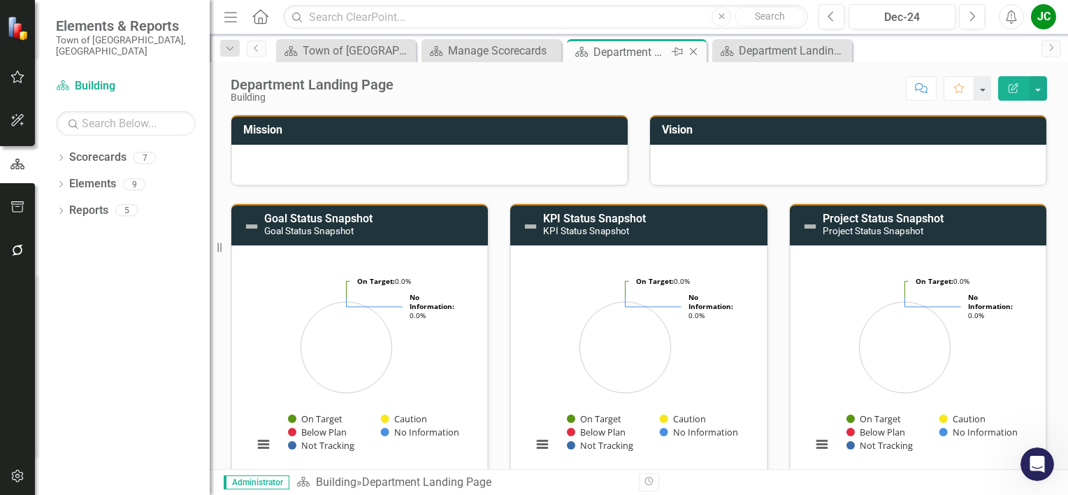
click at [695, 50] on icon "Close" at bounding box center [693, 51] width 14 height 11
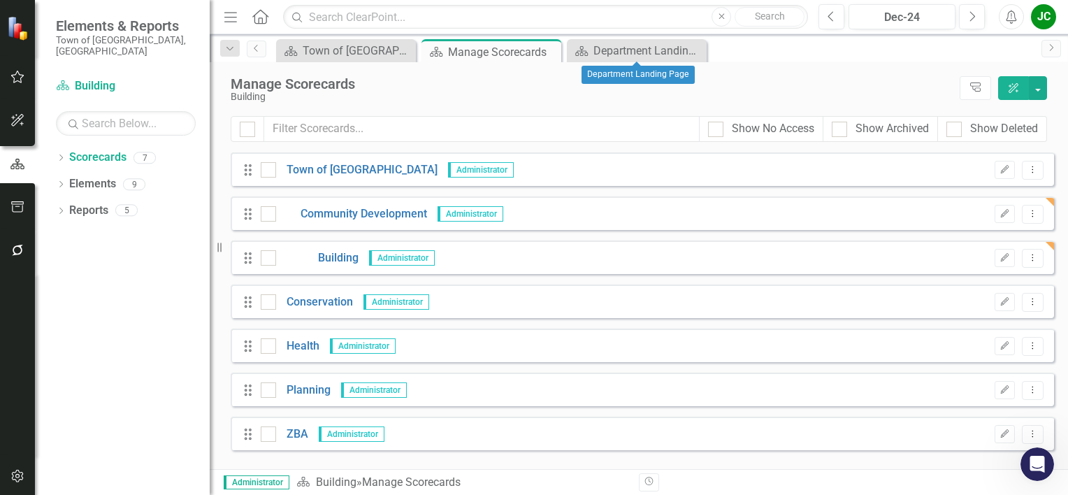
click at [0, 0] on icon "Close" at bounding box center [0, 0] width 0 height 0
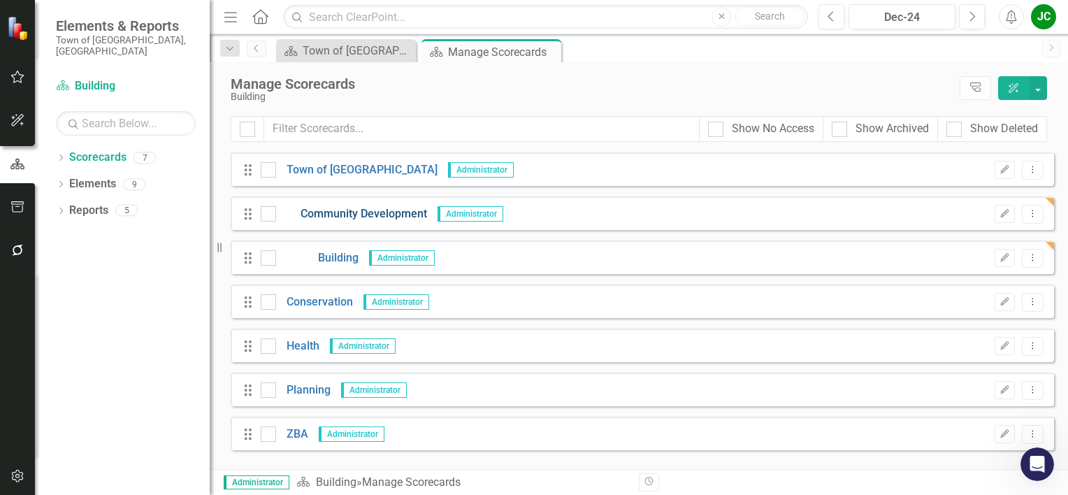
click at [319, 212] on link "Community Development" at bounding box center [351, 214] width 151 height 16
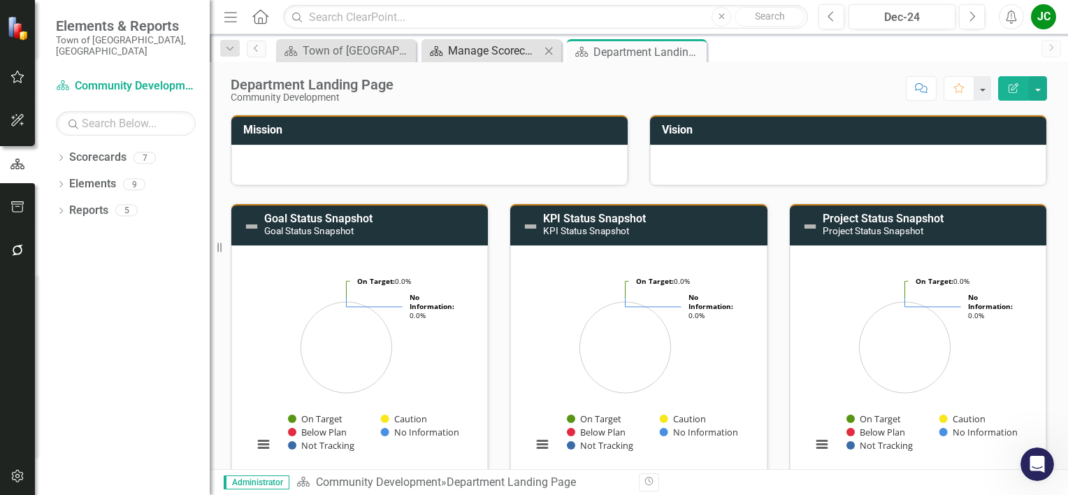
click at [463, 51] on div "Manage Scorecards" at bounding box center [494, 50] width 92 height 17
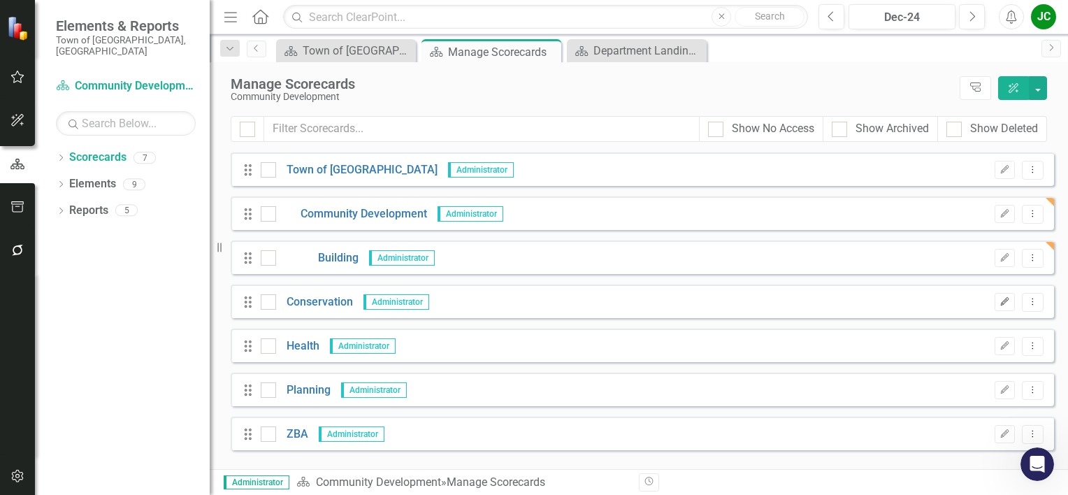
click at [1005, 300] on icon "Edit" at bounding box center [1004, 302] width 10 height 8
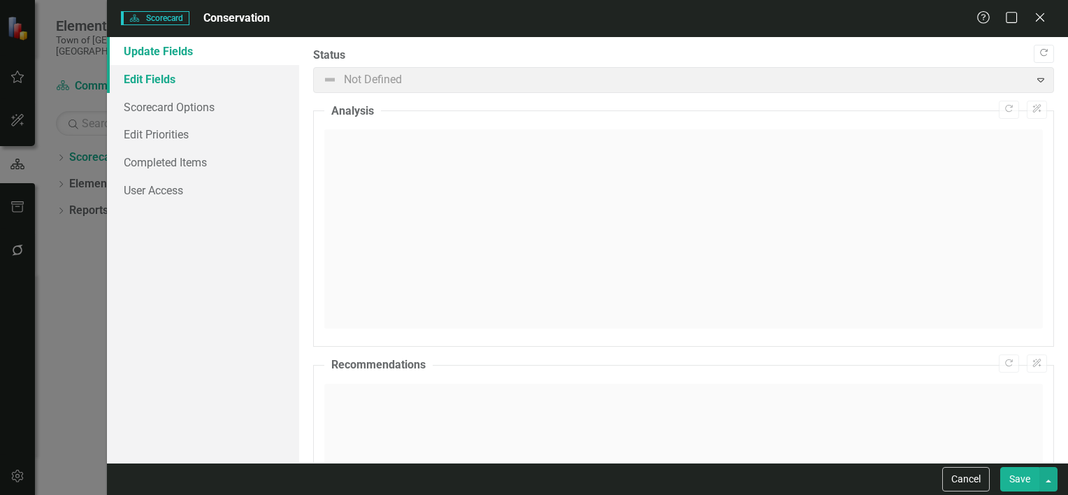
click at [168, 73] on link "Edit Fields" at bounding box center [203, 79] width 192 height 28
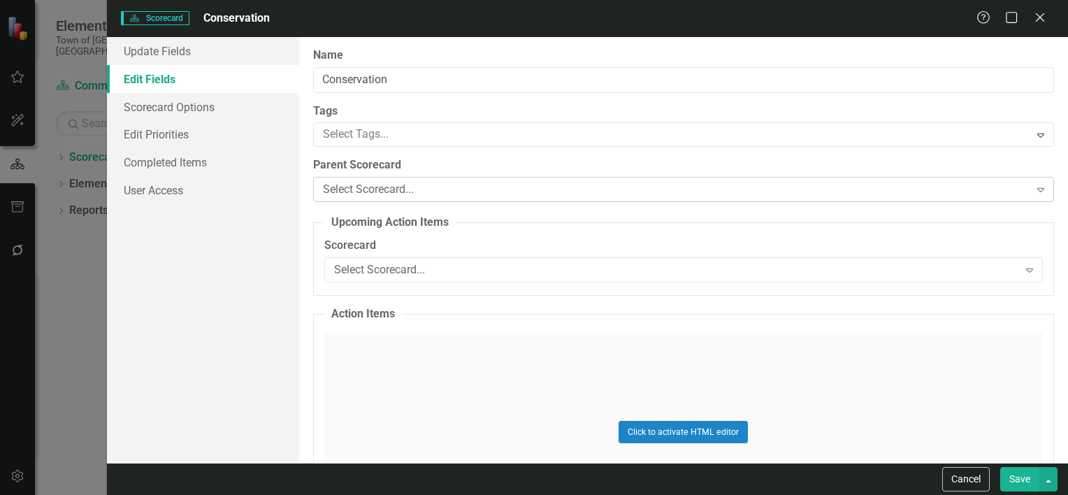
click at [352, 189] on div "Select Scorecard..." at bounding box center [676, 190] width 707 height 16
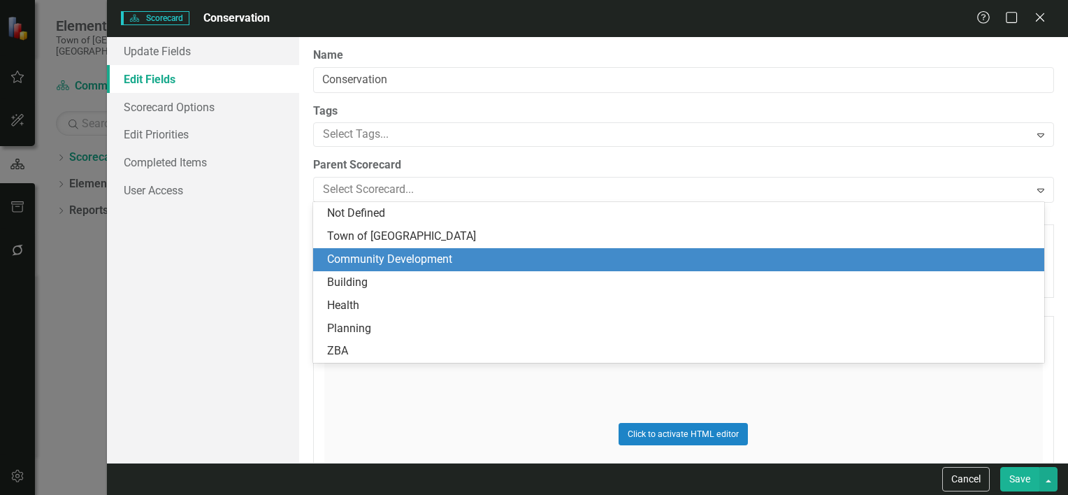
click at [363, 255] on div "Community Development" at bounding box center [681, 260] width 709 height 16
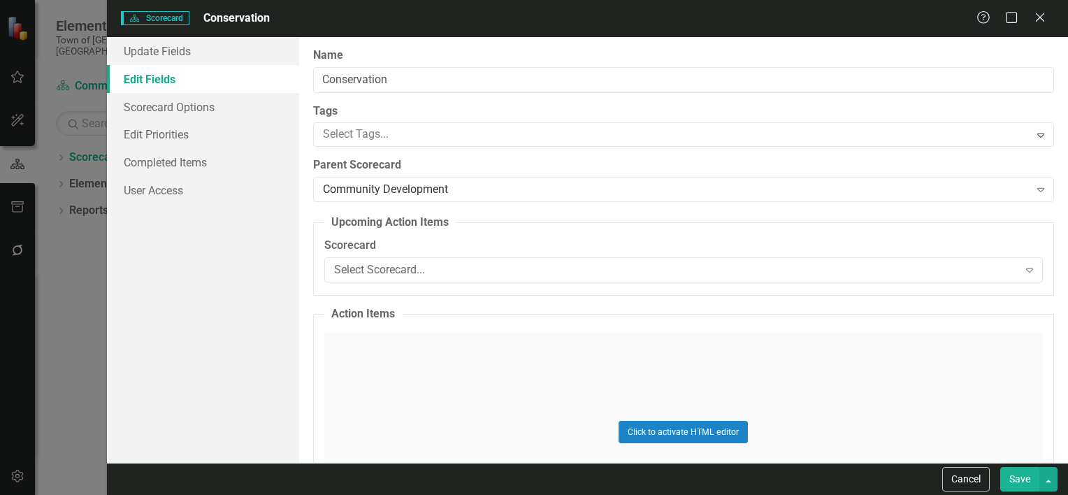
click at [1026, 486] on button "Save" at bounding box center [1019, 479] width 39 height 24
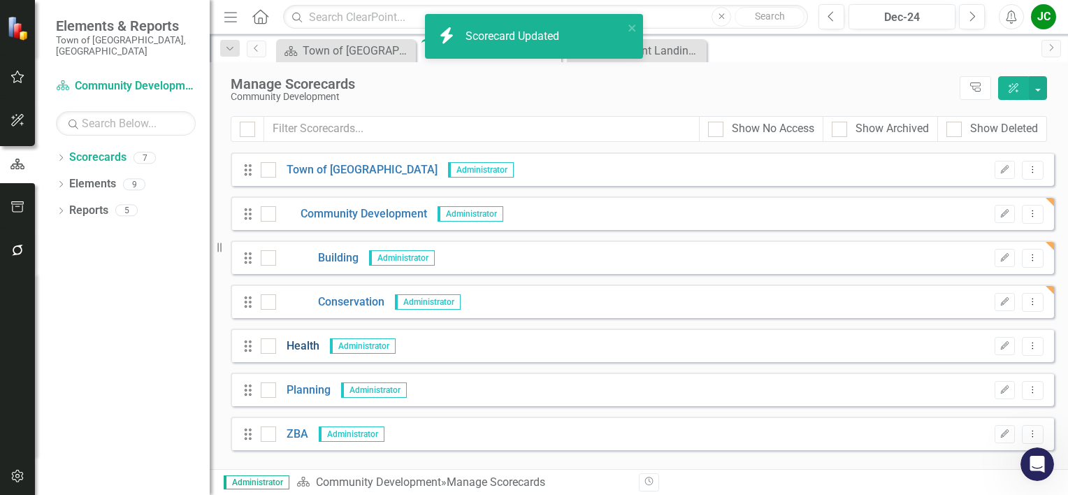
click at [299, 345] on link "Health" at bounding box center [297, 346] width 43 height 16
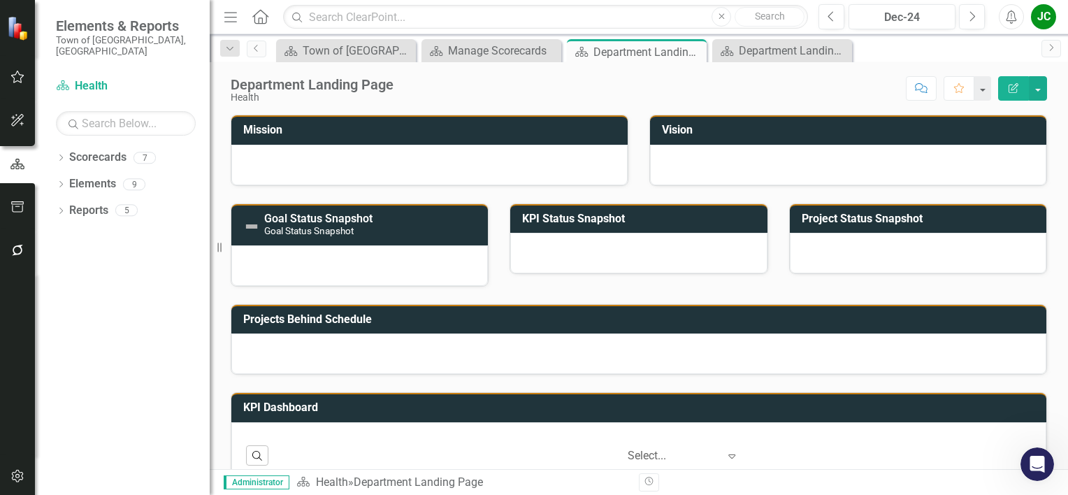
click at [1013, 89] on icon "button" at bounding box center [1013, 88] width 10 height 10
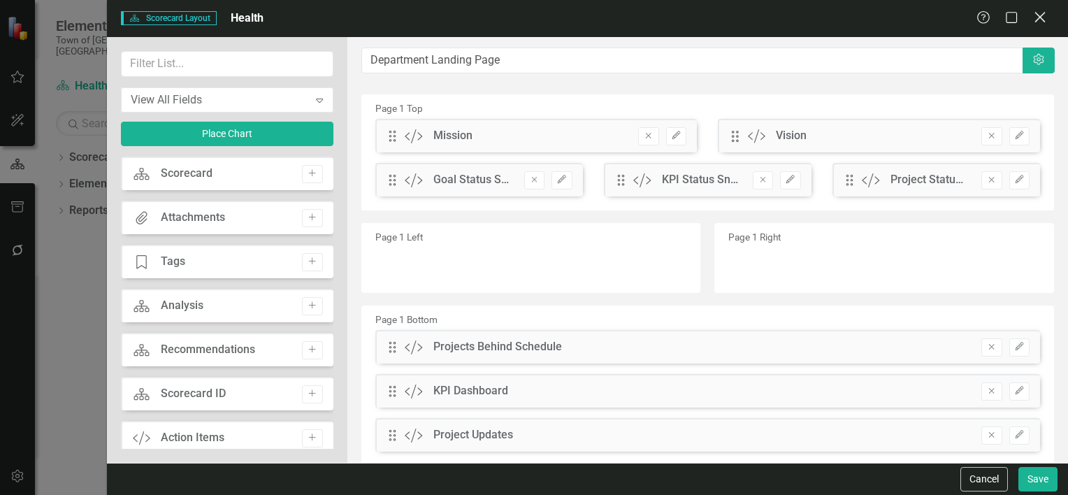
click at [1042, 22] on icon "Close" at bounding box center [1039, 16] width 17 height 13
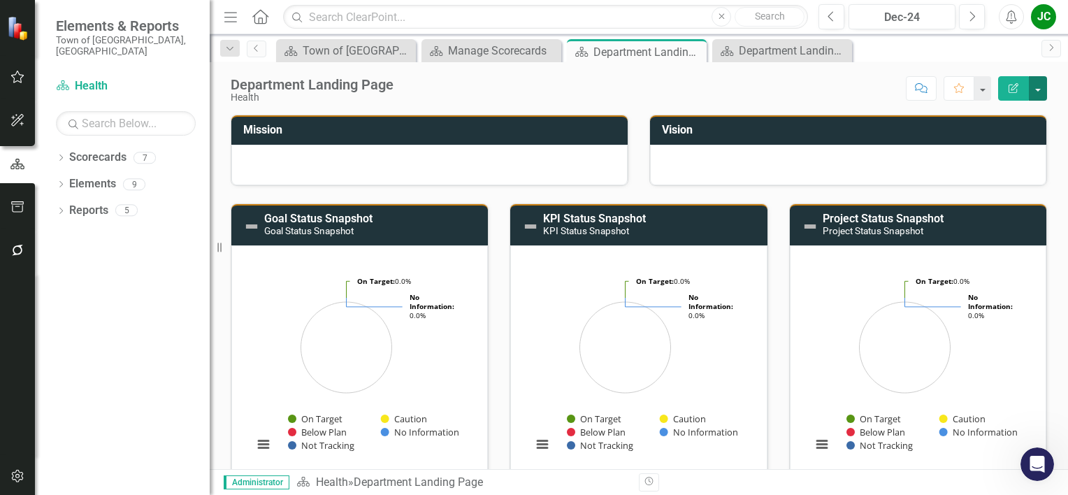
click at [1042, 85] on button "button" at bounding box center [1038, 88] width 18 height 24
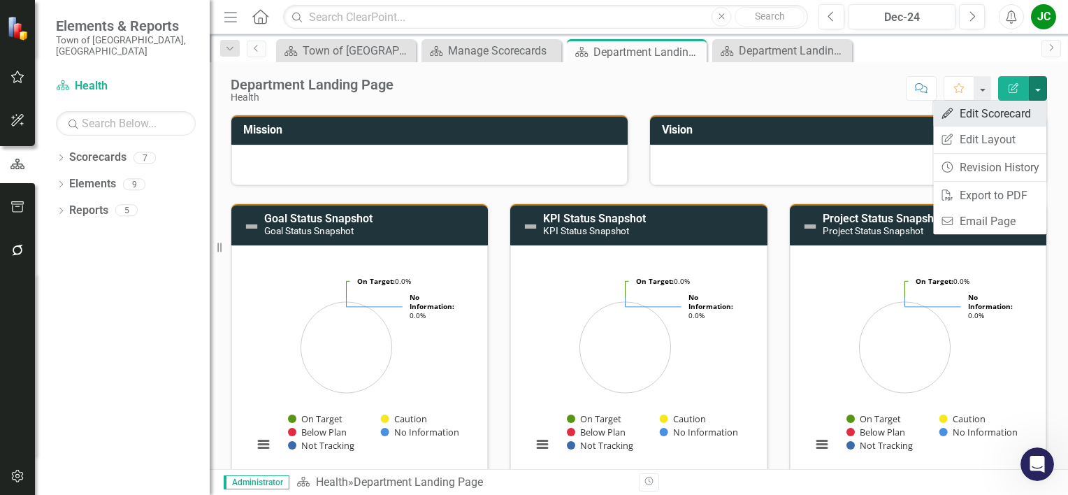
click at [1010, 114] on link "Edit Edit Scorecard" at bounding box center [989, 114] width 113 height 26
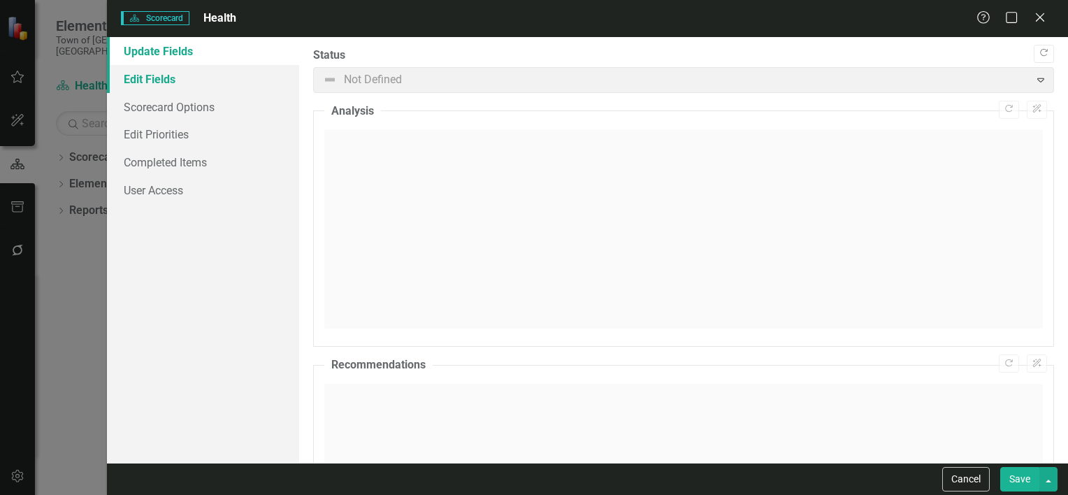
click at [158, 81] on link "Edit Fields" at bounding box center [203, 79] width 192 height 28
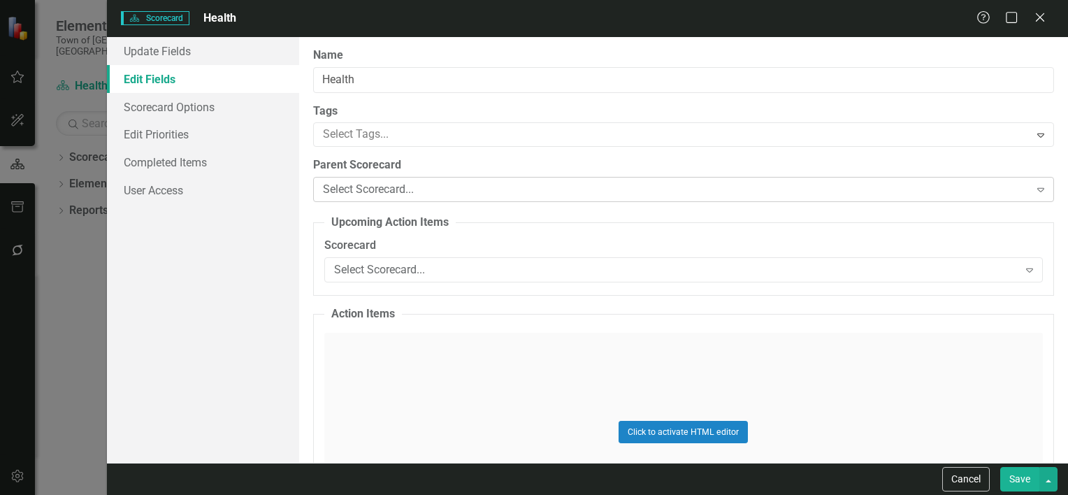
click at [372, 191] on div "Select Scorecard..." at bounding box center [676, 190] width 707 height 16
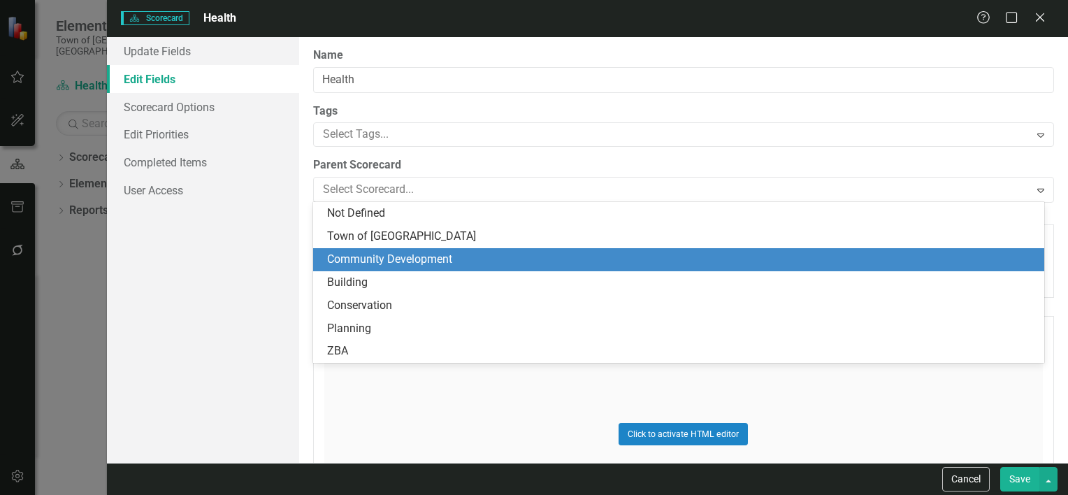
click at [375, 256] on div "Community Development" at bounding box center [681, 260] width 709 height 16
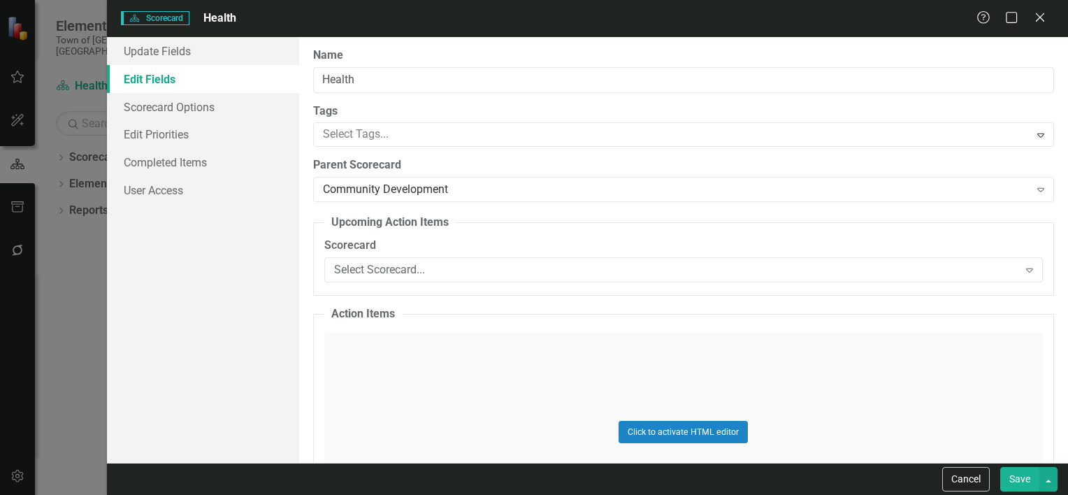
click at [1032, 481] on button "Save" at bounding box center [1019, 479] width 39 height 24
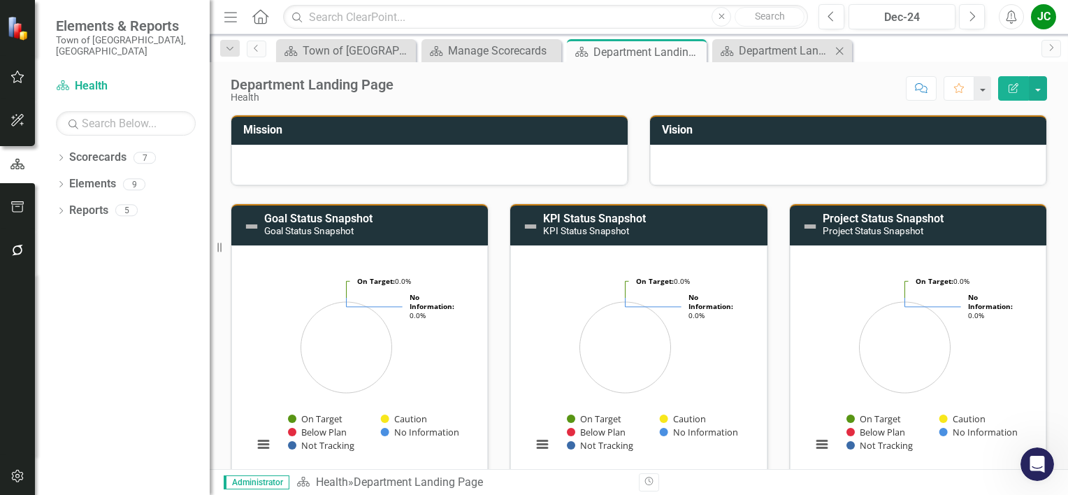
click at [843, 57] on div "Close" at bounding box center [839, 50] width 17 height 17
click at [693, 56] on icon "Close" at bounding box center [693, 51] width 14 height 11
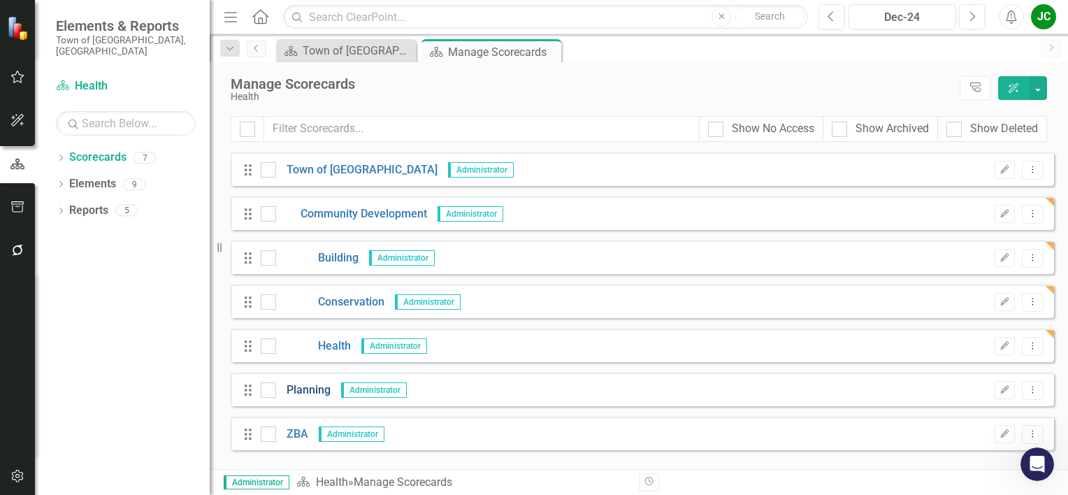
click at [305, 391] on link "Planning" at bounding box center [303, 390] width 55 height 16
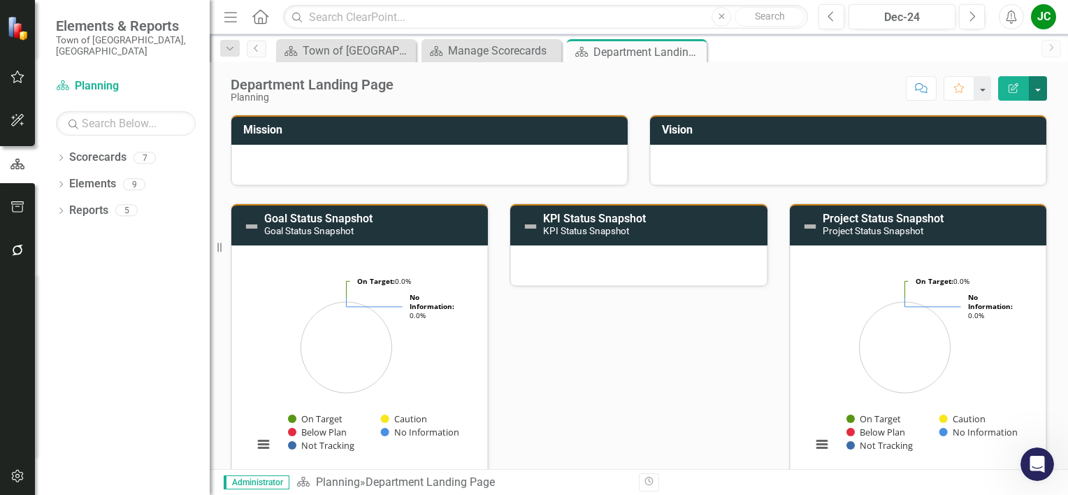
click at [1036, 85] on button "button" at bounding box center [1038, 88] width 18 height 24
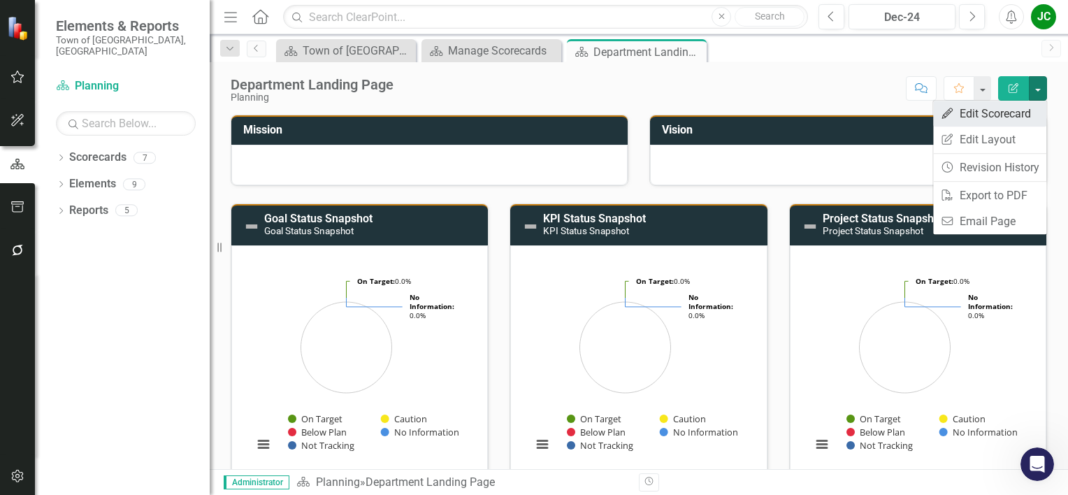
click at [1015, 115] on link "Edit Edit Scorecard" at bounding box center [989, 114] width 113 height 26
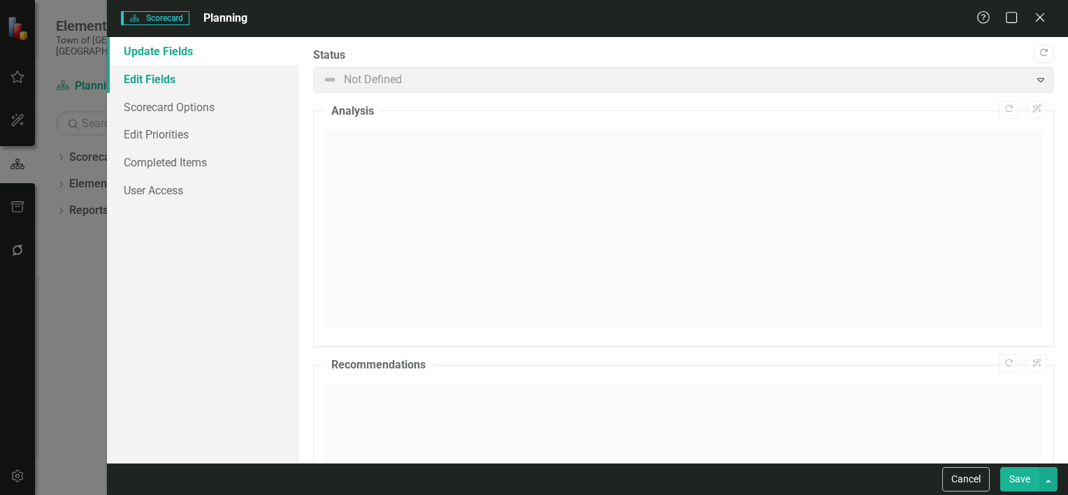
click at [158, 75] on link "Edit Fields" at bounding box center [203, 79] width 192 height 28
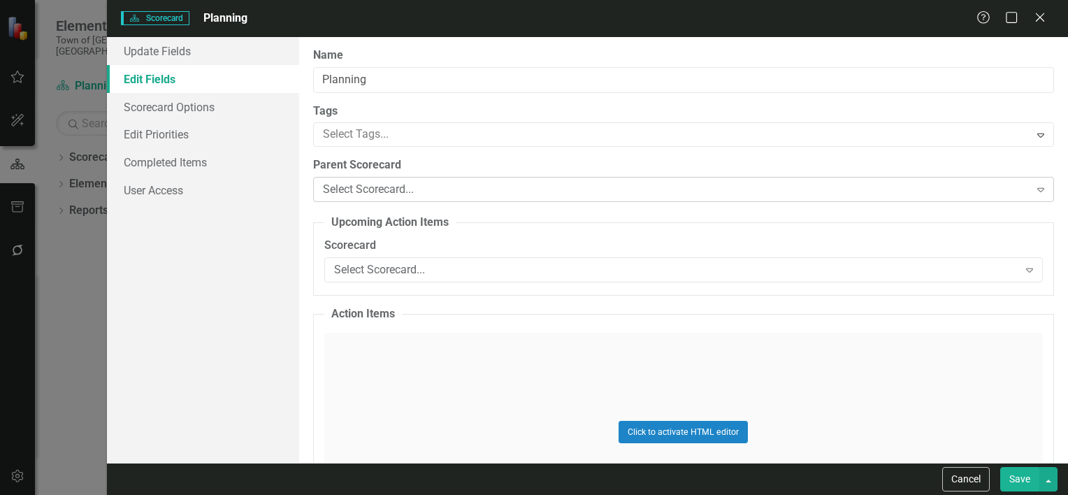
click at [396, 178] on div "Select Scorecard... Expand" at bounding box center [683, 189] width 741 height 25
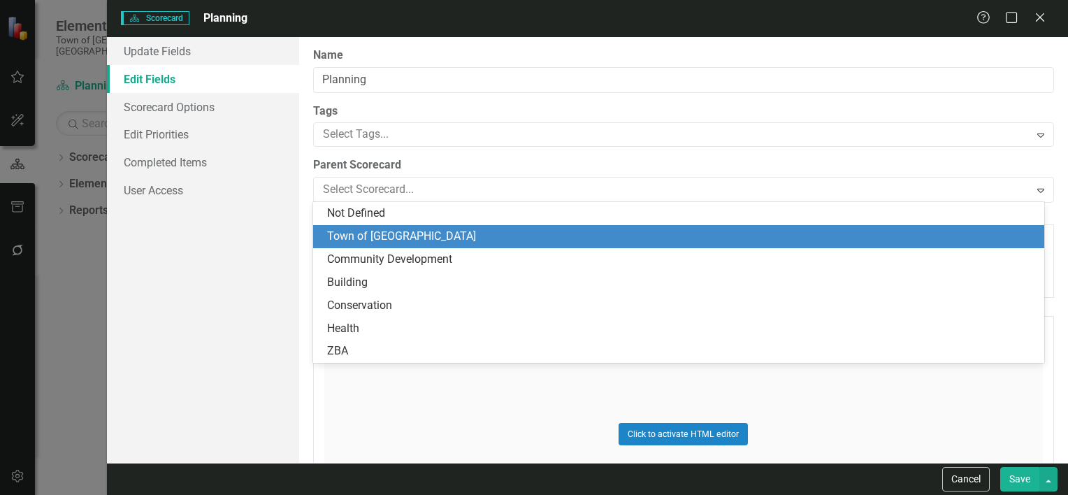
click at [373, 238] on div "Town of [GEOGRAPHIC_DATA]" at bounding box center [681, 237] width 709 height 16
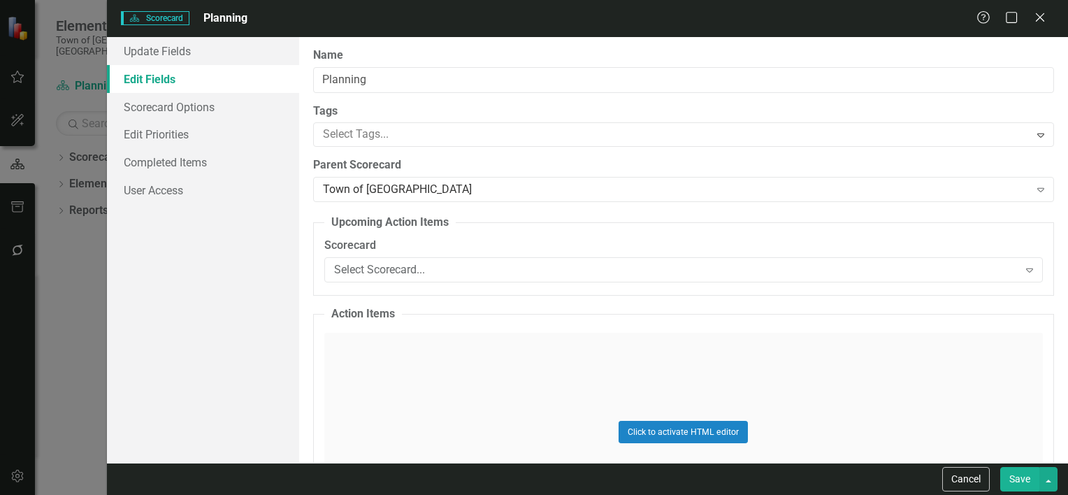
click at [1009, 477] on button "Save" at bounding box center [1019, 479] width 39 height 24
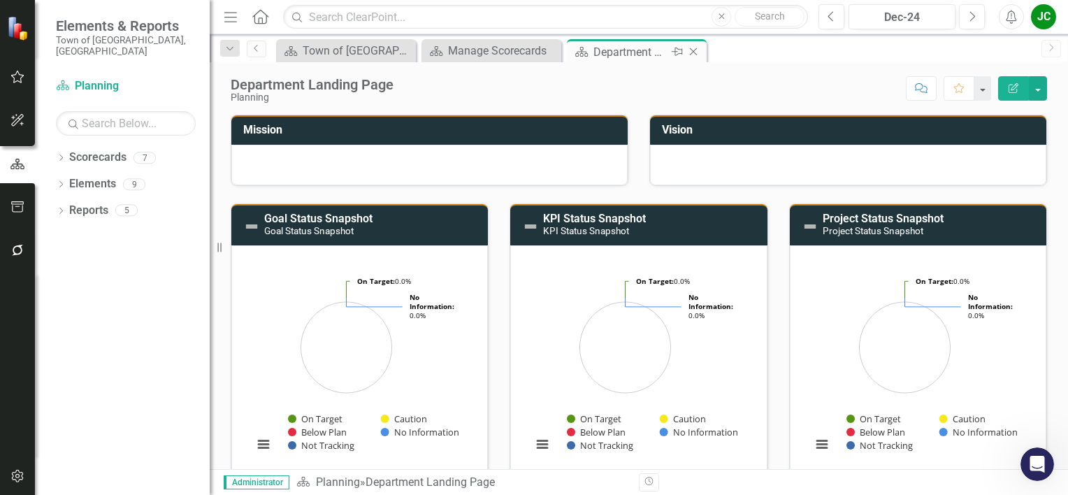
click at [696, 48] on icon "Close" at bounding box center [693, 51] width 14 height 11
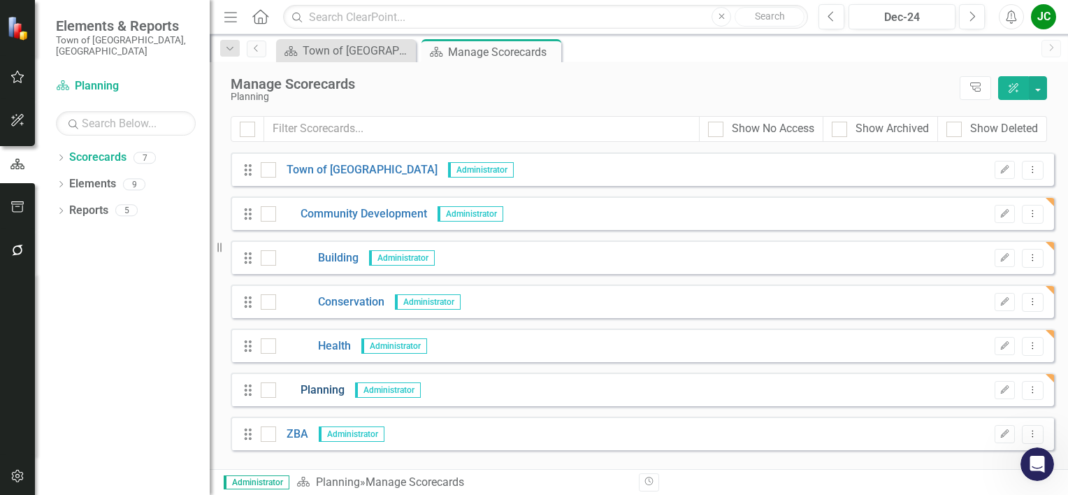
click at [316, 391] on link "Planning" at bounding box center [310, 390] width 68 height 16
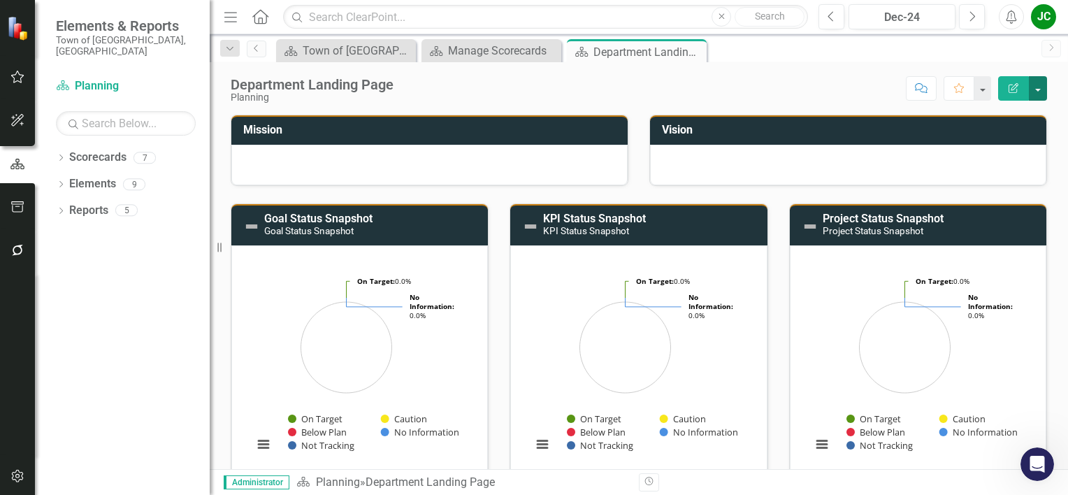
click at [1034, 87] on button "button" at bounding box center [1038, 88] width 18 height 24
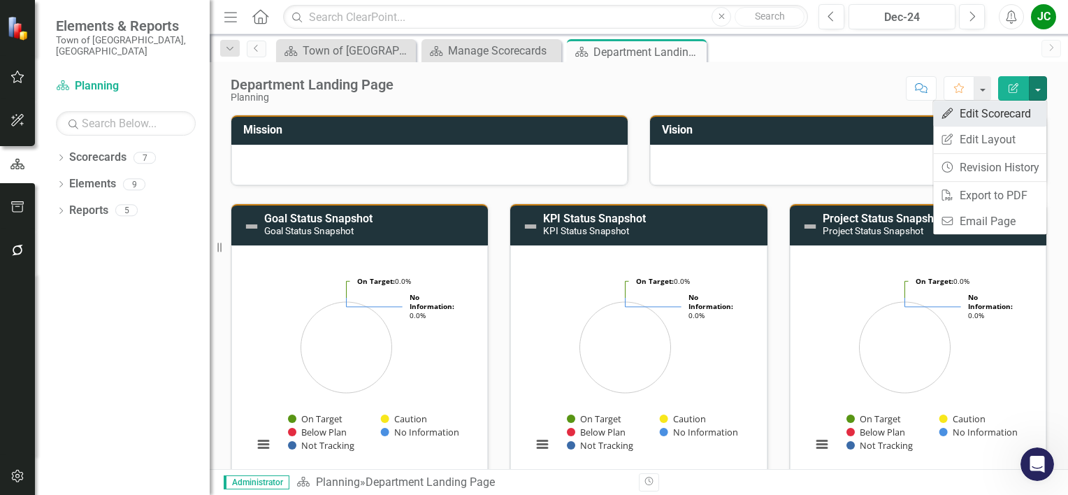
click at [987, 116] on link "Edit Edit Scorecard" at bounding box center [989, 114] width 113 height 26
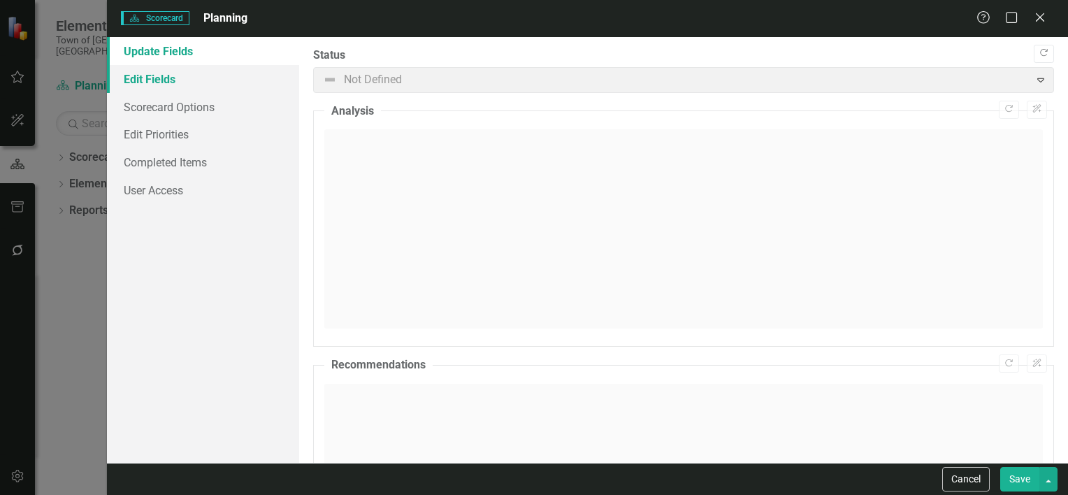
click at [164, 89] on link "Edit Fields" at bounding box center [203, 79] width 192 height 28
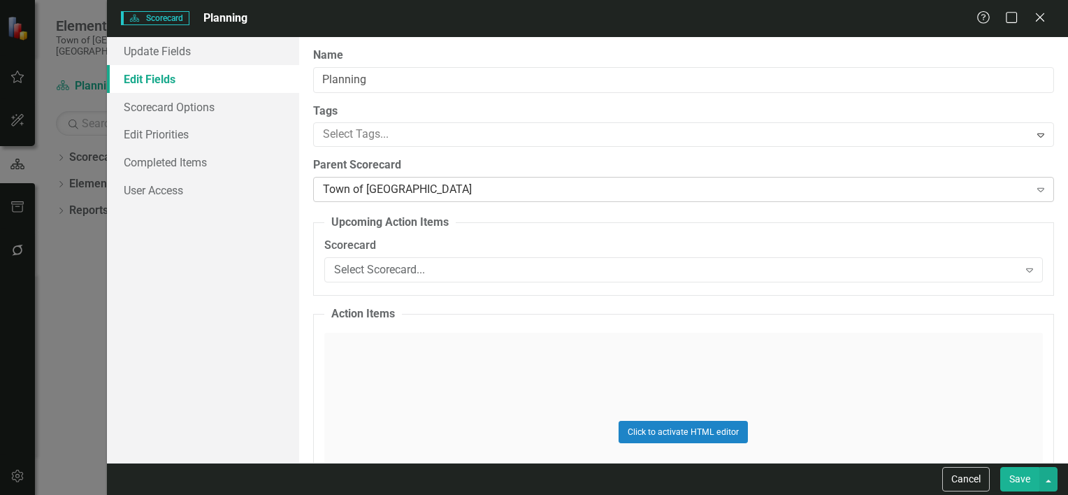
click at [369, 189] on div "Town of [GEOGRAPHIC_DATA]" at bounding box center [676, 190] width 707 height 16
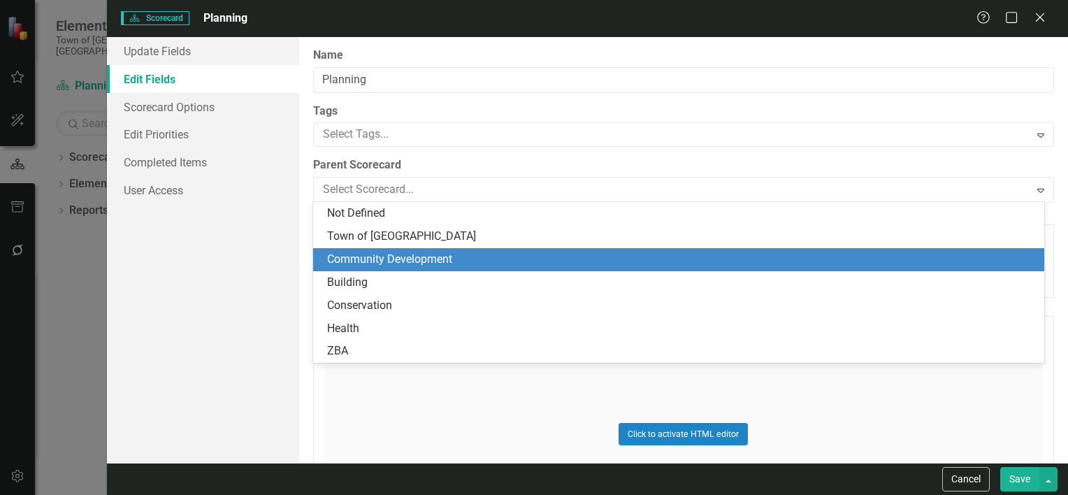
click at [372, 255] on div "Community Development" at bounding box center [681, 260] width 709 height 16
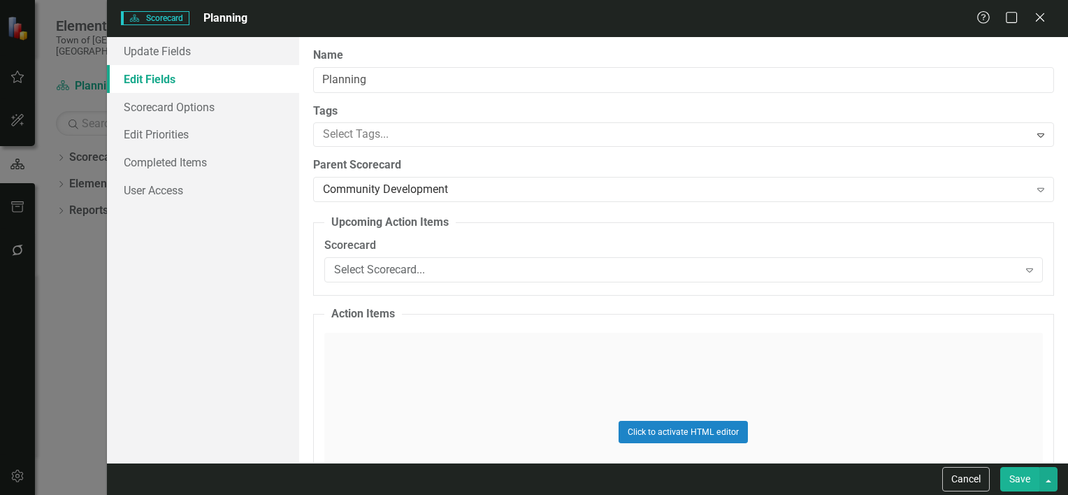
click at [1018, 484] on button "Save" at bounding box center [1019, 479] width 39 height 24
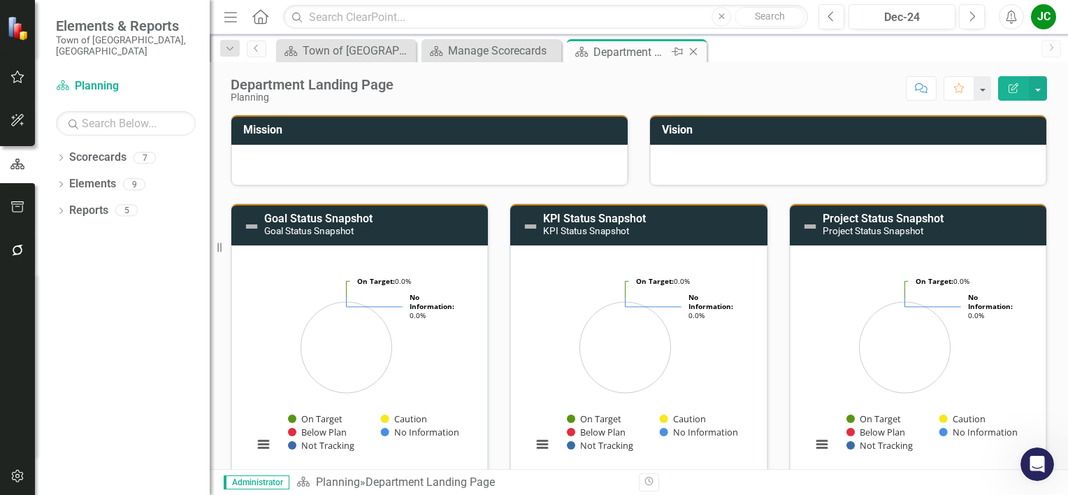
click at [696, 53] on icon "Close" at bounding box center [693, 51] width 14 height 11
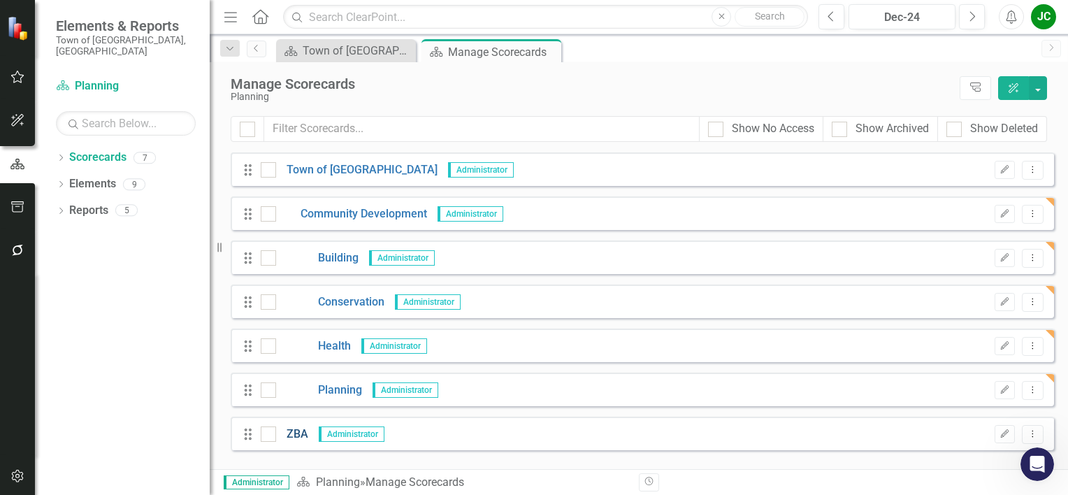
click at [296, 436] on link "ZBA" at bounding box center [292, 434] width 32 height 16
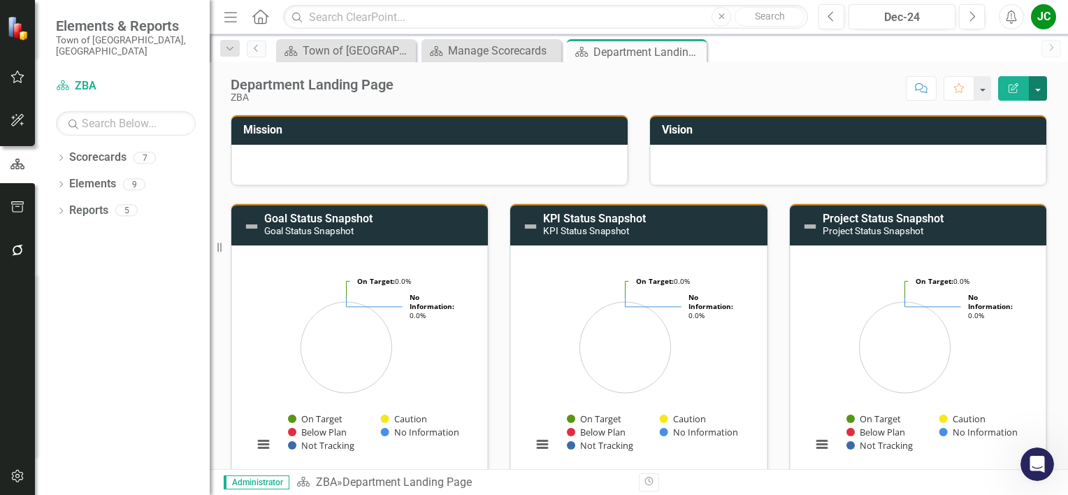
click at [1038, 89] on button "button" at bounding box center [1038, 88] width 18 height 24
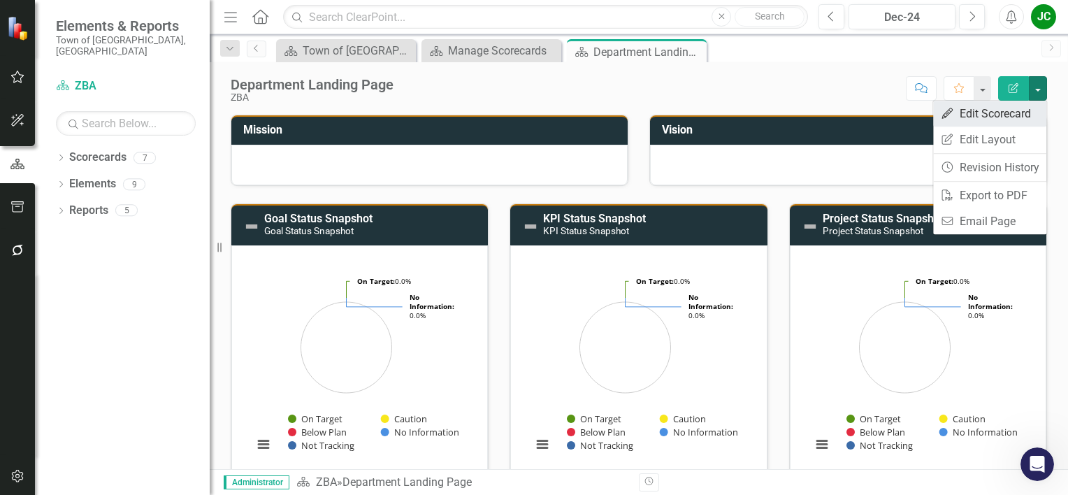
click at [997, 115] on link "Edit Edit Scorecard" at bounding box center [989, 114] width 113 height 26
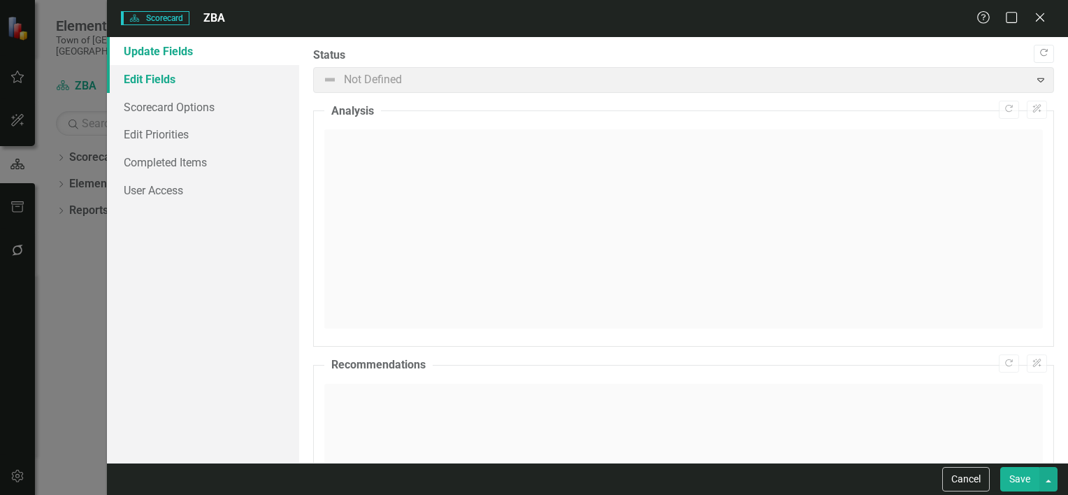
click at [138, 85] on link "Edit Fields" at bounding box center [203, 79] width 192 height 28
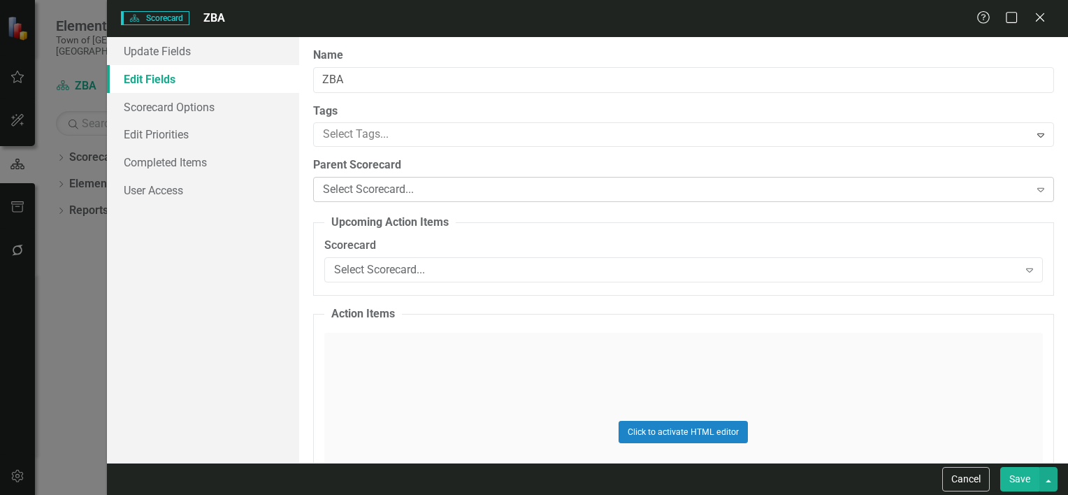
click at [396, 192] on div "Select Scorecard..." at bounding box center [676, 190] width 707 height 16
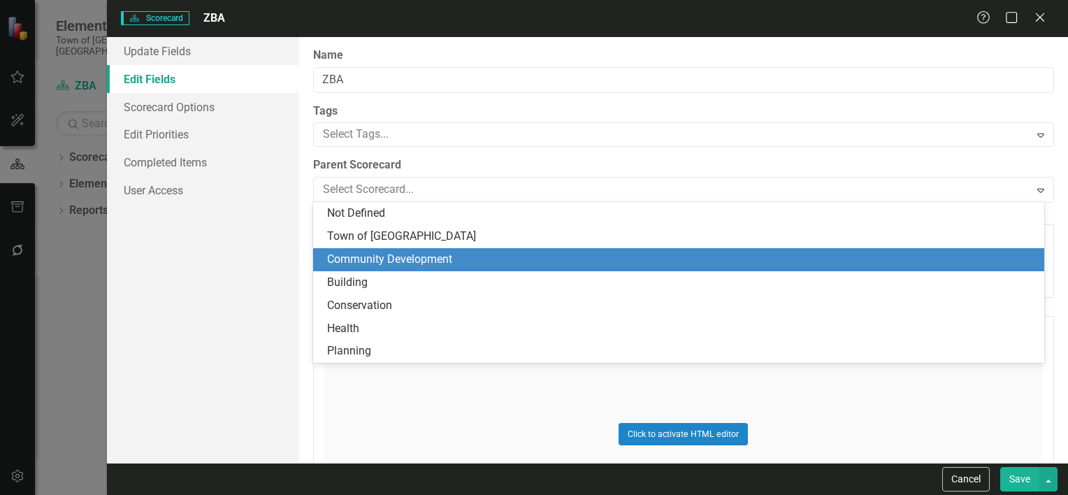
click at [393, 262] on div "Community Development" at bounding box center [681, 260] width 709 height 16
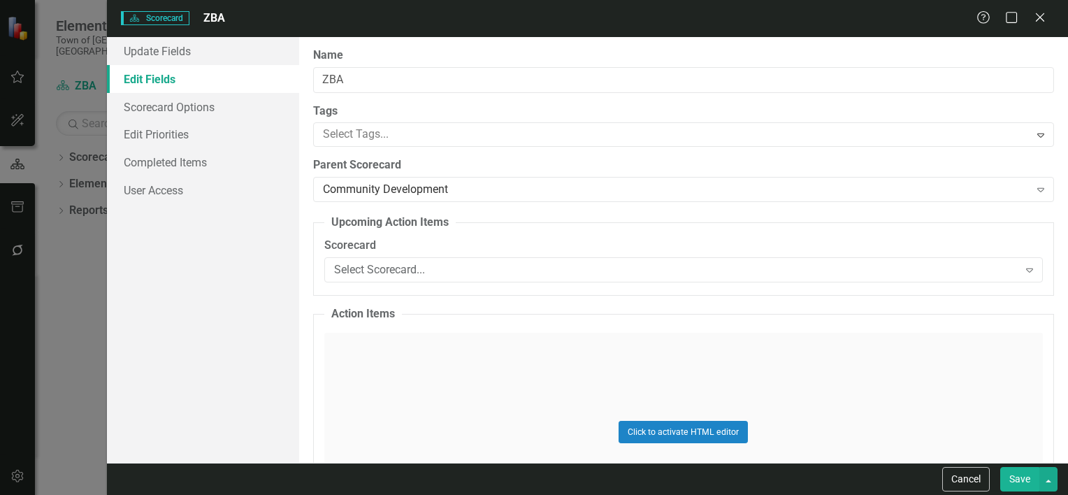
click at [1014, 482] on button "Save" at bounding box center [1019, 479] width 39 height 24
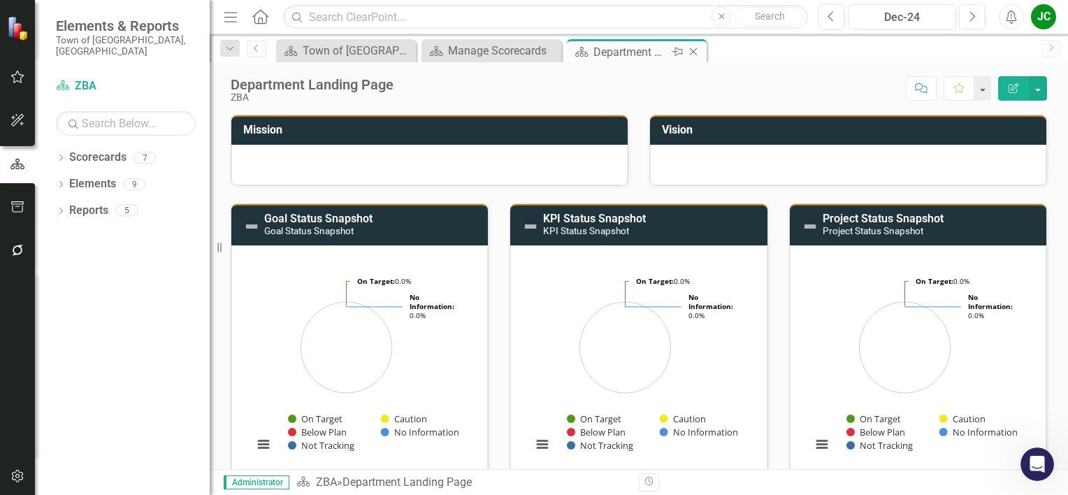
click at [694, 56] on icon "Close" at bounding box center [693, 51] width 14 height 11
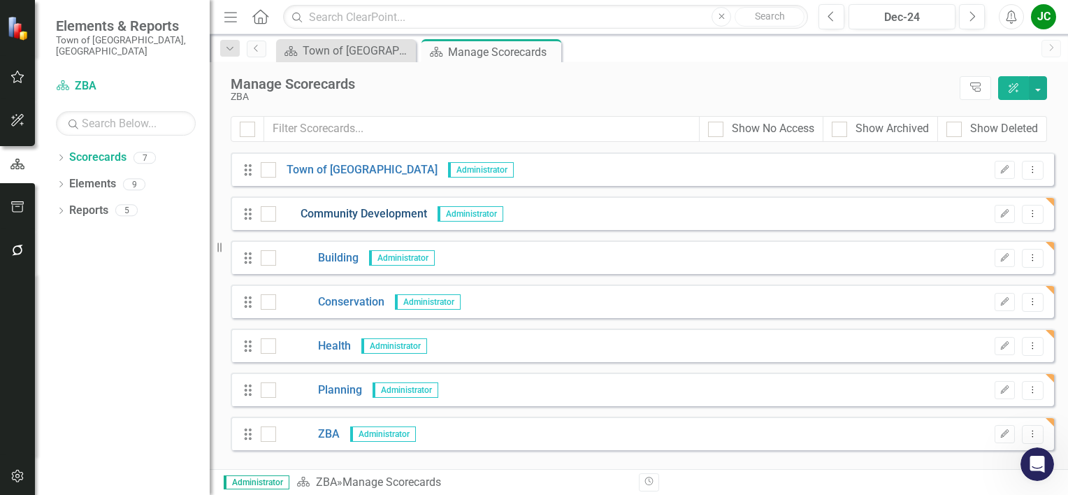
click at [341, 210] on link "Community Development" at bounding box center [351, 214] width 151 height 16
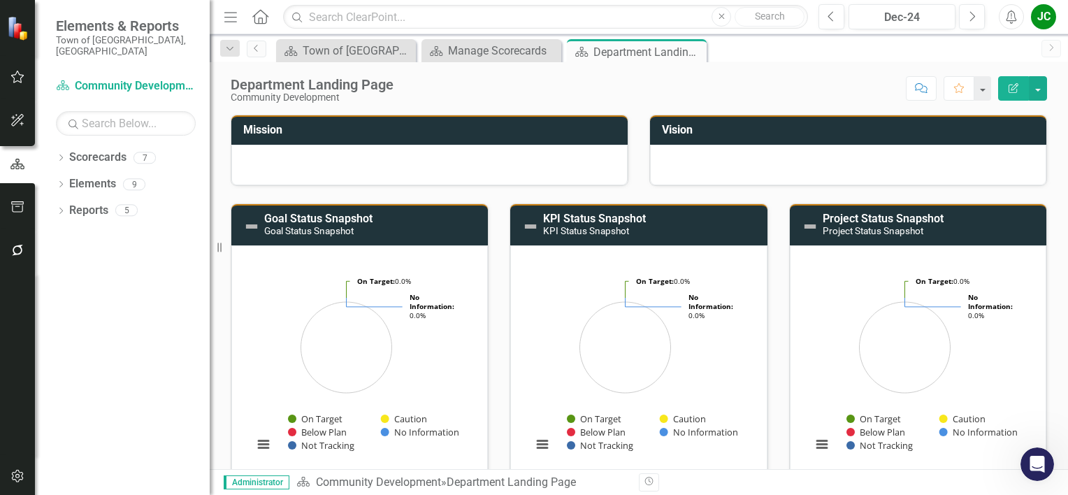
click at [1014, 87] on icon "Edit Report" at bounding box center [1013, 88] width 13 height 10
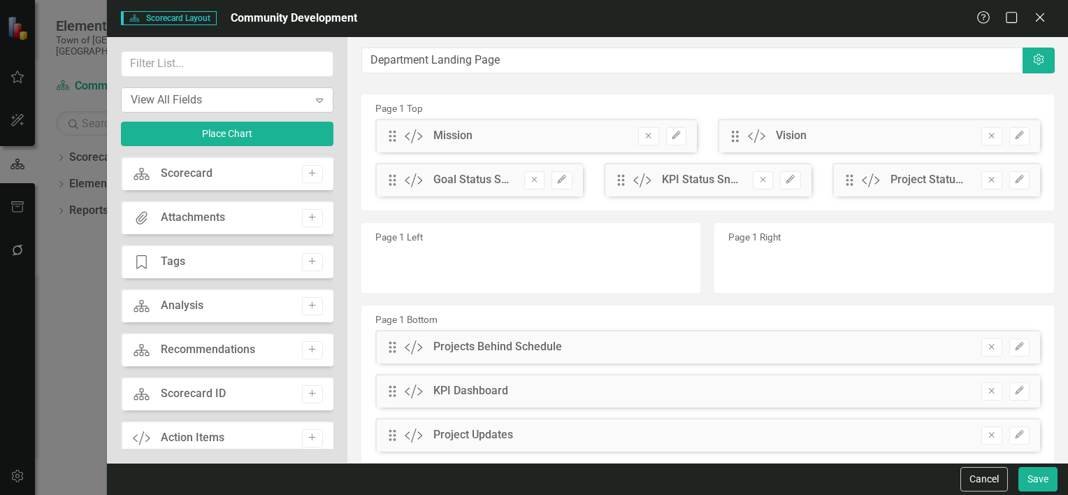
click at [243, 104] on div "View All Fields" at bounding box center [220, 100] width 178 height 16
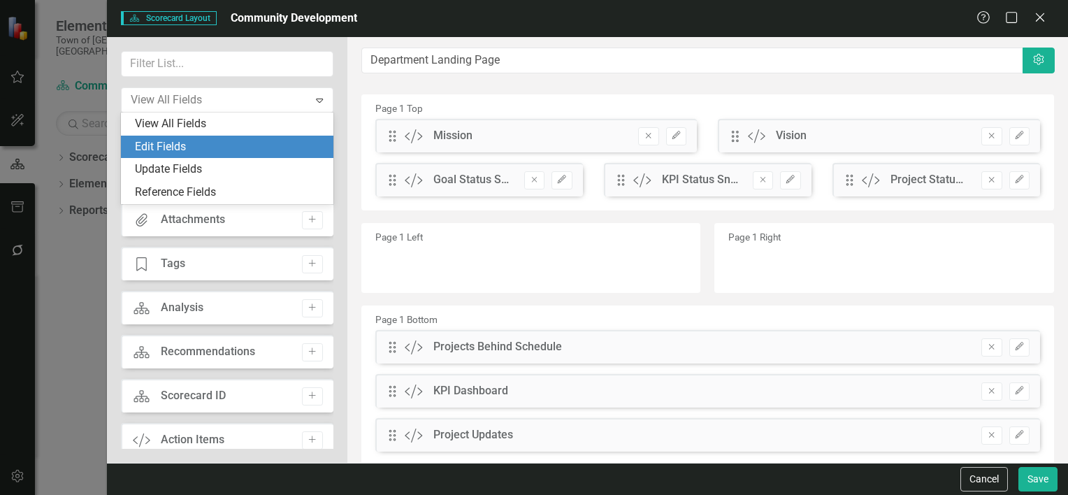
click at [199, 140] on div "Edit Fields" at bounding box center [230, 147] width 190 height 16
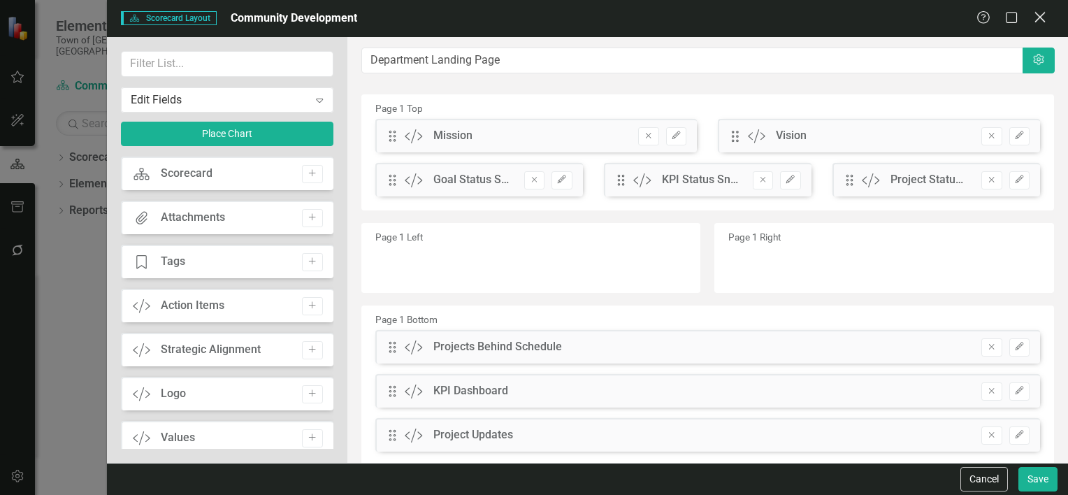
click at [1039, 17] on icon at bounding box center [1039, 17] width 10 height 10
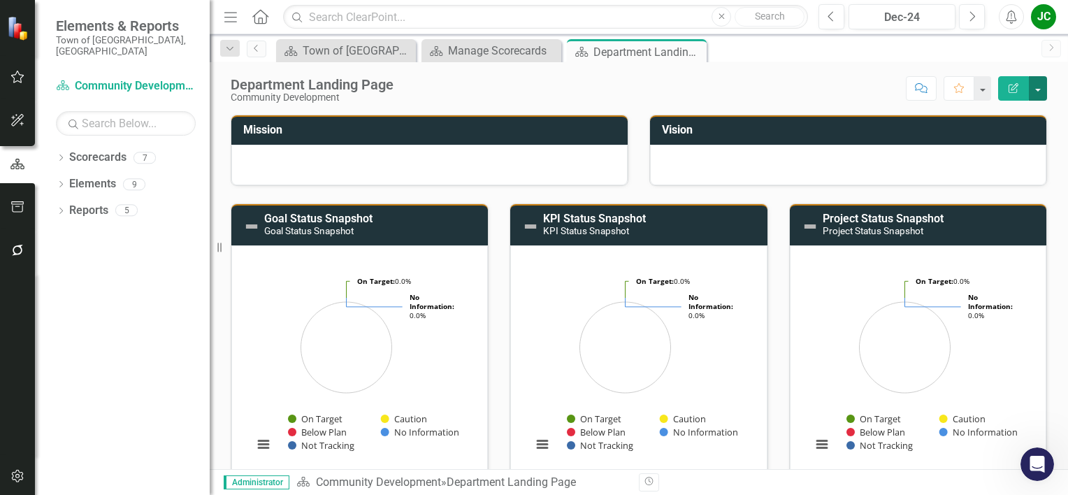
click at [1043, 89] on button "button" at bounding box center [1038, 88] width 18 height 24
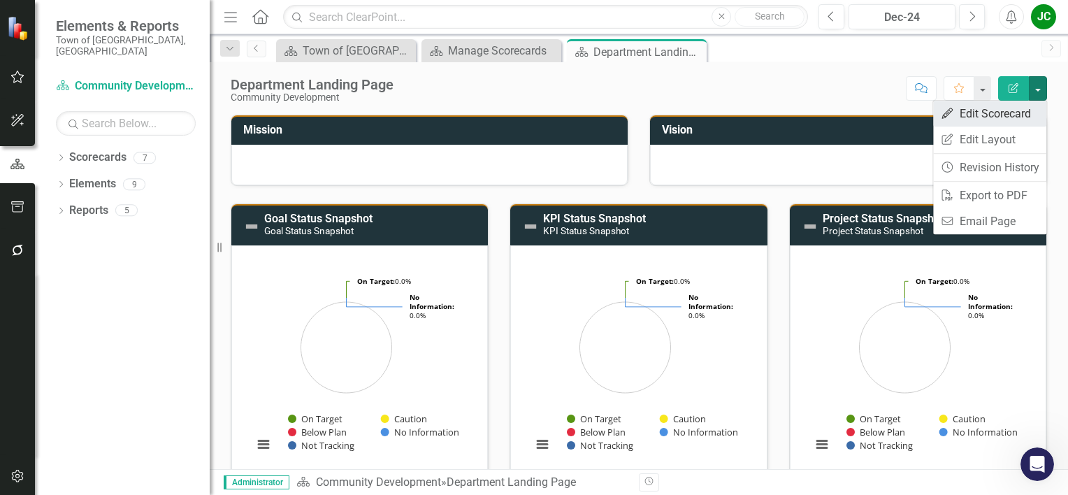
click at [1002, 118] on link "Edit Edit Scorecard" at bounding box center [989, 114] width 113 height 26
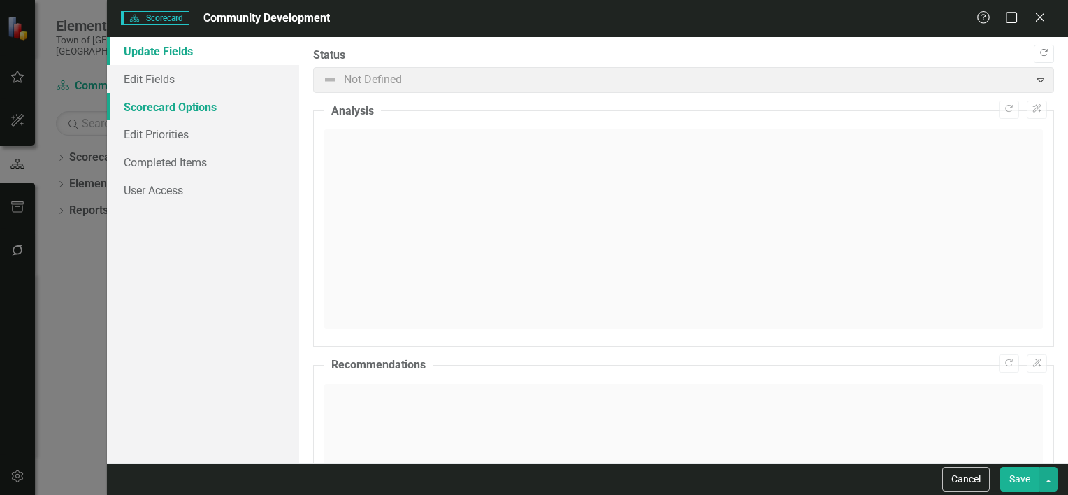
click at [157, 106] on link "Scorecard Options" at bounding box center [203, 107] width 192 height 28
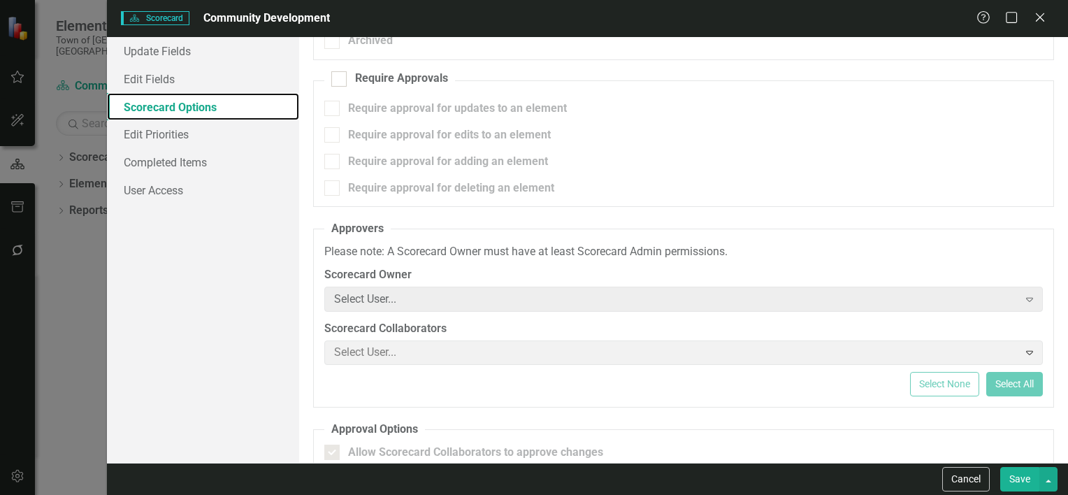
scroll to position [134, 0]
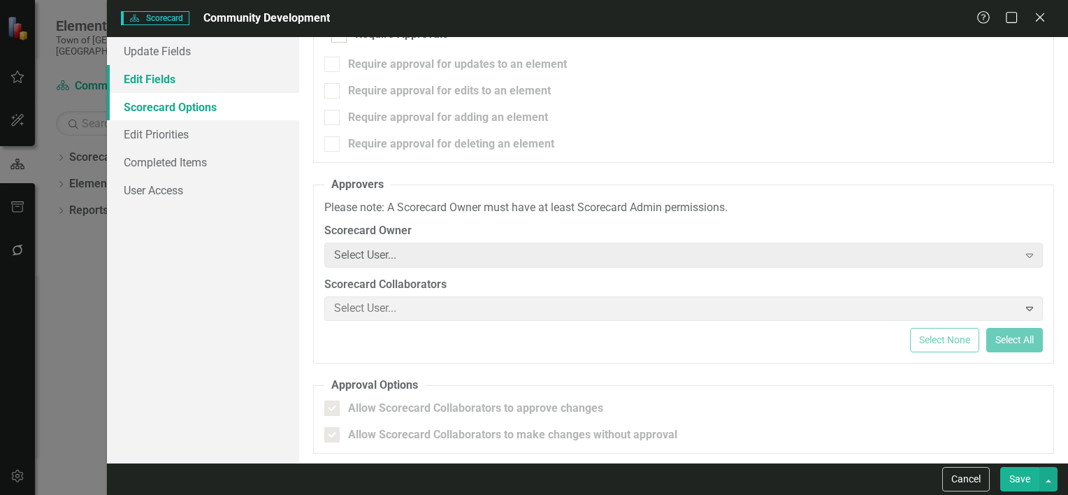
click at [163, 81] on link "Edit Fields" at bounding box center [203, 79] width 192 height 28
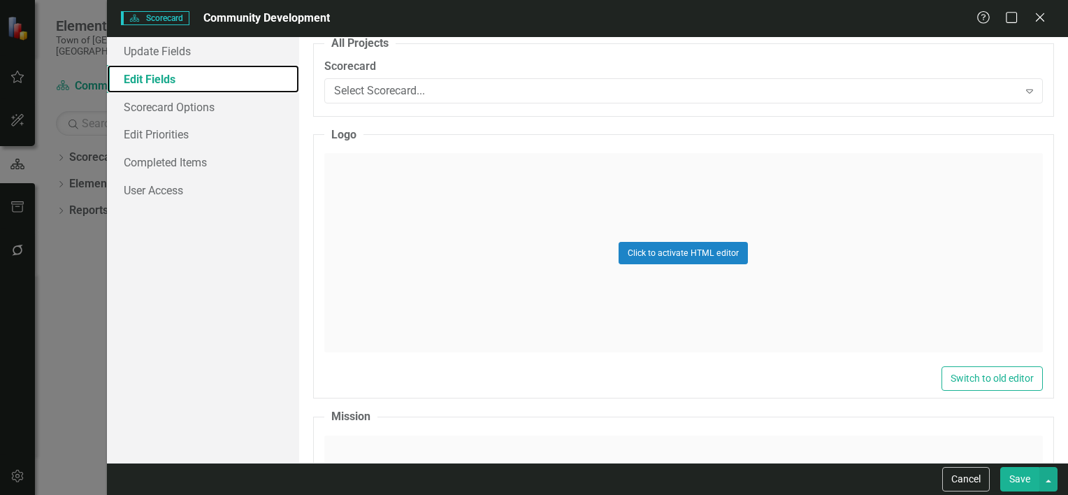
scroll to position [1514, 0]
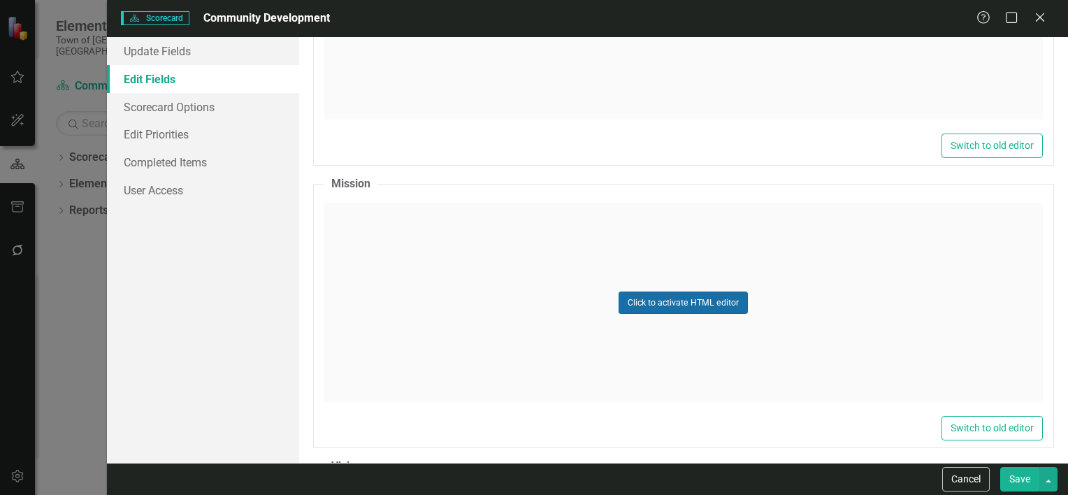
click at [663, 299] on button "Click to activate HTML editor" at bounding box center [682, 302] width 129 height 22
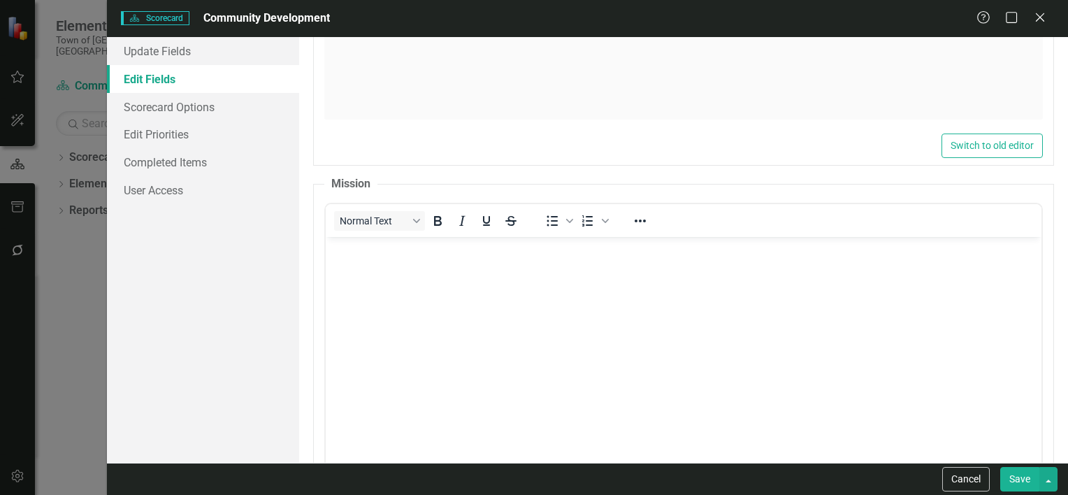
scroll to position [0, 0]
click at [477, 287] on body "Rich Text Area. Press ALT-0 for help." at bounding box center [683, 342] width 716 height 210
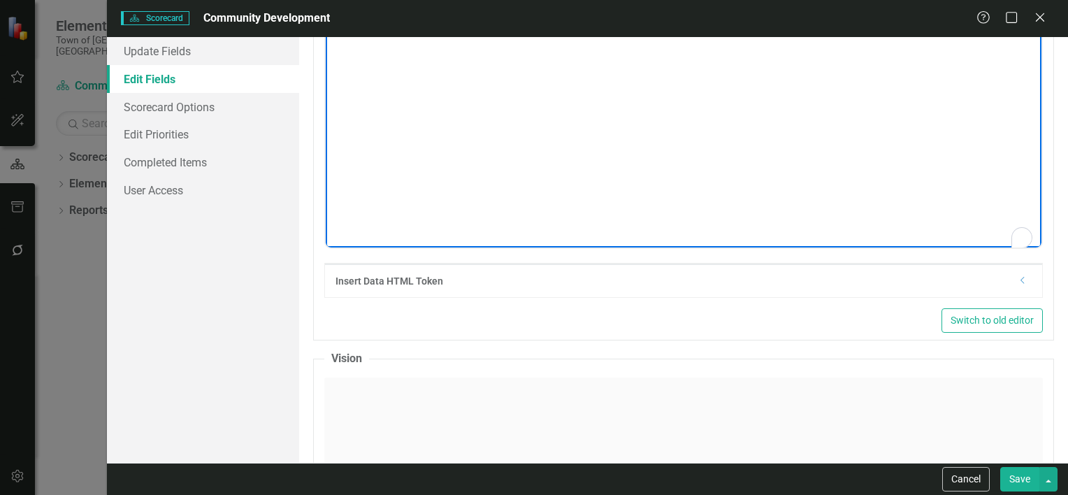
scroll to position [1630, 0]
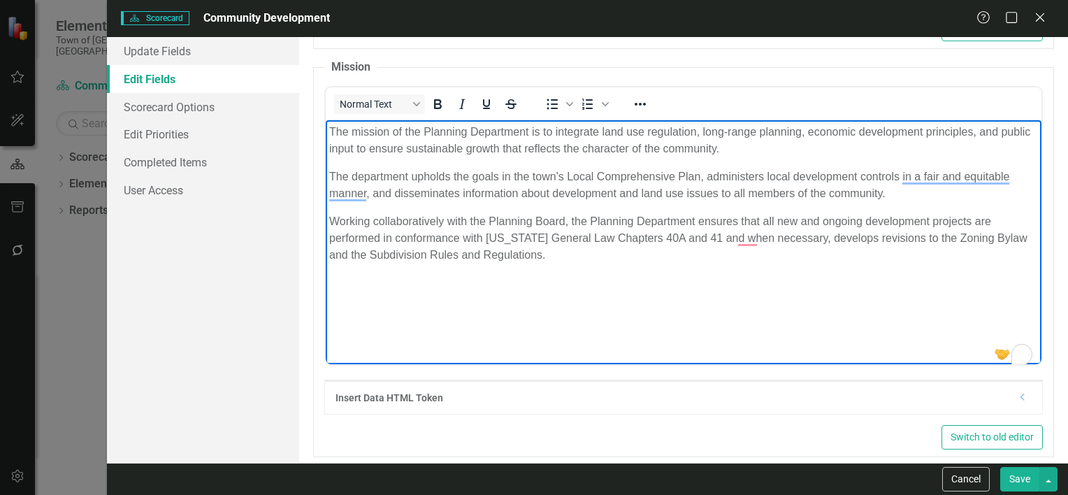
click at [1022, 475] on button "Save" at bounding box center [1019, 479] width 39 height 24
